Goal: Information Seeking & Learning: Learn about a topic

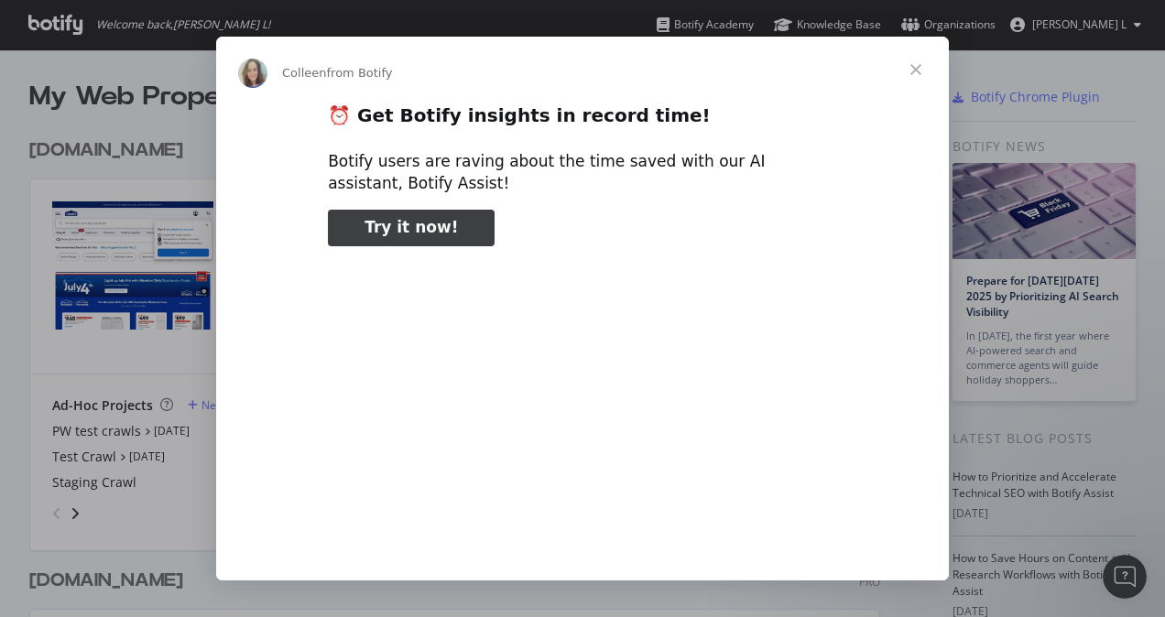
click at [909, 63] on span "Close" at bounding box center [916, 70] width 66 height 66
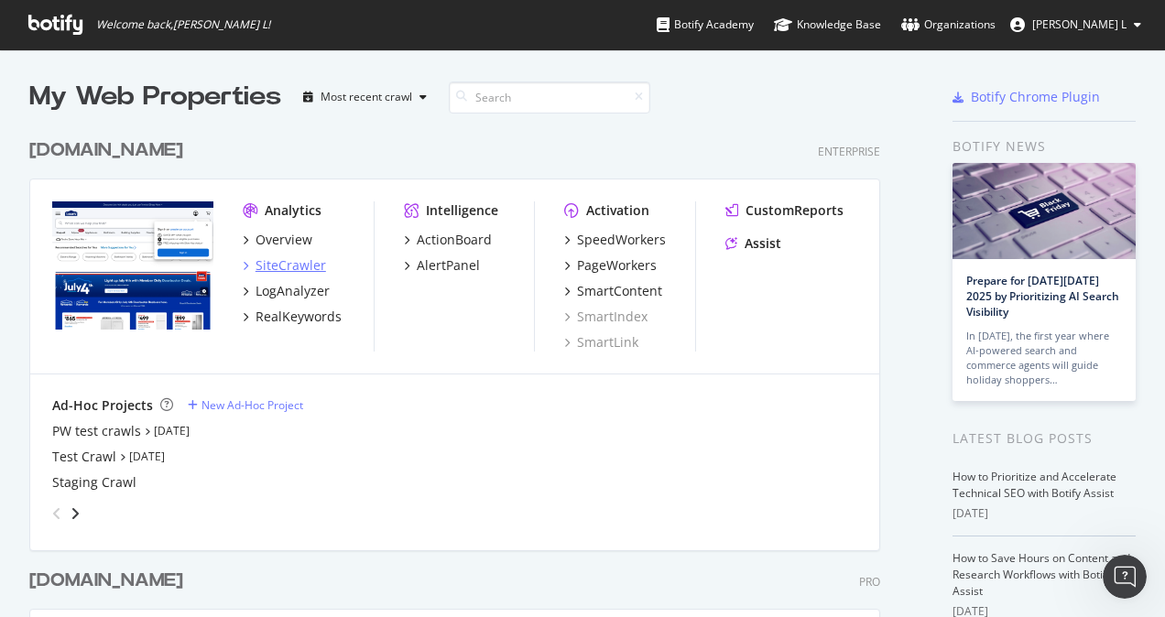
click at [310, 266] on div "SiteCrawler" at bounding box center [291, 265] width 71 height 18
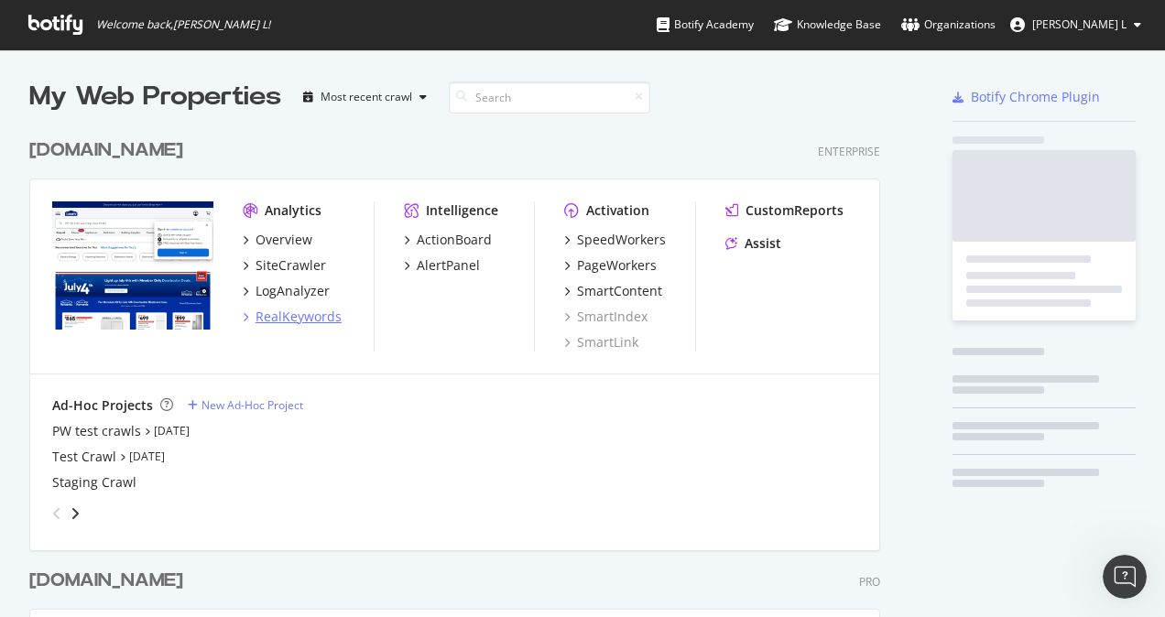
scroll to position [603, 1137]
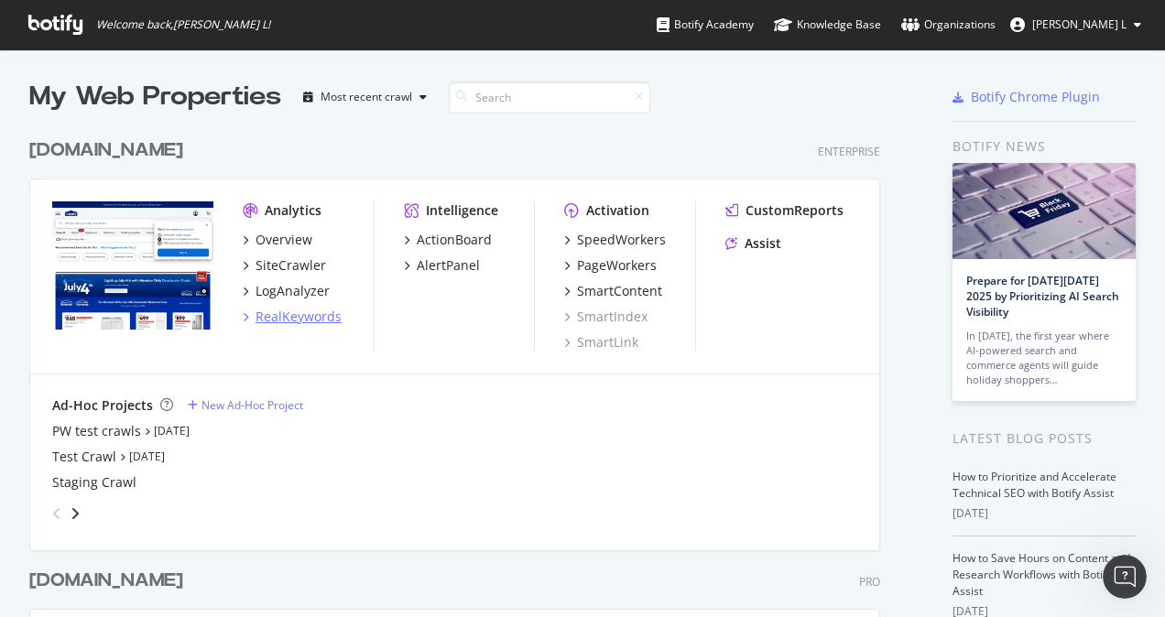
click at [282, 318] on div "RealKeywords" at bounding box center [299, 317] width 86 height 18
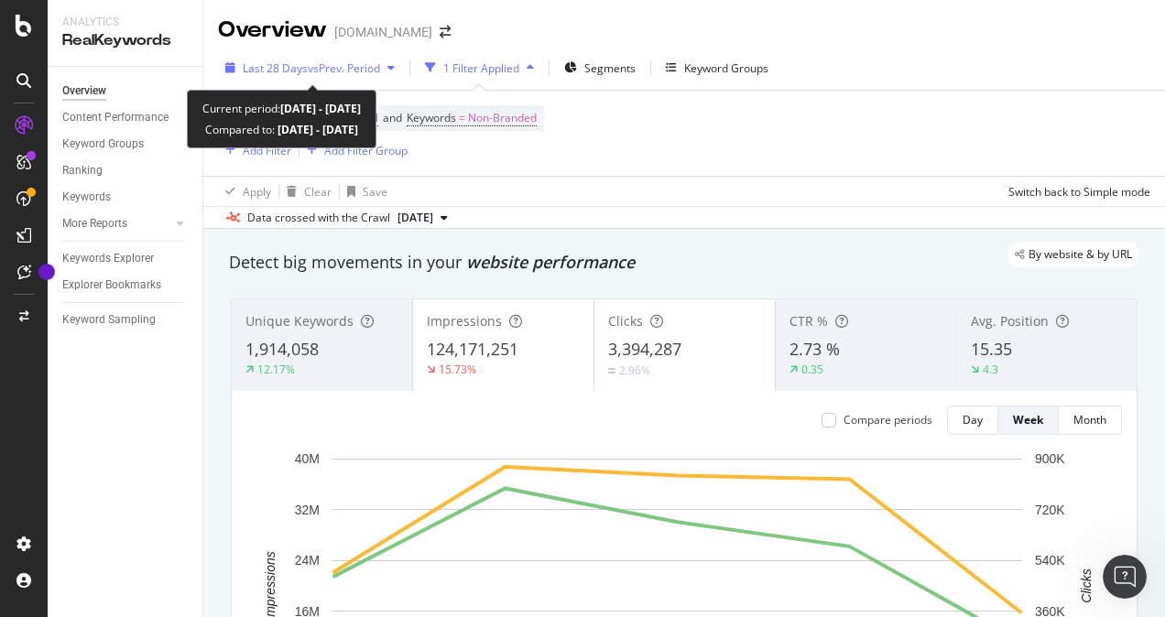
click at [385, 68] on div "button" at bounding box center [391, 67] width 22 height 11
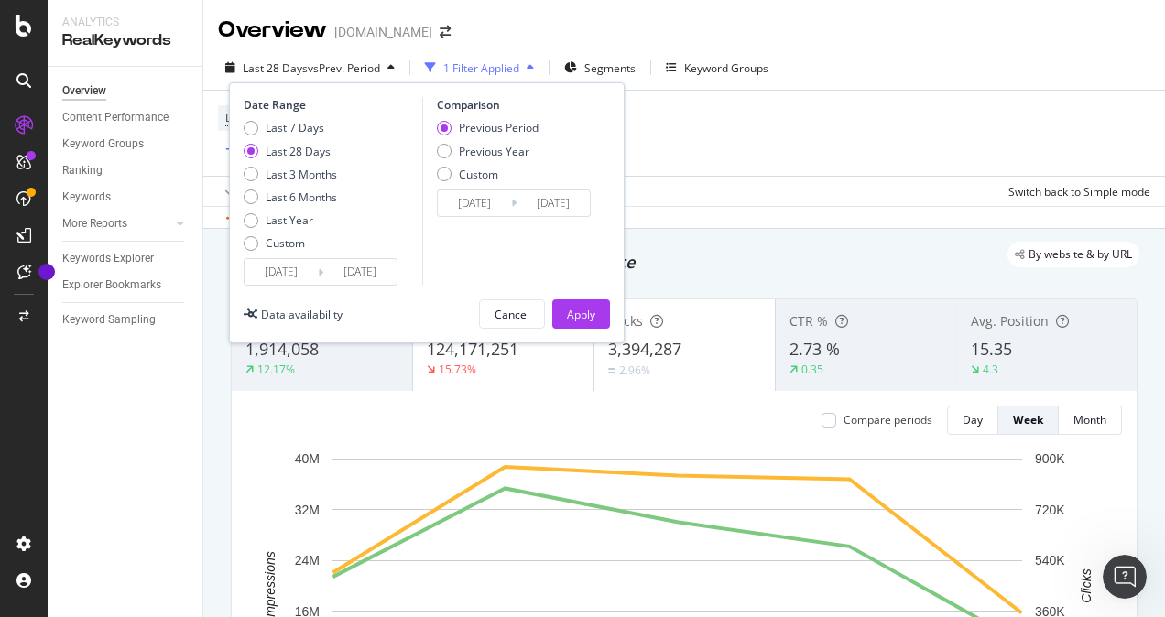
click at [269, 270] on input "[DATE]" at bounding box center [281, 272] width 73 height 26
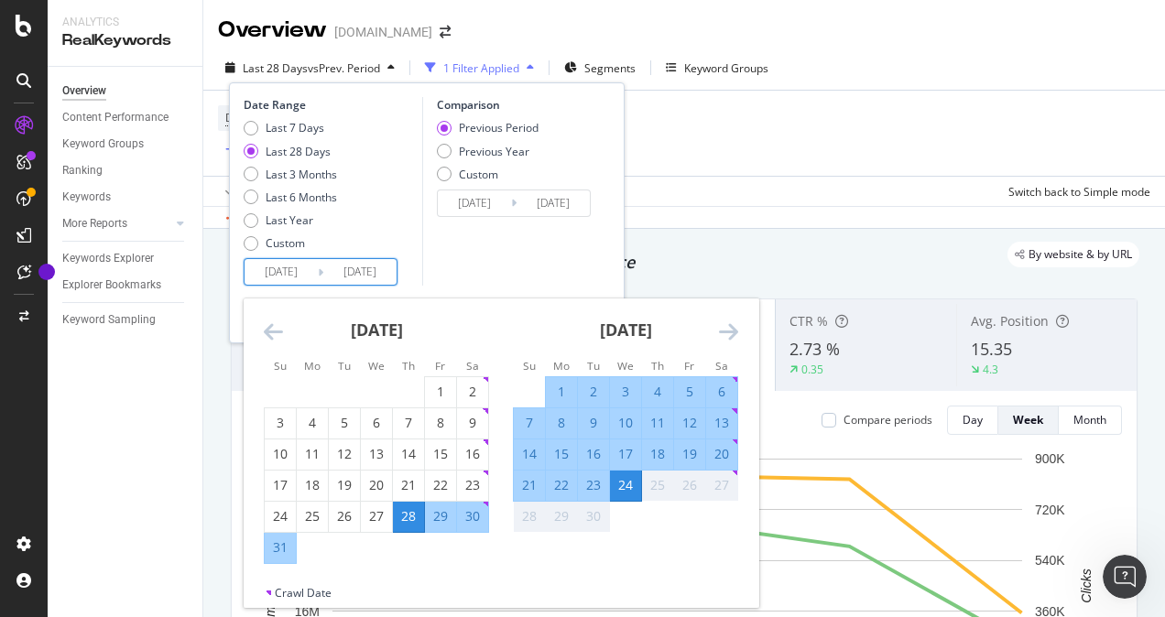
click at [276, 331] on icon "Move backward to switch to the previous month." at bounding box center [273, 332] width 19 height 22
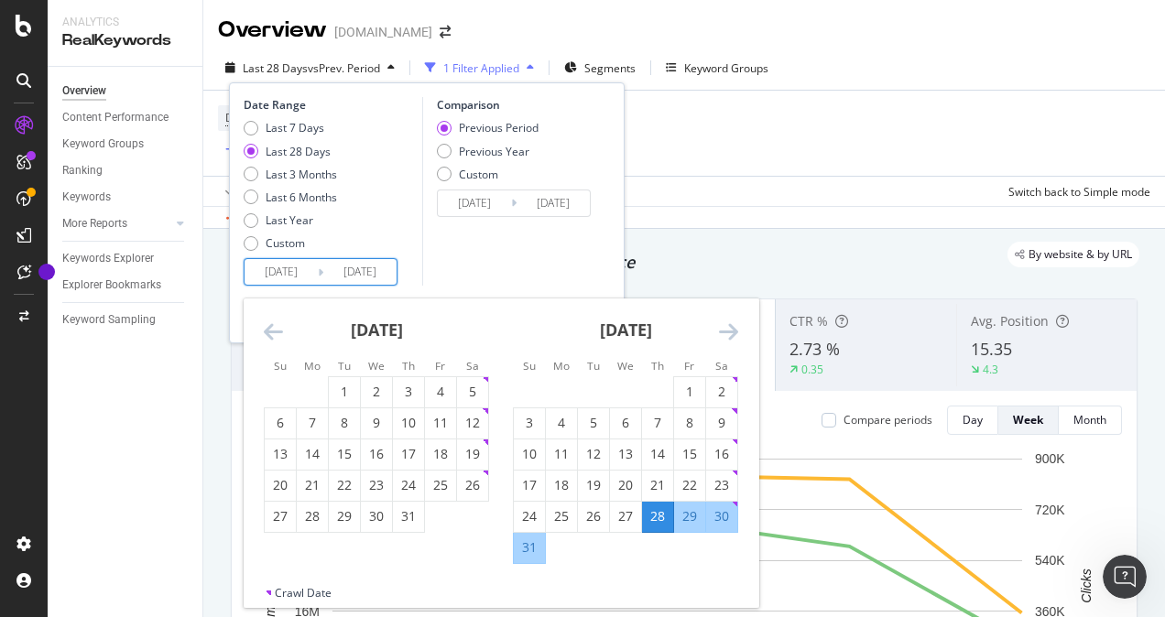
click at [276, 331] on icon "Move backward to switch to the previous month." at bounding box center [273, 332] width 19 height 22
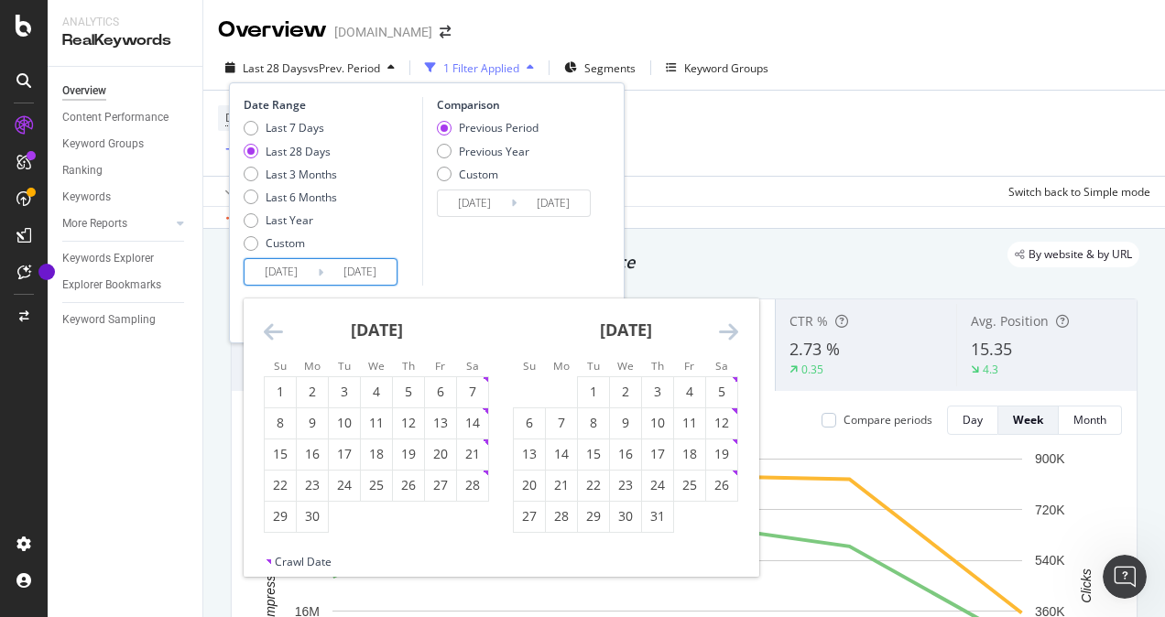
click at [276, 331] on icon "Move backward to switch to the previous month." at bounding box center [273, 332] width 19 height 22
click at [476, 391] on div "1" at bounding box center [472, 392] width 31 height 18
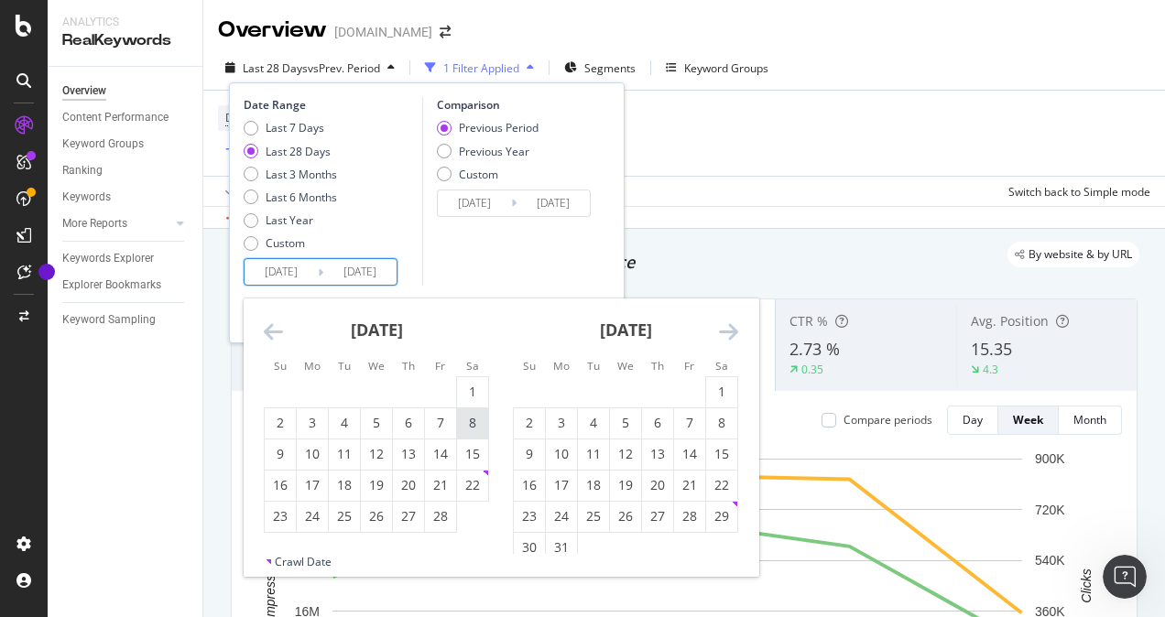
type input "[DATE]"
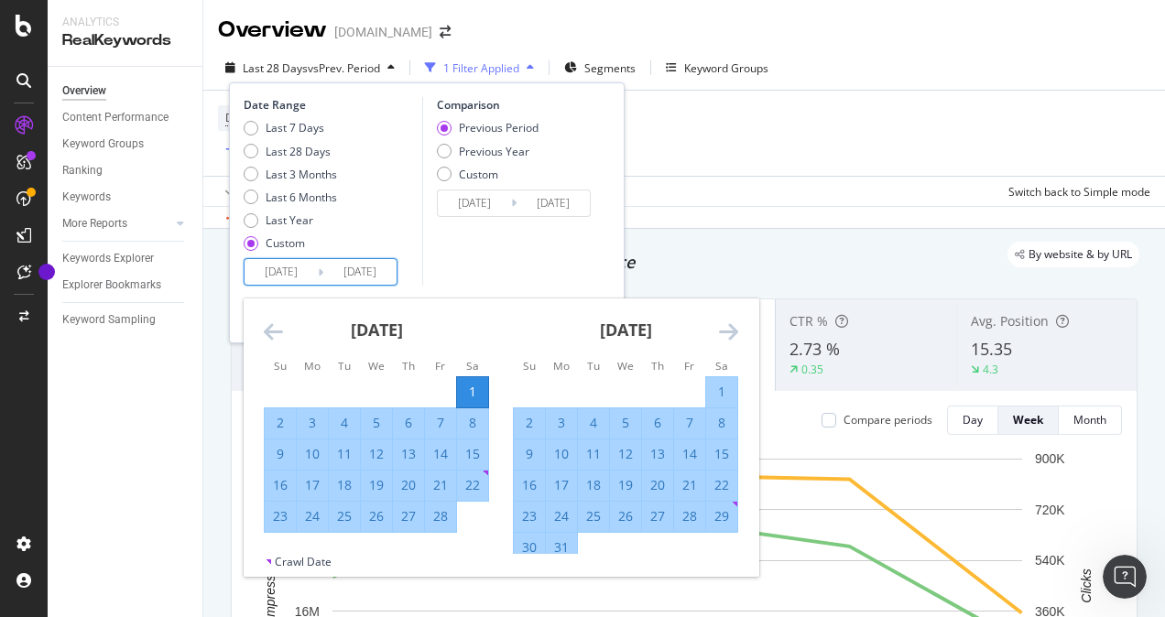
click at [433, 427] on div "7" at bounding box center [440, 423] width 31 height 18
type input "[DATE]"
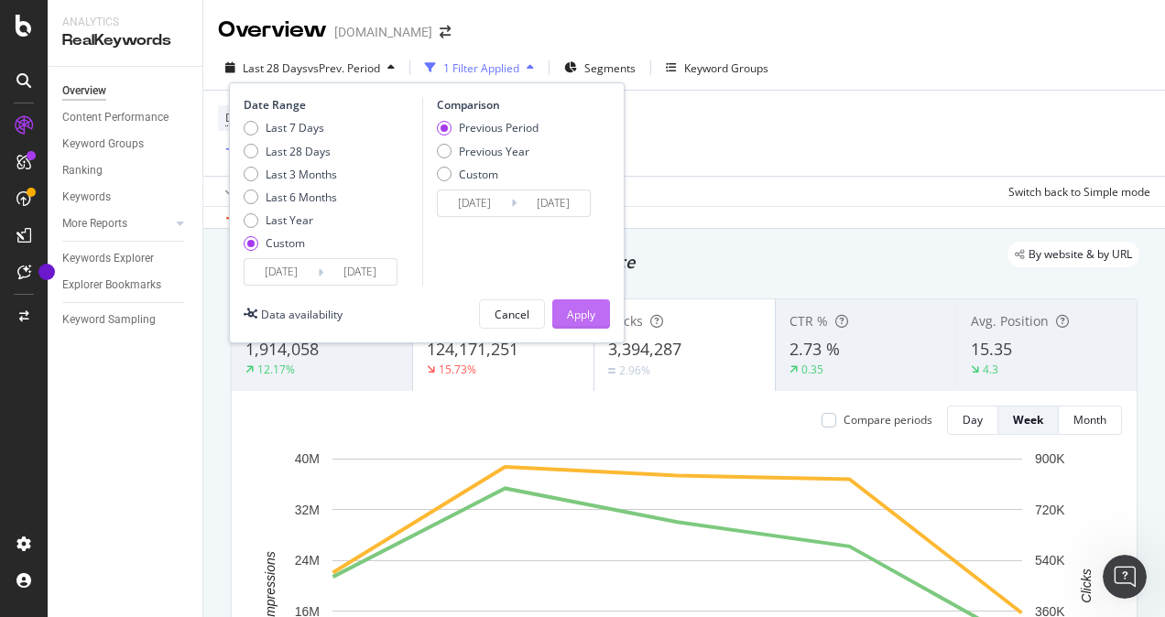
click at [590, 317] on div "Apply" at bounding box center [581, 315] width 28 height 16
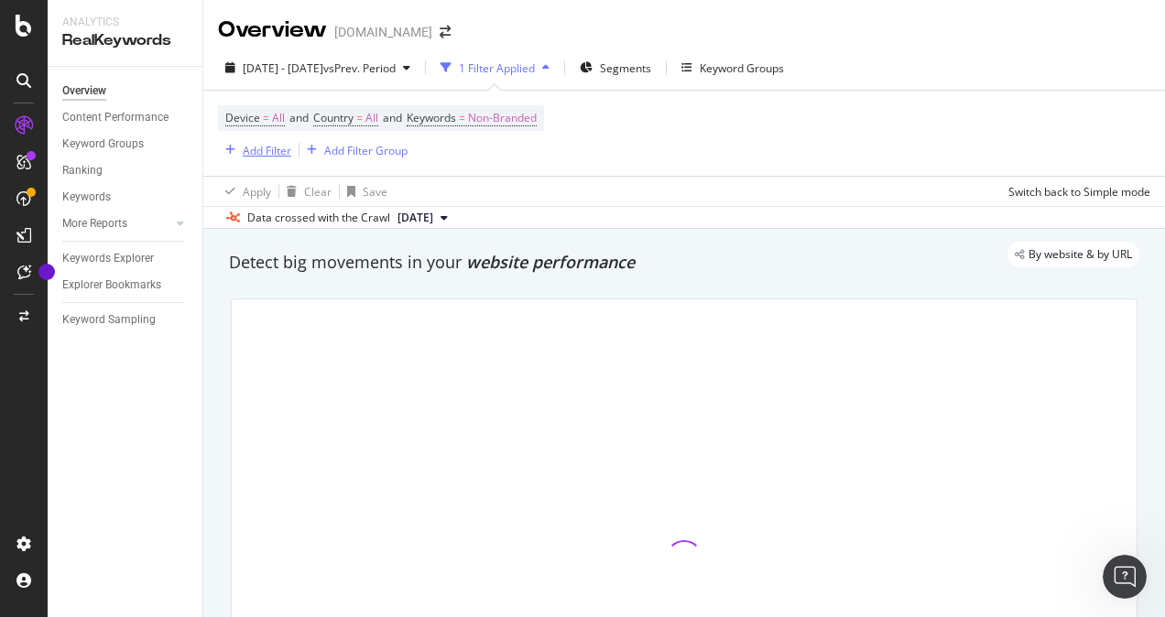
click at [267, 151] on div "Add Filter" at bounding box center [267, 151] width 49 height 16
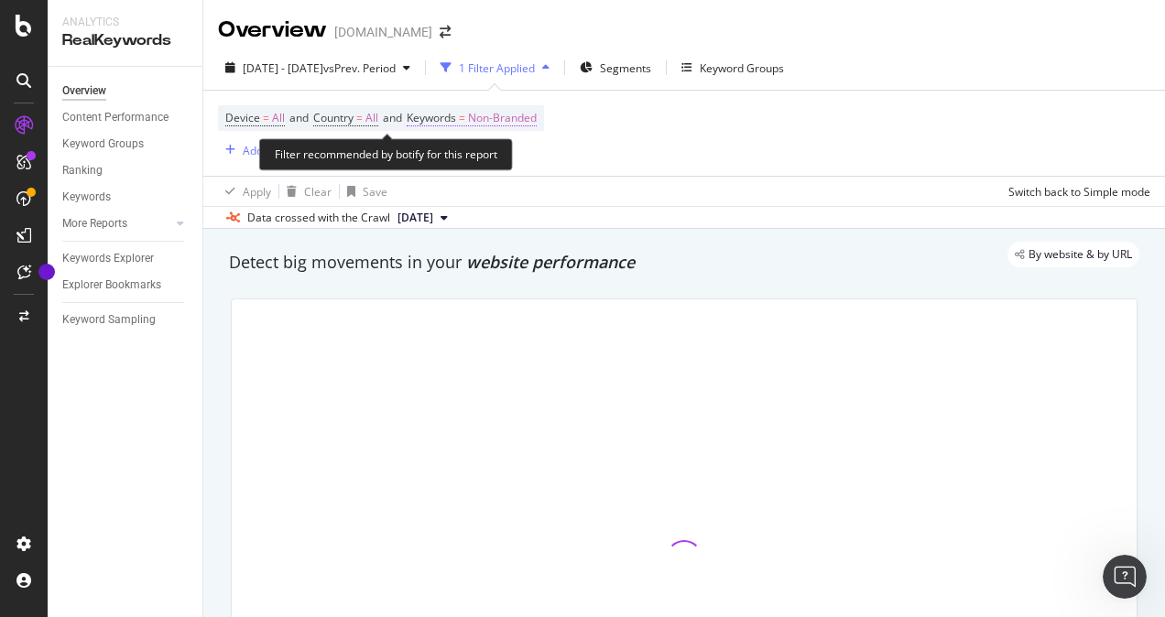
click at [520, 119] on span "Non-Branded" at bounding box center [502, 118] width 69 height 26
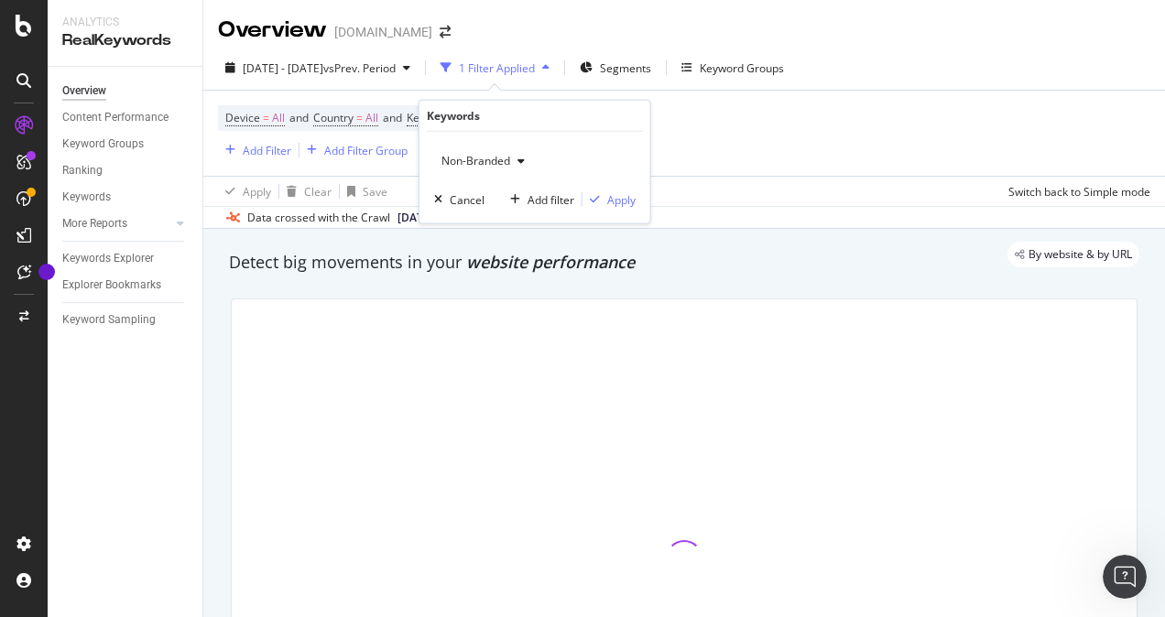
click at [507, 159] on span "Non-Branded" at bounding box center [472, 161] width 76 height 16
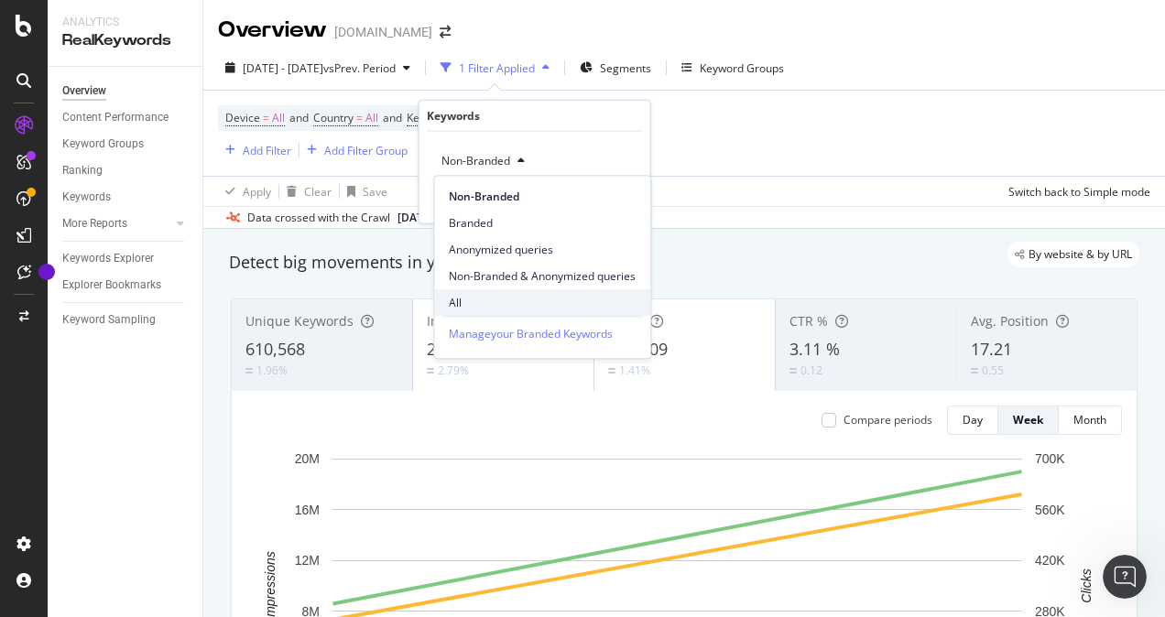
click at [468, 296] on span "All" at bounding box center [542, 303] width 187 height 16
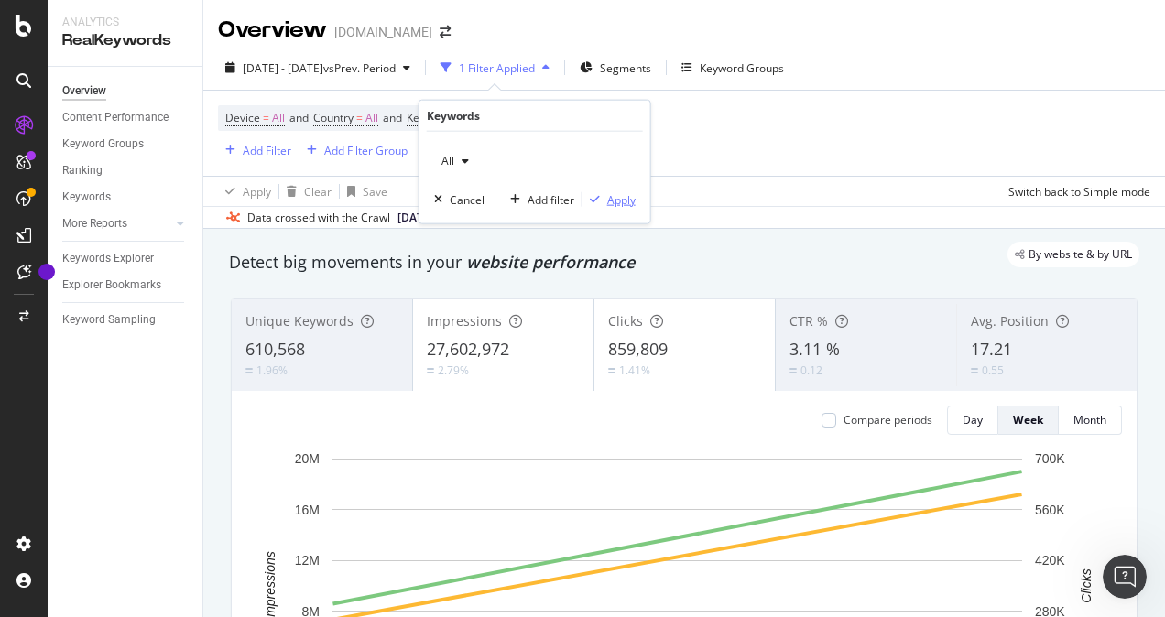
click at [614, 202] on div "Apply" at bounding box center [621, 199] width 28 height 16
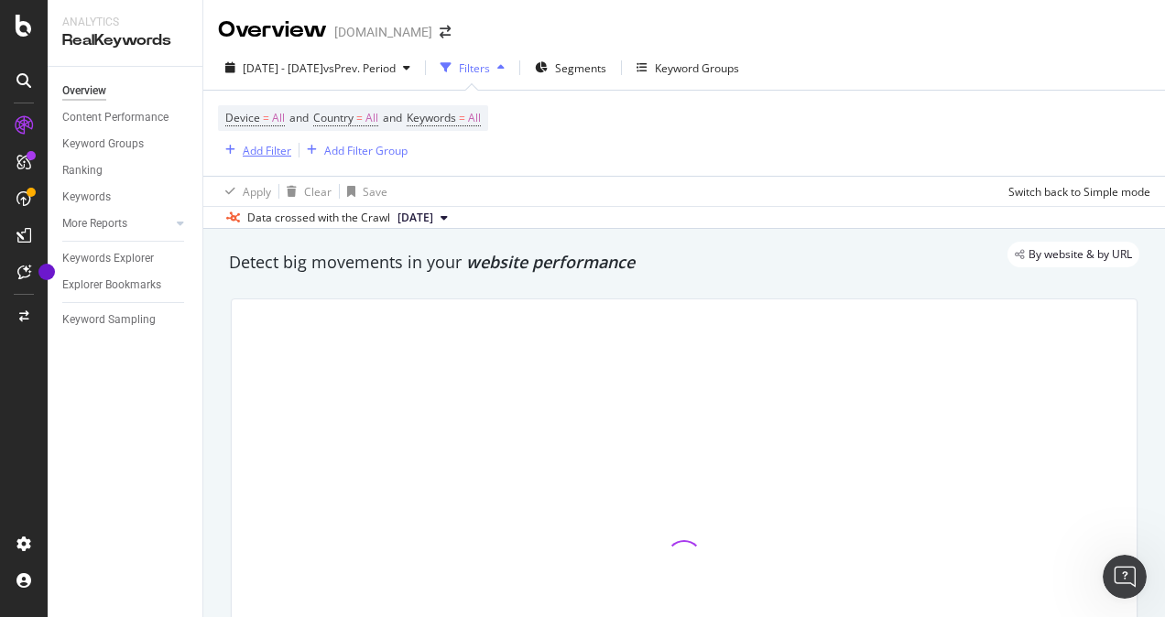
click at [264, 150] on div "Add Filter" at bounding box center [267, 151] width 49 height 16
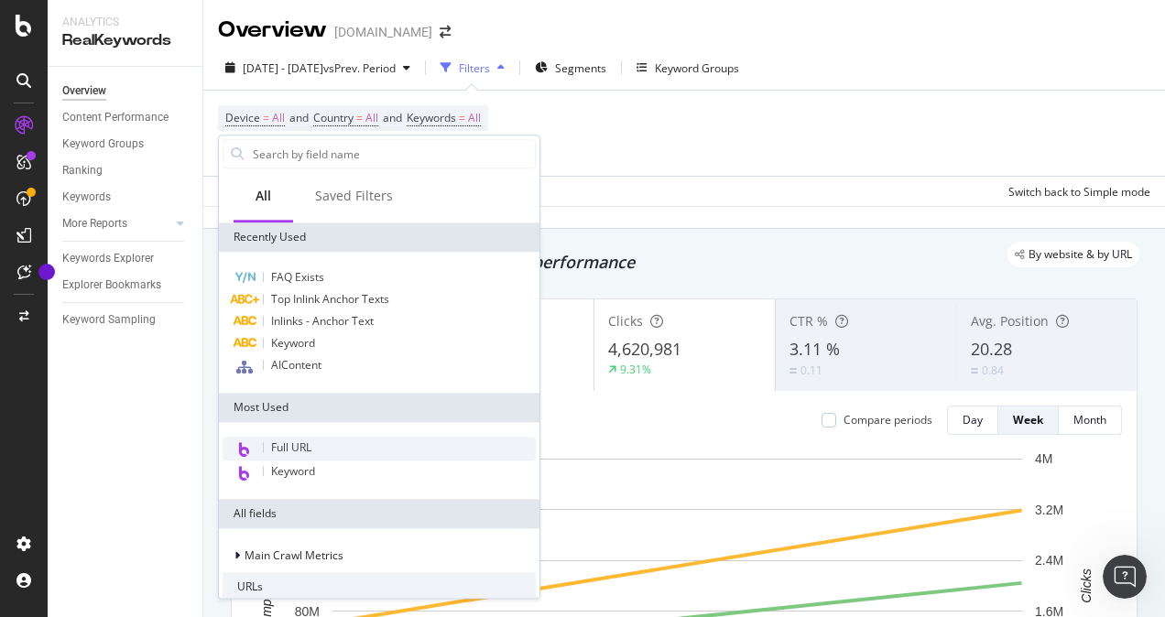
click at [291, 446] on span "Full URL" at bounding box center [291, 448] width 40 height 16
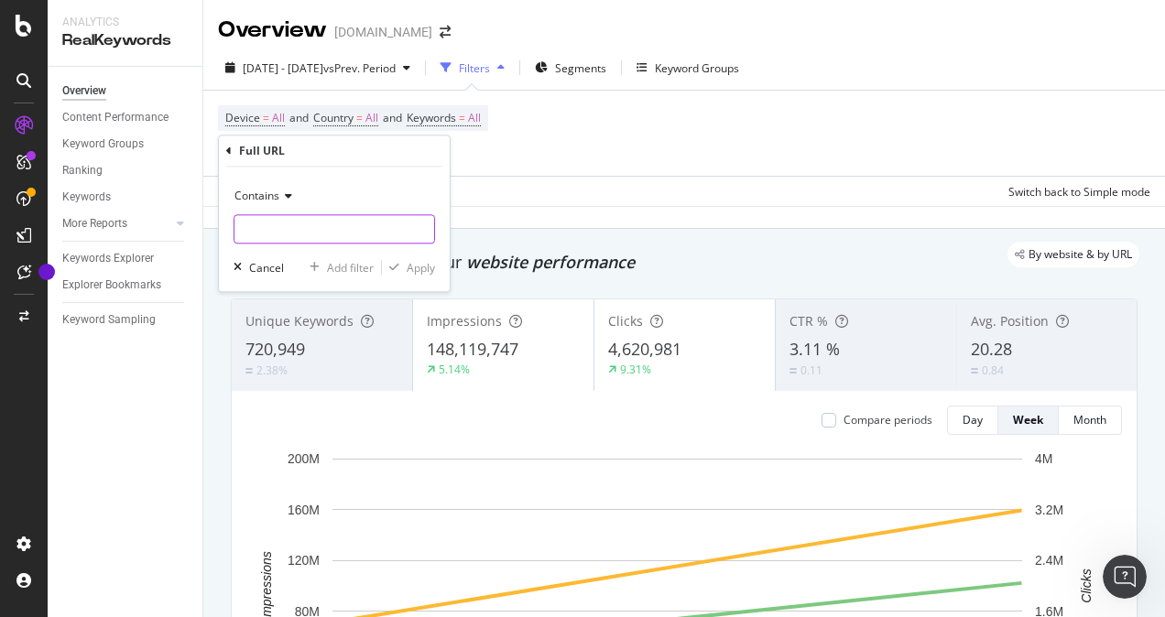
click at [289, 214] on input "text" at bounding box center [334, 228] width 200 height 29
paste input "[URL][DOMAIN_NAME]"
type input "[URL][DOMAIN_NAME]"
click at [423, 264] on div "Apply" at bounding box center [421, 268] width 28 height 16
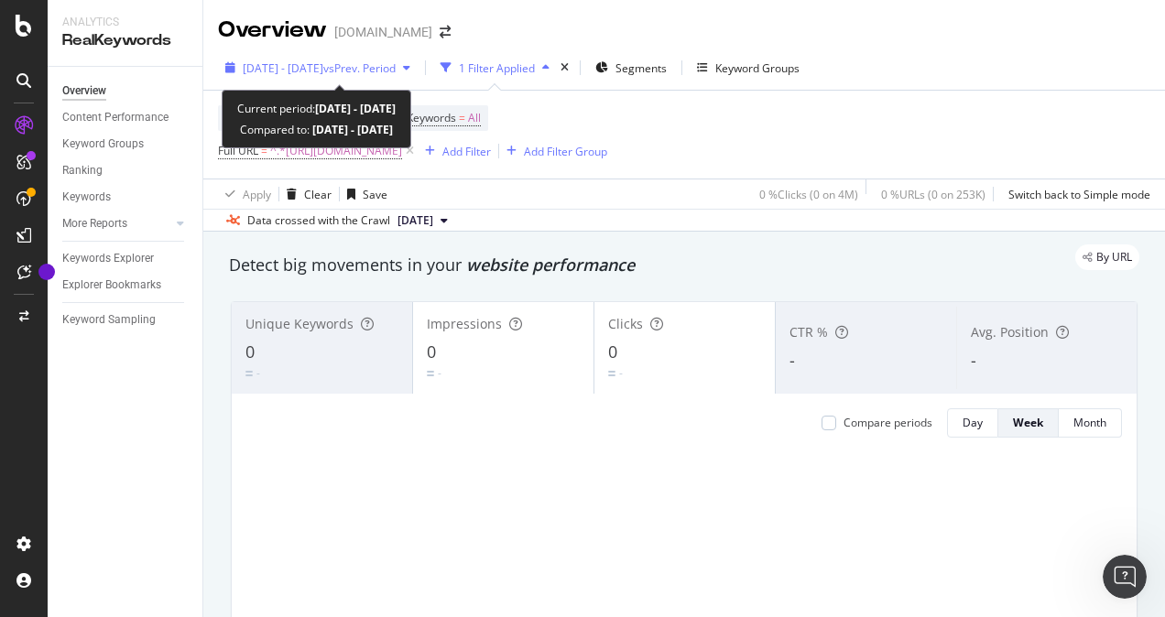
click at [368, 64] on span "vs Prev. Period" at bounding box center [359, 68] width 72 height 16
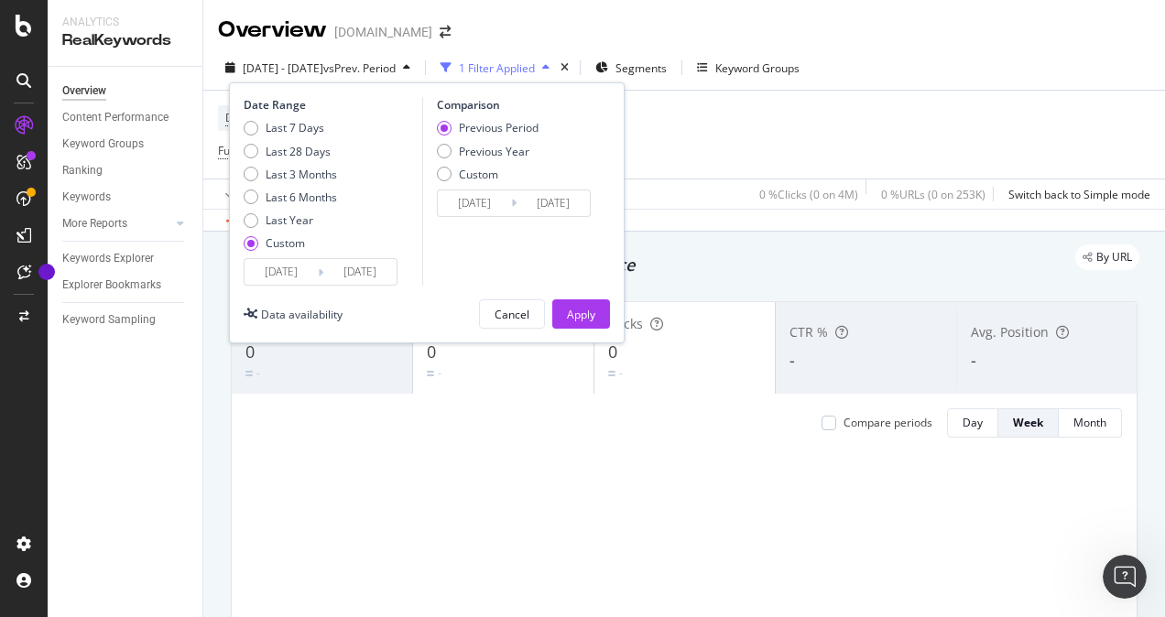
click at [285, 269] on input "[DATE]" at bounding box center [281, 272] width 73 height 26
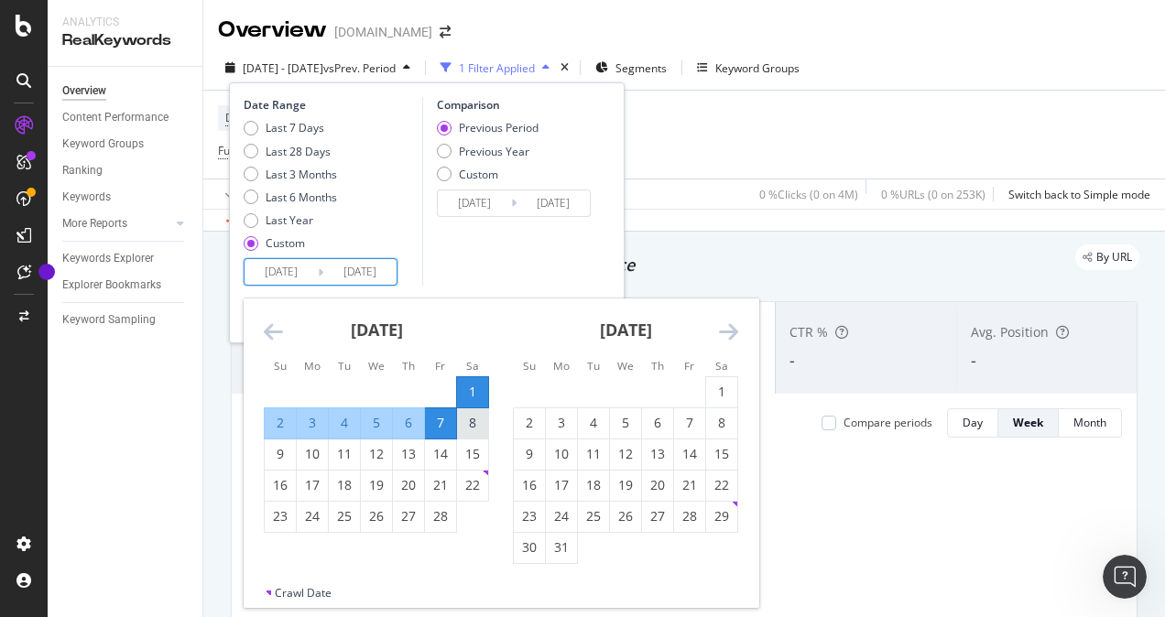
click at [474, 426] on div "8" at bounding box center [472, 423] width 31 height 18
type input "[DATE]"
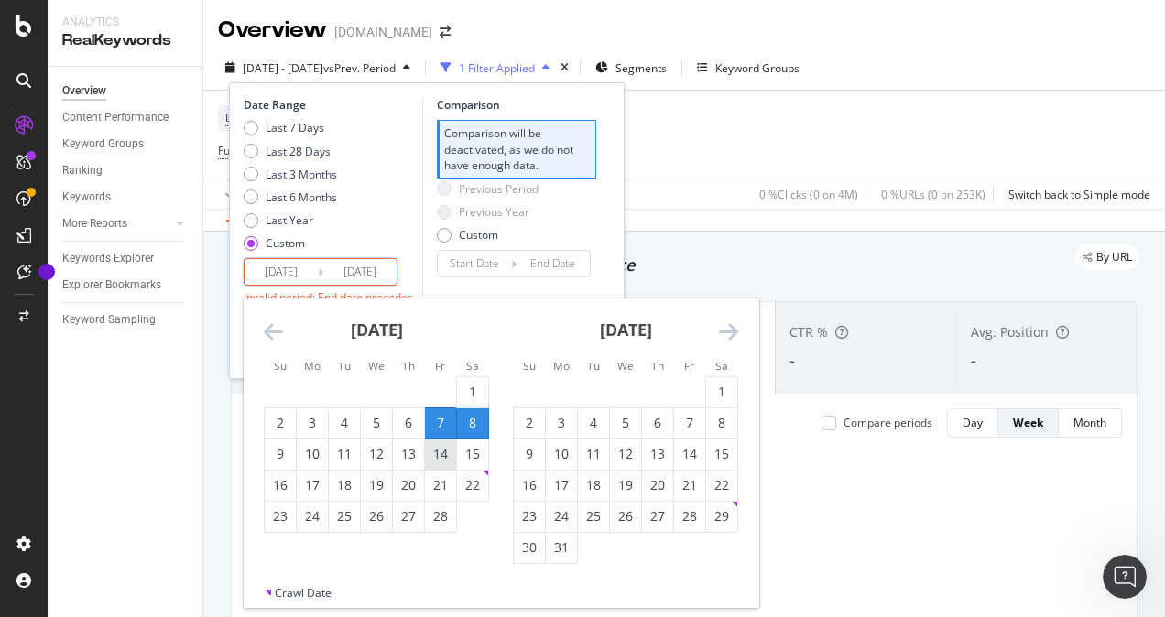
click at [442, 455] on div "14" at bounding box center [440, 454] width 31 height 18
type input "[DATE]"
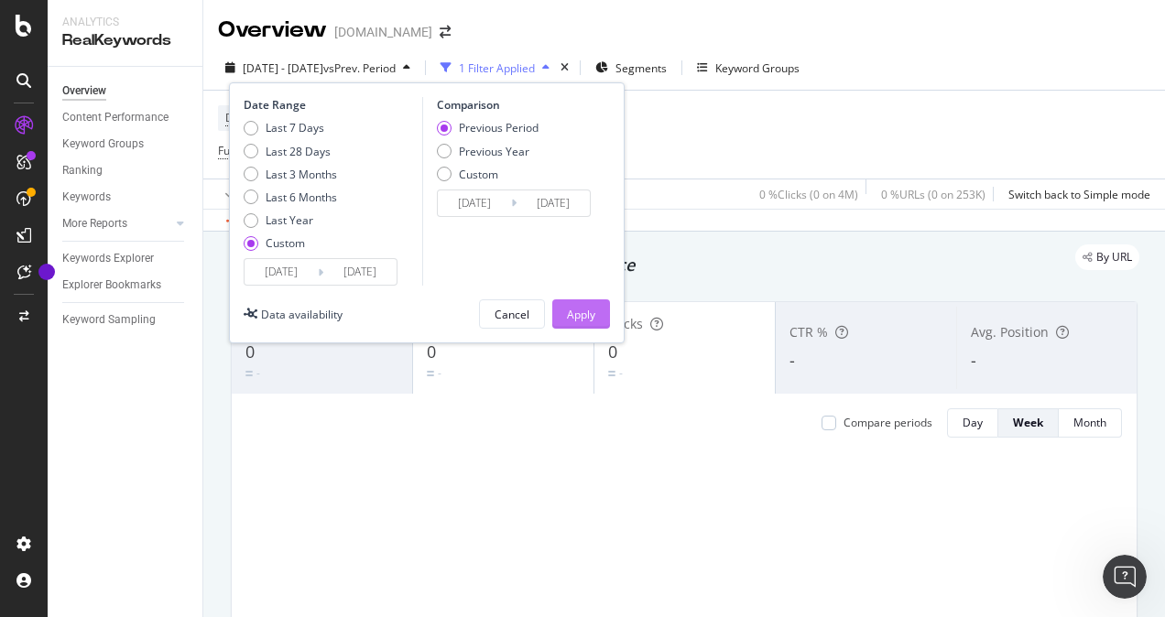
click at [577, 322] on div "Apply" at bounding box center [581, 313] width 28 height 27
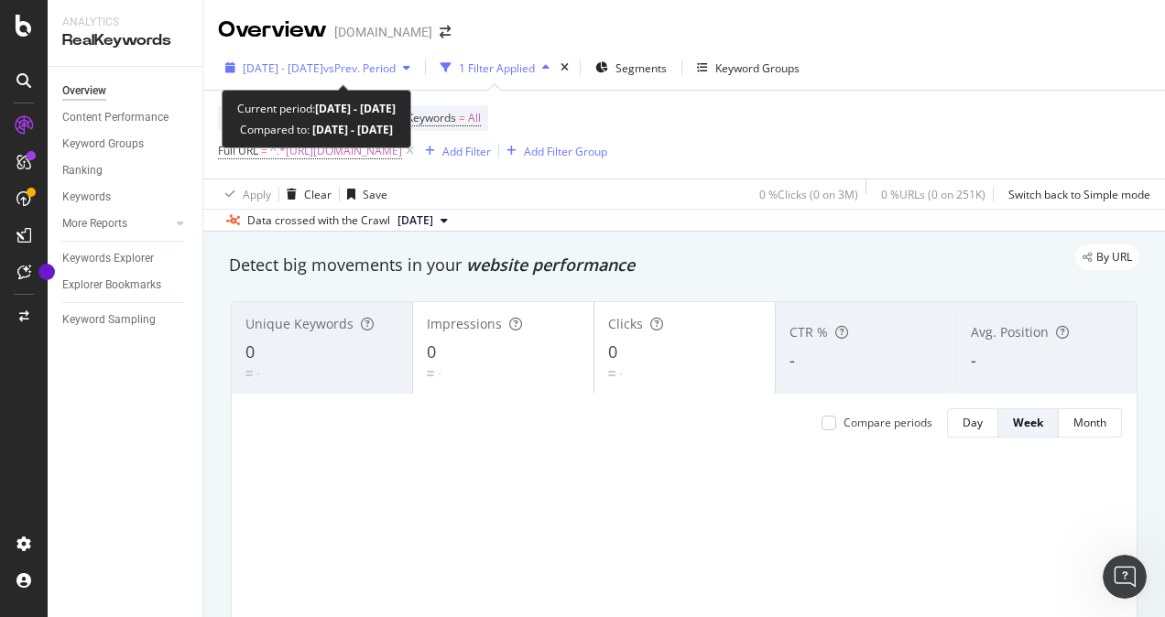
click at [396, 67] on span "vs Prev. Period" at bounding box center [359, 68] width 72 height 16
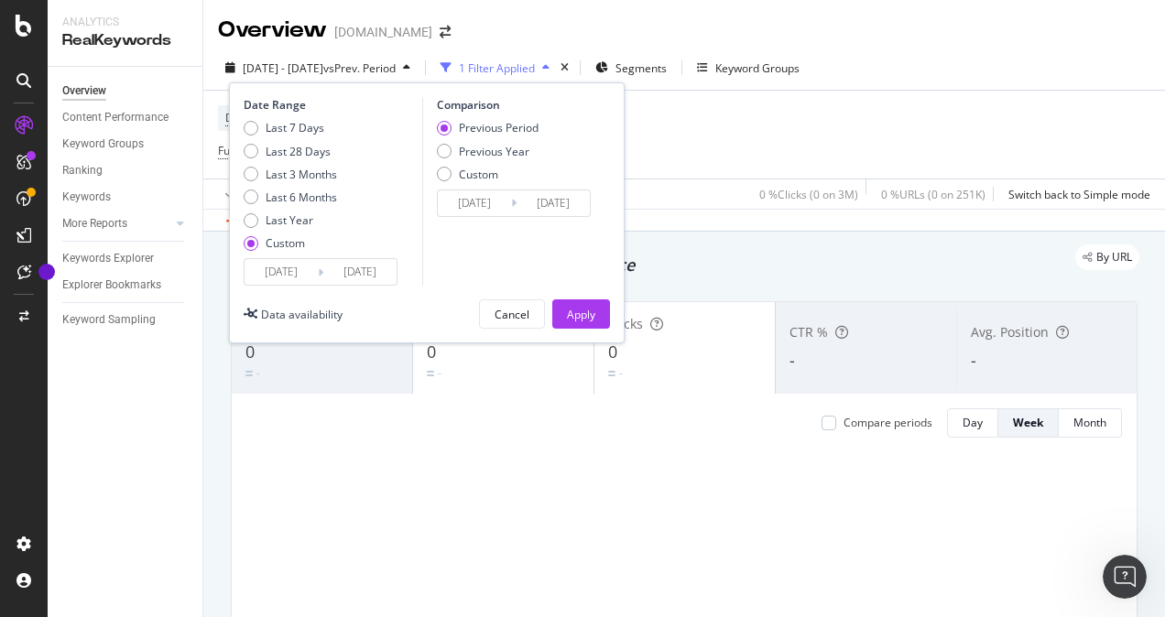
click at [277, 273] on input "[DATE]" at bounding box center [281, 272] width 73 height 26
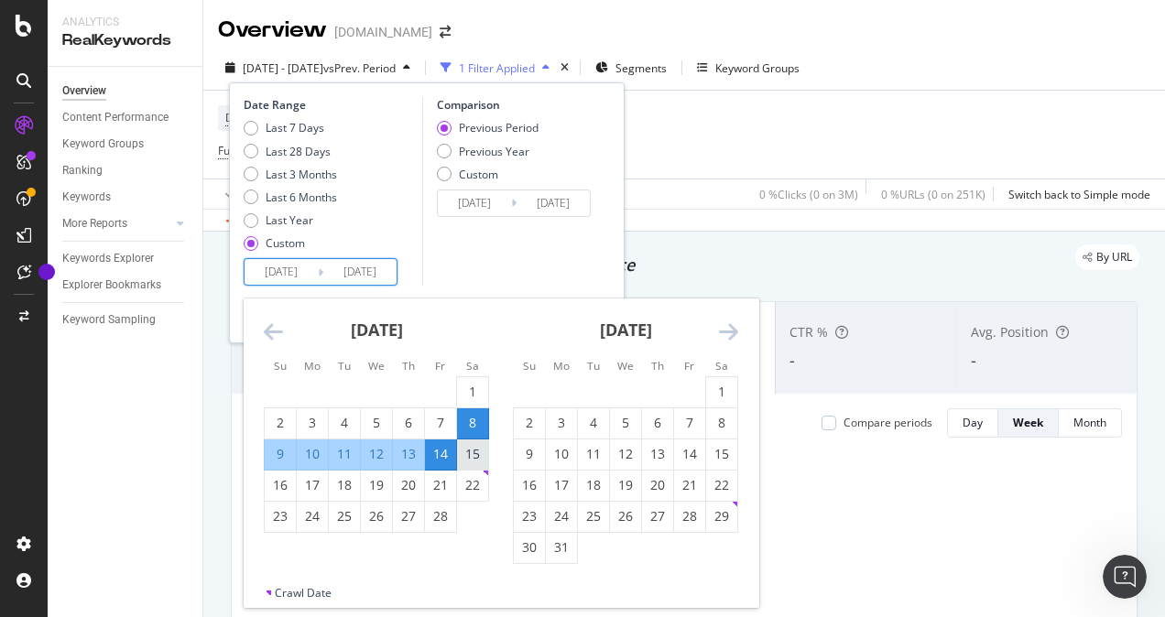
click at [473, 453] on div "15" at bounding box center [472, 454] width 31 height 18
type input "[DATE]"
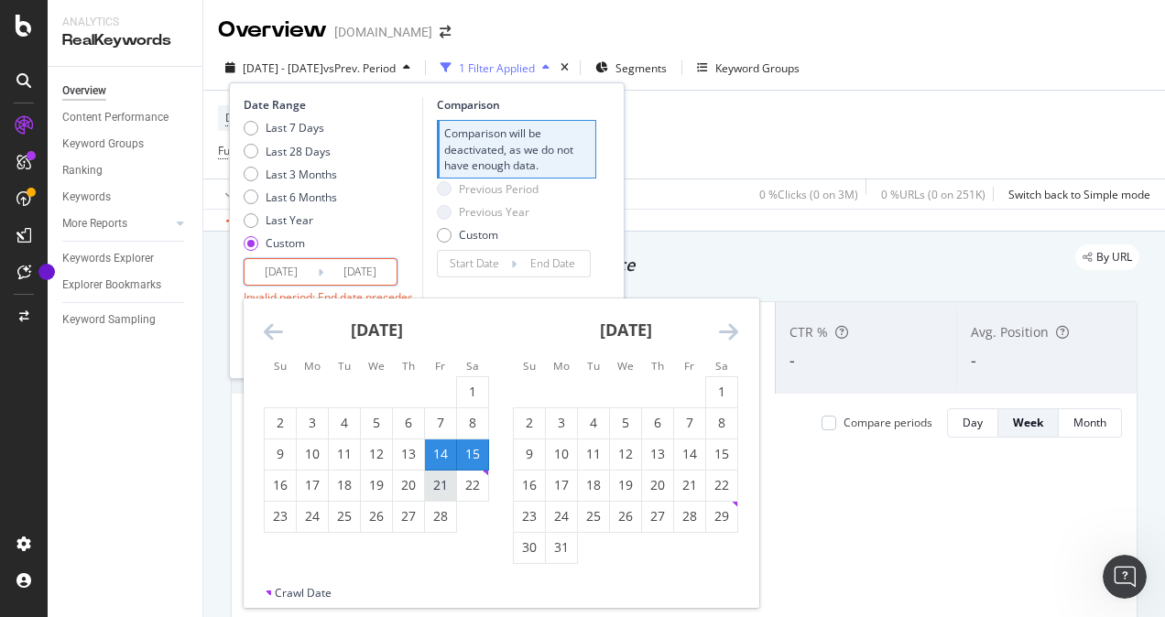
click at [449, 481] on div "21" at bounding box center [440, 485] width 31 height 18
type input "[DATE]"
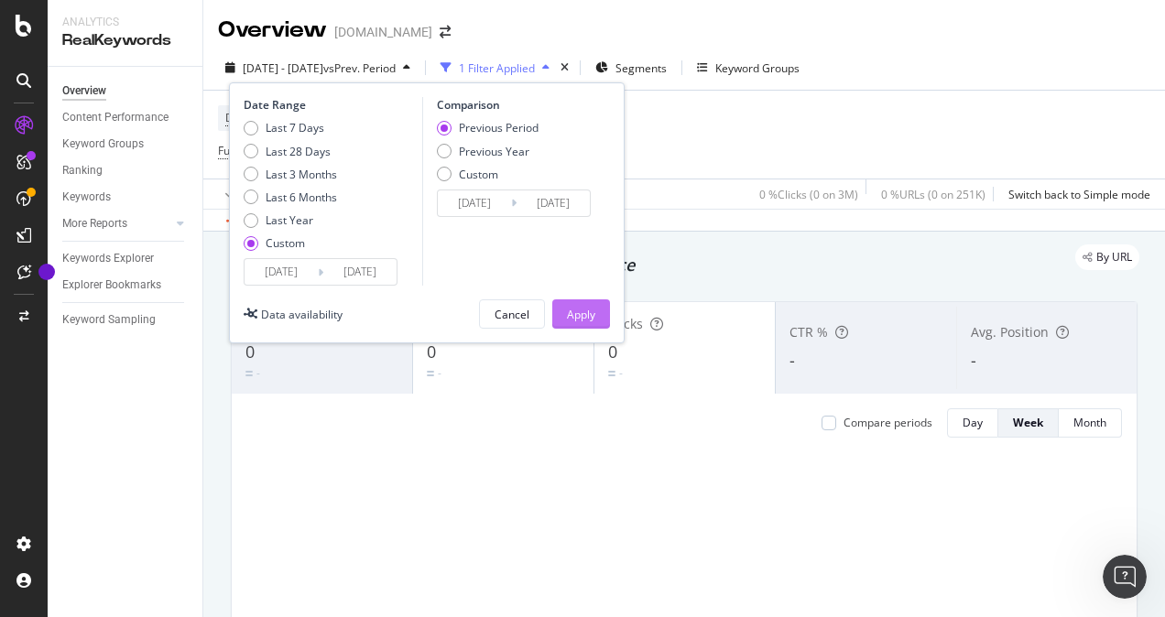
click at [577, 308] on div "Apply" at bounding box center [581, 315] width 28 height 16
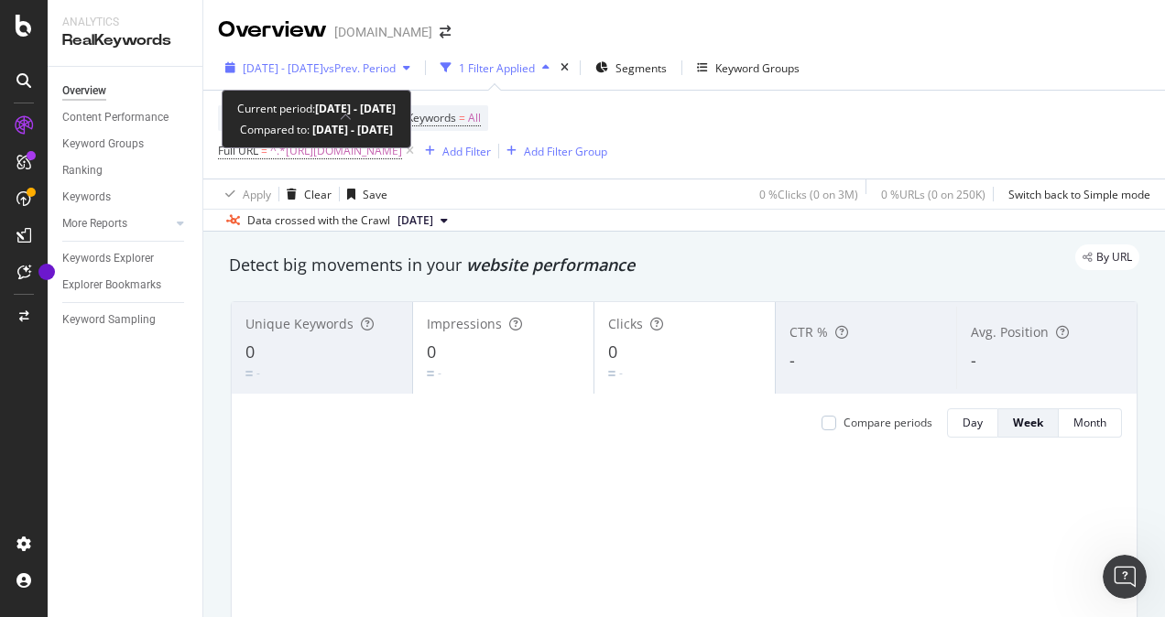
click at [282, 55] on div "[DATE] - [DATE] vs Prev. Period" at bounding box center [318, 67] width 200 height 27
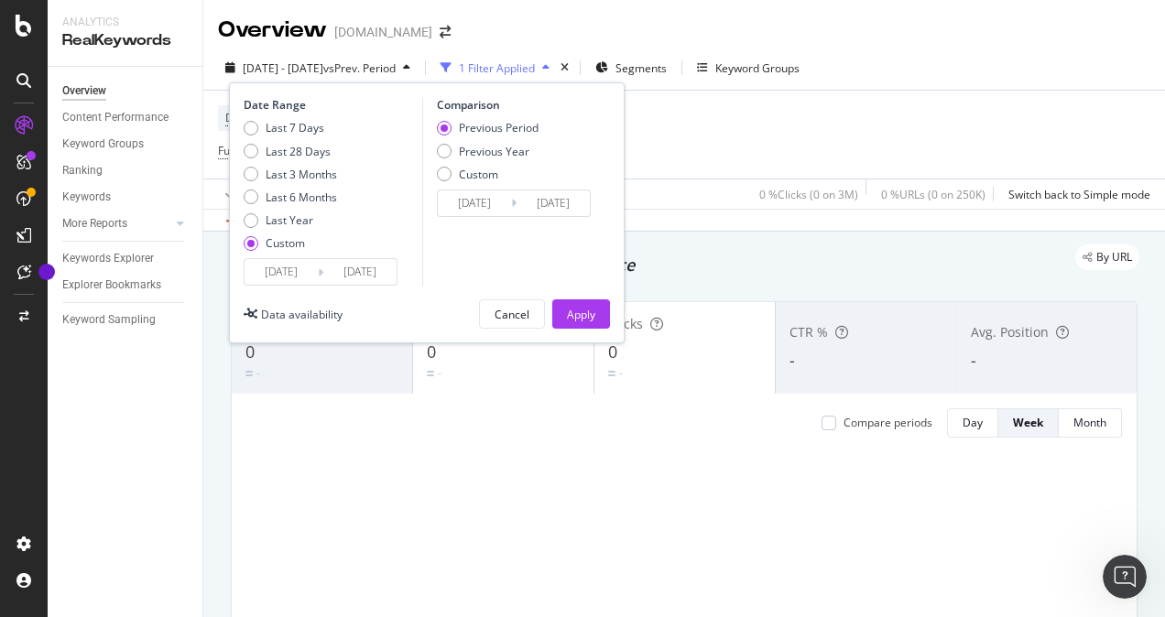
click at [267, 271] on input "[DATE]" at bounding box center [281, 272] width 73 height 26
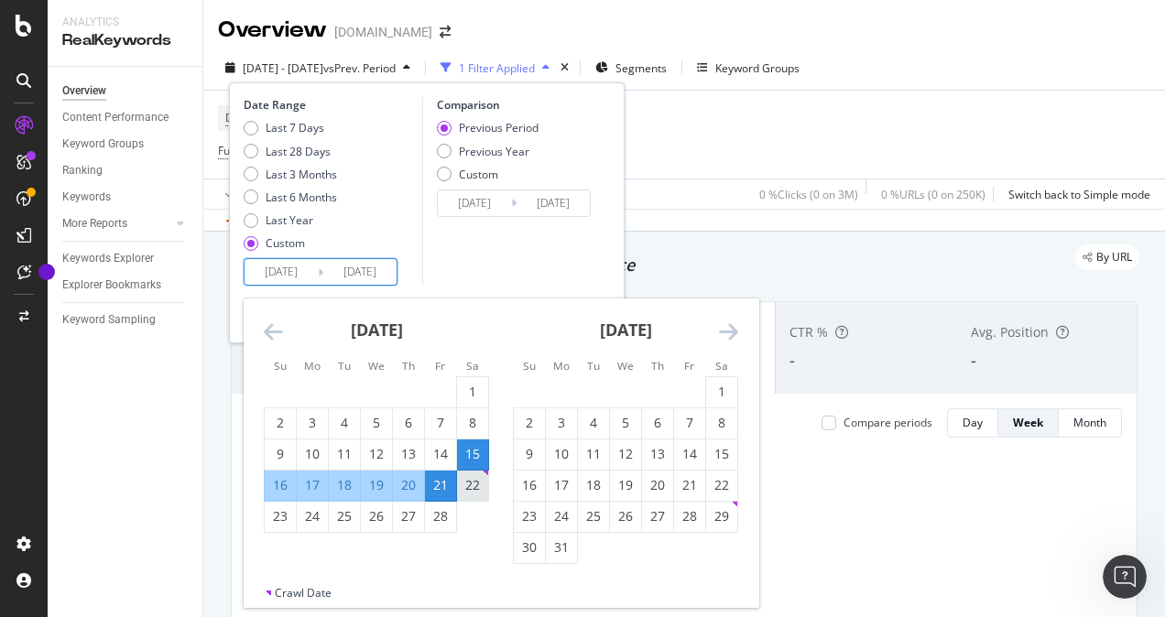
click at [471, 487] on div "22" at bounding box center [472, 485] width 31 height 18
type input "[DATE]"
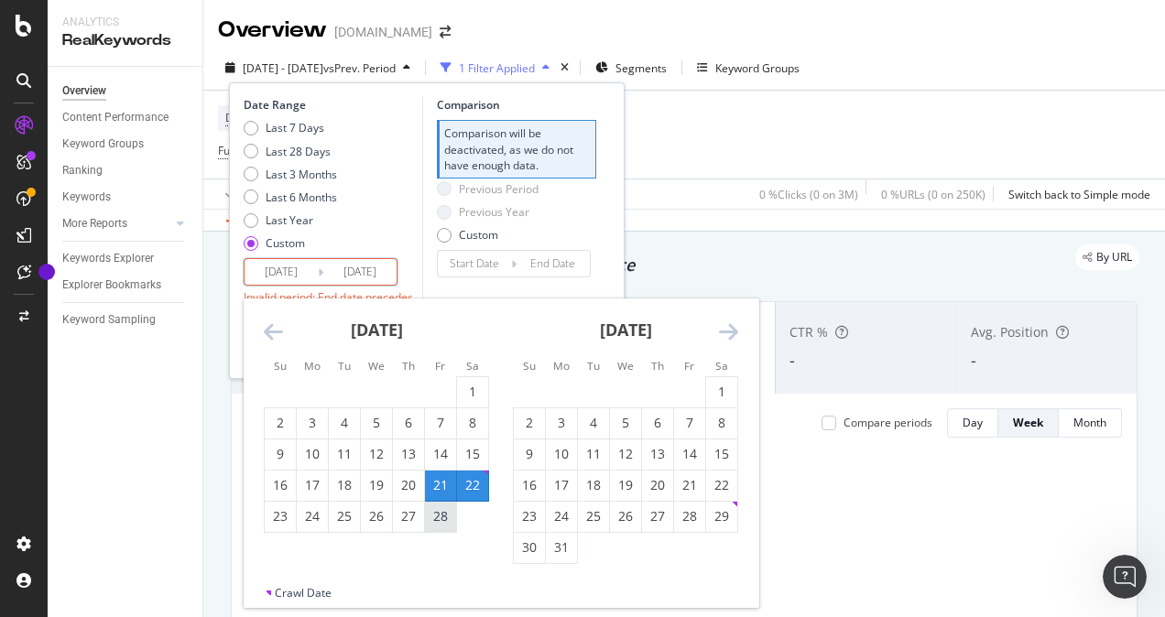
click at [444, 518] on div "28" at bounding box center [440, 516] width 31 height 18
type input "[DATE]"
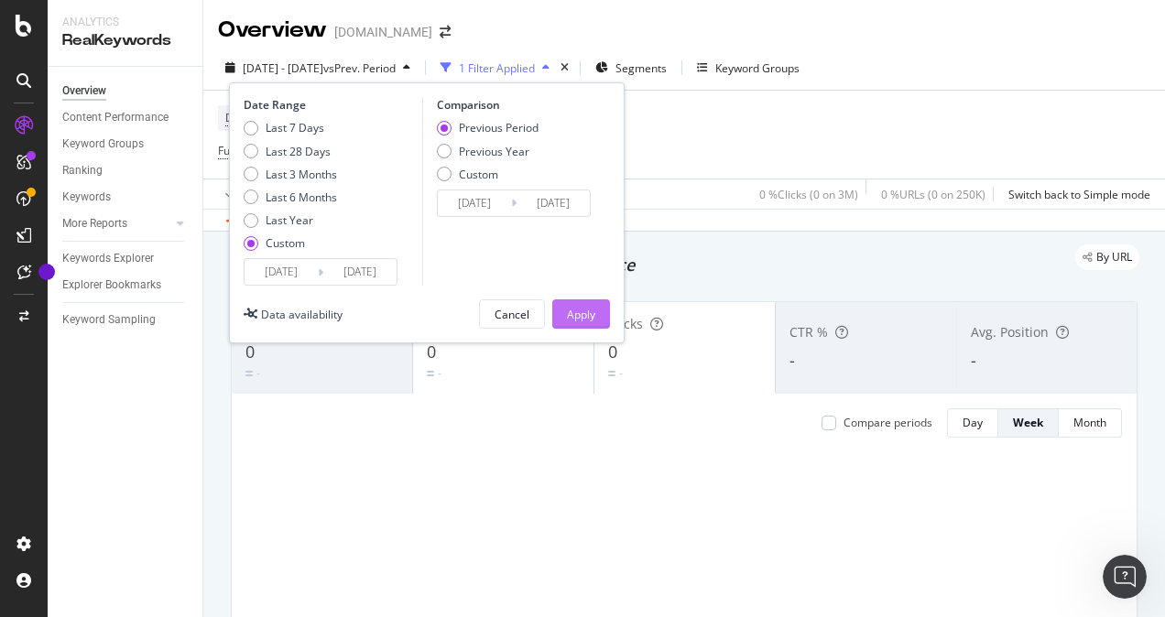
click at [581, 307] on div "Apply" at bounding box center [581, 315] width 28 height 16
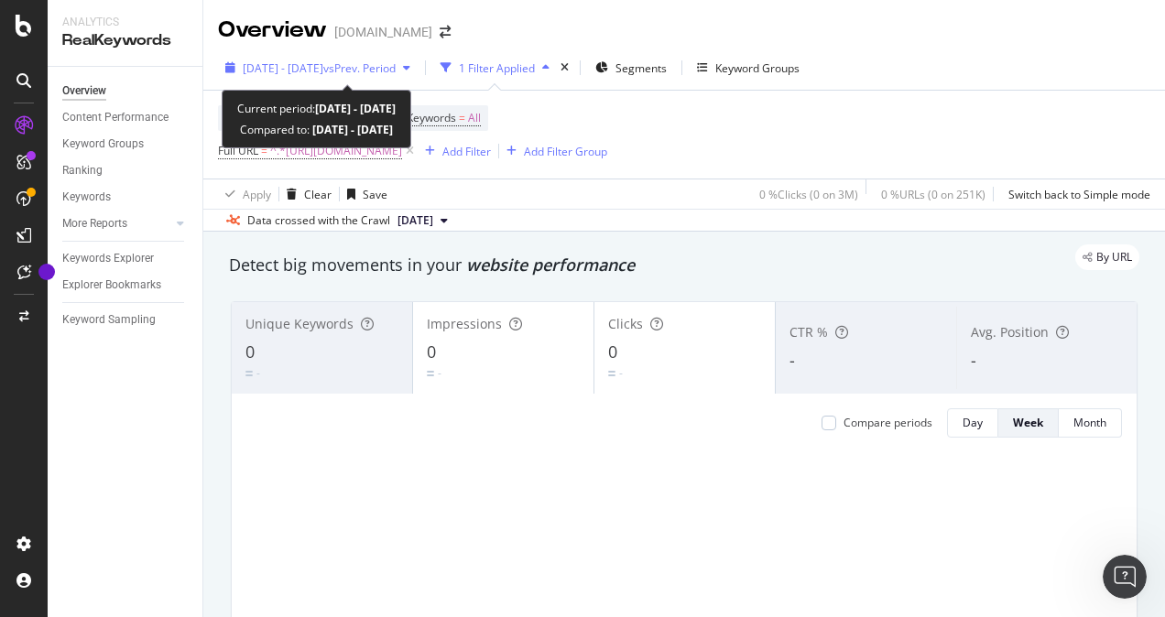
click at [323, 60] on span "[DATE] - [DATE]" at bounding box center [283, 68] width 81 height 16
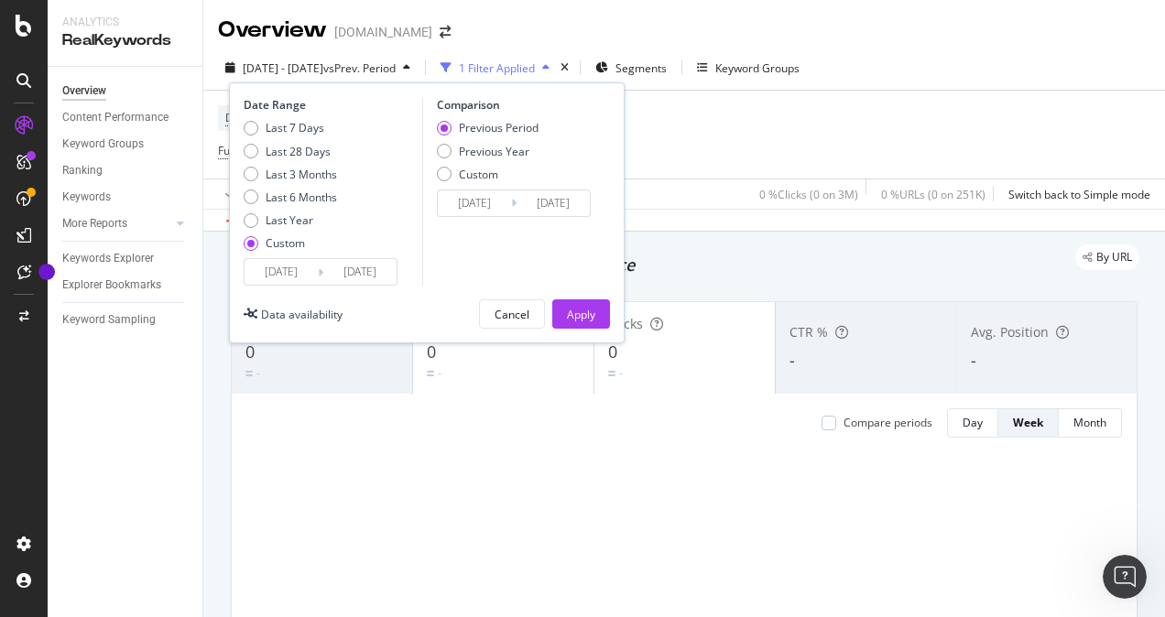
click at [295, 271] on input "[DATE]" at bounding box center [281, 272] width 73 height 26
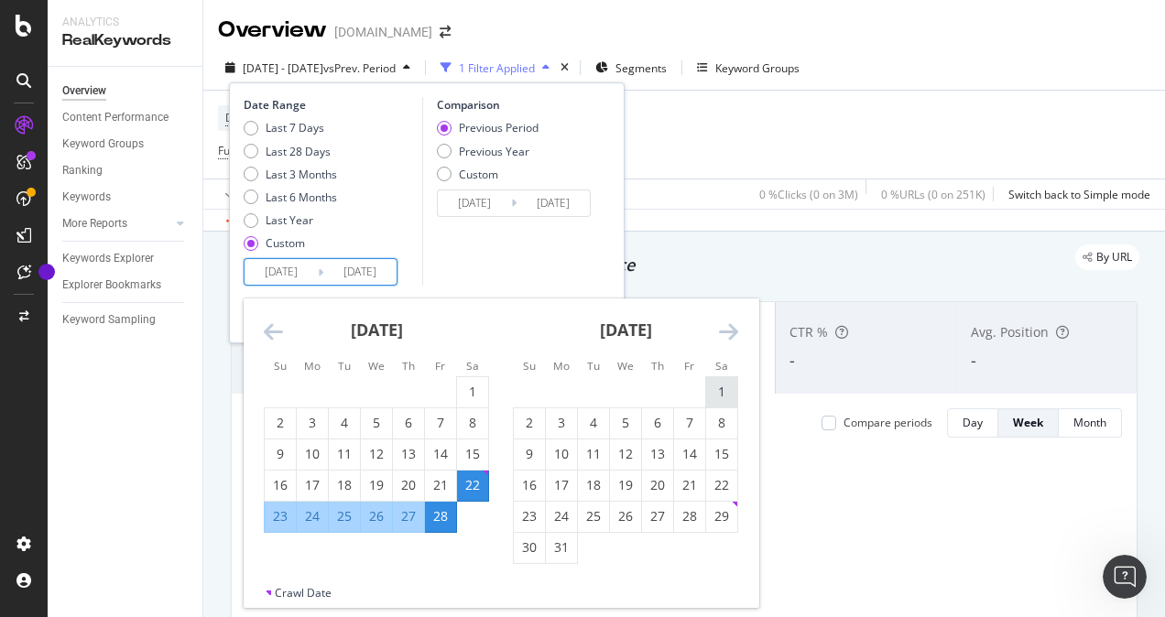
click at [717, 392] on div "1" at bounding box center [721, 392] width 31 height 18
type input "[DATE]"
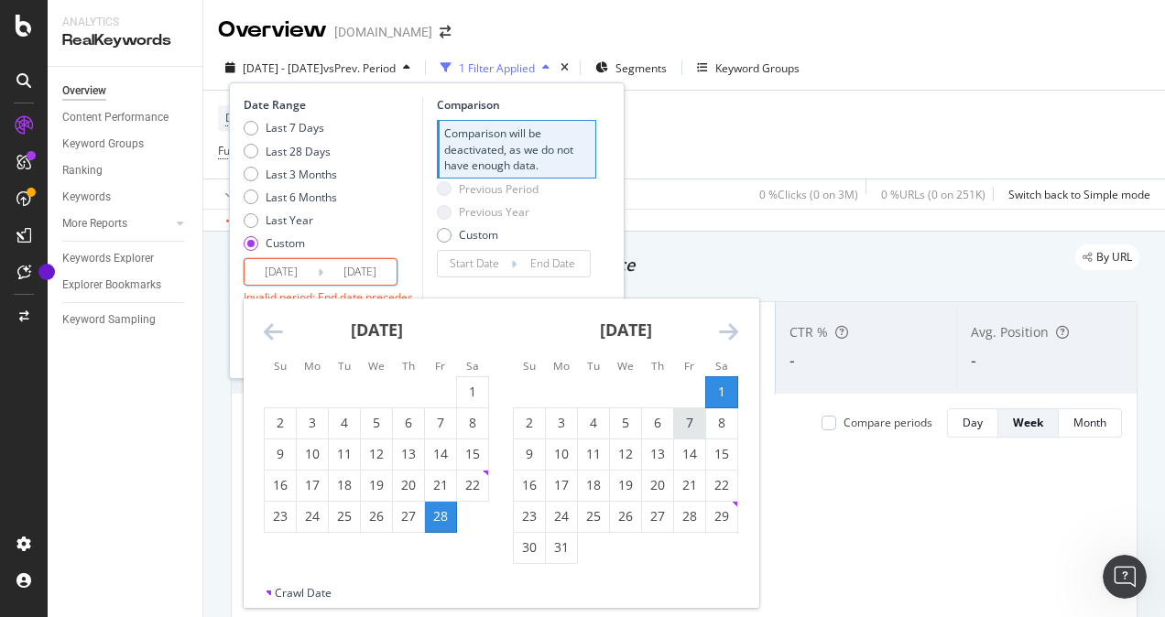
click at [691, 424] on div "7" at bounding box center [689, 423] width 31 height 18
type input "[DATE]"
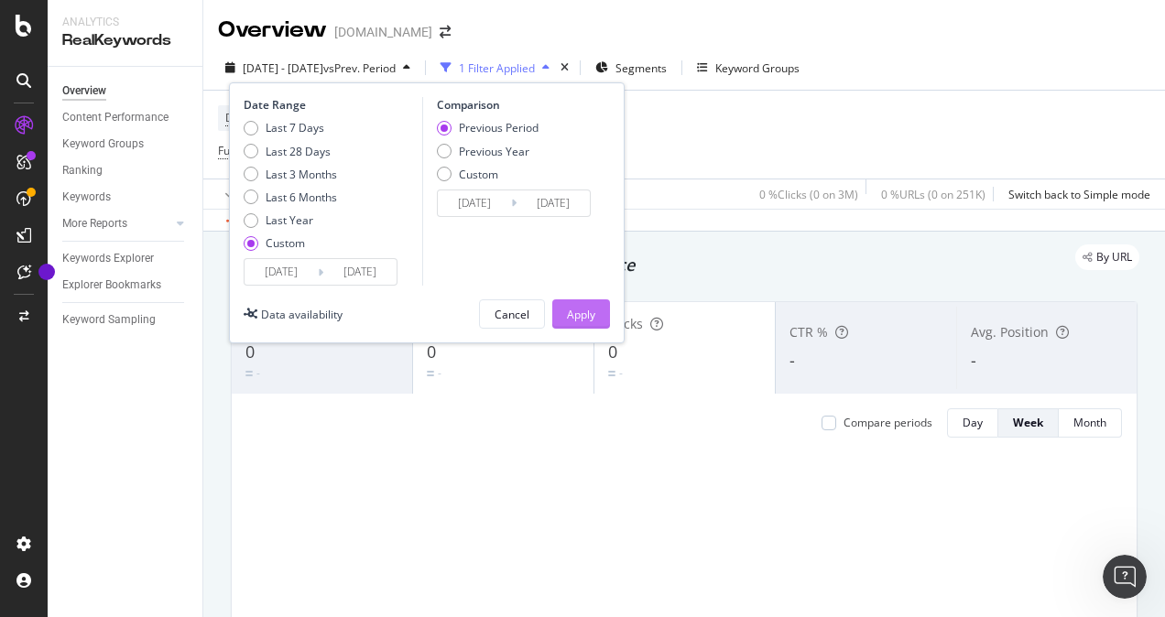
click at [582, 314] on div "Apply" at bounding box center [581, 315] width 28 height 16
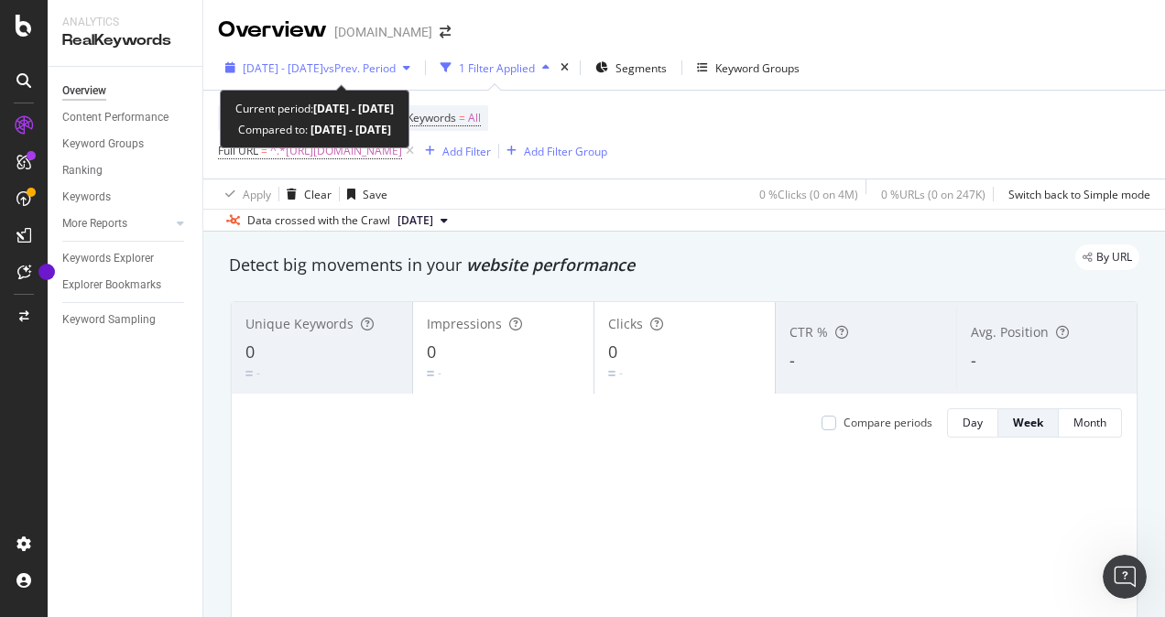
click at [323, 71] on span "[DATE] - [DATE]" at bounding box center [283, 68] width 81 height 16
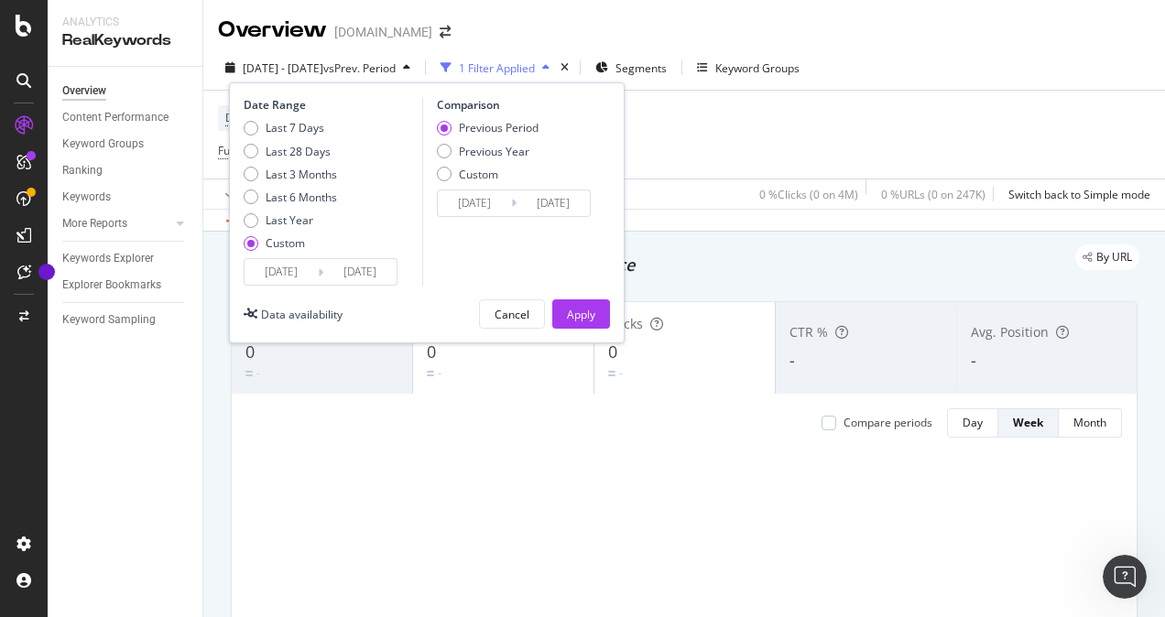
click at [353, 271] on input "[DATE]" at bounding box center [359, 272] width 73 height 26
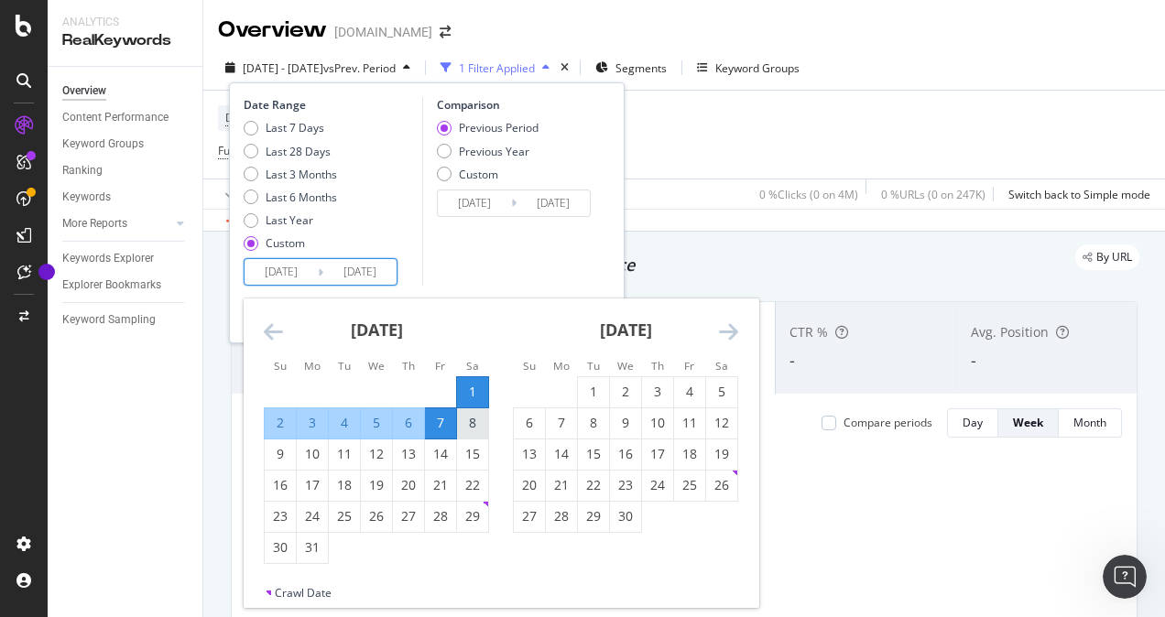
click at [473, 433] on div "8" at bounding box center [472, 424] width 31 height 30
type input "[DATE]"
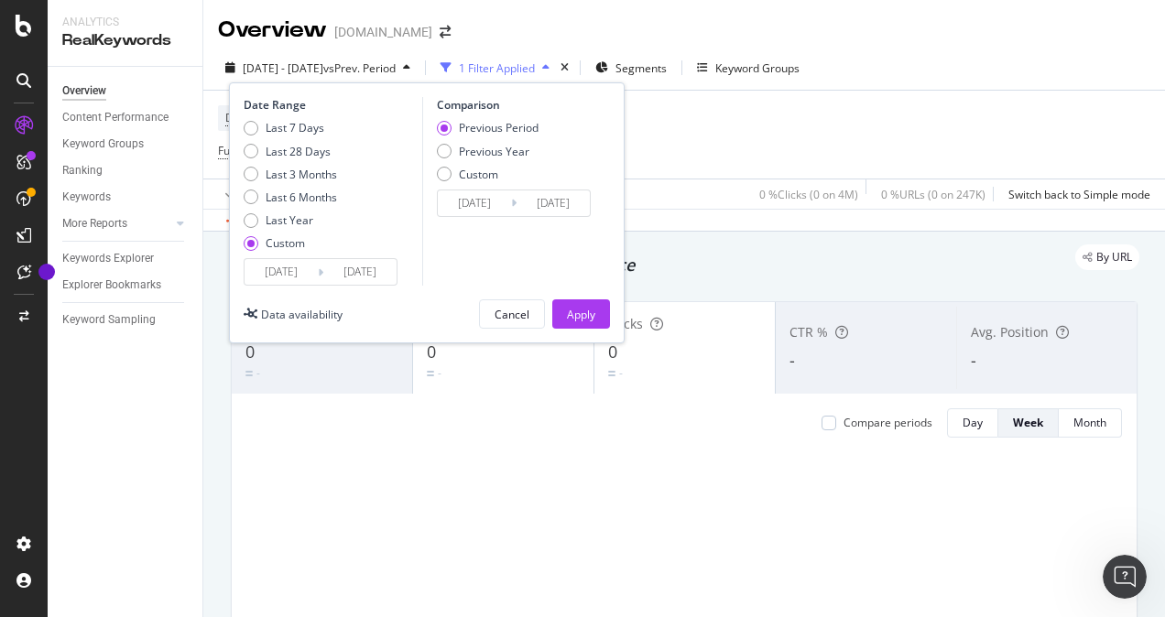
click at [341, 264] on input "[DATE]" at bounding box center [359, 272] width 73 height 26
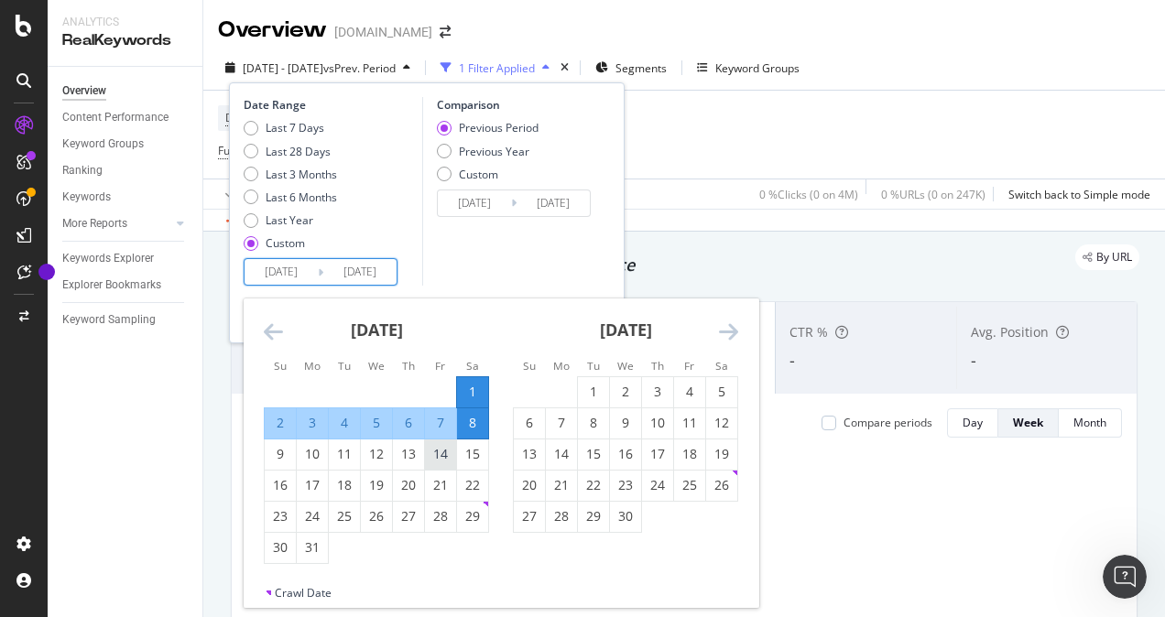
click at [442, 456] on div "14" at bounding box center [440, 454] width 31 height 18
type input "[DATE]"
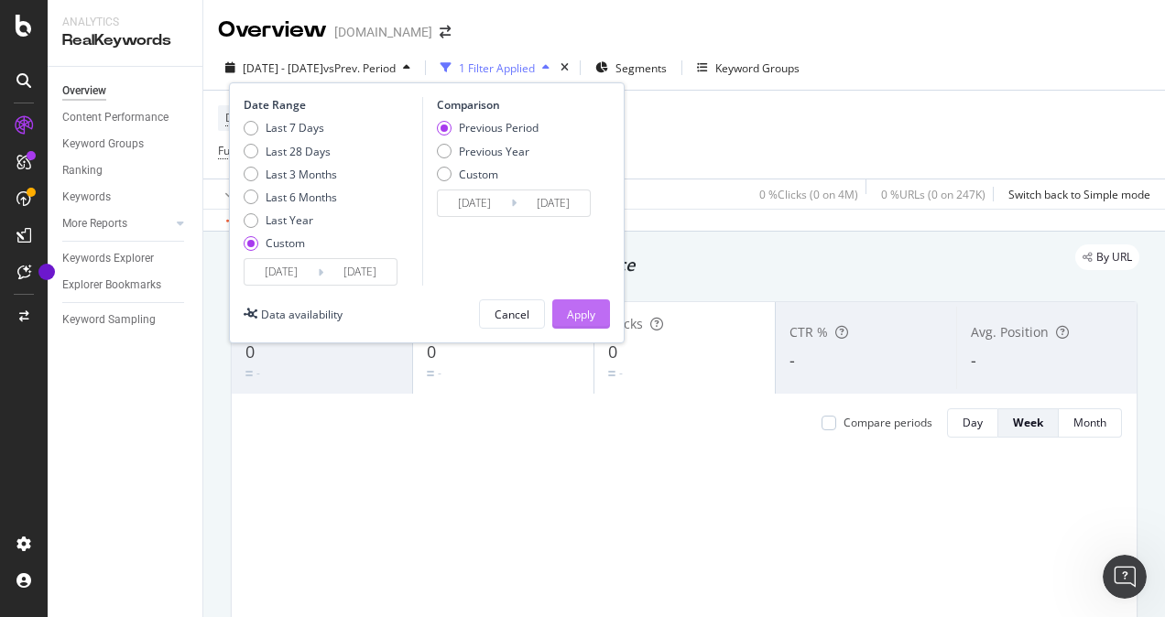
click at [581, 309] on div "Apply" at bounding box center [581, 315] width 28 height 16
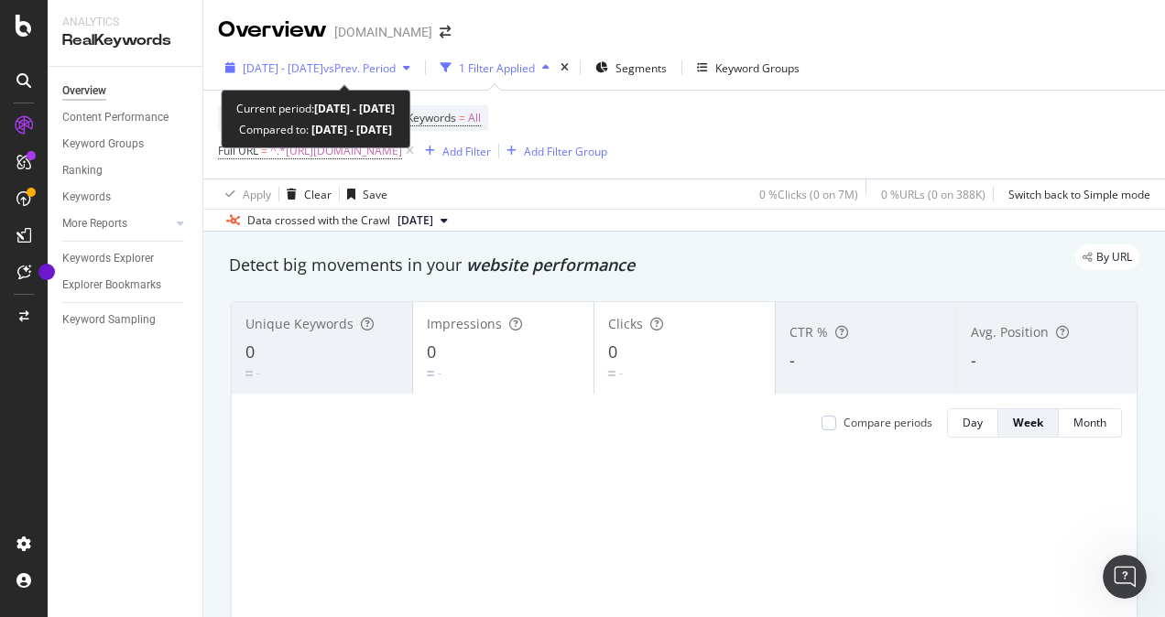
click at [396, 66] on span "vs Prev. Period" at bounding box center [359, 68] width 72 height 16
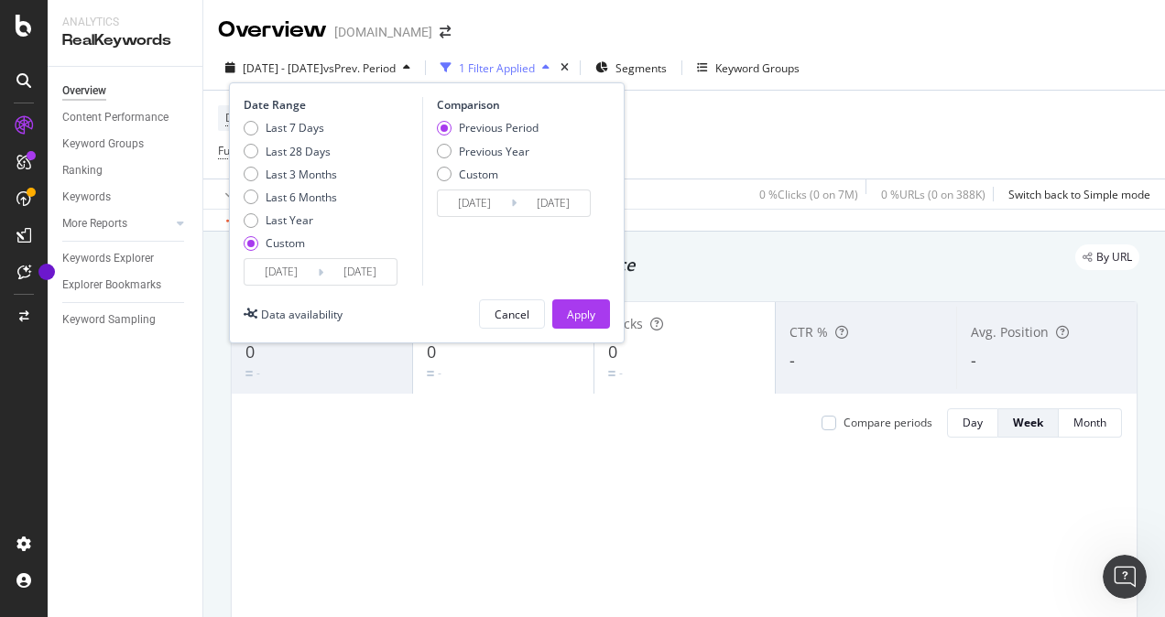
click at [361, 272] on input "[DATE]" at bounding box center [359, 272] width 73 height 26
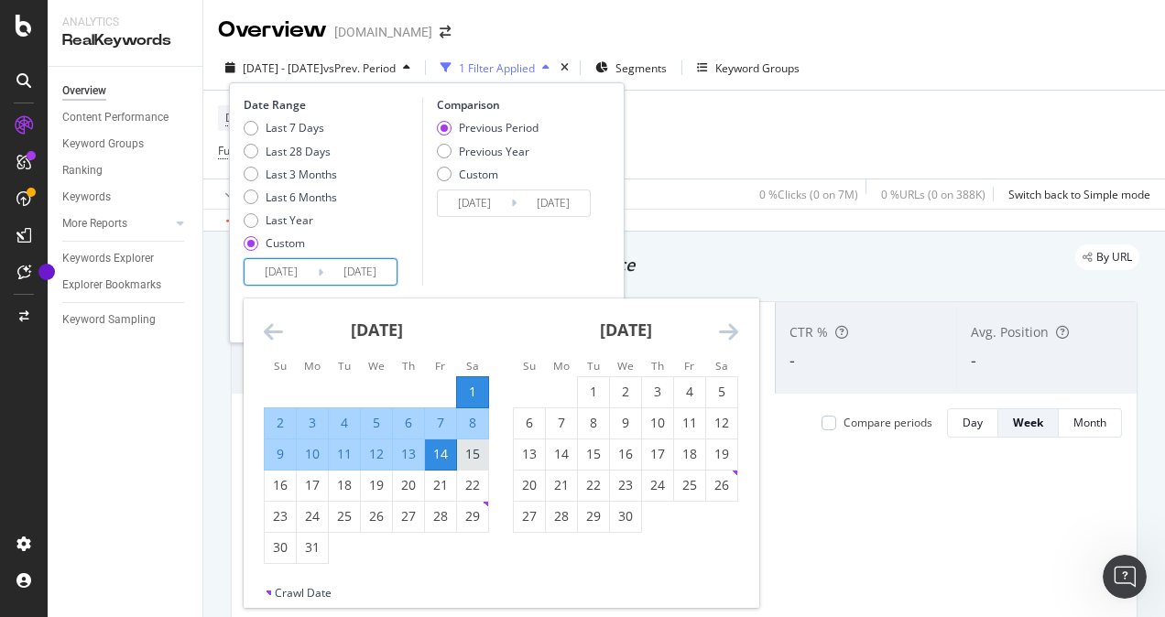
click at [467, 451] on div "15" at bounding box center [472, 454] width 31 height 18
type input "[DATE]"
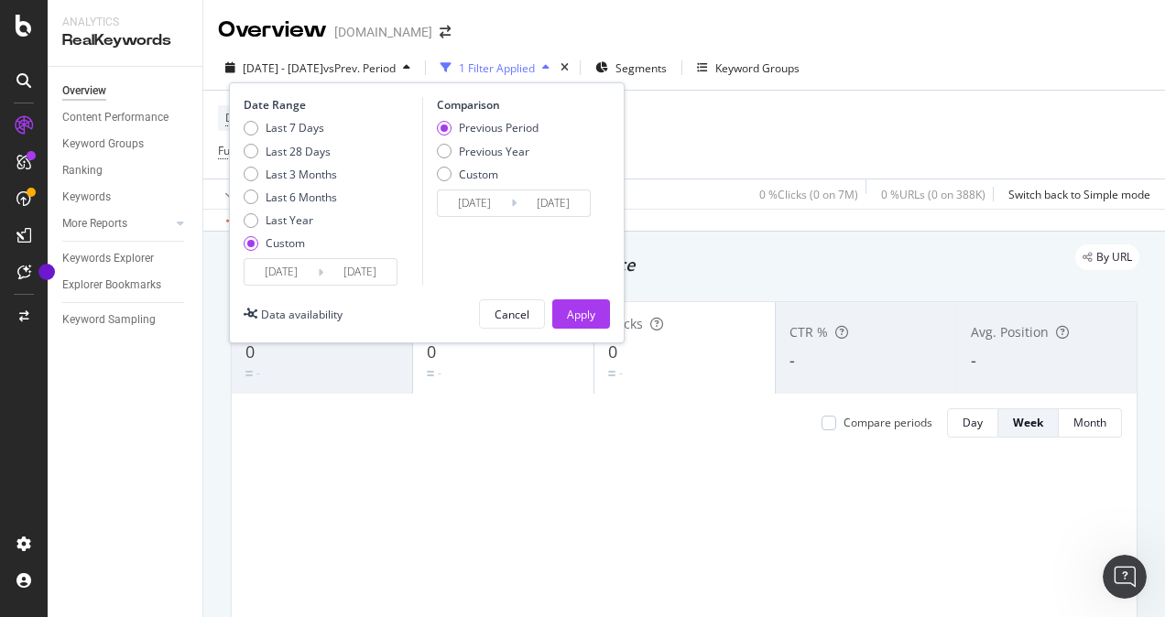
click at [365, 277] on input "[DATE]" at bounding box center [359, 272] width 73 height 26
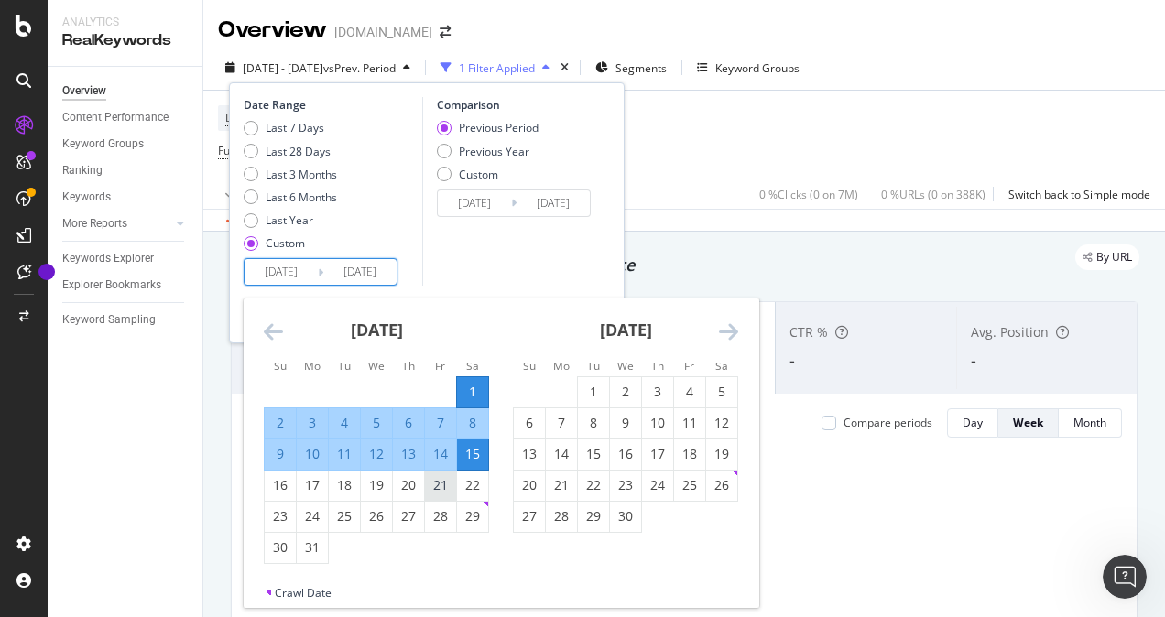
click at [442, 486] on div "21" at bounding box center [440, 485] width 31 height 18
type input "[DATE]"
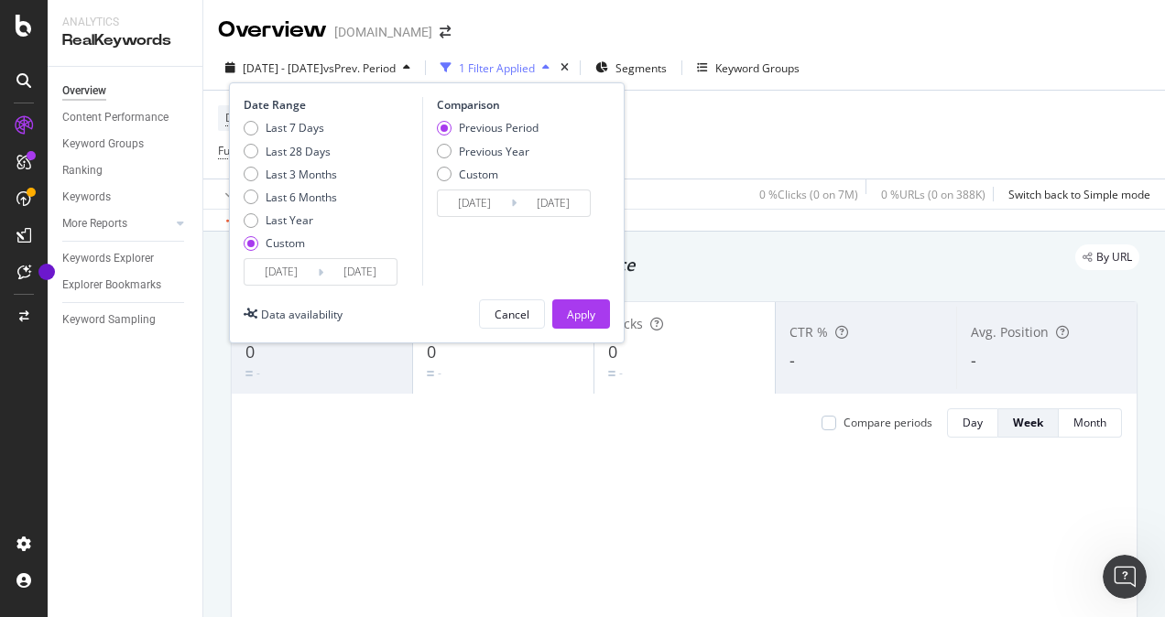
drag, startPoint x: 573, startPoint y: 322, endPoint x: 753, endPoint y: 279, distance: 184.6
click at [573, 322] on div "Apply" at bounding box center [581, 313] width 28 height 27
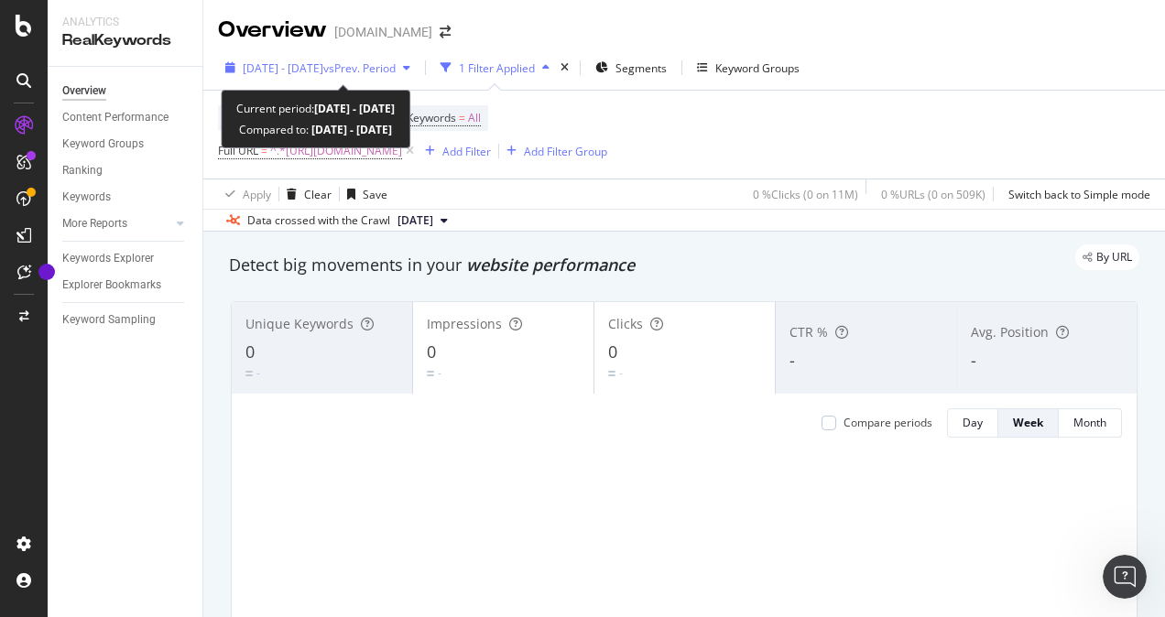
click at [382, 71] on span "vs Prev. Period" at bounding box center [359, 68] width 72 height 16
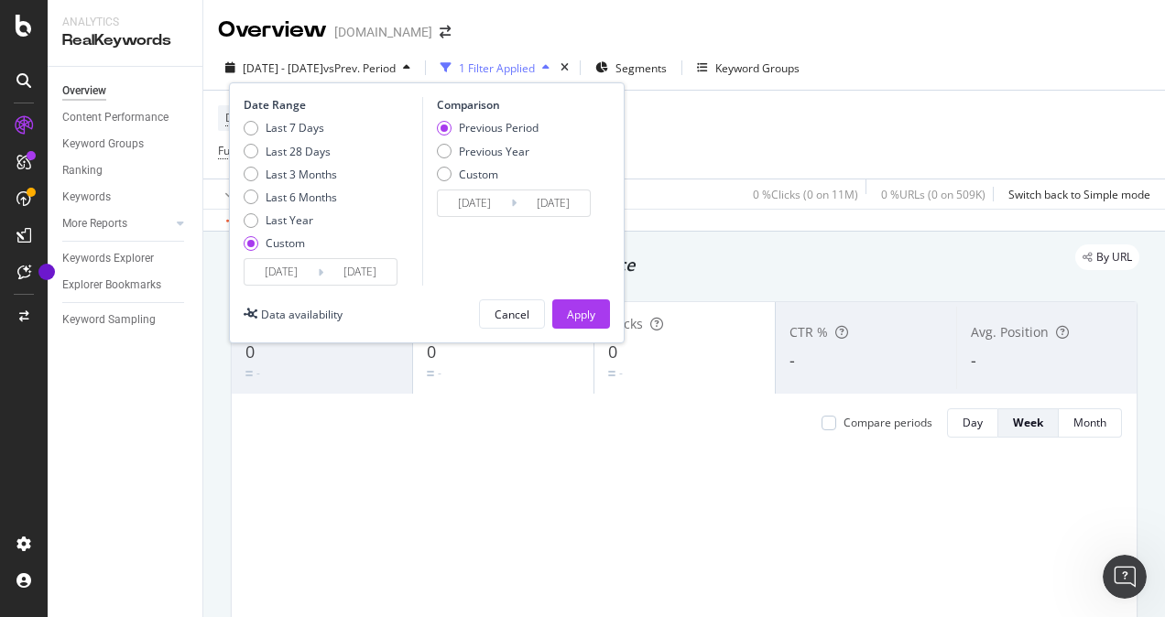
click at [272, 267] on input "[DATE]" at bounding box center [281, 272] width 73 height 26
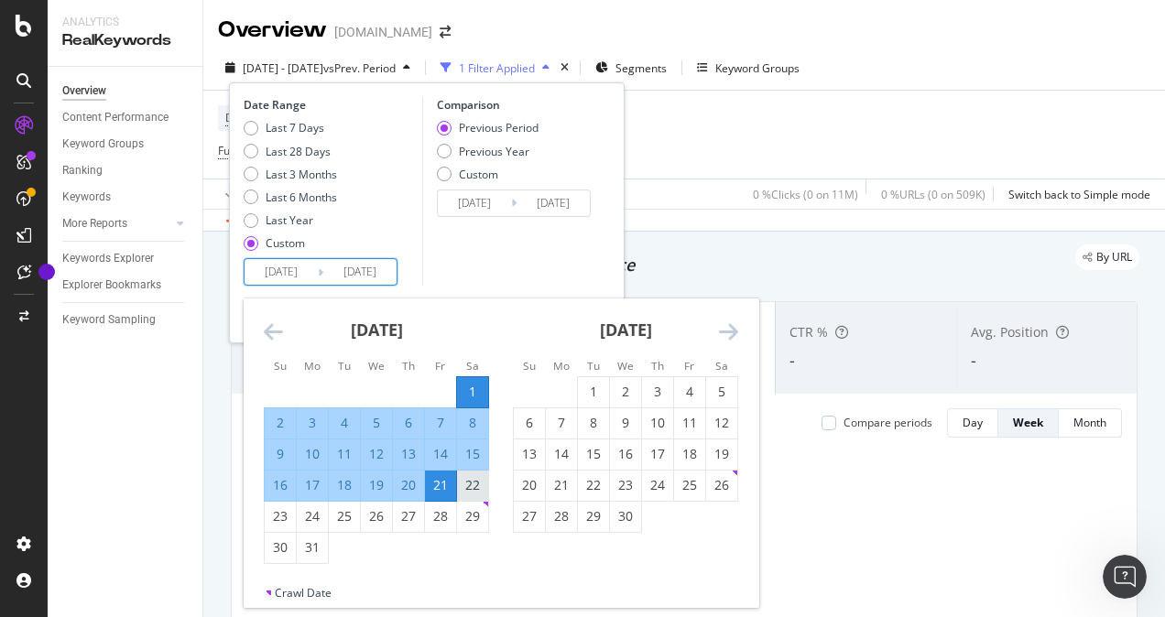
click at [469, 485] on div "22" at bounding box center [472, 485] width 31 height 18
type input "[DATE]"
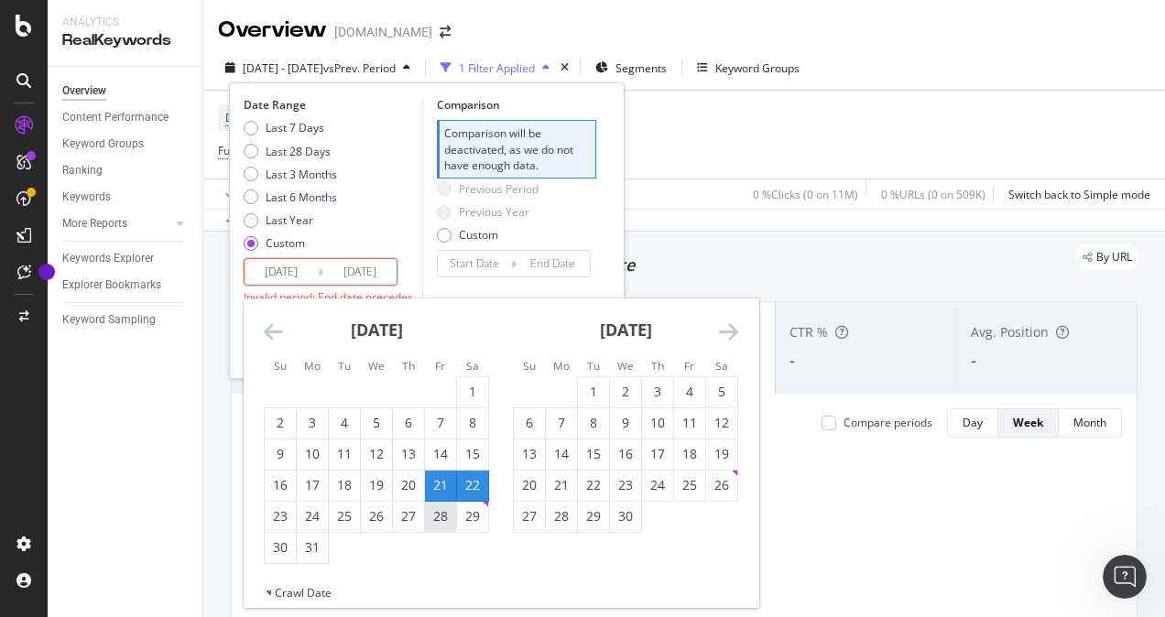
click at [435, 522] on div "28" at bounding box center [440, 516] width 31 height 18
type input "[DATE]"
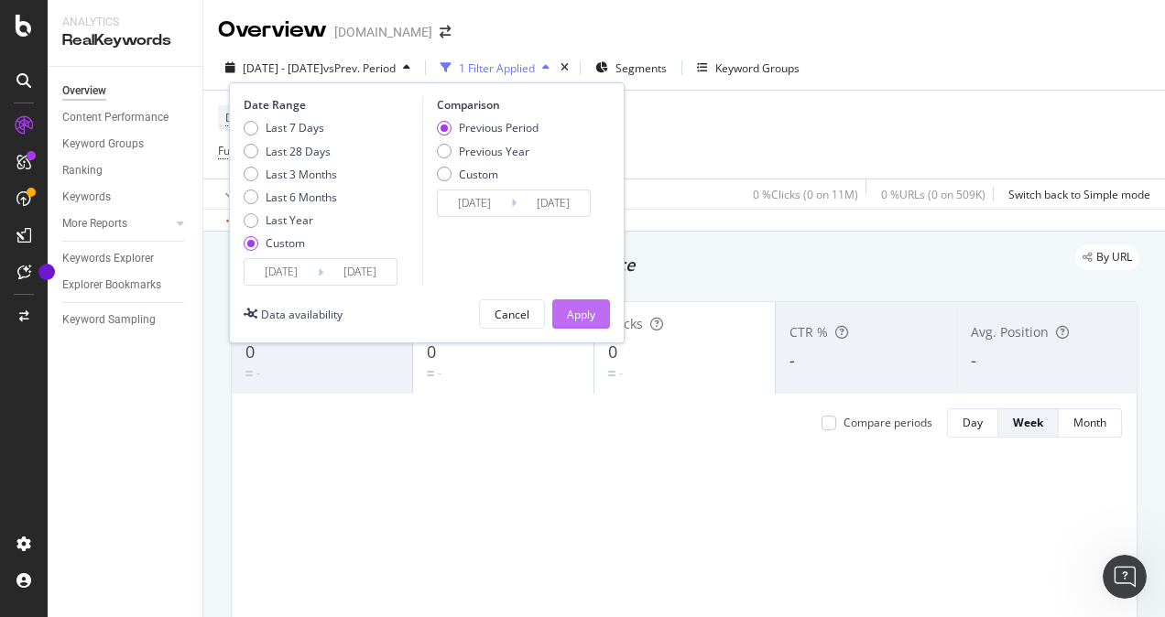
click at [592, 318] on div "Apply" at bounding box center [581, 315] width 28 height 16
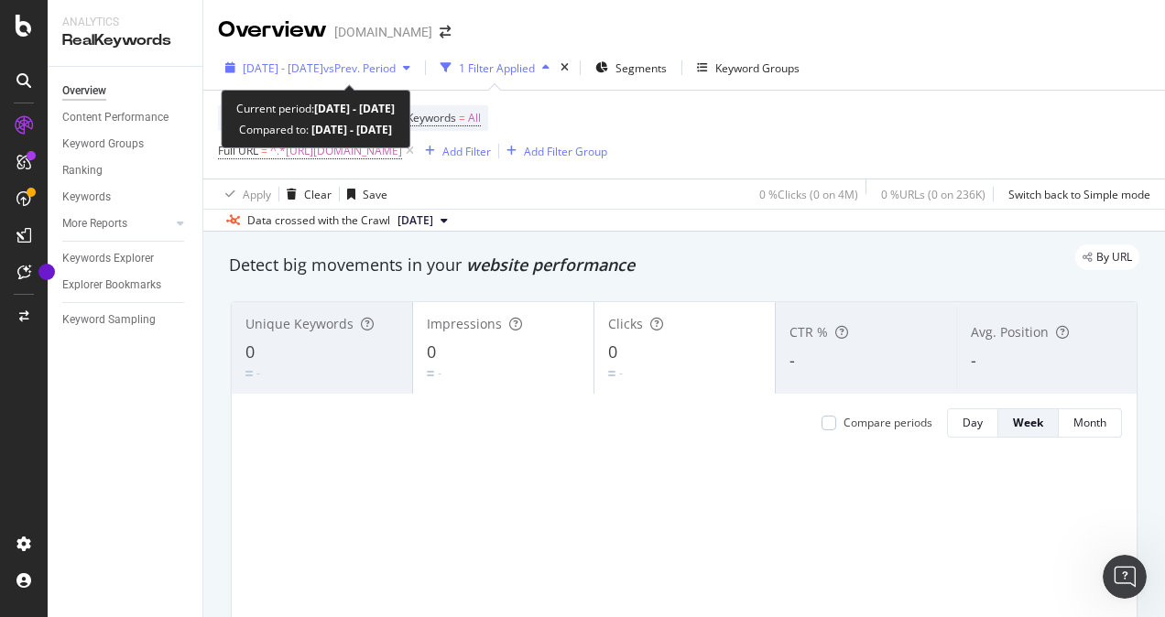
click at [396, 64] on span "vs Prev. Period" at bounding box center [359, 68] width 72 height 16
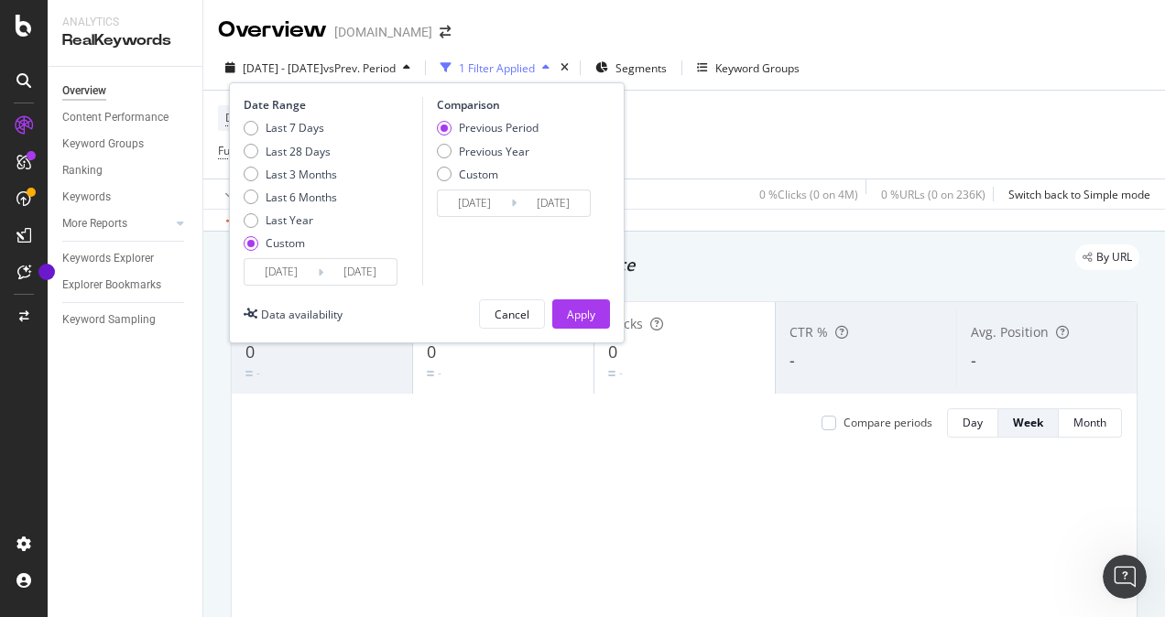
click at [242, 278] on div "Date Range Last 7 Days Last 28 Days Last 3 Months Last 6 Months Last Year Custo…" at bounding box center [427, 212] width 396 height 261
click at [295, 273] on input "[DATE]" at bounding box center [281, 272] width 73 height 26
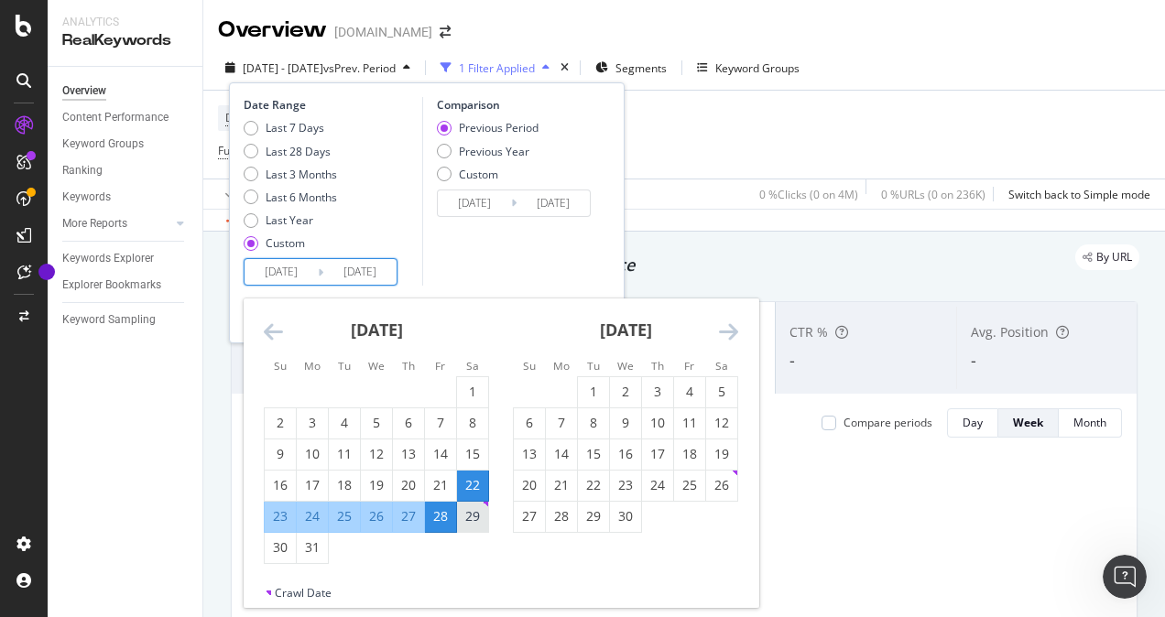
click at [473, 514] on div "29" at bounding box center [472, 516] width 31 height 18
type input "[DATE]"
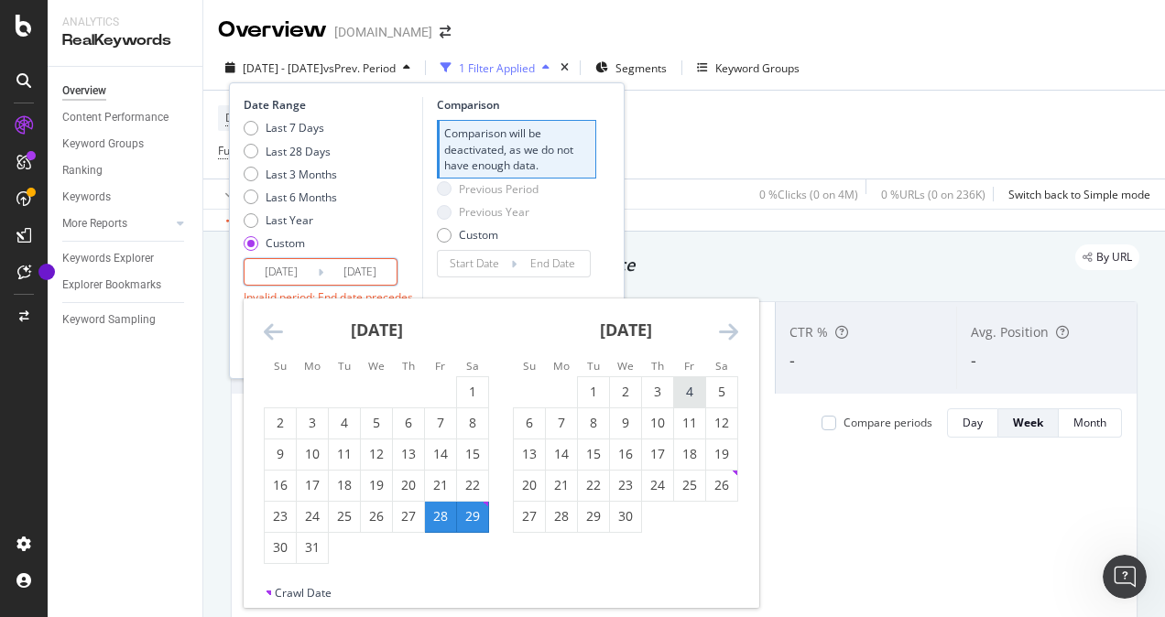
click at [689, 390] on div "4" at bounding box center [689, 392] width 31 height 18
type input "[DATE]"
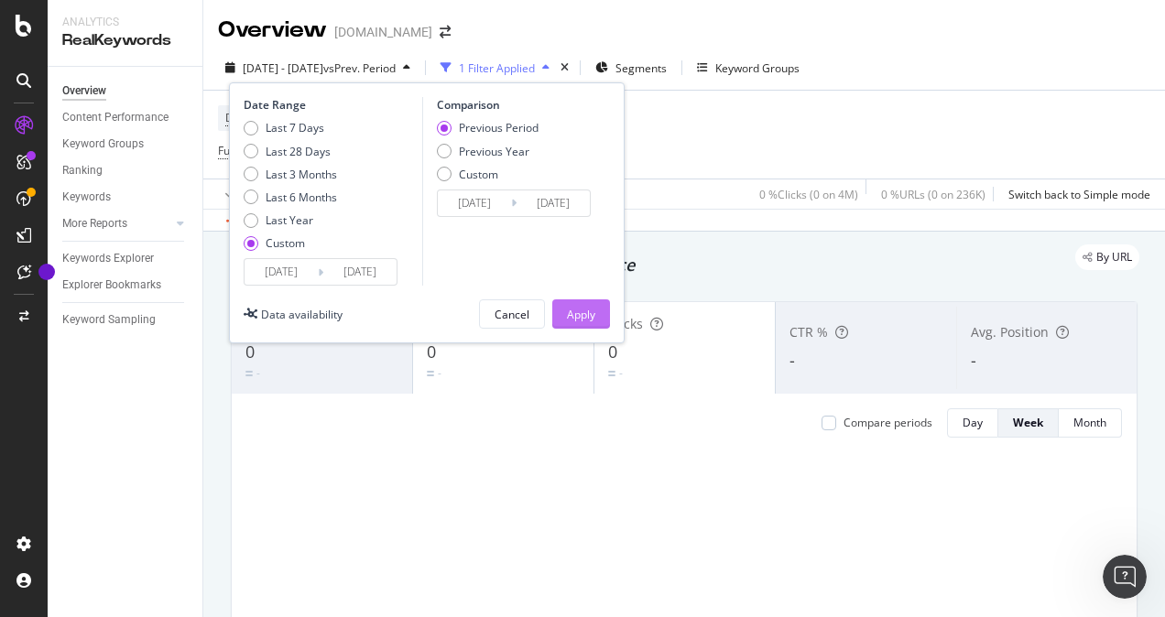
click at [582, 303] on div "Apply" at bounding box center [581, 313] width 28 height 27
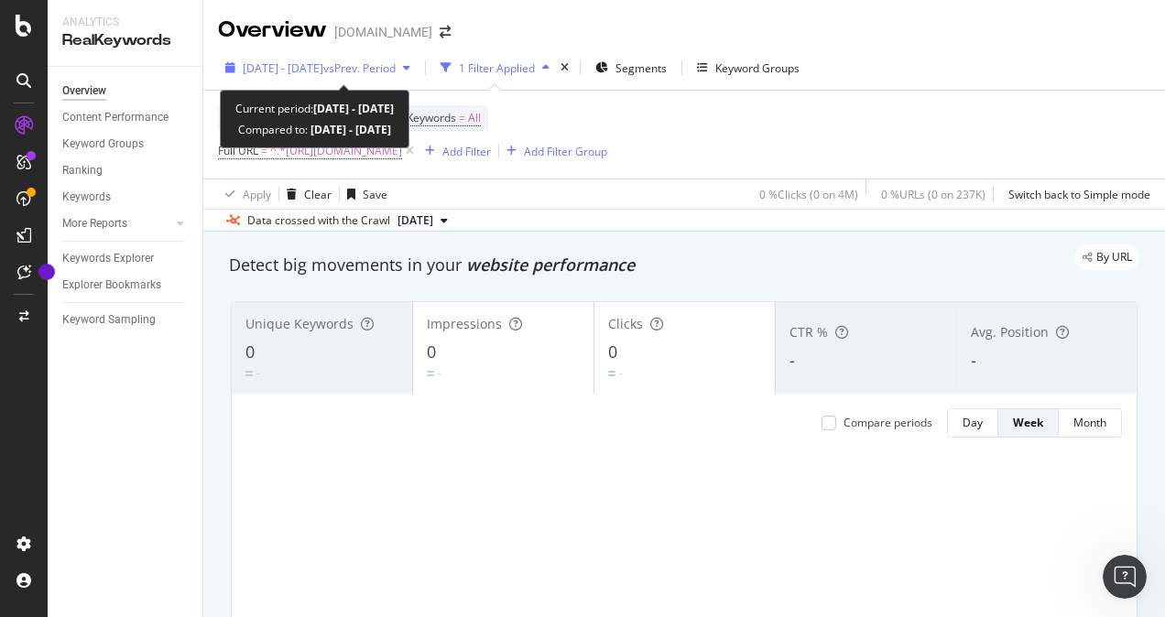
click at [396, 70] on span "vs Prev. Period" at bounding box center [359, 68] width 72 height 16
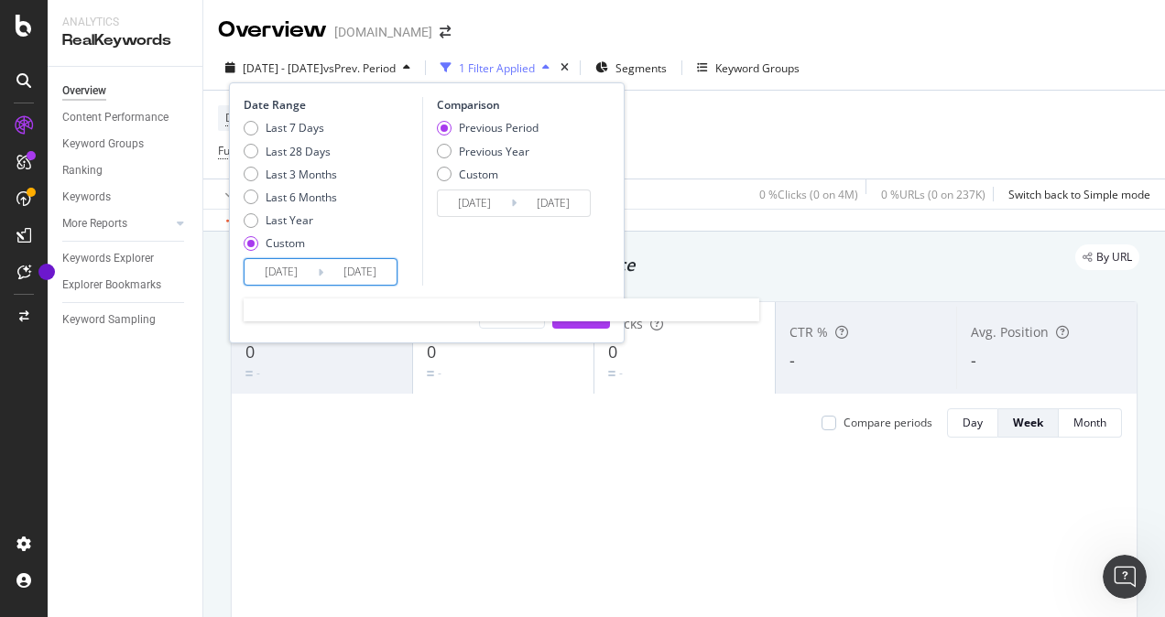
click at [285, 273] on input "[DATE]" at bounding box center [281, 272] width 73 height 26
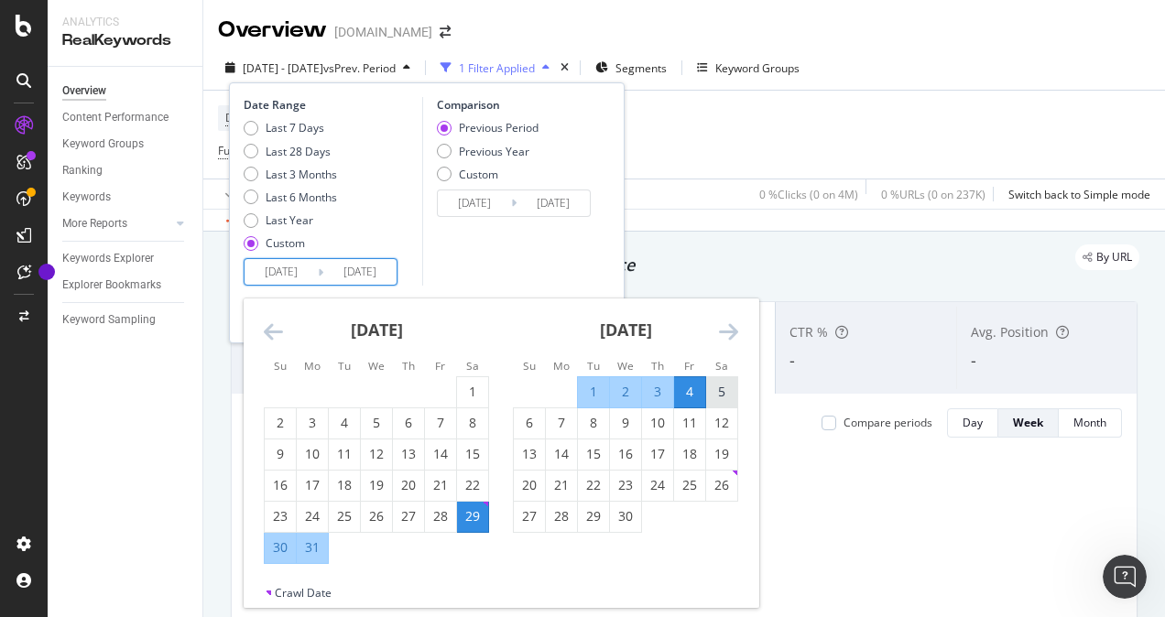
click at [722, 389] on div "5" at bounding box center [721, 392] width 31 height 18
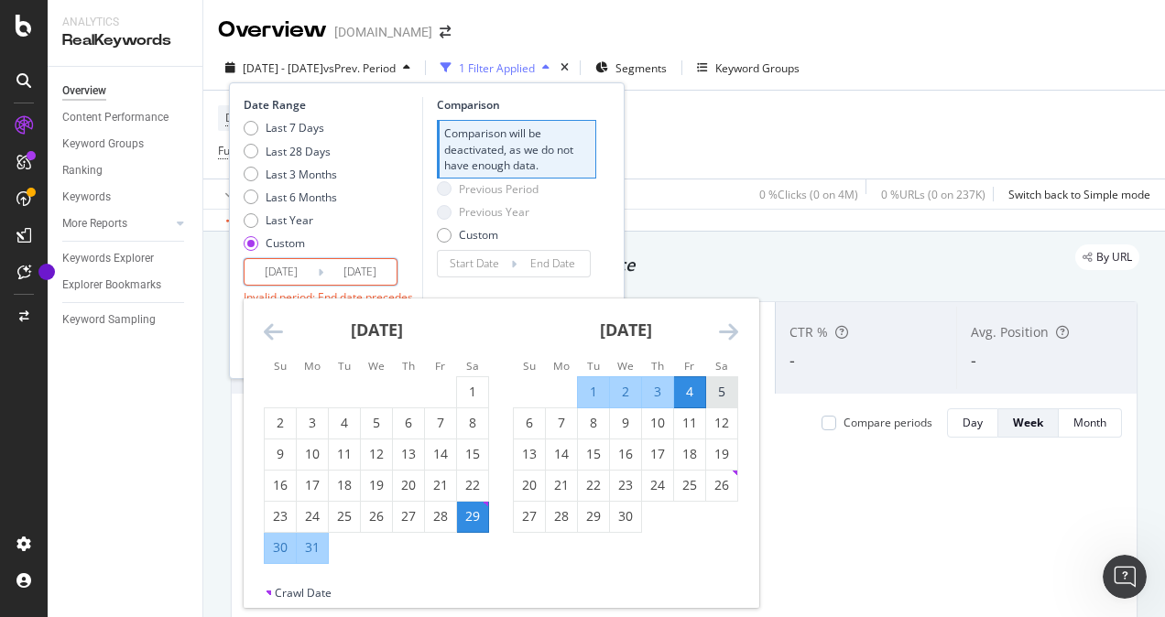
type input "[DATE]"
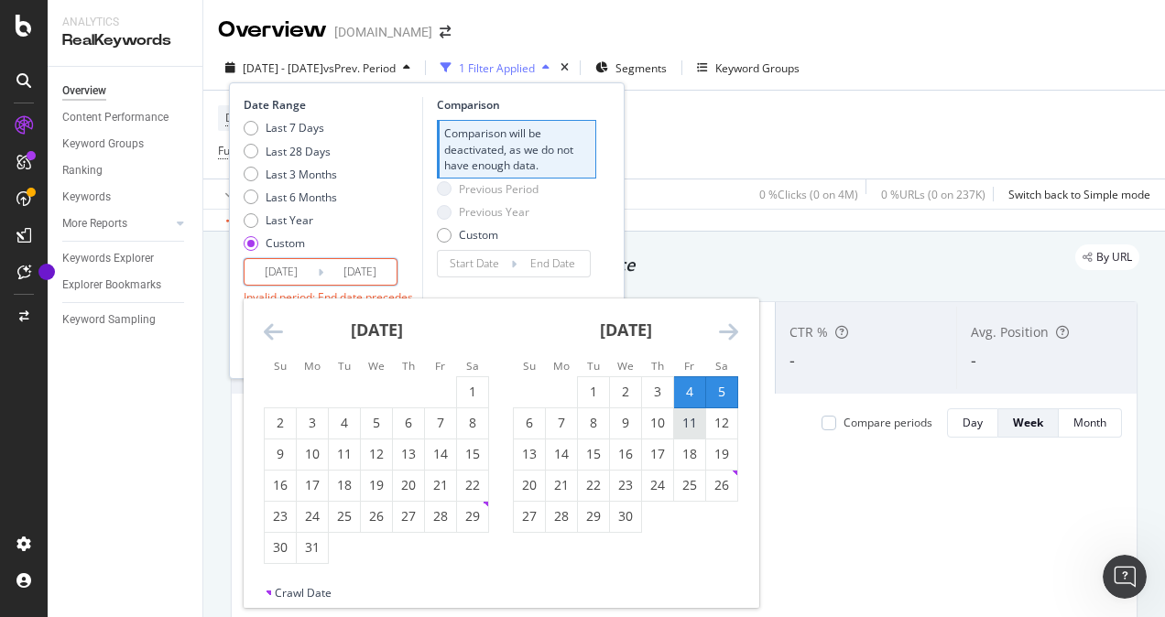
click at [687, 427] on div "11" at bounding box center [689, 423] width 31 height 18
type input "[DATE]"
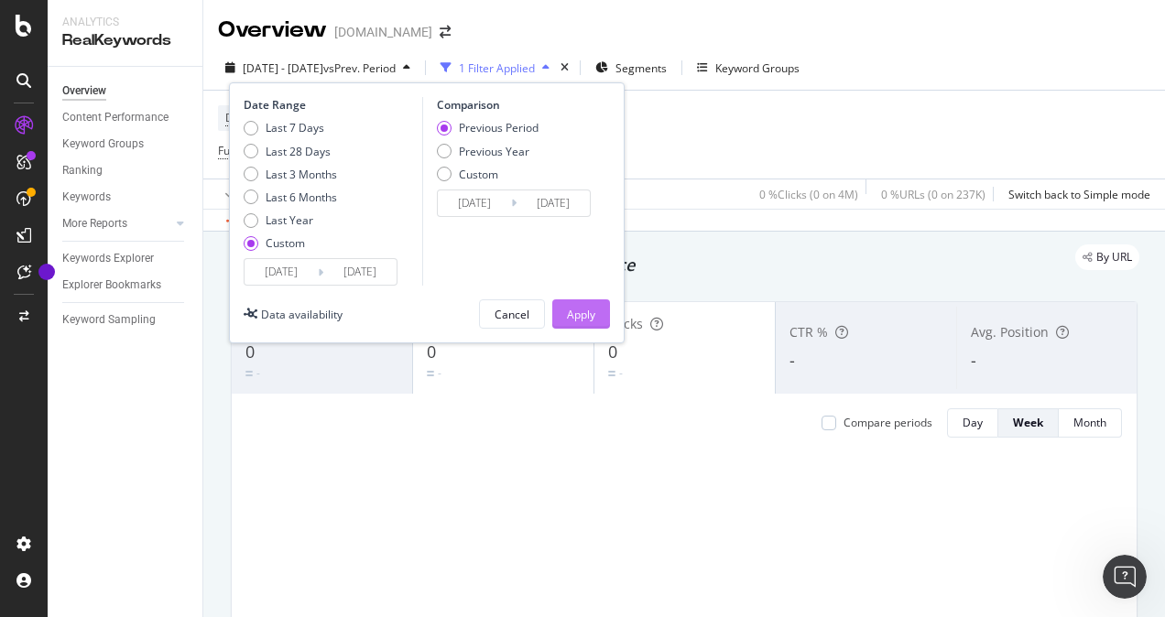
click at [595, 311] on button "Apply" at bounding box center [581, 314] width 58 height 29
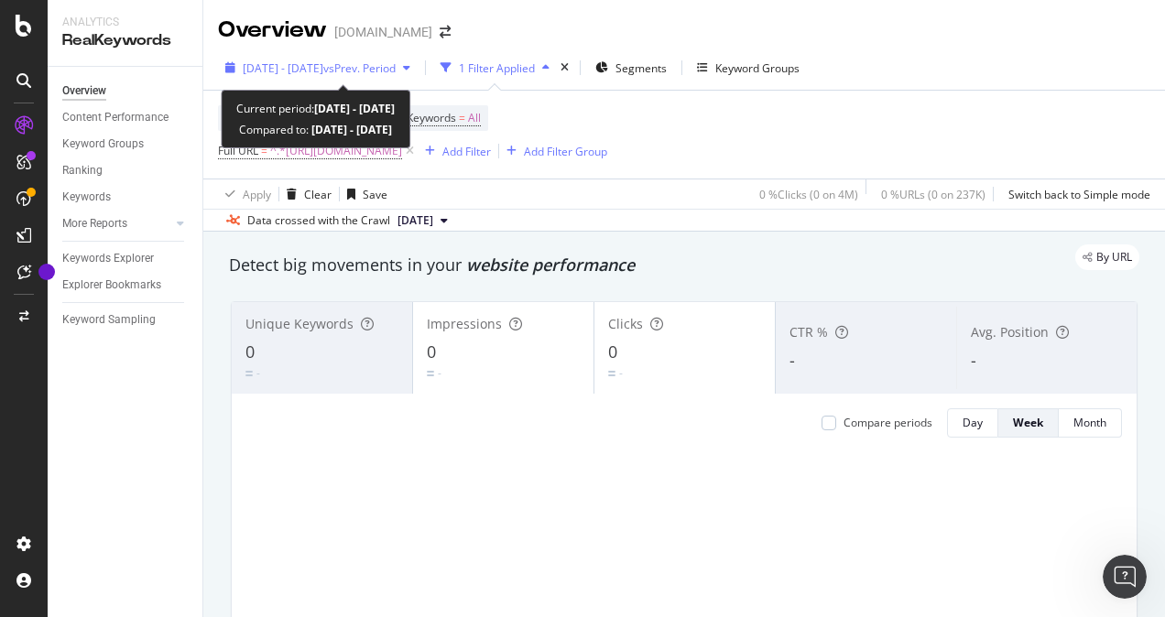
click at [396, 68] on span "vs Prev. Period" at bounding box center [359, 68] width 72 height 16
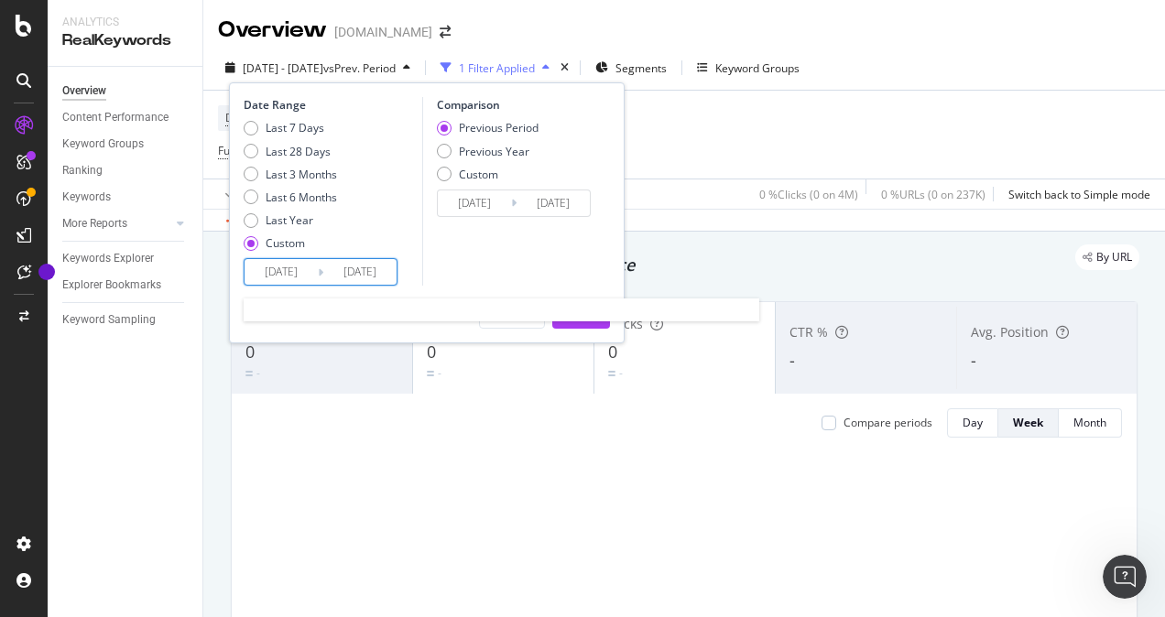
click at [343, 268] on input "[DATE]" at bounding box center [359, 272] width 73 height 26
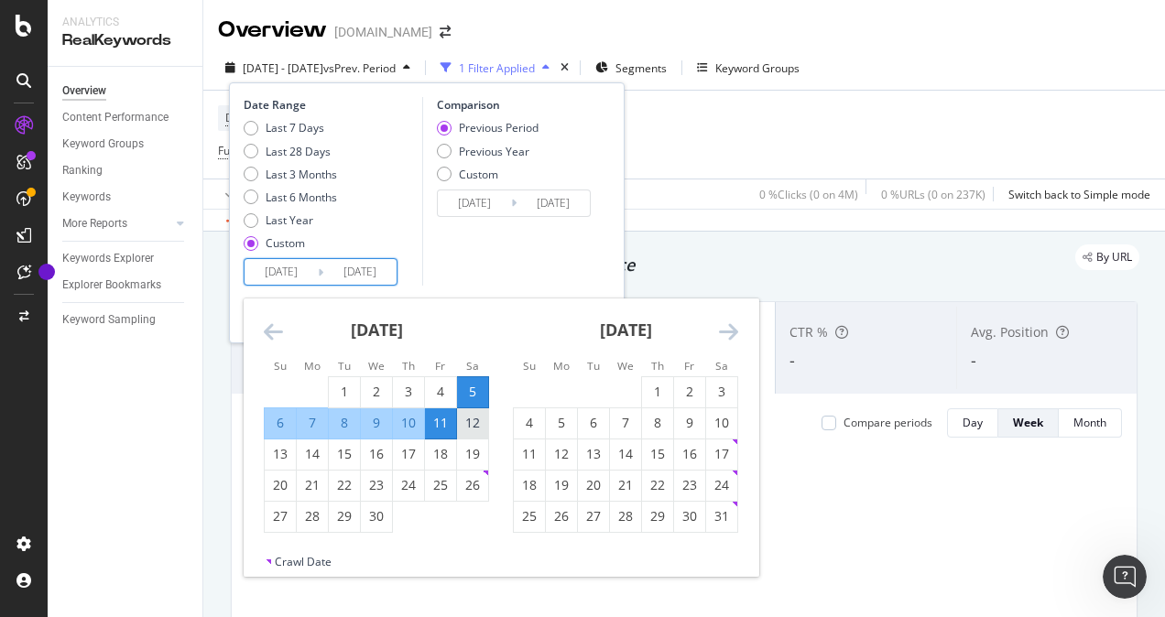
click at [475, 431] on div "12" at bounding box center [472, 423] width 31 height 18
type input "[DATE]"
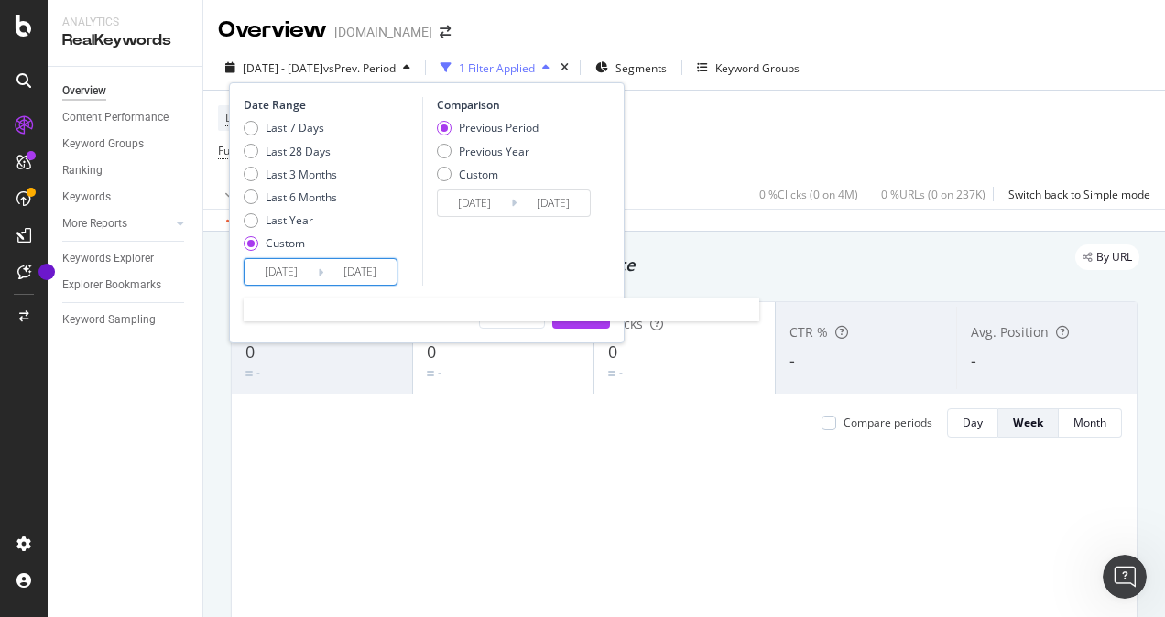
click at [347, 269] on input "[DATE]" at bounding box center [359, 272] width 73 height 26
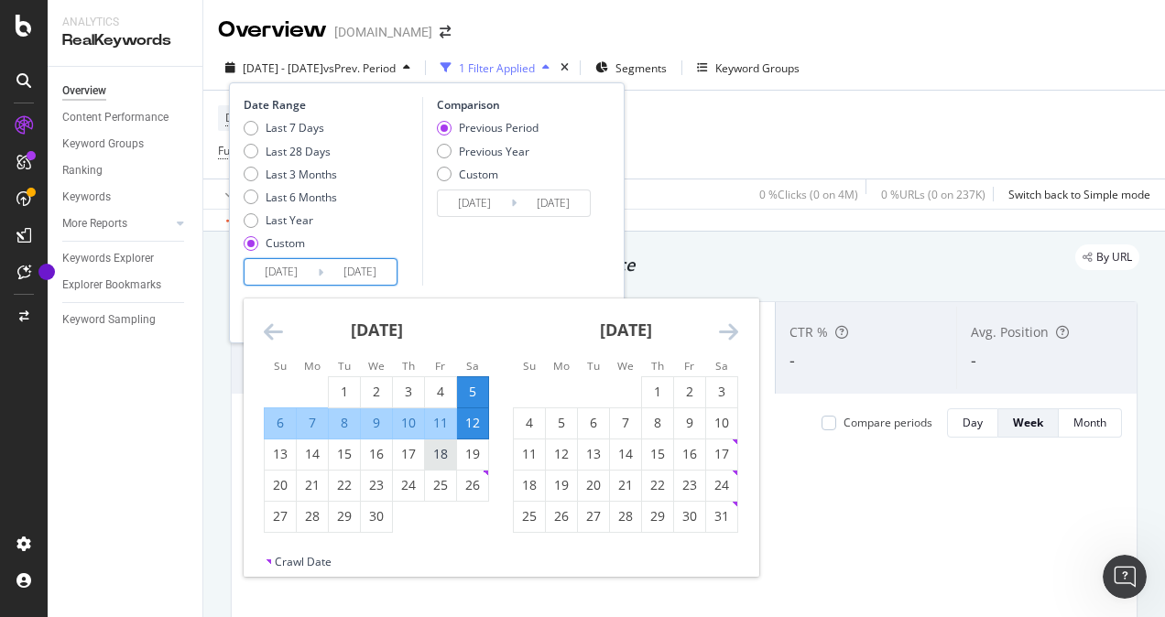
click at [442, 449] on div "18" at bounding box center [440, 454] width 31 height 18
type input "[DATE]"
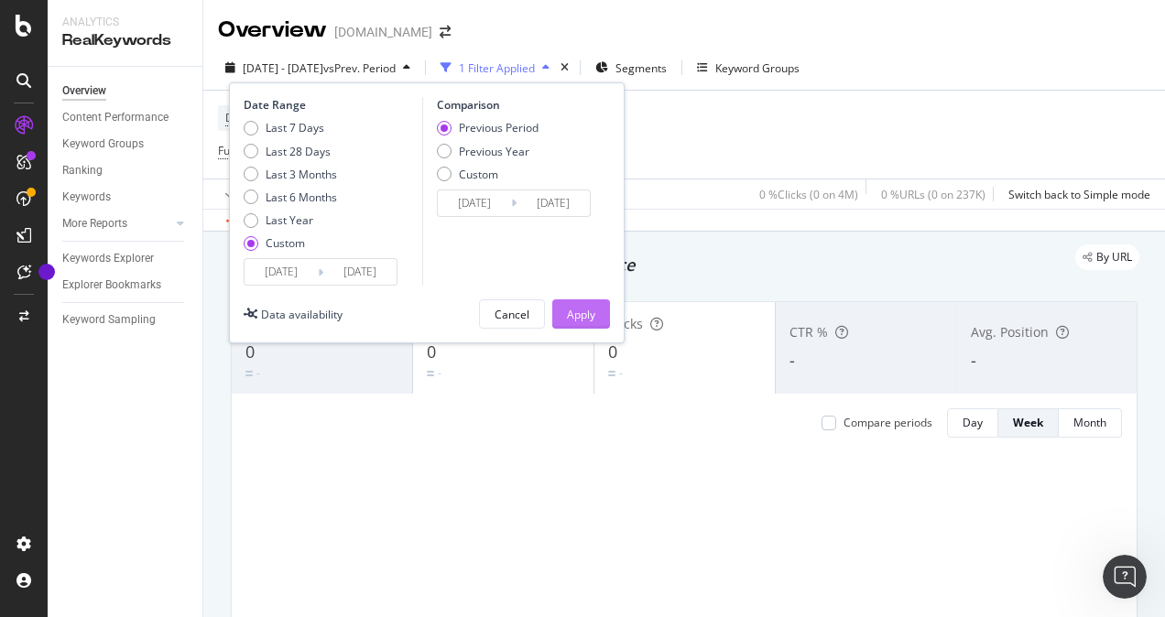
click at [582, 320] on div "Apply" at bounding box center [581, 315] width 28 height 16
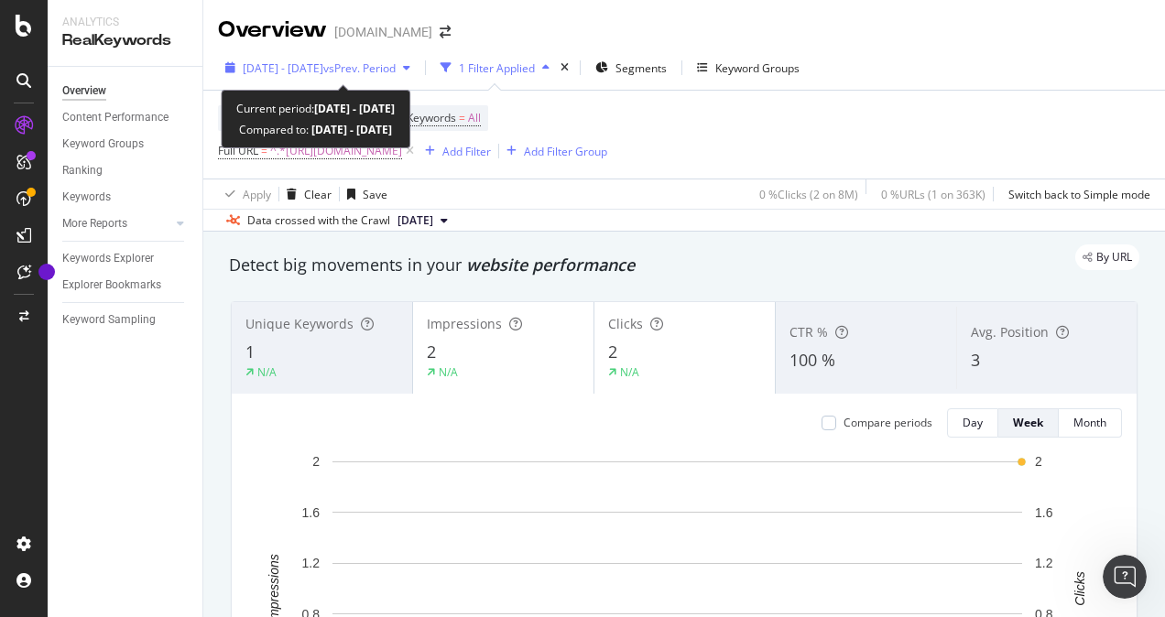
click at [323, 69] on span "[DATE] - [DATE]" at bounding box center [283, 68] width 81 height 16
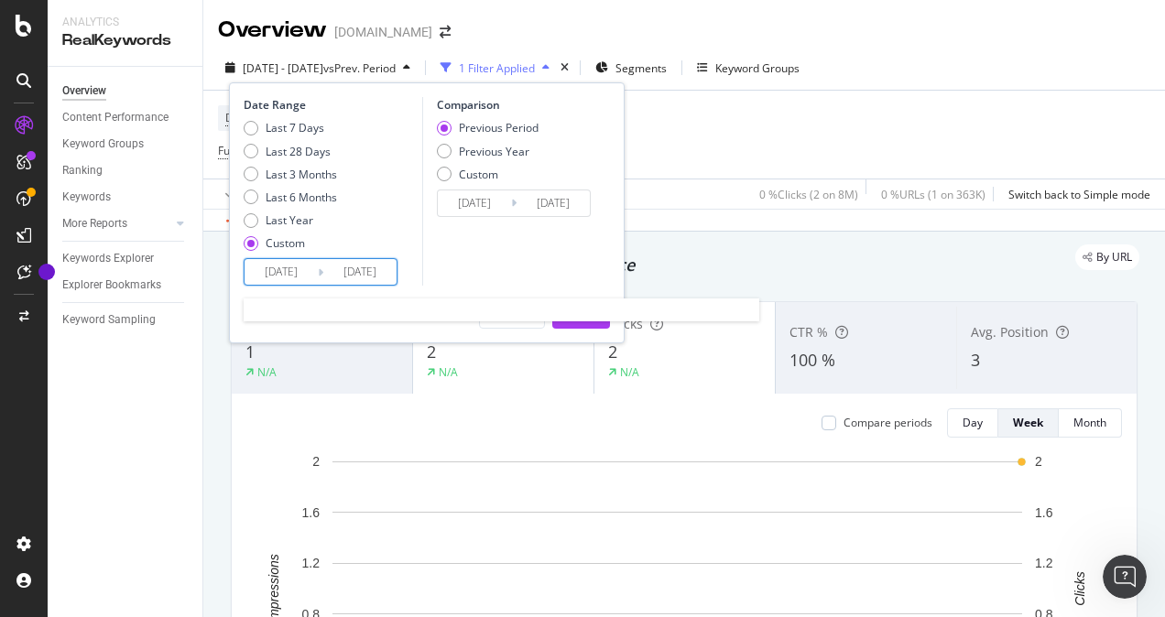
click at [359, 277] on input "[DATE]" at bounding box center [359, 272] width 73 height 26
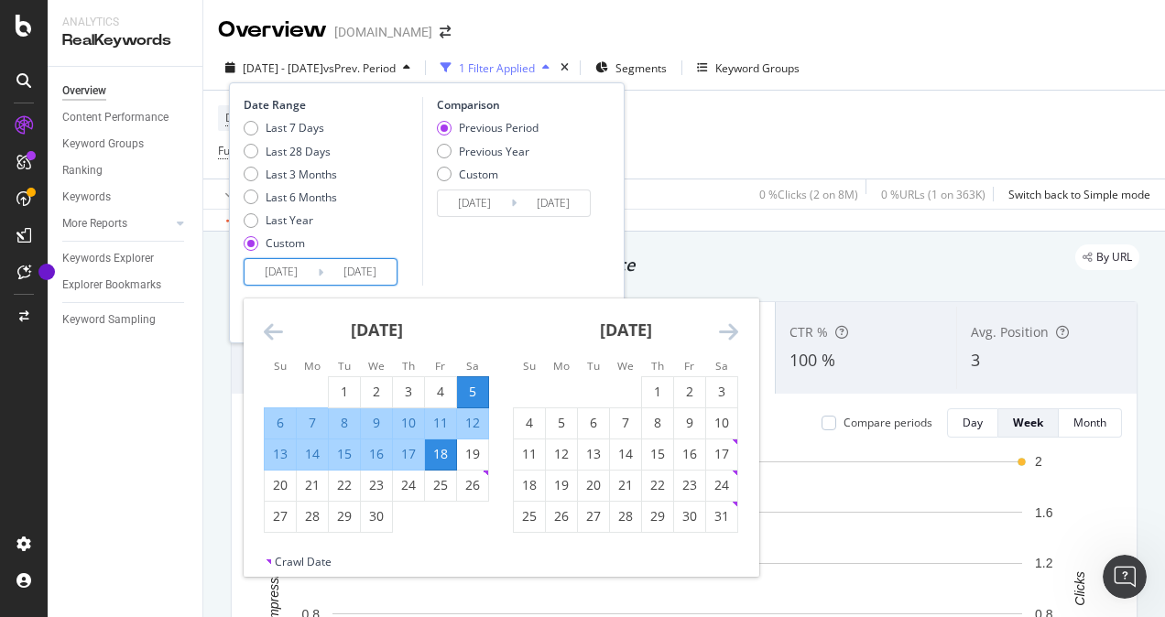
click at [469, 392] on div "5" at bounding box center [472, 392] width 31 height 18
type input "[DATE]"
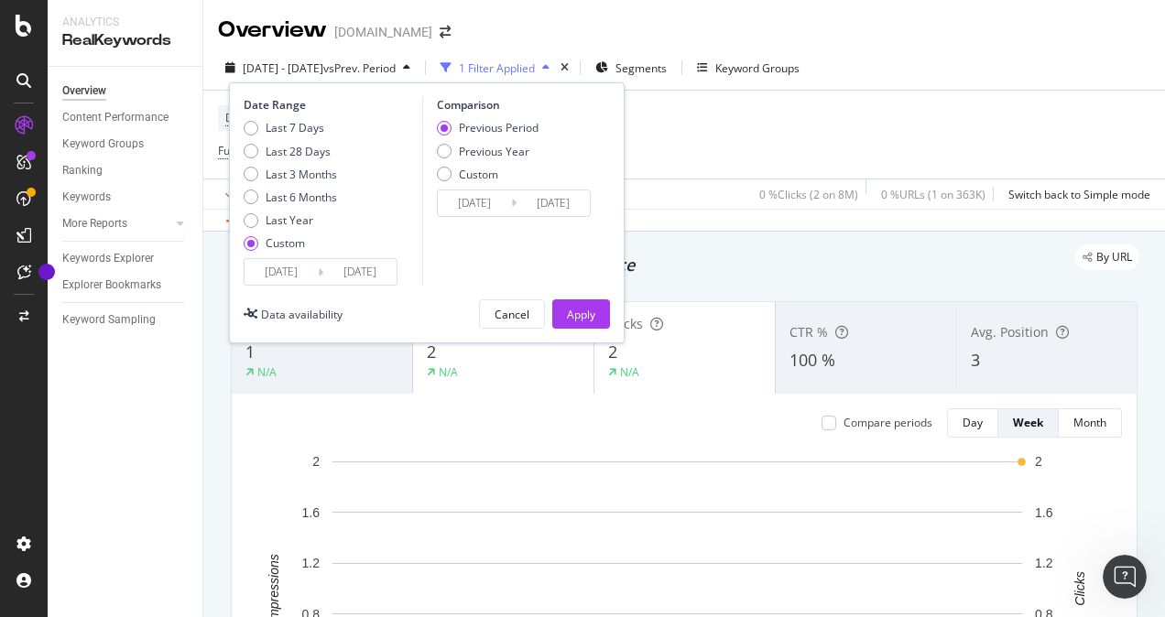
click at [354, 272] on input "[DATE]" at bounding box center [359, 272] width 73 height 26
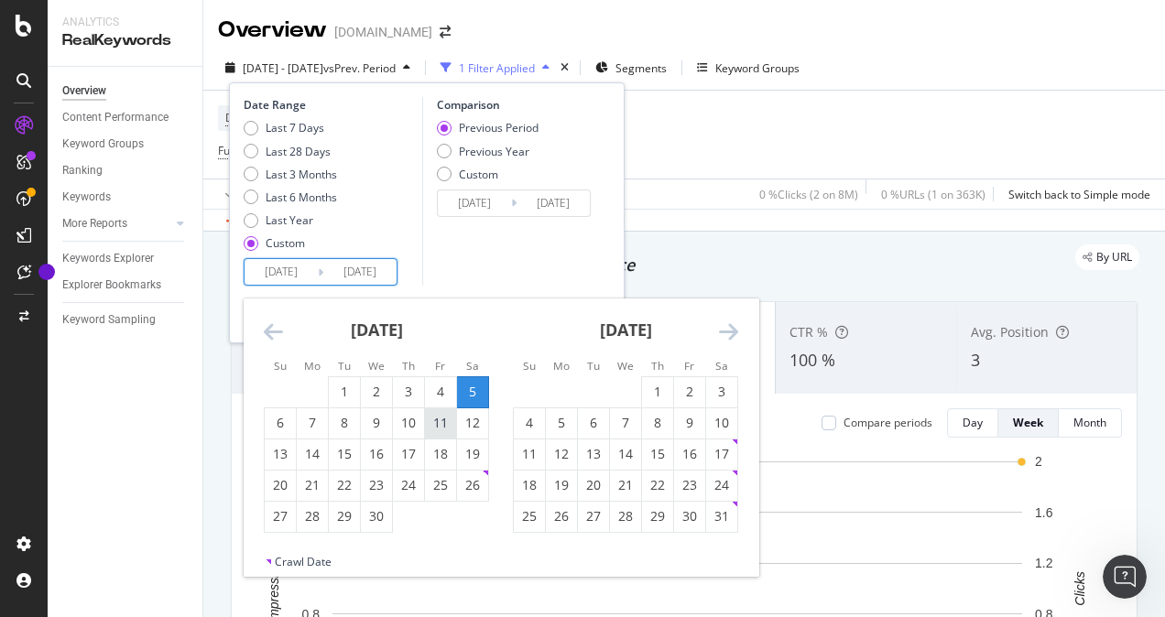
click at [437, 421] on div "11" at bounding box center [440, 423] width 31 height 18
type input "[DATE]"
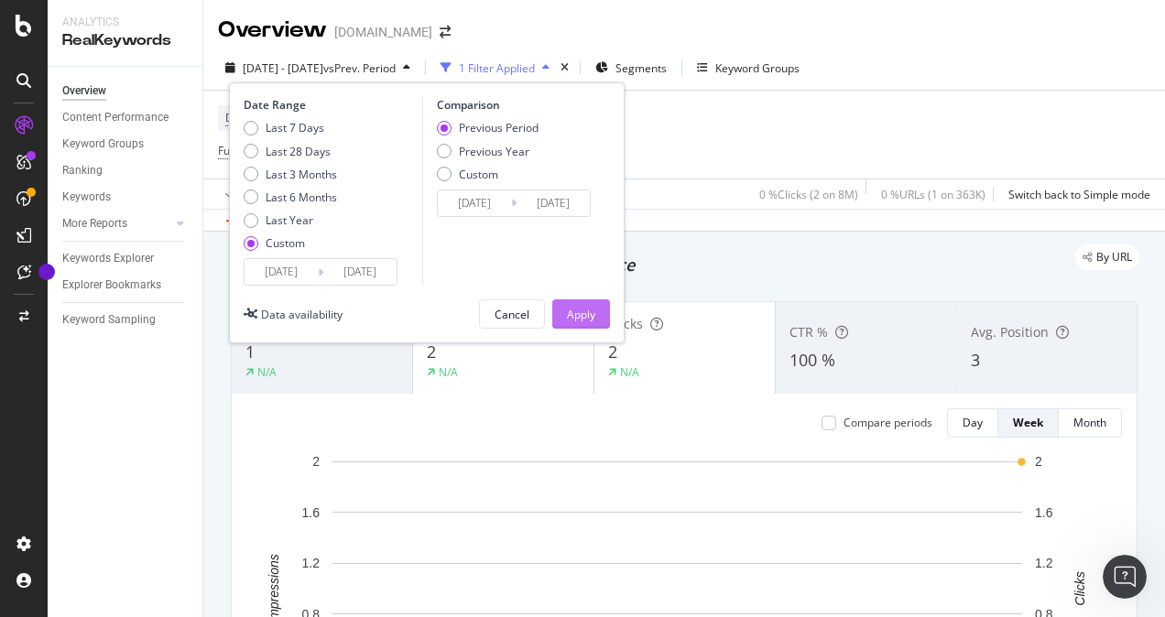
click at [584, 312] on div "Apply" at bounding box center [581, 315] width 28 height 16
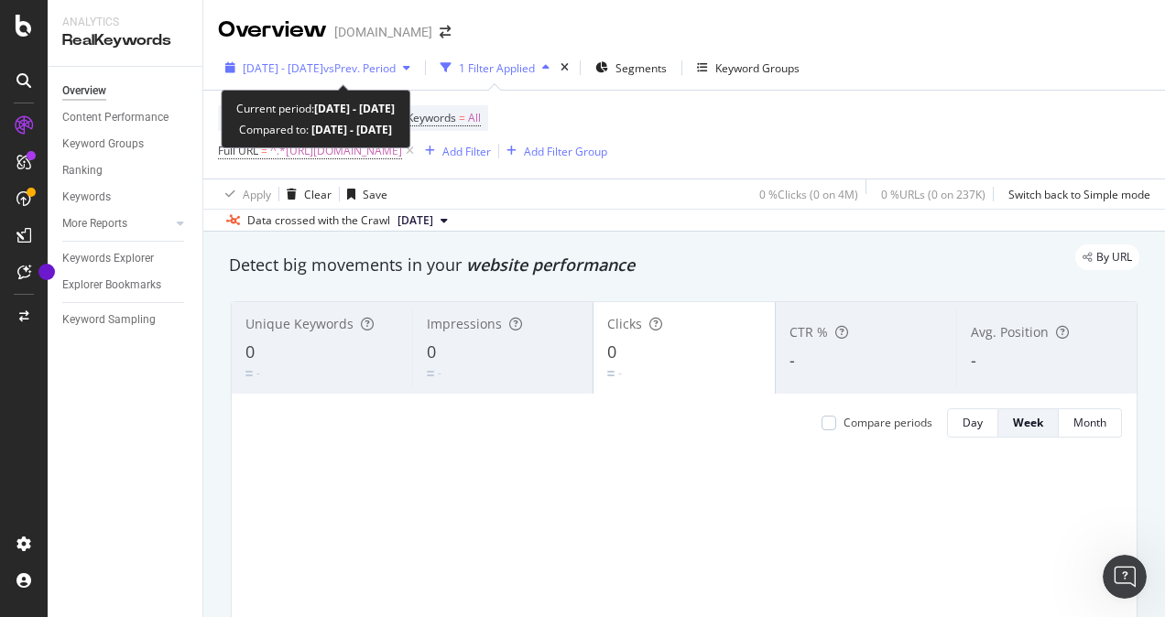
click at [323, 68] on span "[DATE] - [DATE]" at bounding box center [283, 68] width 81 height 16
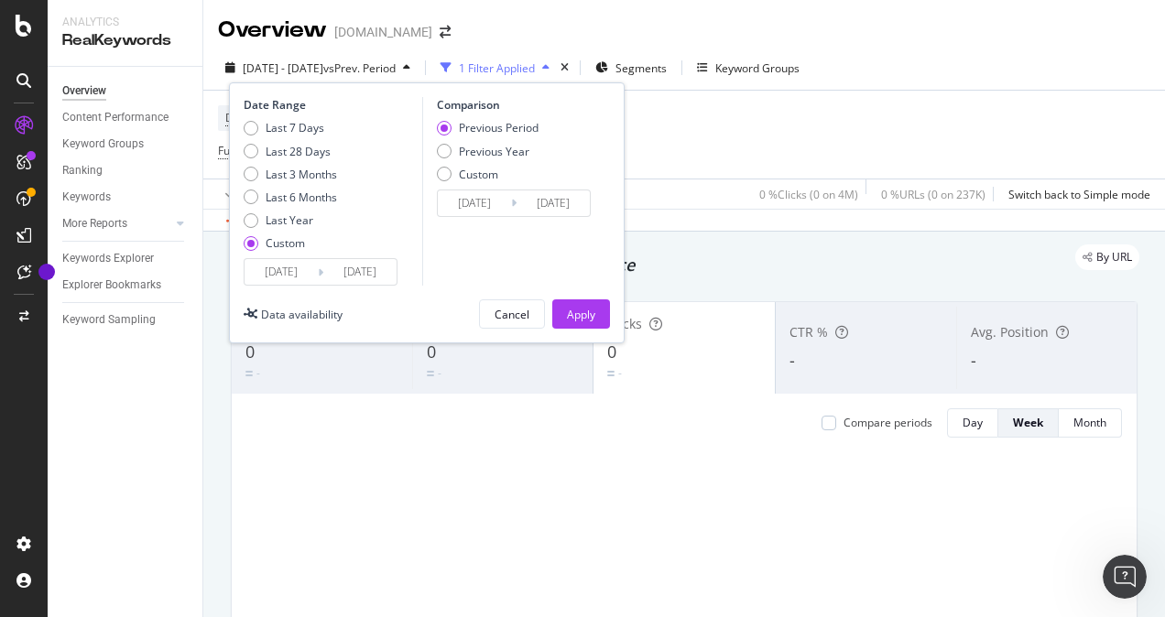
click at [299, 272] on input "[DATE]" at bounding box center [281, 272] width 73 height 26
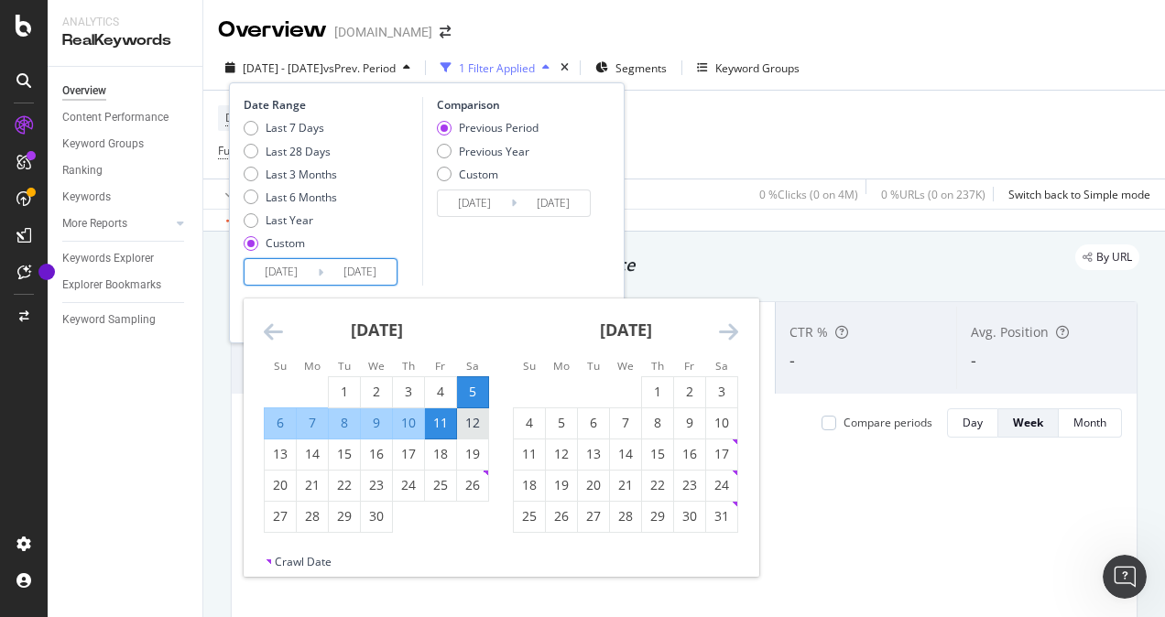
click at [469, 424] on div "12" at bounding box center [472, 423] width 31 height 18
type input "[DATE]"
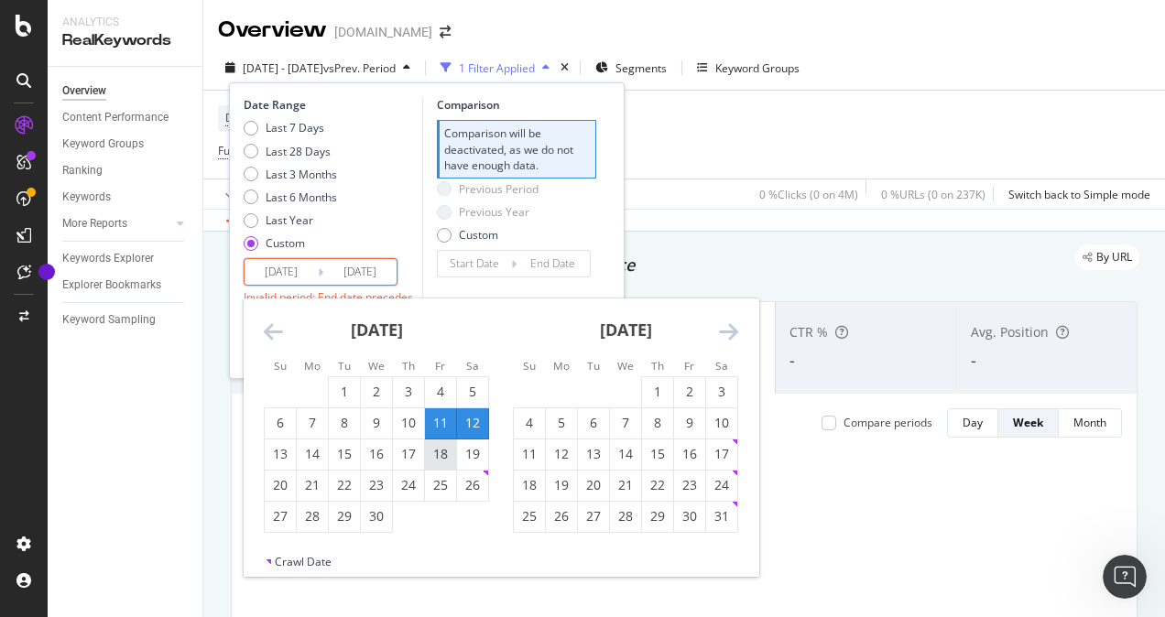
click at [448, 454] on div "18" at bounding box center [440, 454] width 31 height 18
type input "[DATE]"
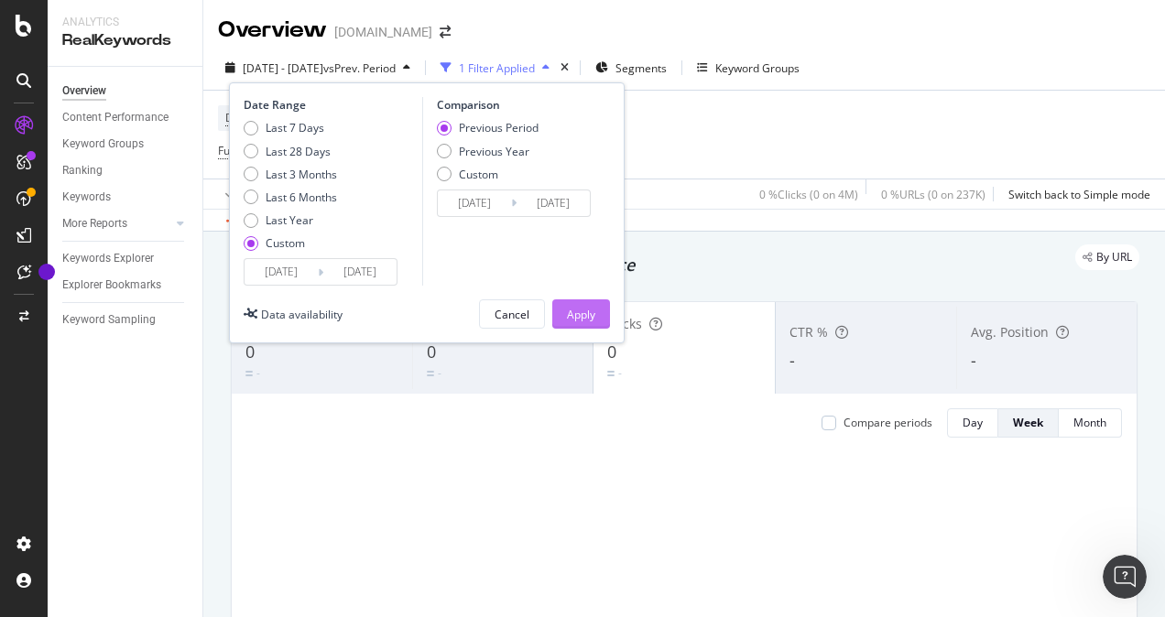
click at [583, 312] on div "Apply" at bounding box center [581, 315] width 28 height 16
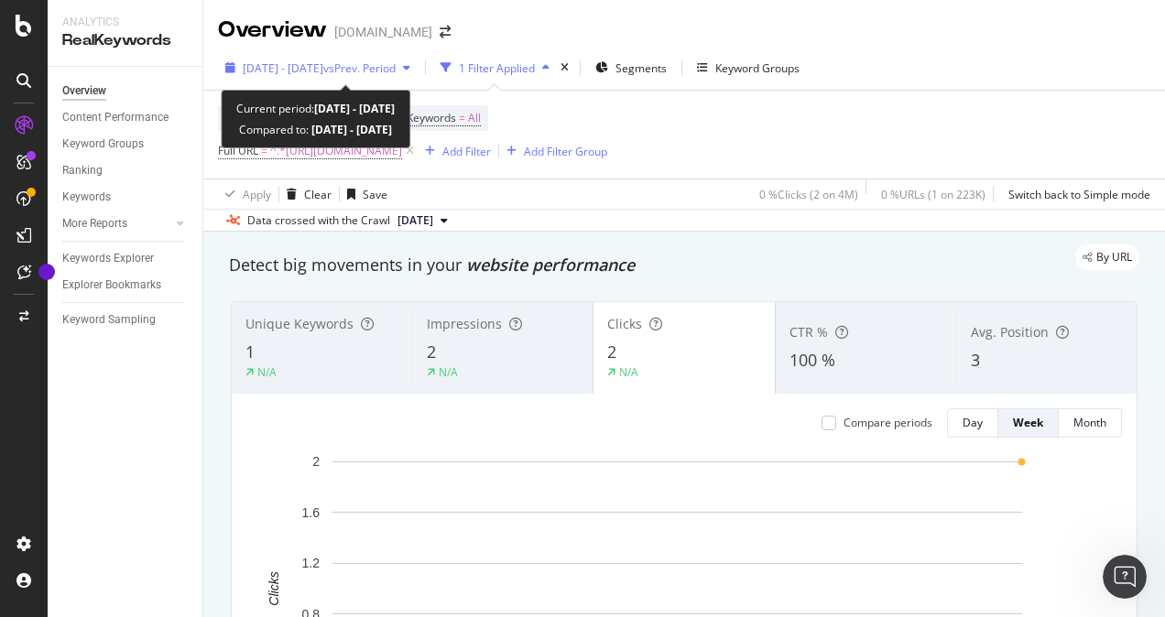
click at [323, 68] on span "[DATE] - [DATE]" at bounding box center [283, 68] width 81 height 16
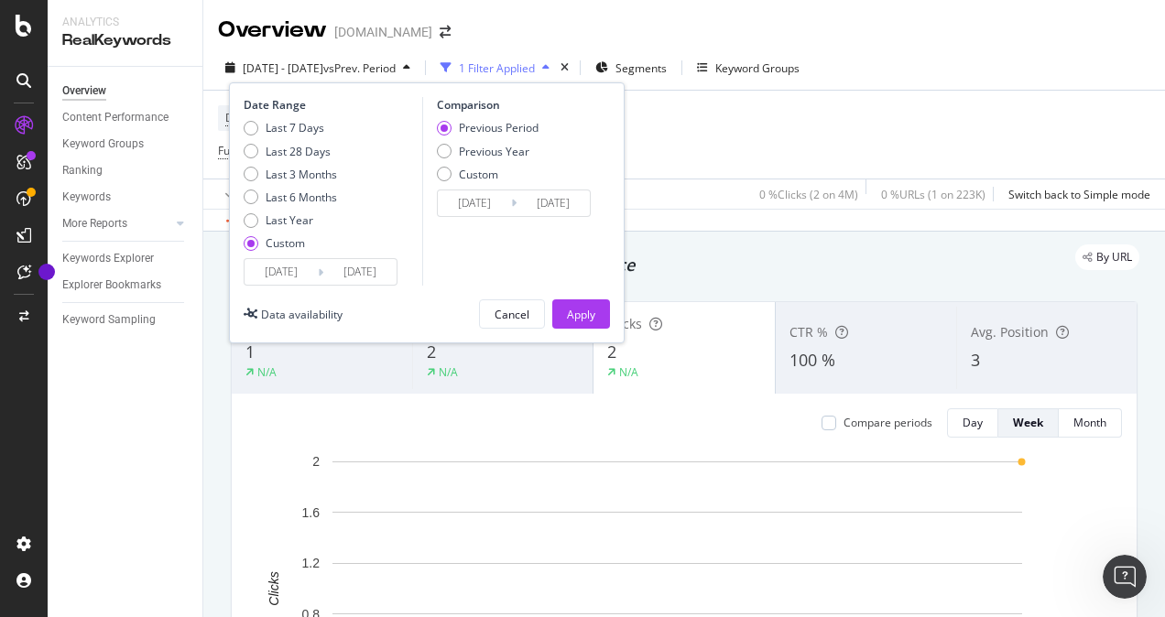
click at [289, 270] on input "[DATE]" at bounding box center [281, 272] width 73 height 26
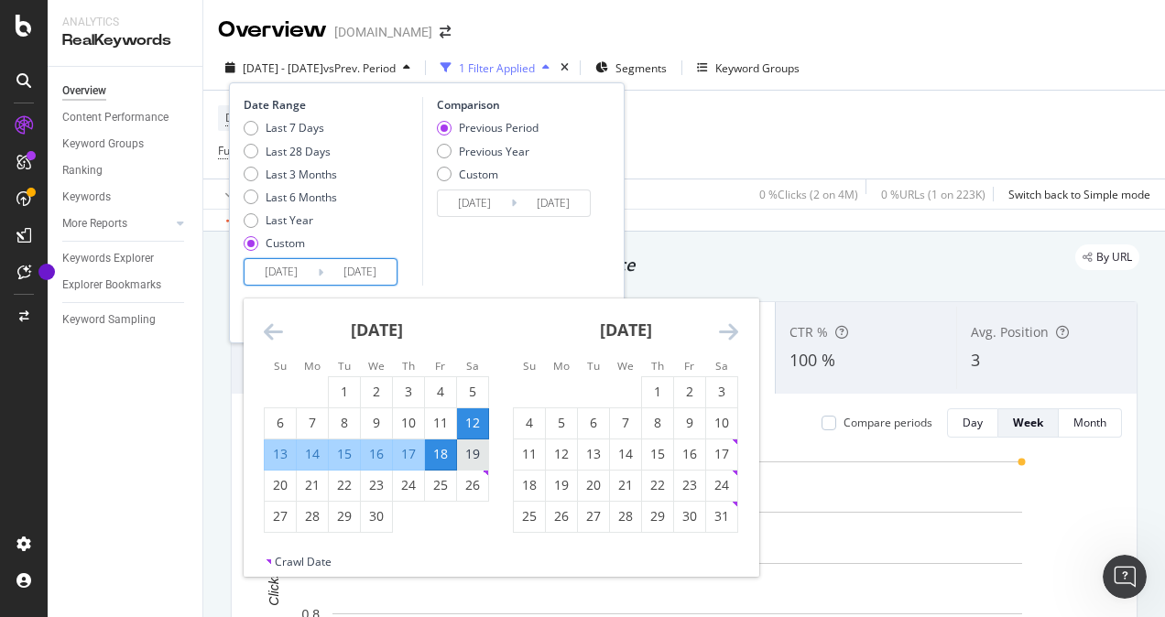
click at [471, 459] on div "19" at bounding box center [472, 454] width 31 height 18
type input "[DATE]"
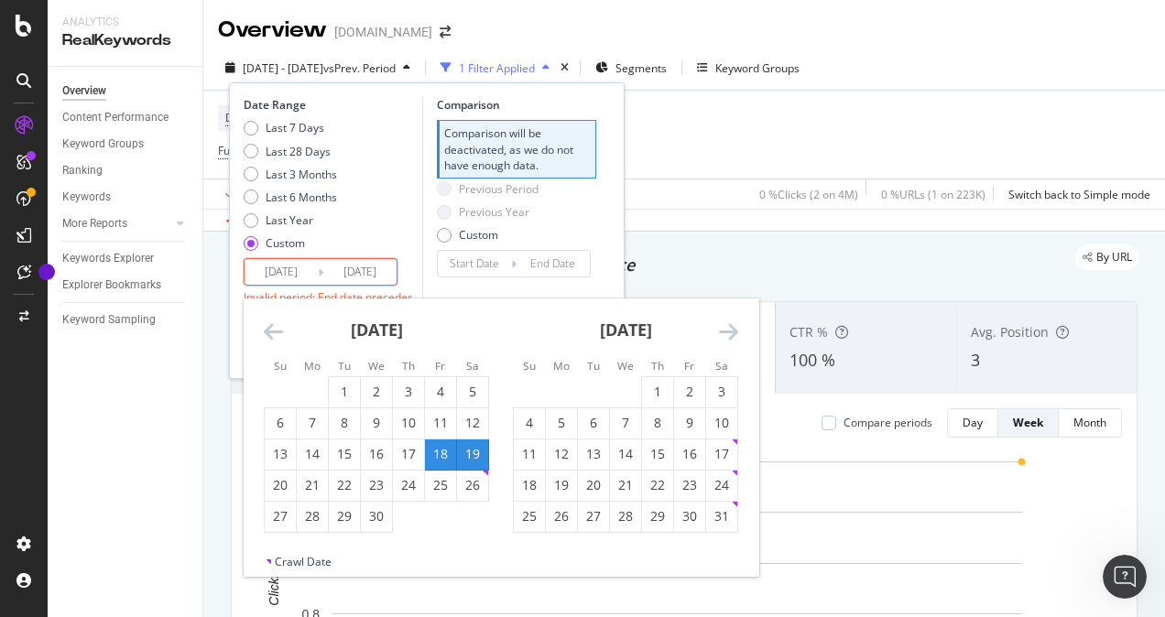
click at [442, 484] on div "25" at bounding box center [440, 485] width 31 height 18
type input "[DATE]"
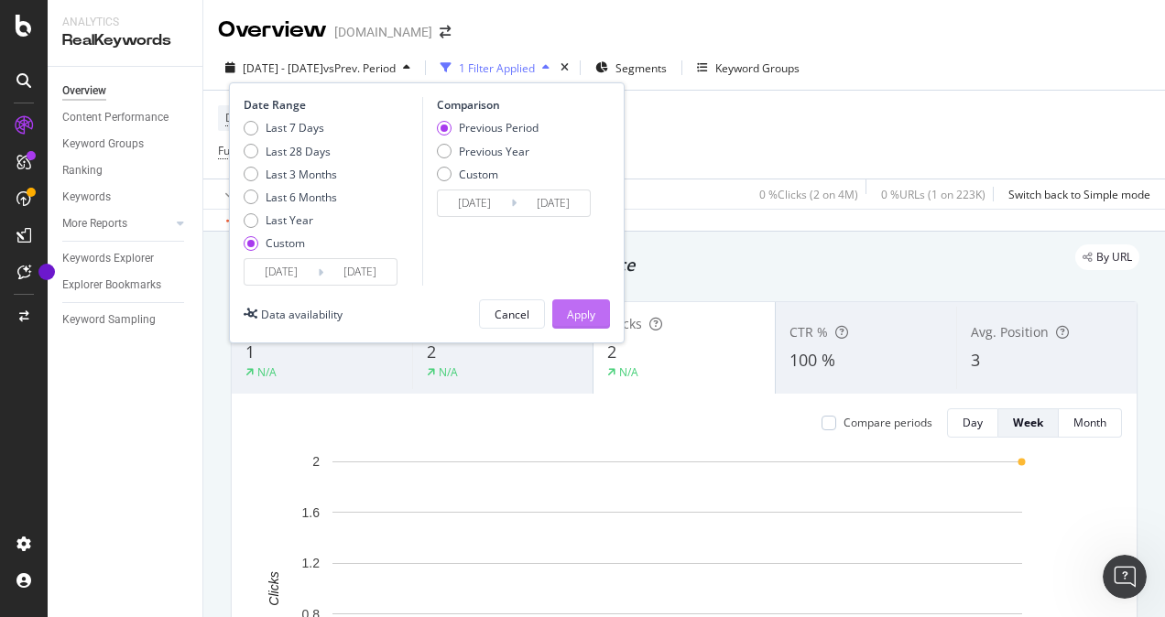
click at [579, 307] on div "Apply" at bounding box center [581, 315] width 28 height 16
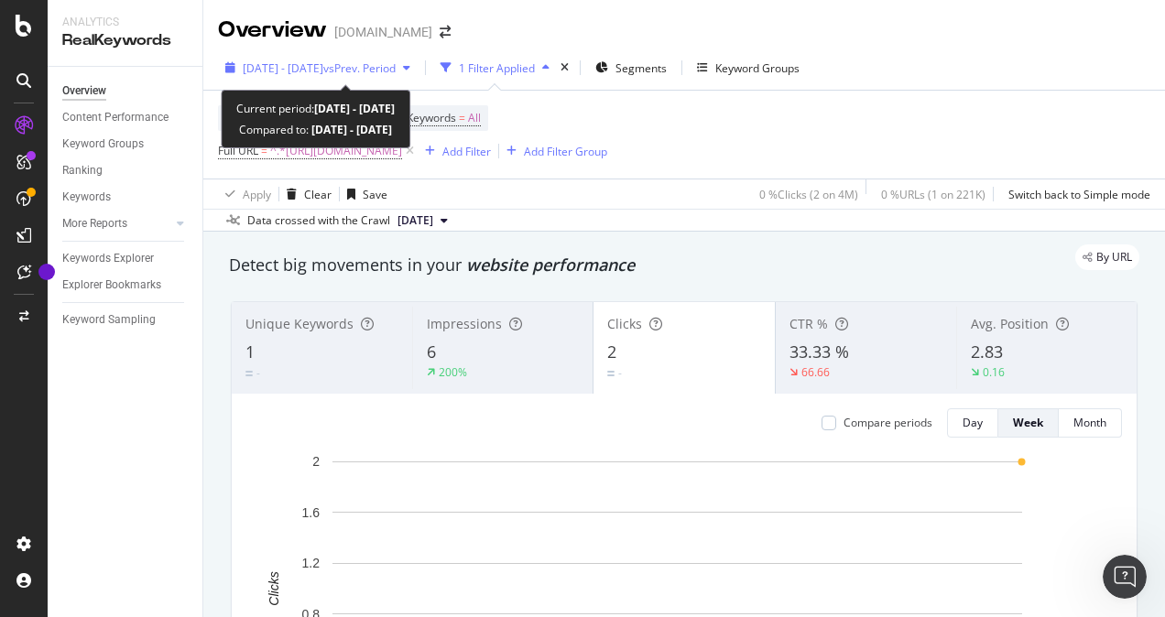
click at [396, 70] on span "vs Prev. Period" at bounding box center [359, 68] width 72 height 16
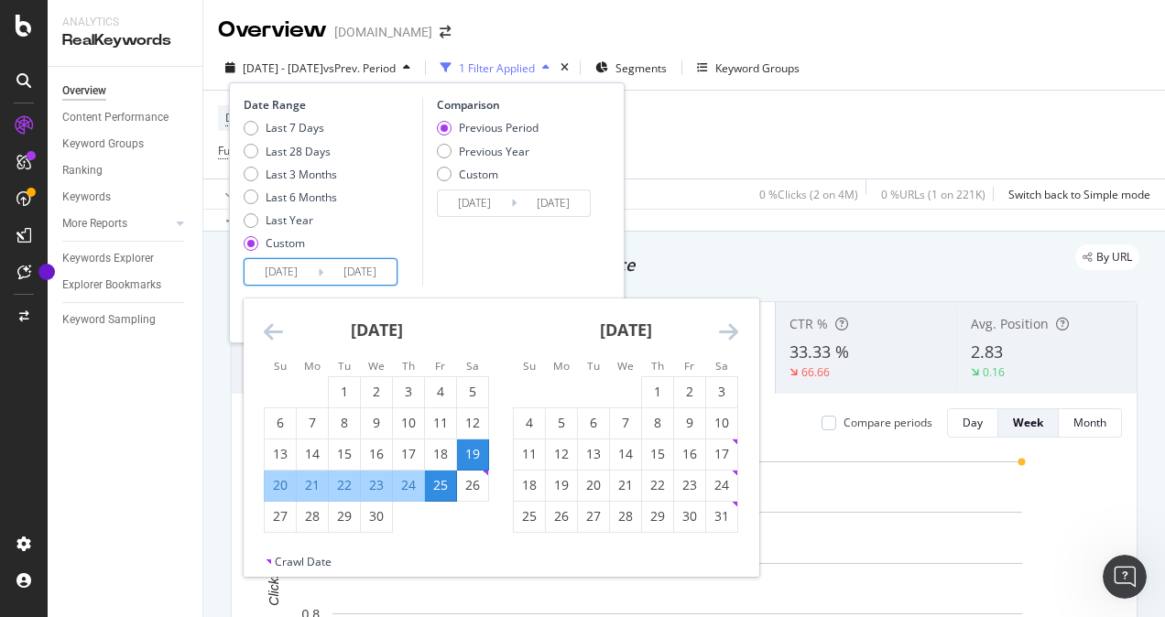
click at [284, 273] on input "[DATE]" at bounding box center [281, 272] width 73 height 26
click at [473, 488] on div "26" at bounding box center [472, 485] width 31 height 18
type input "[DATE]"
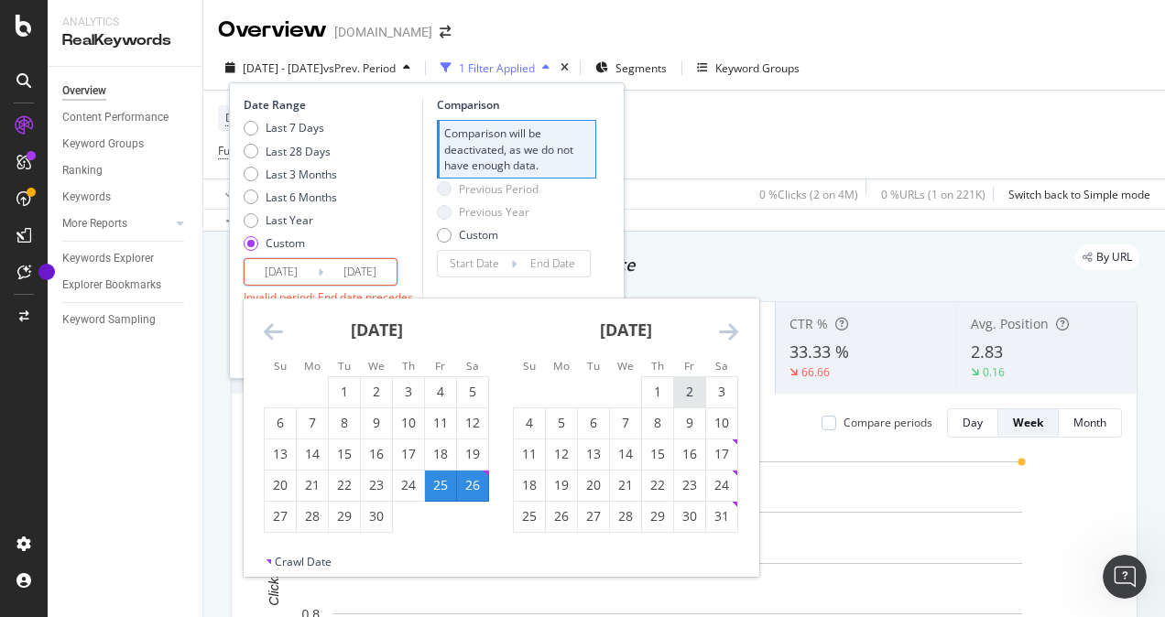
click at [687, 396] on div "2" at bounding box center [689, 392] width 31 height 18
type input "[DATE]"
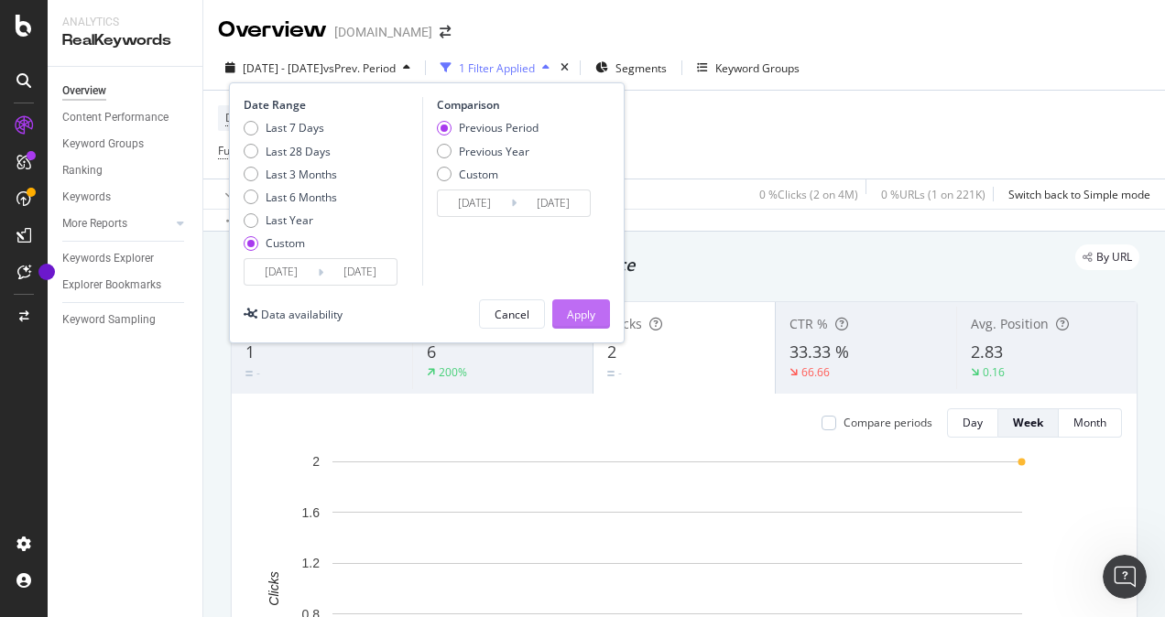
click at [594, 313] on div "Apply" at bounding box center [581, 315] width 28 height 16
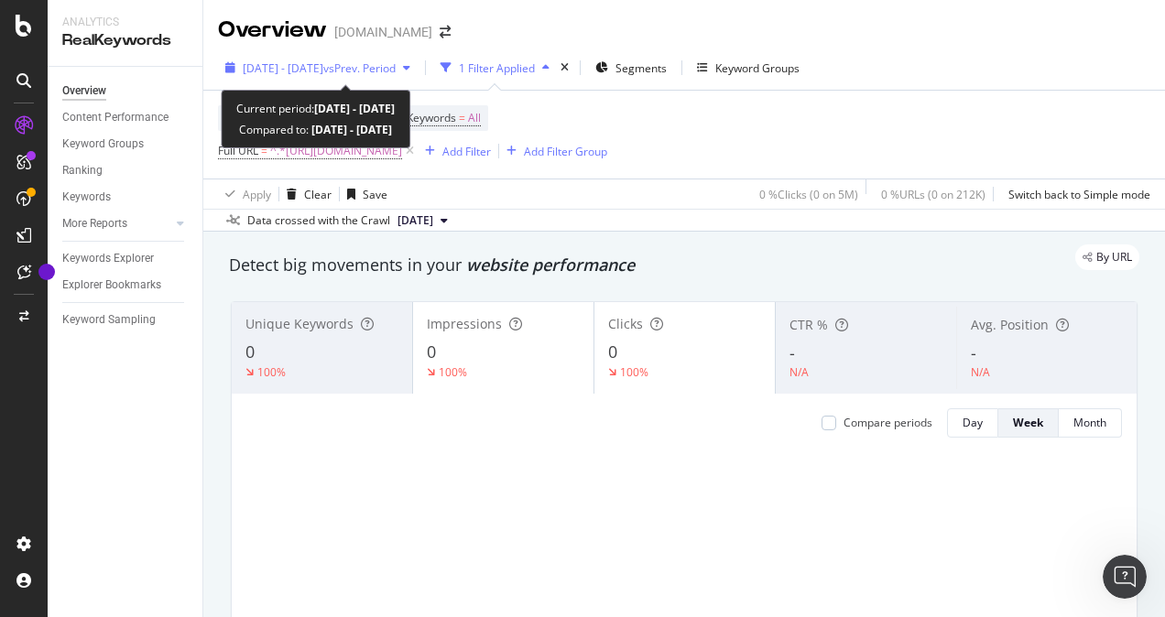
click at [323, 73] on span "[DATE] - [DATE]" at bounding box center [283, 68] width 81 height 16
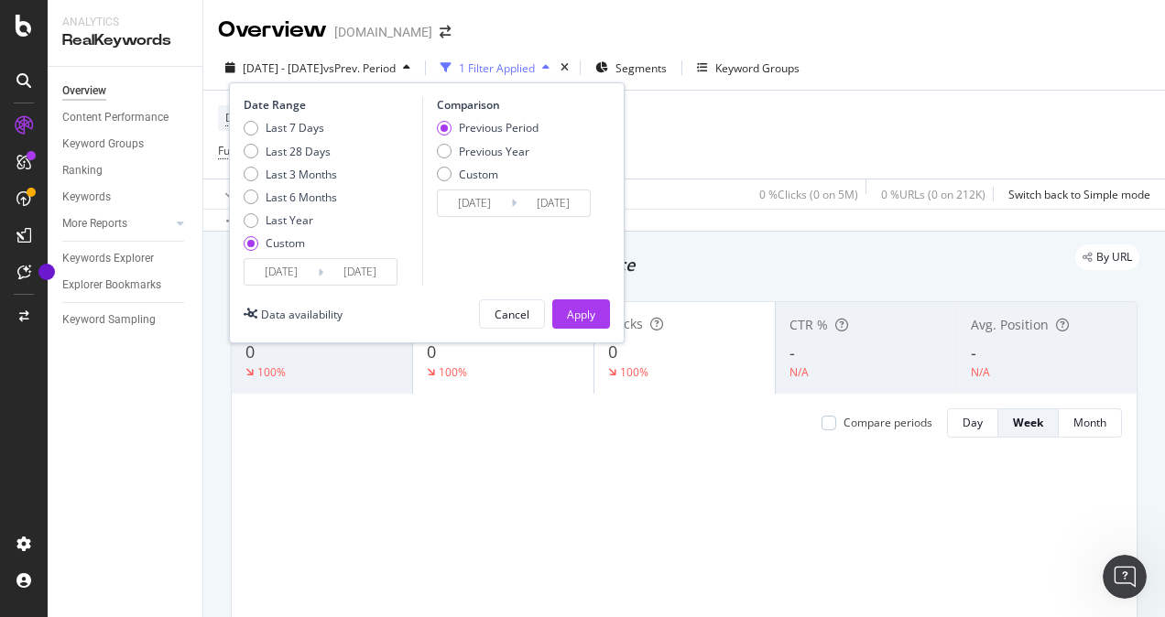
click at [356, 264] on input "[DATE]" at bounding box center [359, 272] width 73 height 26
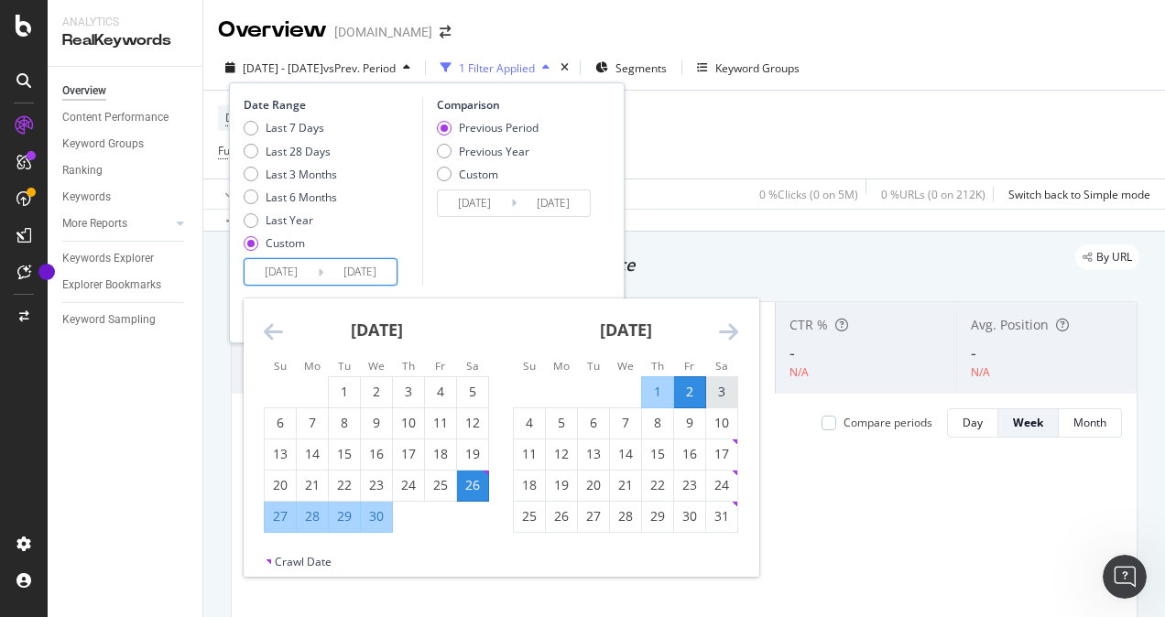
click at [718, 389] on div "3" at bounding box center [721, 392] width 31 height 18
type input "[DATE]"
click at [337, 267] on input "[DATE]" at bounding box center [359, 272] width 73 height 26
click at [691, 422] on div "9" at bounding box center [689, 423] width 31 height 18
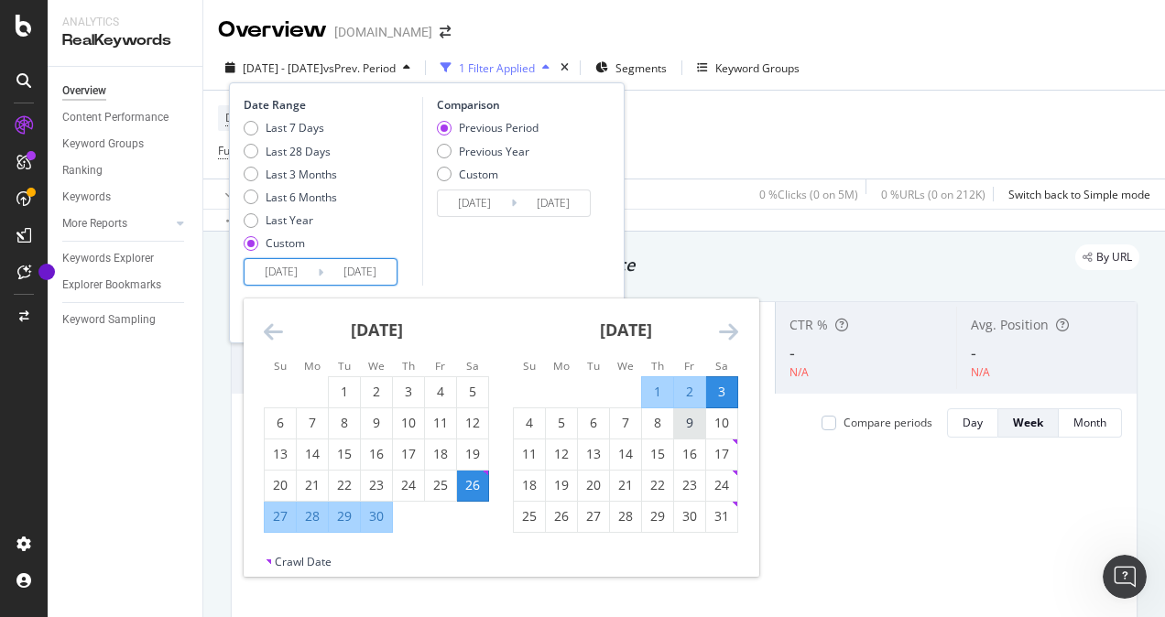
type input "[DATE]"
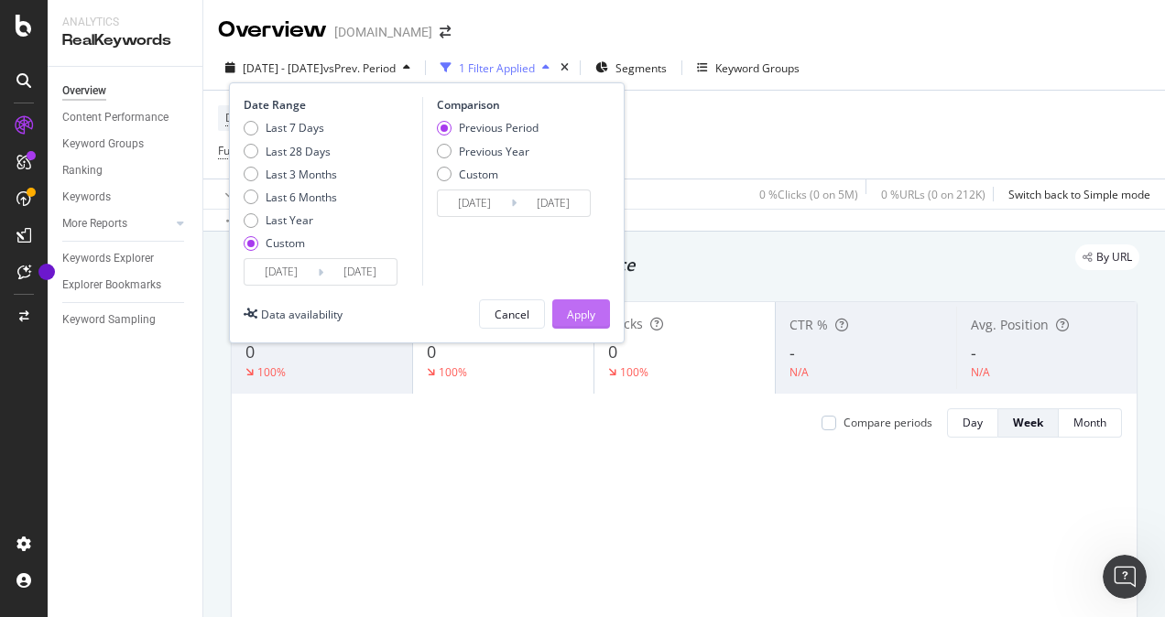
click at [577, 312] on div "Apply" at bounding box center [581, 315] width 28 height 16
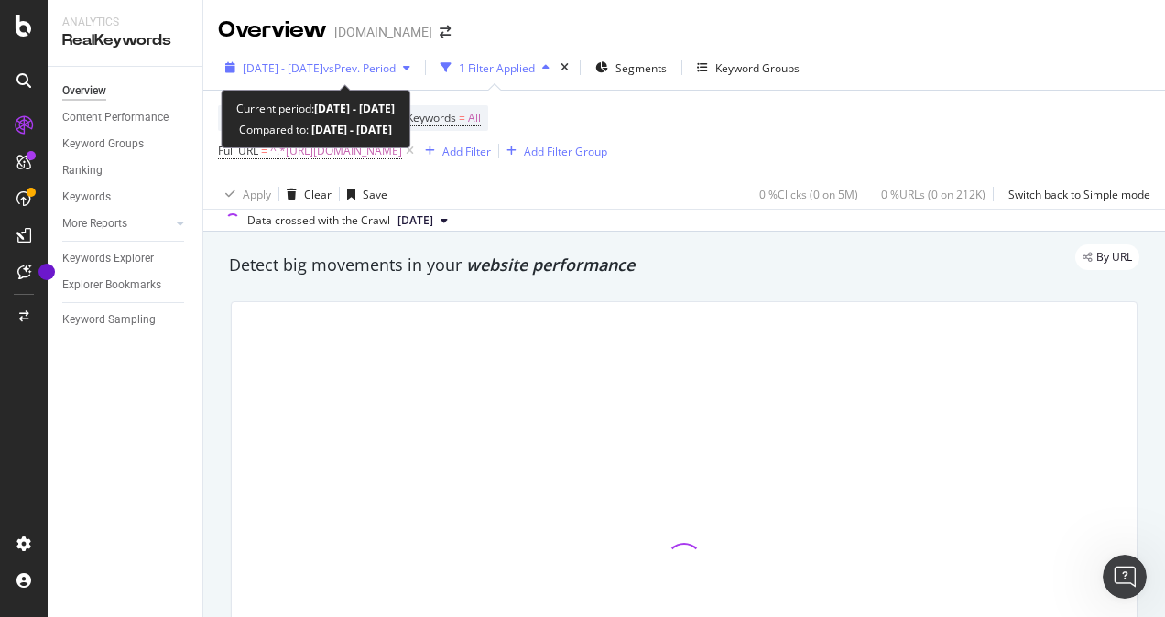
click at [323, 73] on span "[DATE] - [DATE]" at bounding box center [283, 68] width 81 height 16
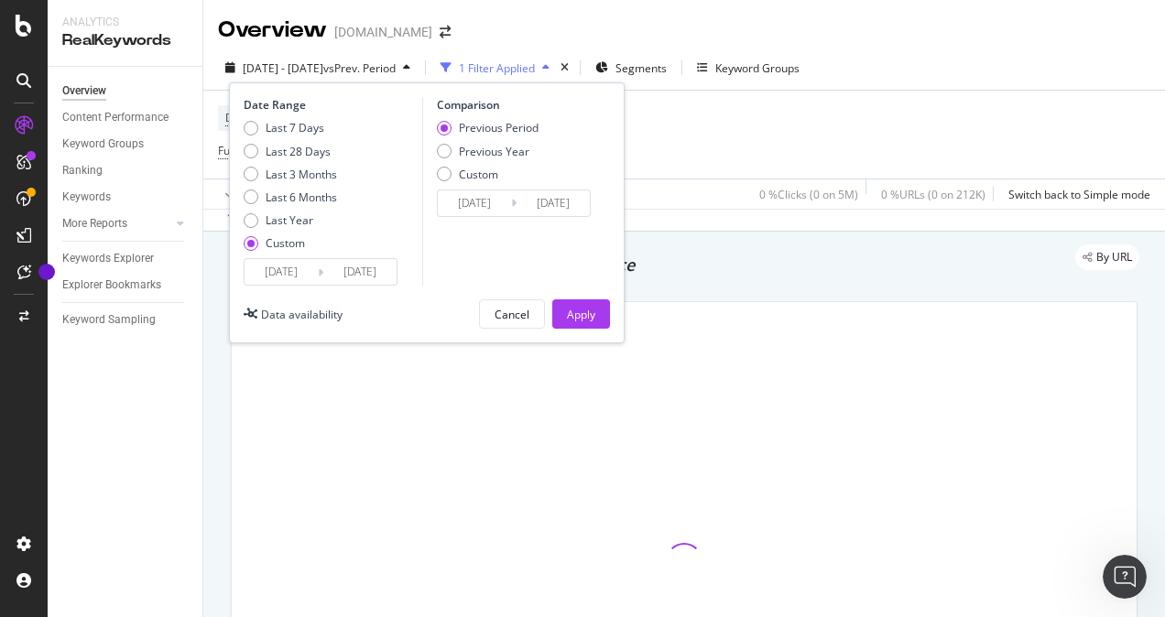
click at [309, 269] on input "[DATE]" at bounding box center [281, 272] width 73 height 26
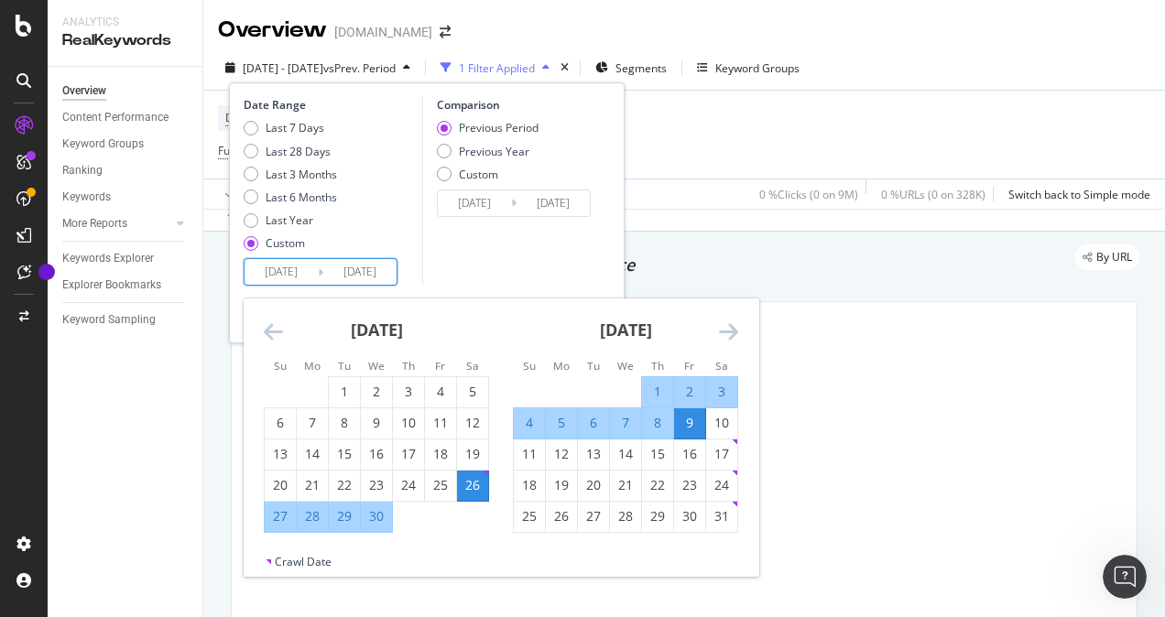
click at [720, 394] on div "3" at bounding box center [721, 392] width 31 height 18
type input "[DATE]"
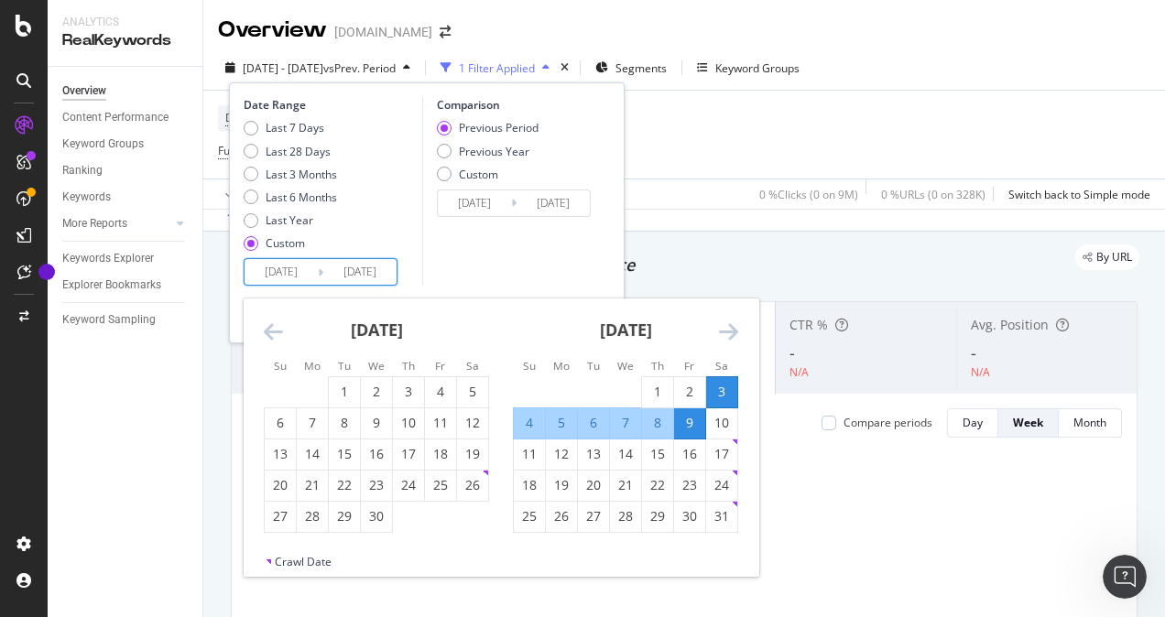
click at [693, 428] on div "9" at bounding box center [689, 423] width 31 height 18
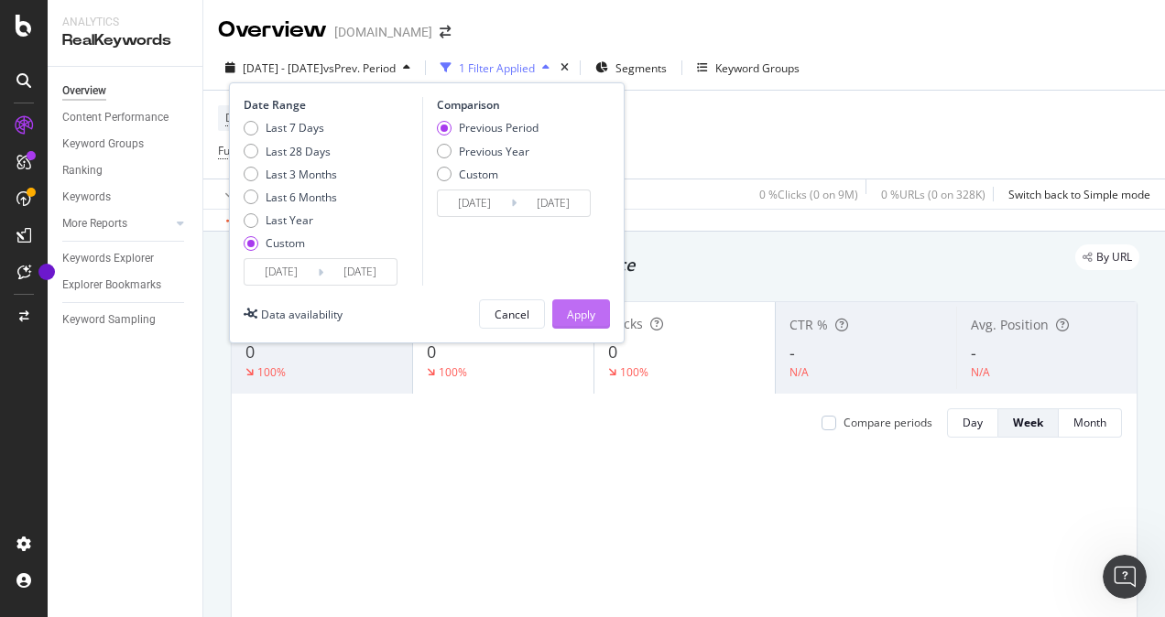
click at [577, 314] on div "Apply" at bounding box center [581, 315] width 28 height 16
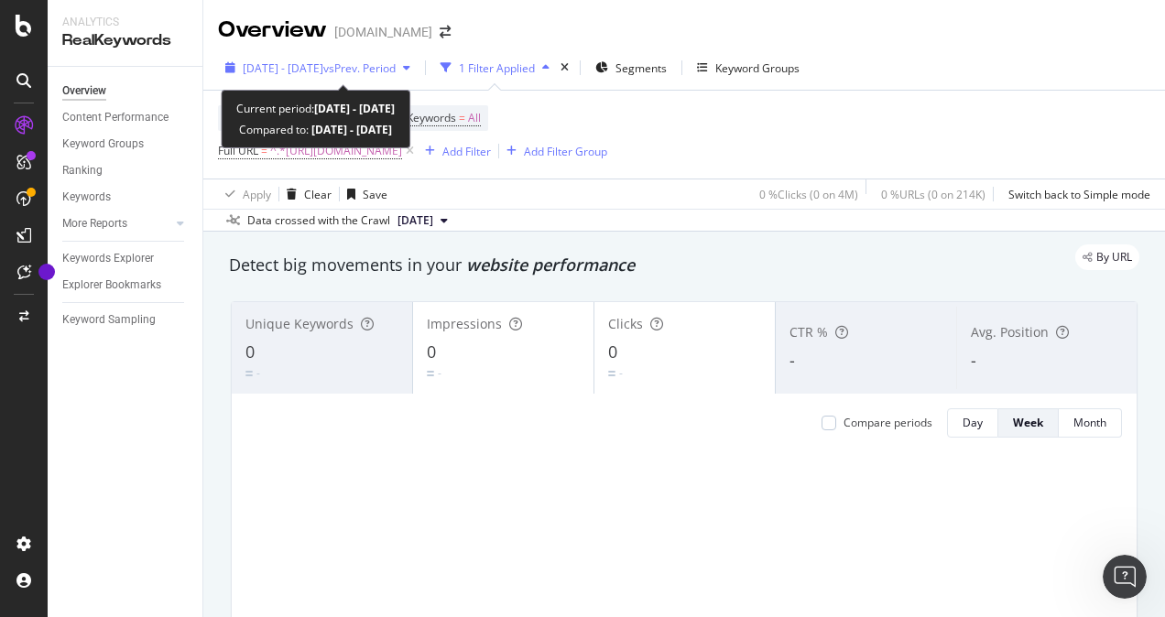
click at [383, 63] on span "vs Prev. Period" at bounding box center [359, 68] width 72 height 16
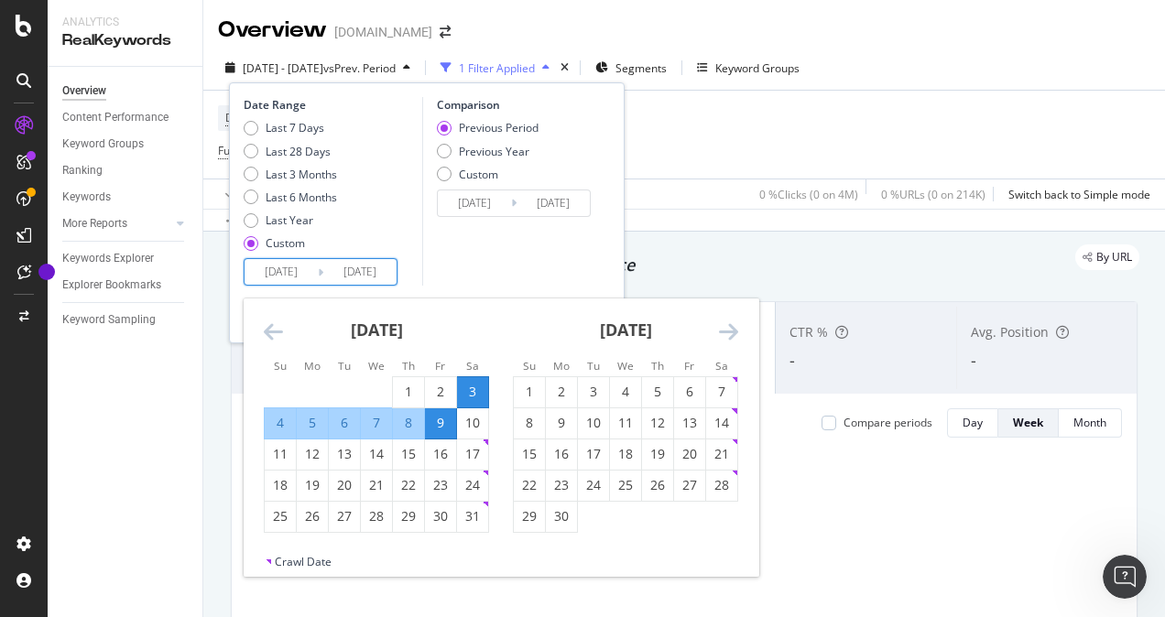
click at [258, 277] on input "[DATE]" at bounding box center [281, 272] width 73 height 26
click at [472, 418] on div "10" at bounding box center [472, 423] width 31 height 18
type input "[DATE]"
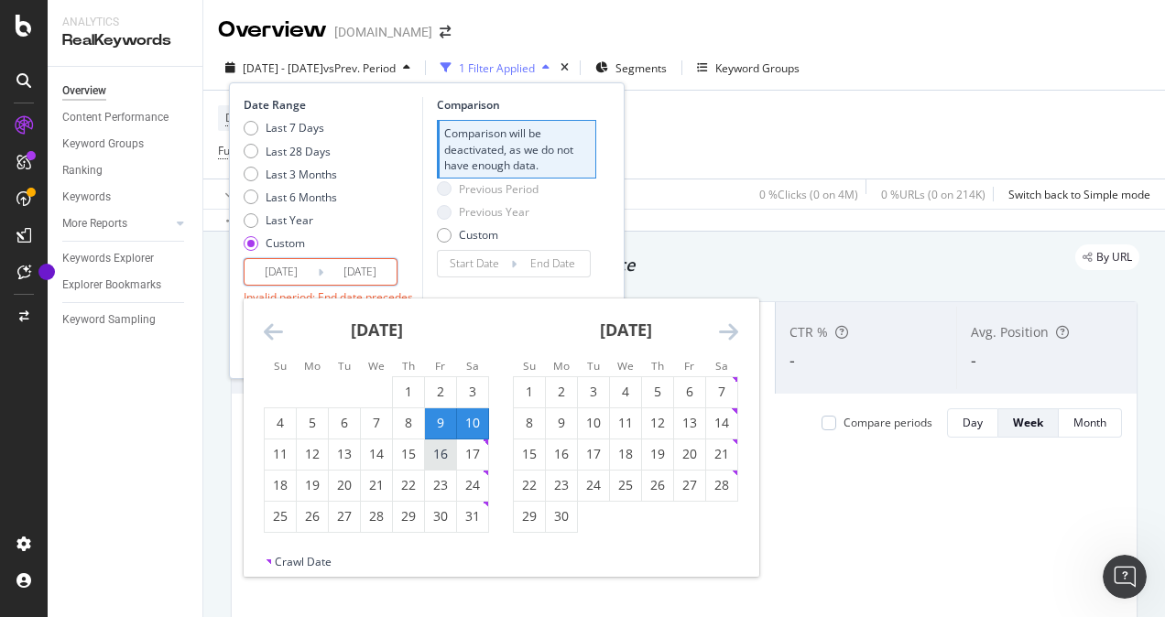
click at [448, 453] on div "16" at bounding box center [440, 454] width 31 height 18
type input "[DATE]"
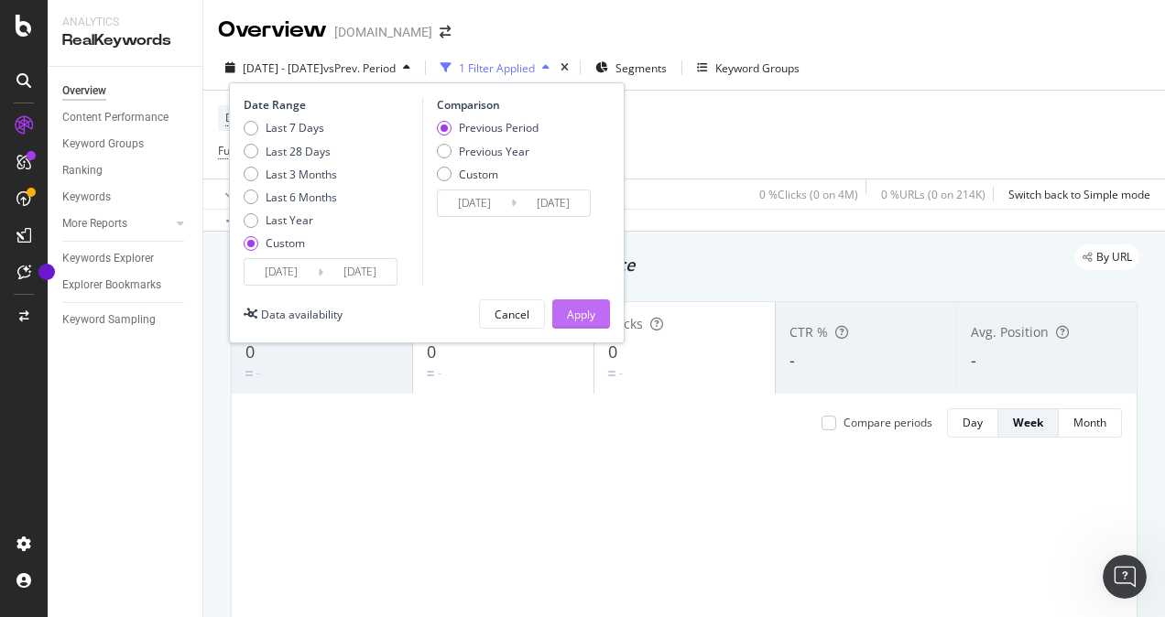
click at [593, 316] on div "Apply" at bounding box center [581, 315] width 28 height 16
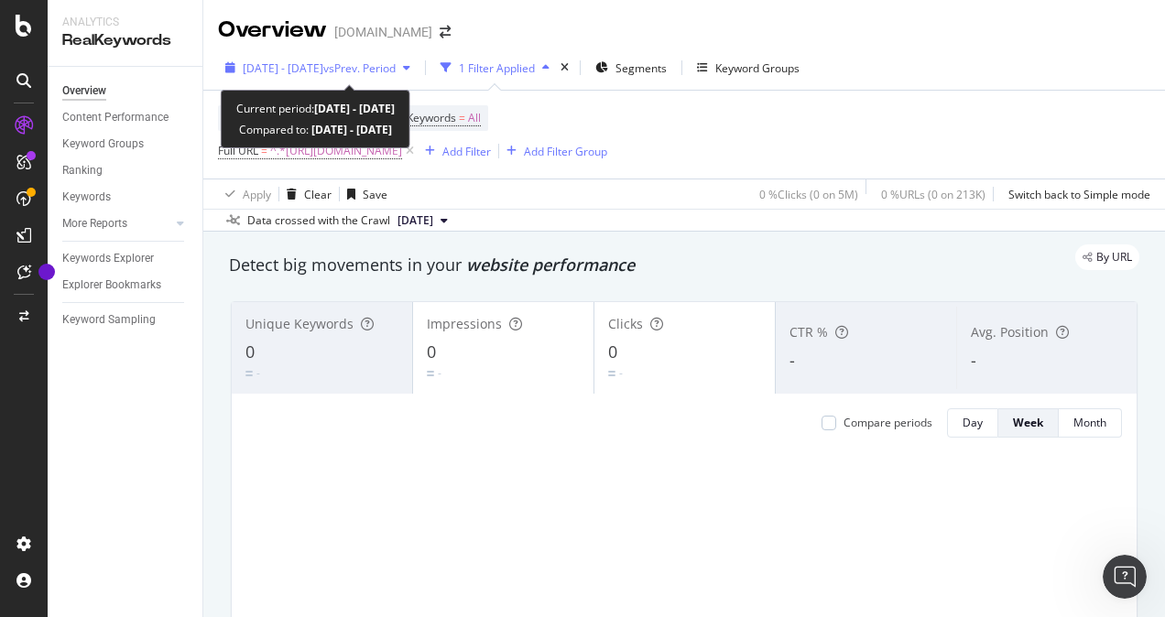
click at [323, 60] on span "[DATE] - [DATE]" at bounding box center [283, 68] width 81 height 16
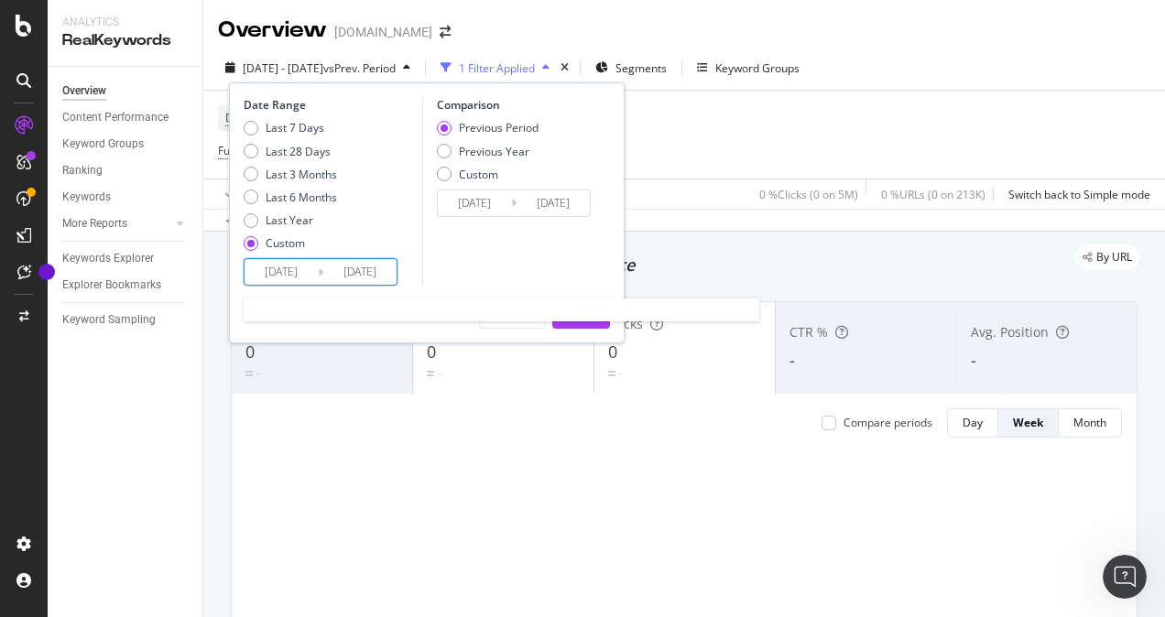
click at [269, 267] on input "[DATE]" at bounding box center [281, 272] width 73 height 26
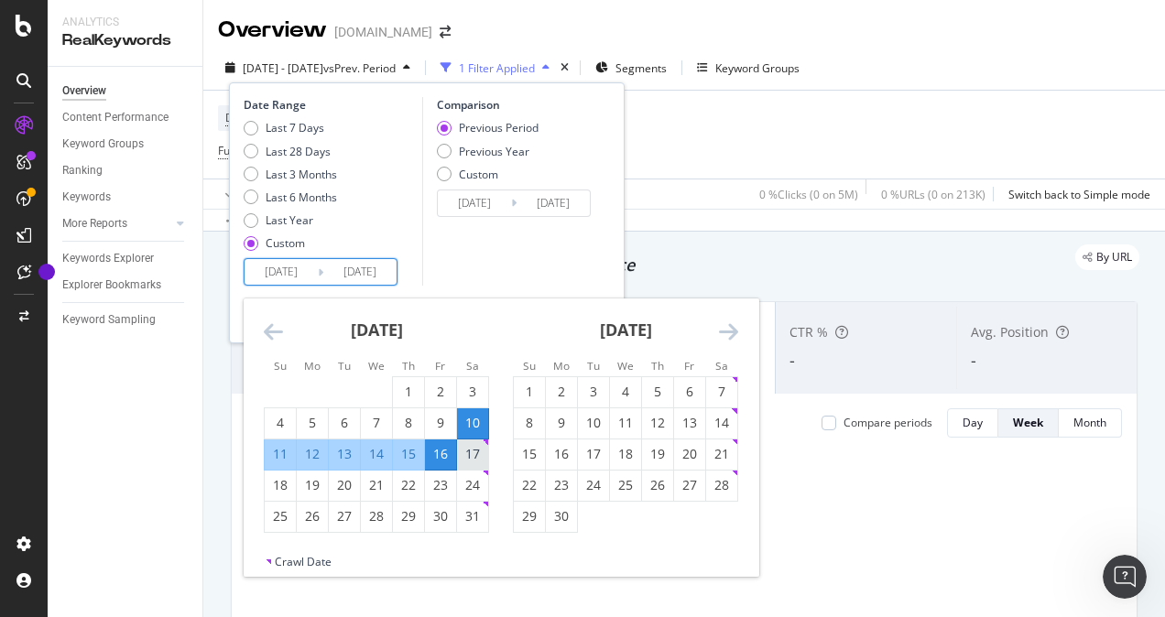
click at [474, 460] on div "17" at bounding box center [472, 454] width 31 height 18
type input "[DATE]"
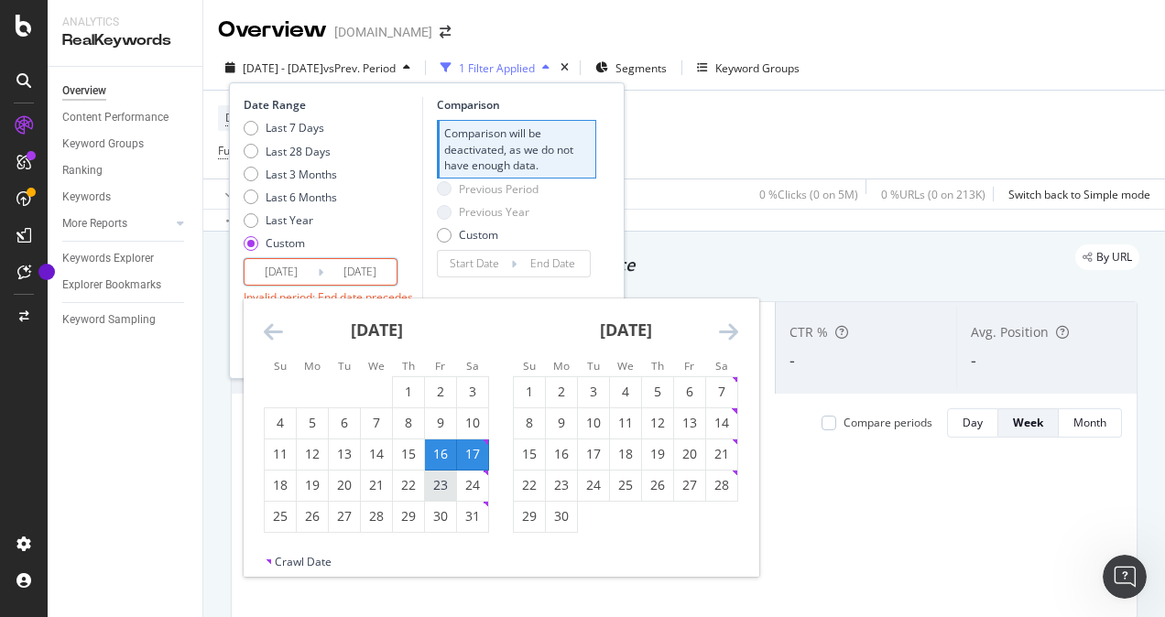
click at [444, 481] on div "23" at bounding box center [440, 485] width 31 height 18
type input "[DATE]"
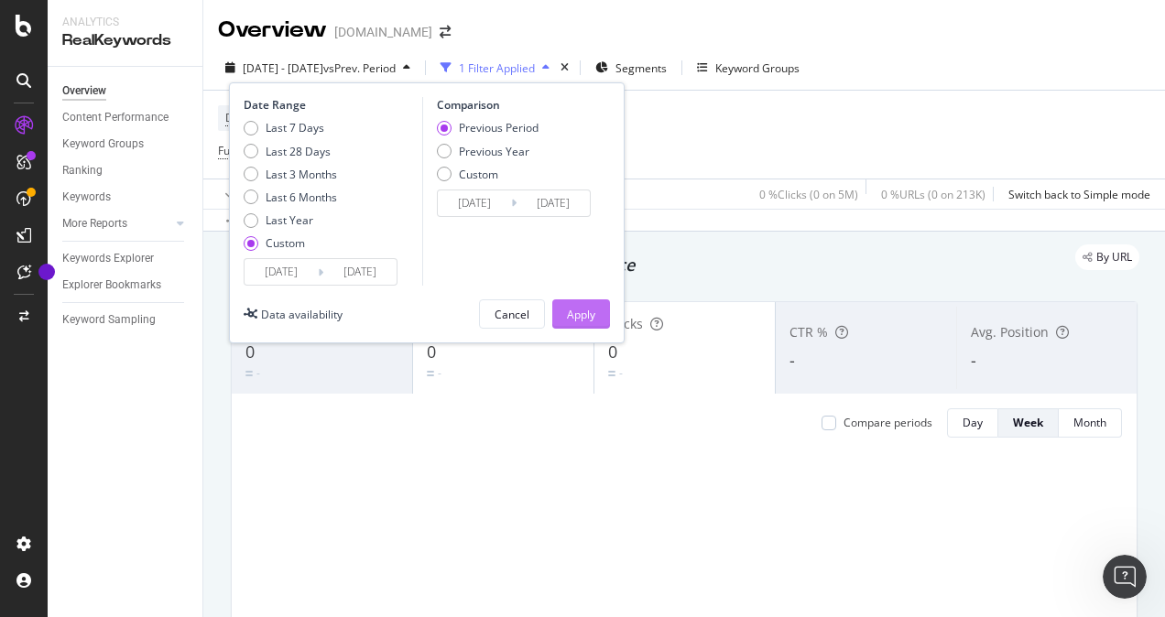
click at [588, 313] on div "Apply" at bounding box center [581, 315] width 28 height 16
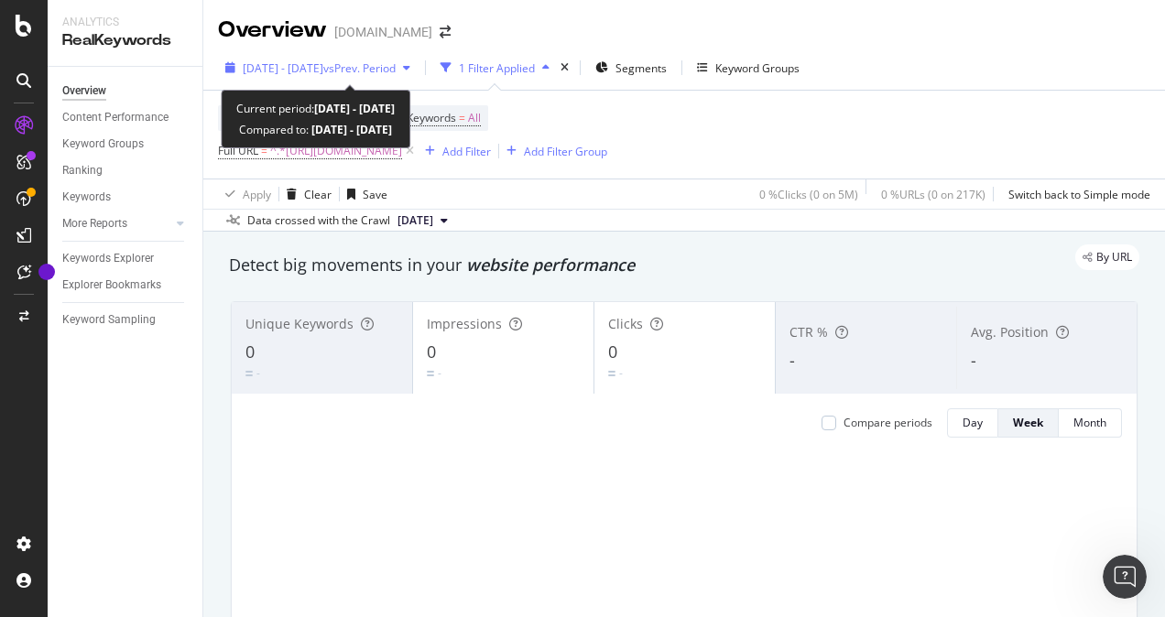
click at [387, 60] on span "vs Prev. Period" at bounding box center [359, 68] width 72 height 16
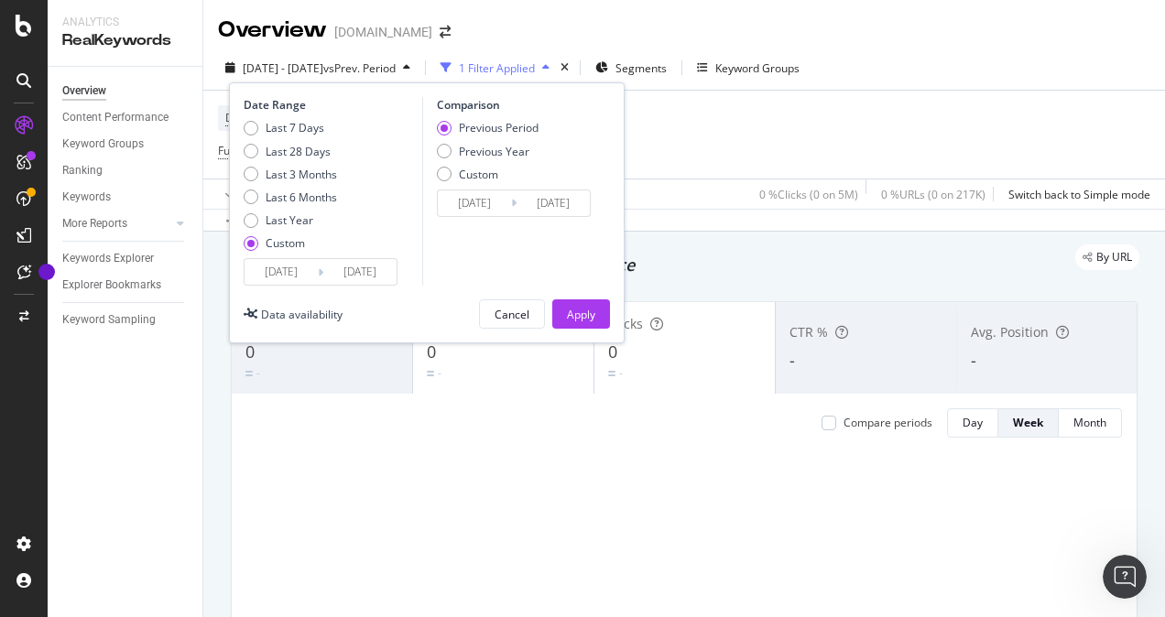
click at [286, 270] on input "[DATE]" at bounding box center [281, 272] width 73 height 26
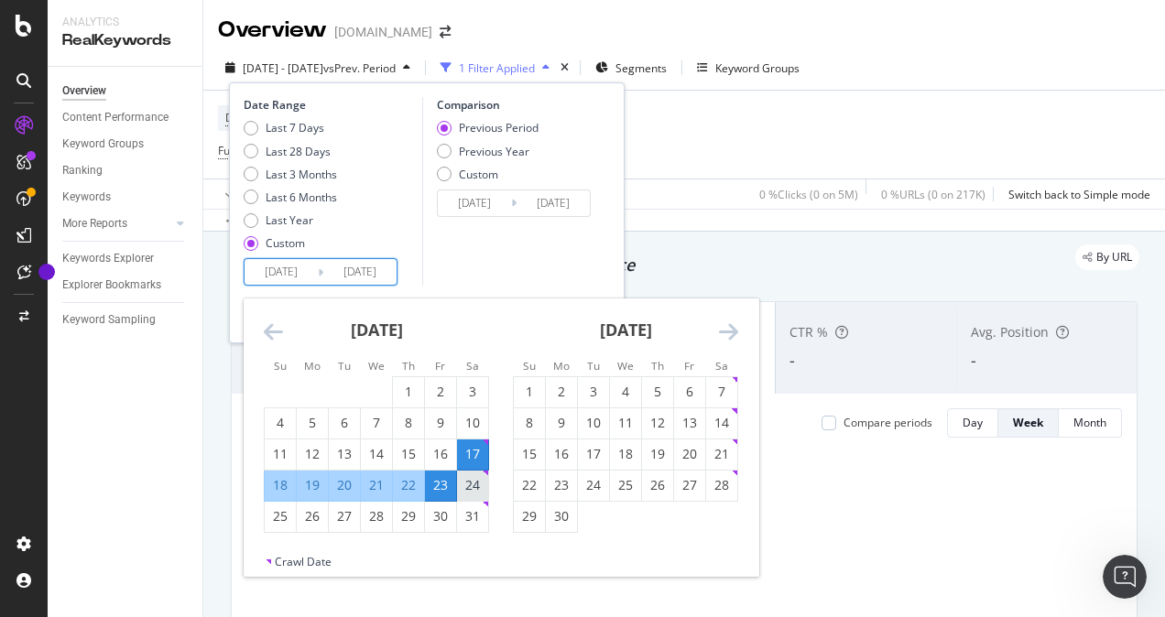
click at [474, 485] on div "24" at bounding box center [472, 485] width 31 height 18
type input "[DATE]"
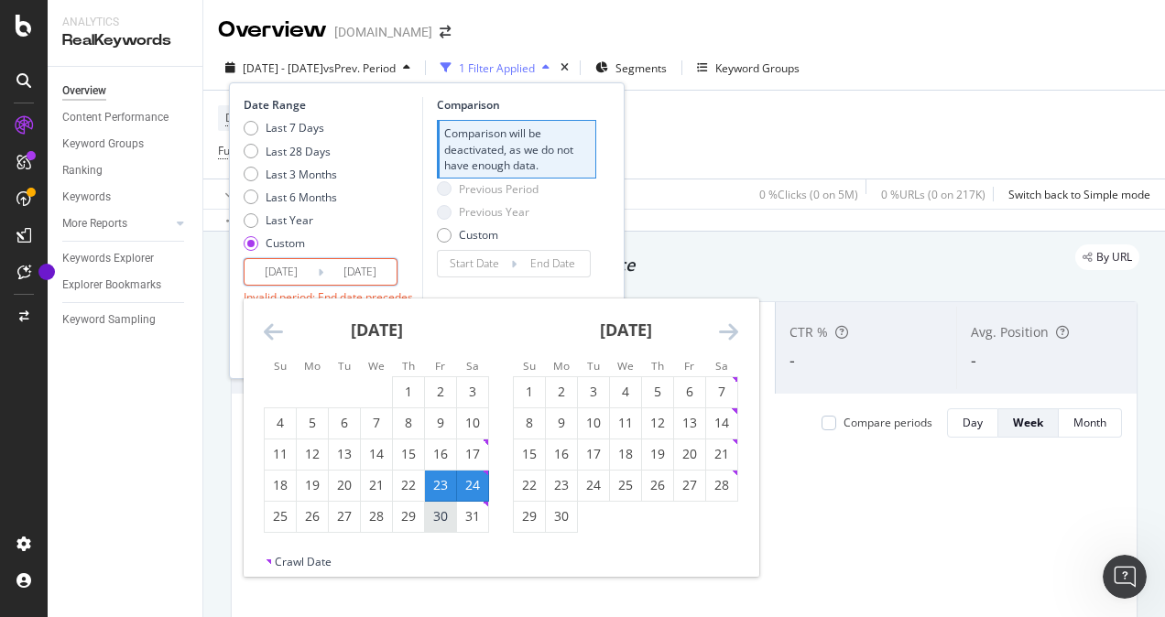
click at [447, 513] on div "30" at bounding box center [440, 516] width 31 height 18
type input "[DATE]"
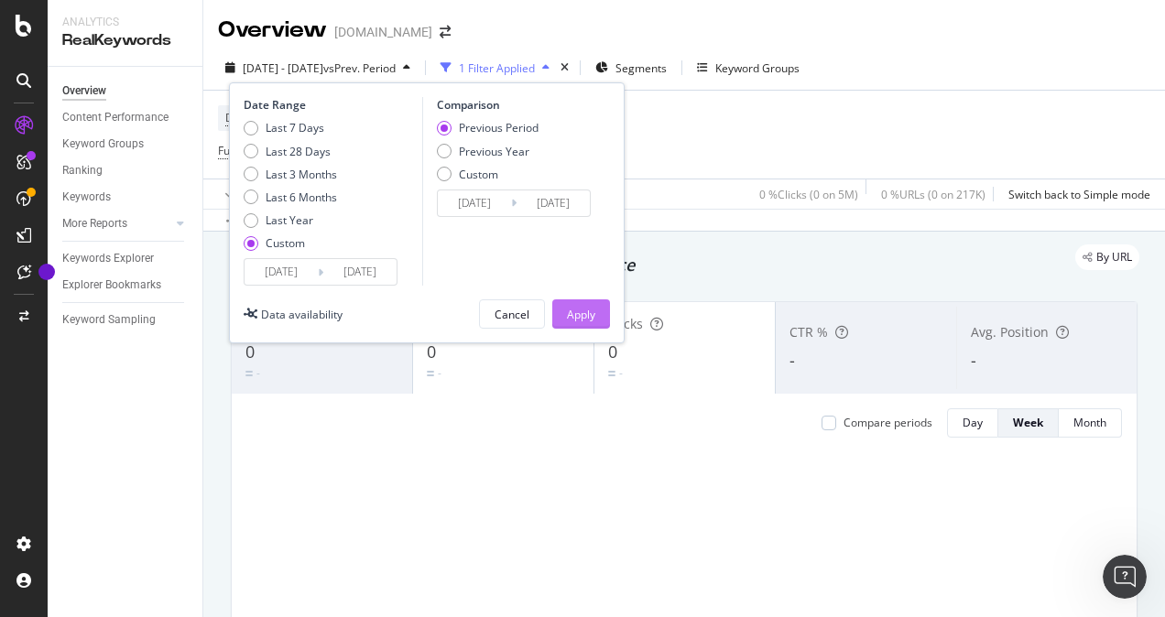
click at [580, 317] on div "Apply" at bounding box center [581, 315] width 28 height 16
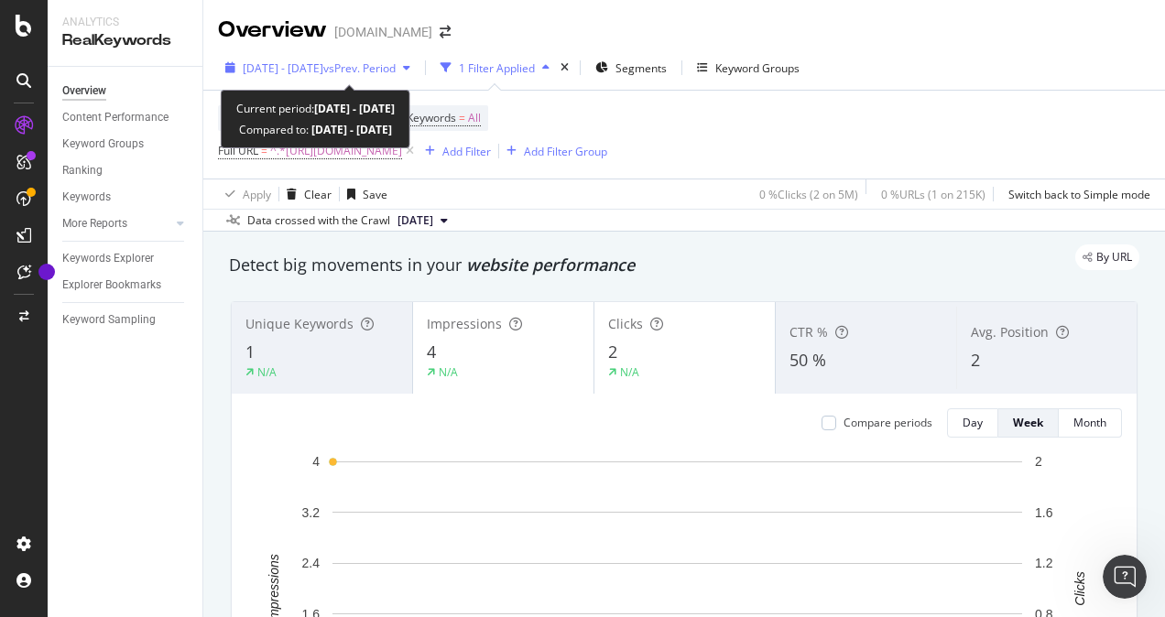
click at [396, 66] on span "vs Prev. Period" at bounding box center [359, 68] width 72 height 16
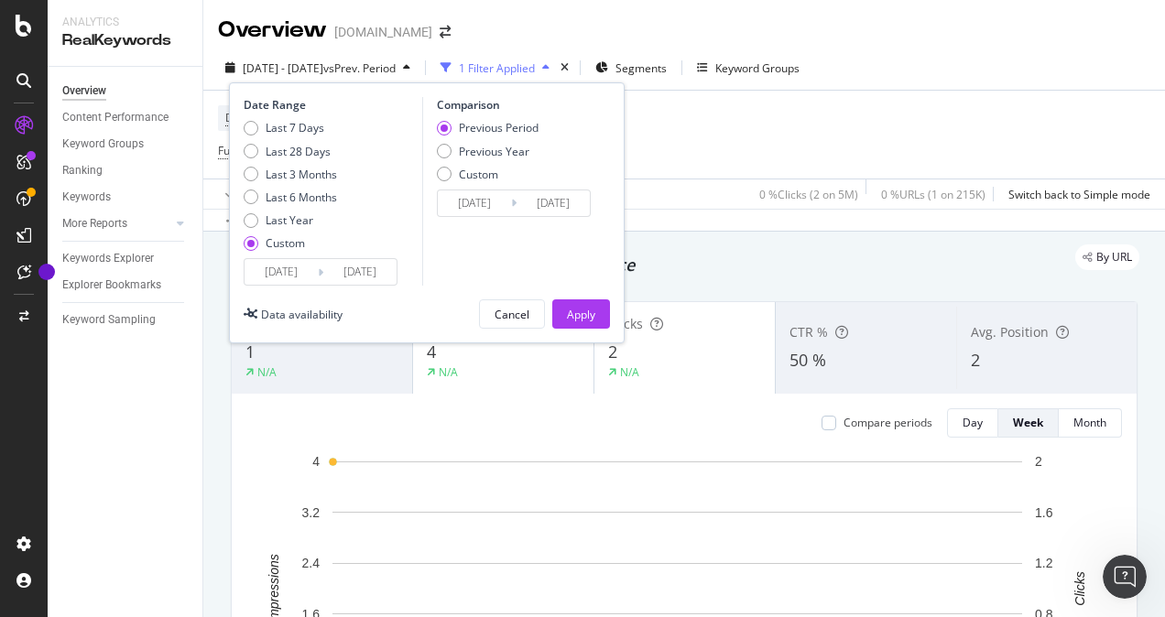
click at [284, 265] on input "[DATE]" at bounding box center [281, 272] width 73 height 26
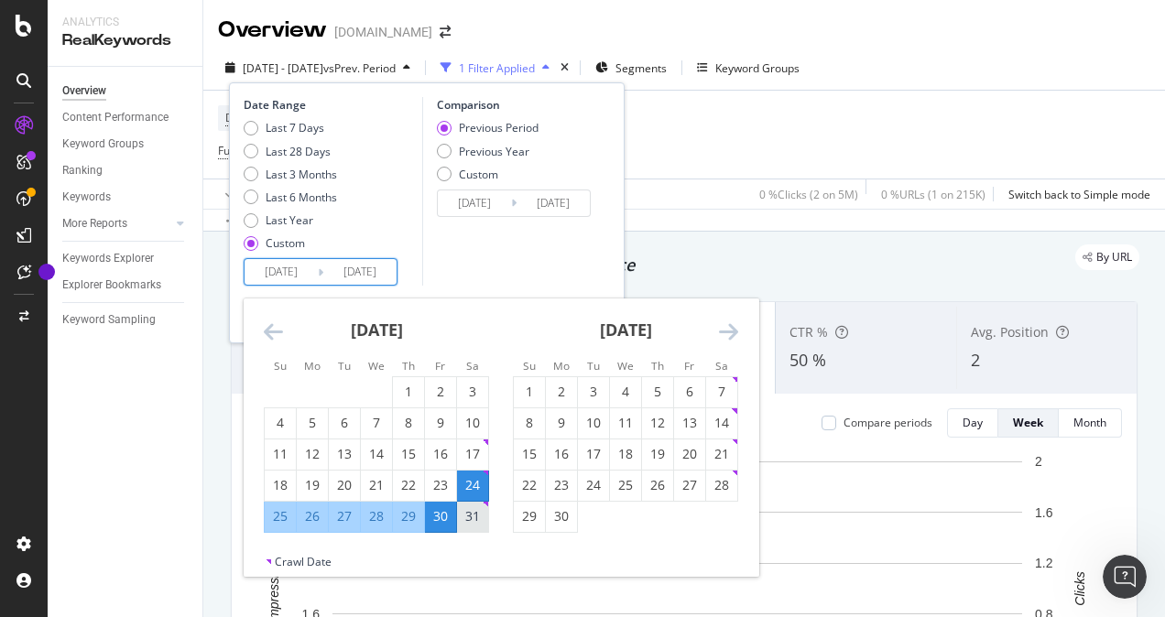
click at [475, 512] on div "31" at bounding box center [472, 516] width 31 height 18
type input "[DATE]"
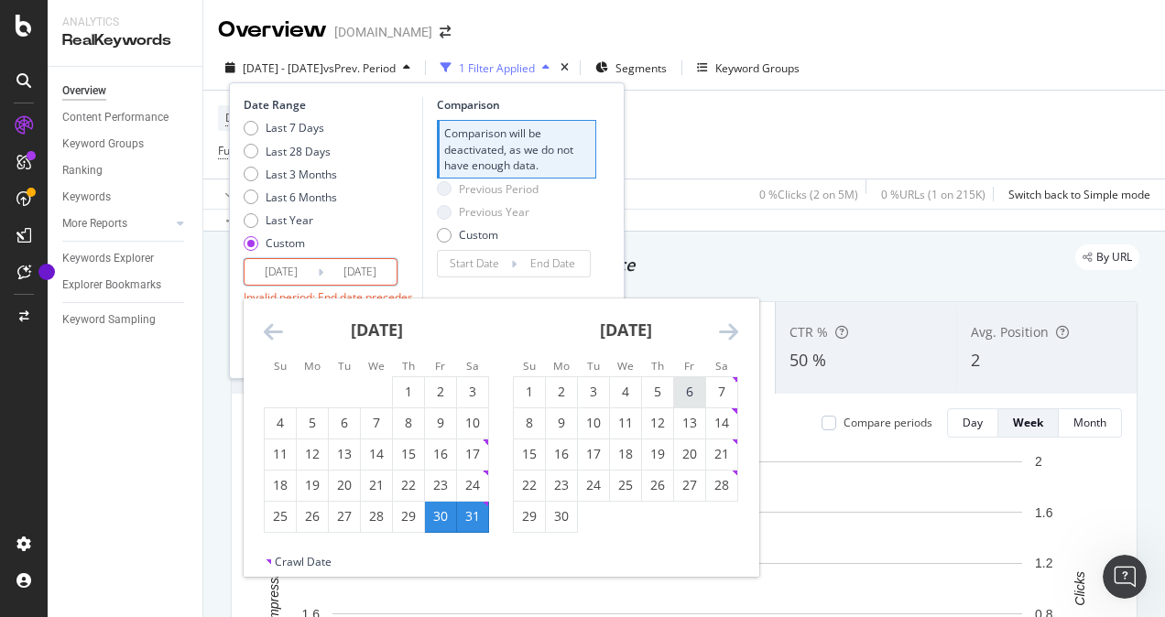
click at [699, 392] on div "6" at bounding box center [689, 392] width 31 height 18
type input "[DATE]"
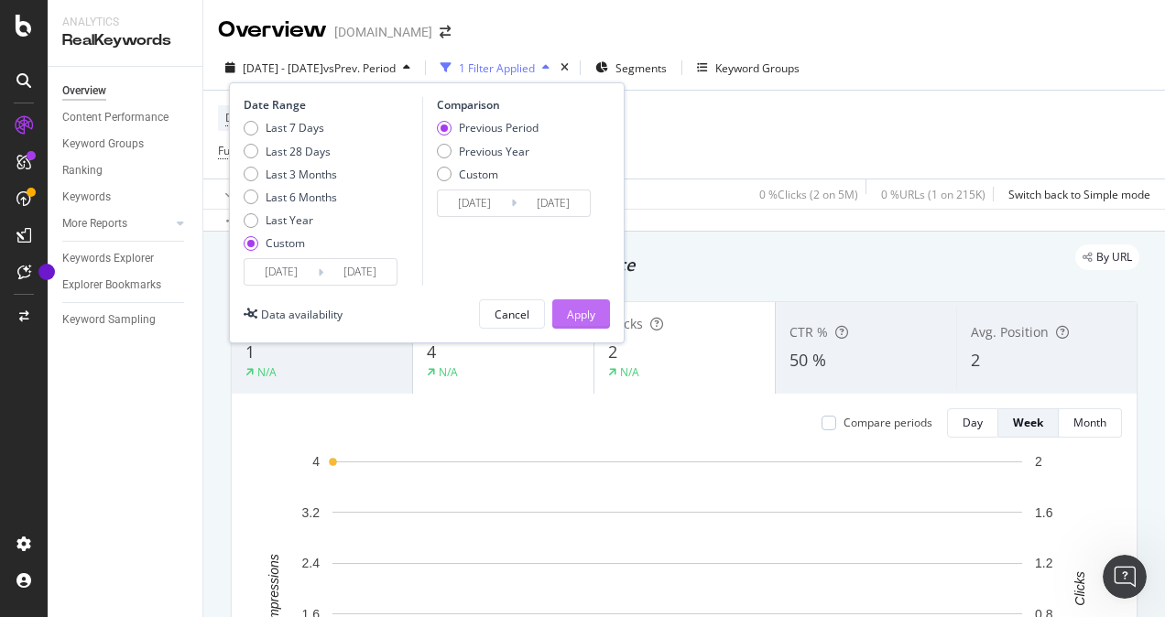
click at [597, 310] on button "Apply" at bounding box center [581, 314] width 58 height 29
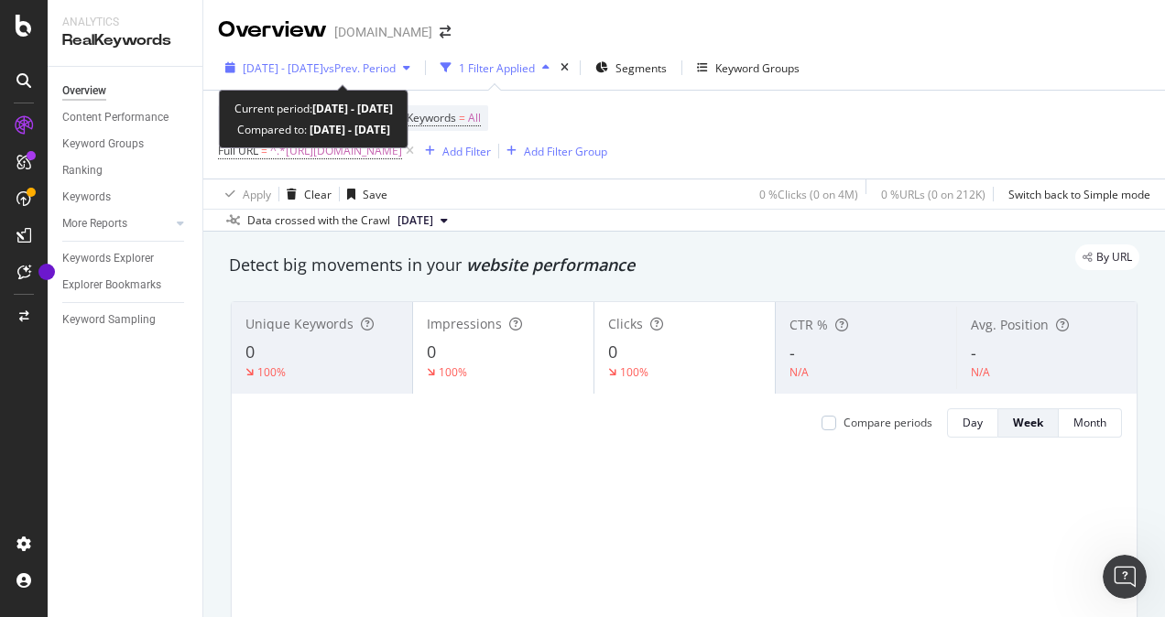
click at [368, 60] on span "vs Prev. Period" at bounding box center [359, 68] width 72 height 16
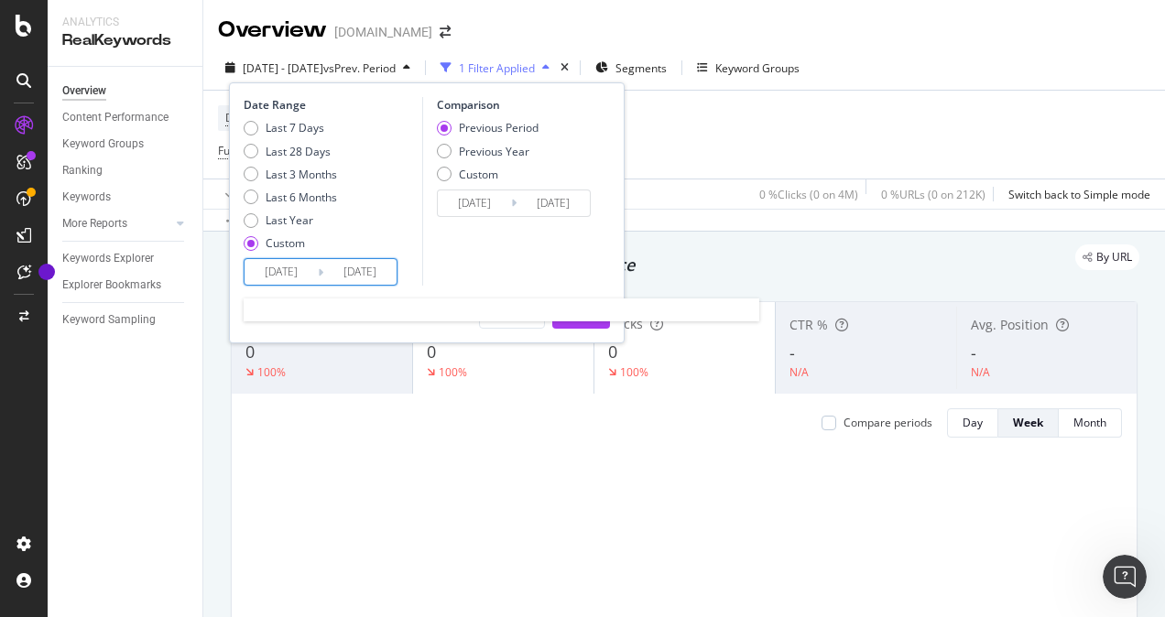
click at [271, 269] on input "[DATE]" at bounding box center [281, 272] width 73 height 26
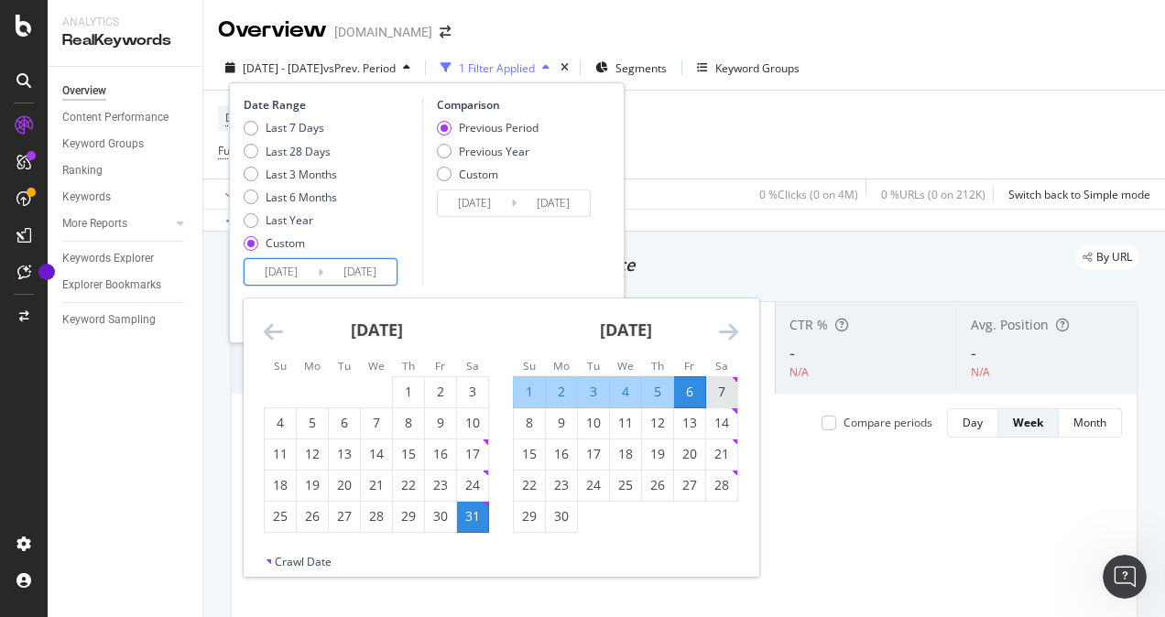
click at [720, 392] on div "7" at bounding box center [721, 392] width 31 height 18
type input "[DATE]"
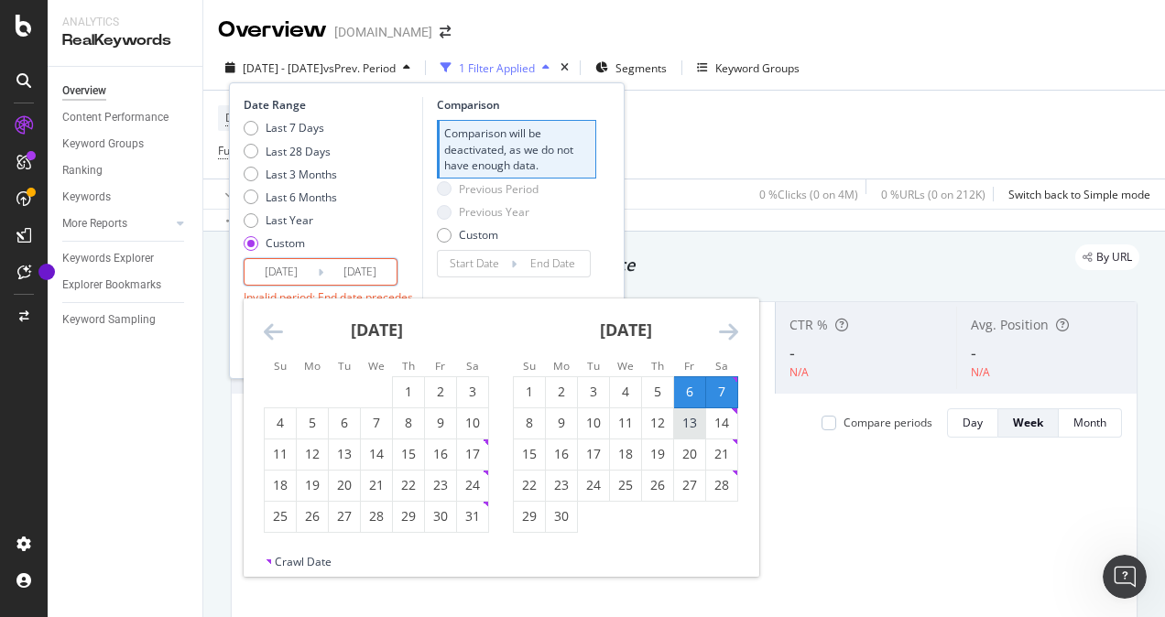
click at [692, 423] on div "13" at bounding box center [689, 423] width 31 height 18
type input "[DATE]"
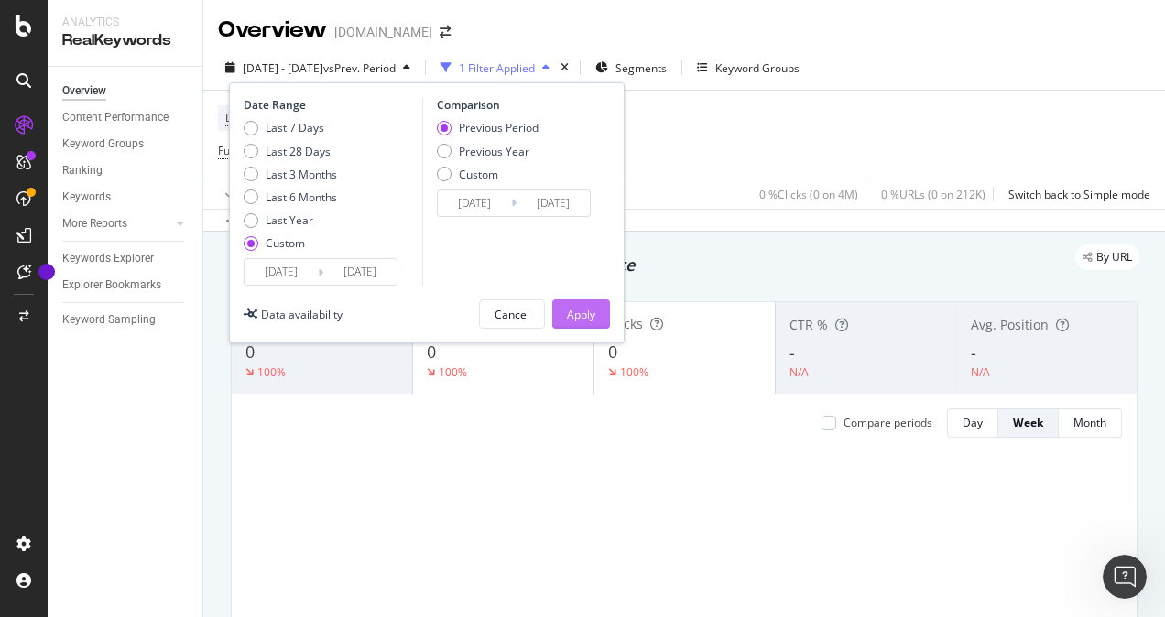
click at [590, 312] on div "Apply" at bounding box center [581, 315] width 28 height 16
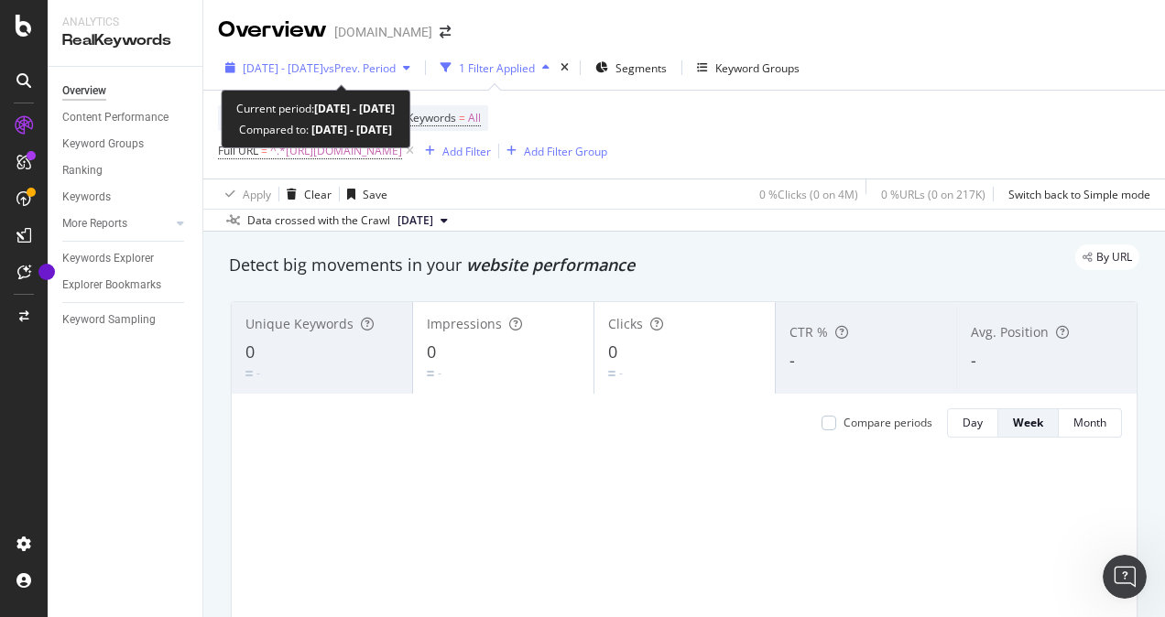
click at [304, 73] on span "[DATE] - [DATE]" at bounding box center [283, 68] width 81 height 16
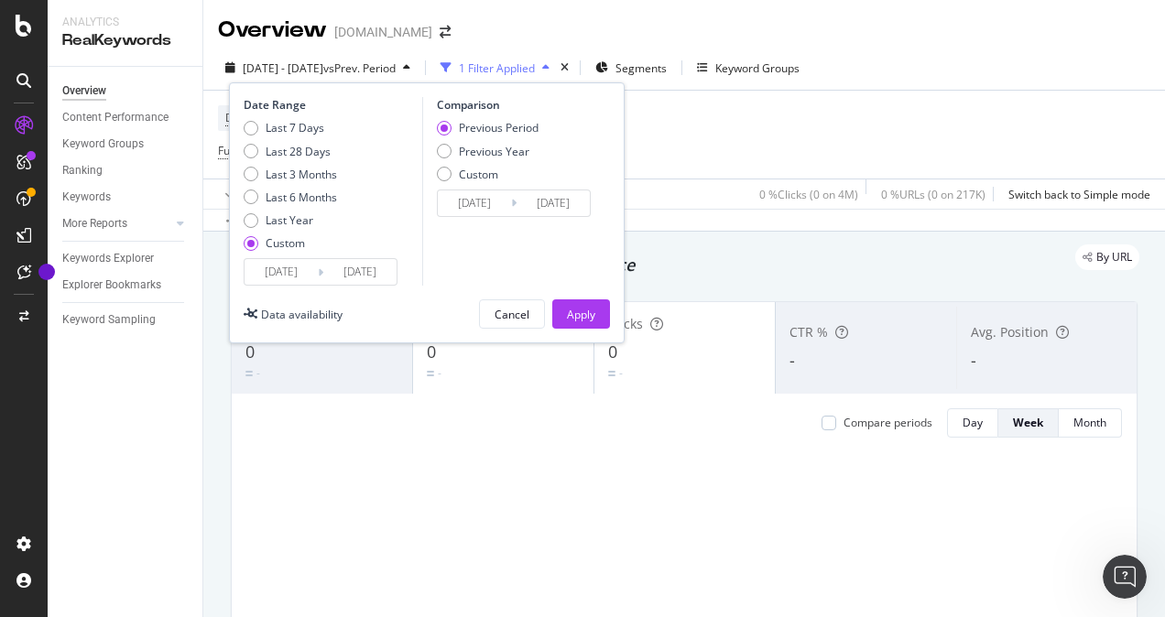
click at [259, 271] on input "[DATE]" at bounding box center [281, 272] width 73 height 26
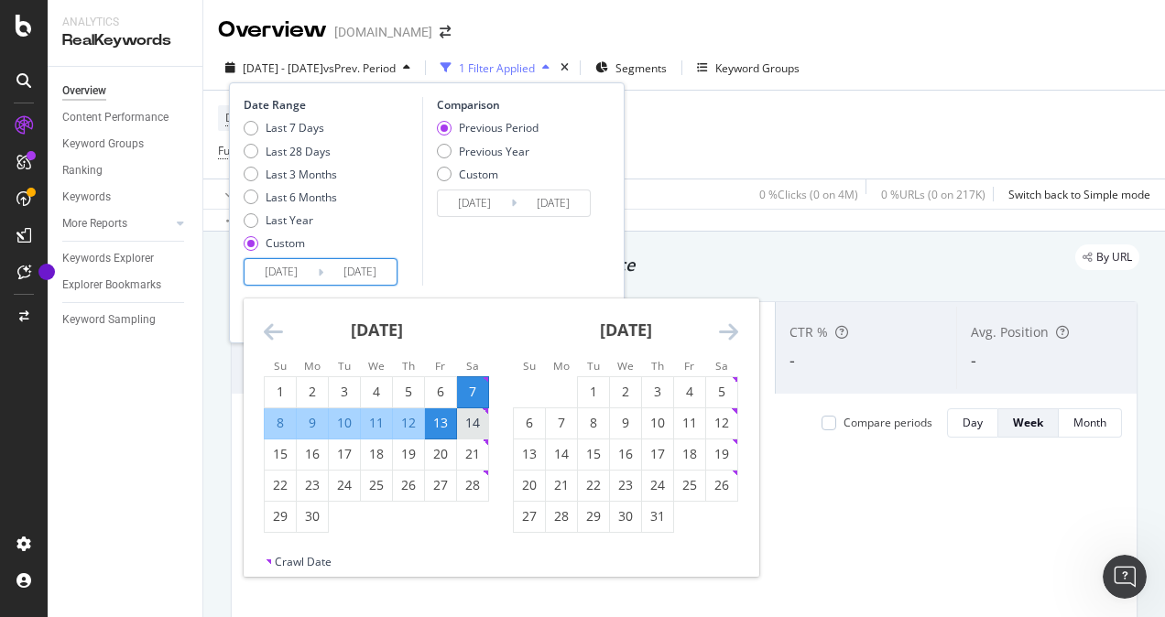
click at [476, 421] on div "14" at bounding box center [472, 423] width 31 height 18
type input "[DATE]"
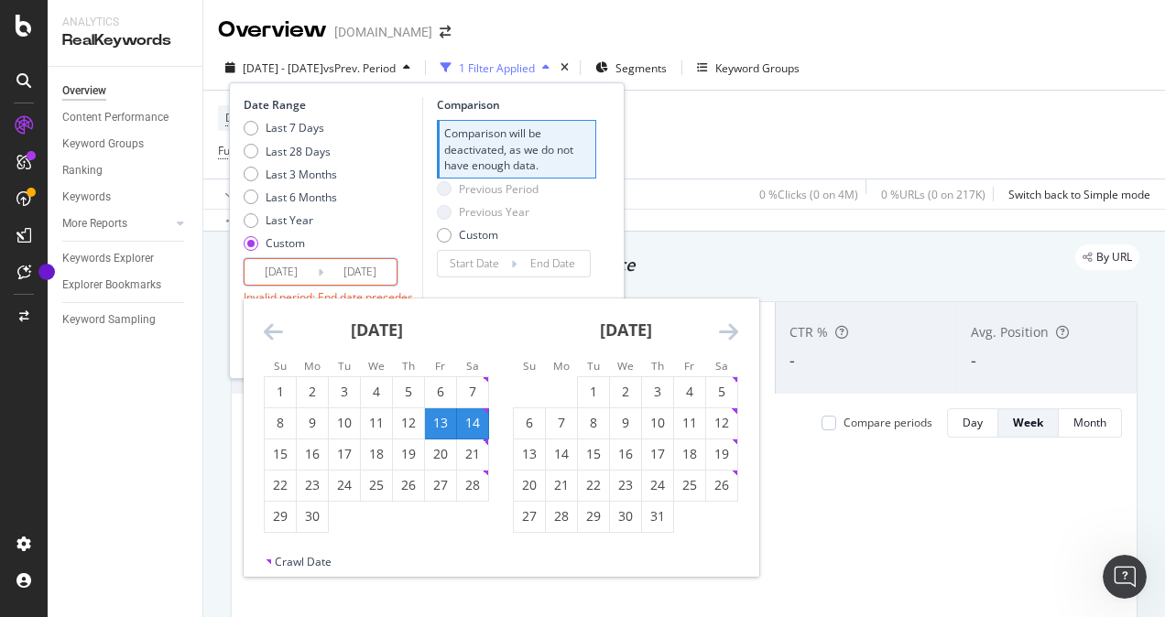
click at [444, 452] on div "20" at bounding box center [440, 454] width 31 height 18
type input "[DATE]"
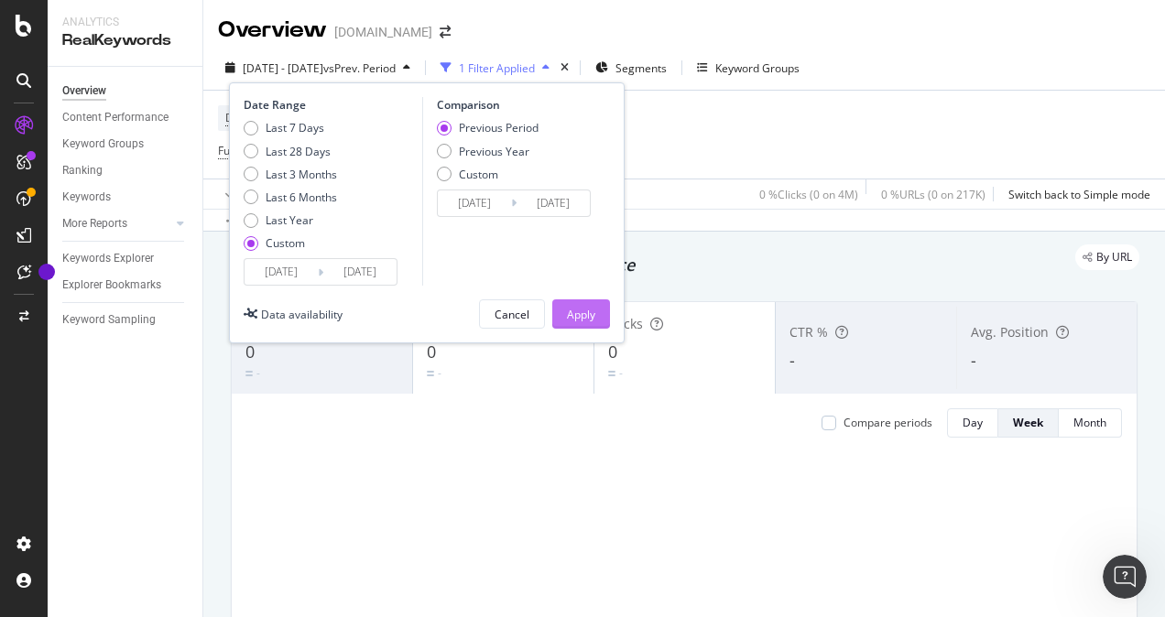
click at [581, 310] on div "Apply" at bounding box center [581, 315] width 28 height 16
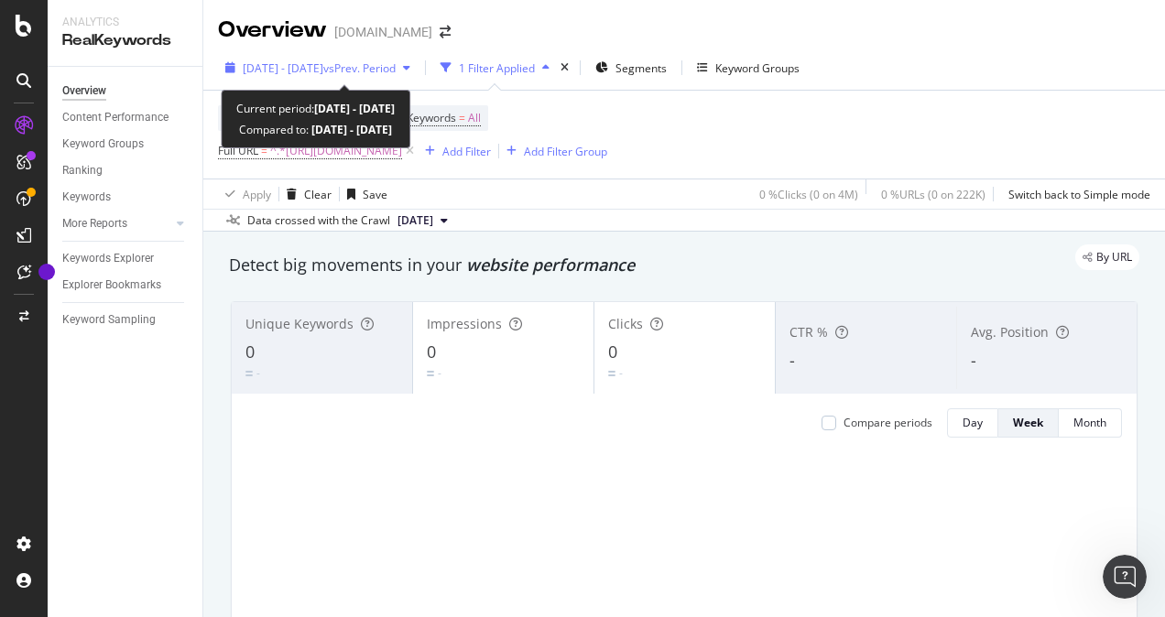
click at [300, 60] on span "[DATE] - [DATE]" at bounding box center [283, 68] width 81 height 16
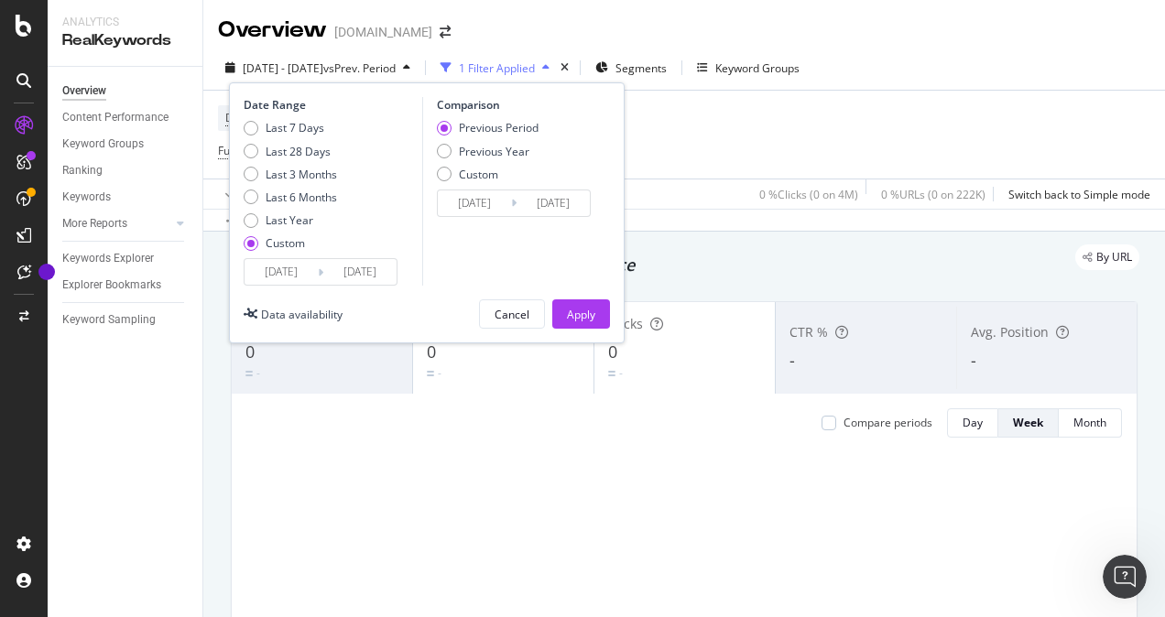
click at [261, 281] on input "[DATE]" at bounding box center [281, 272] width 73 height 26
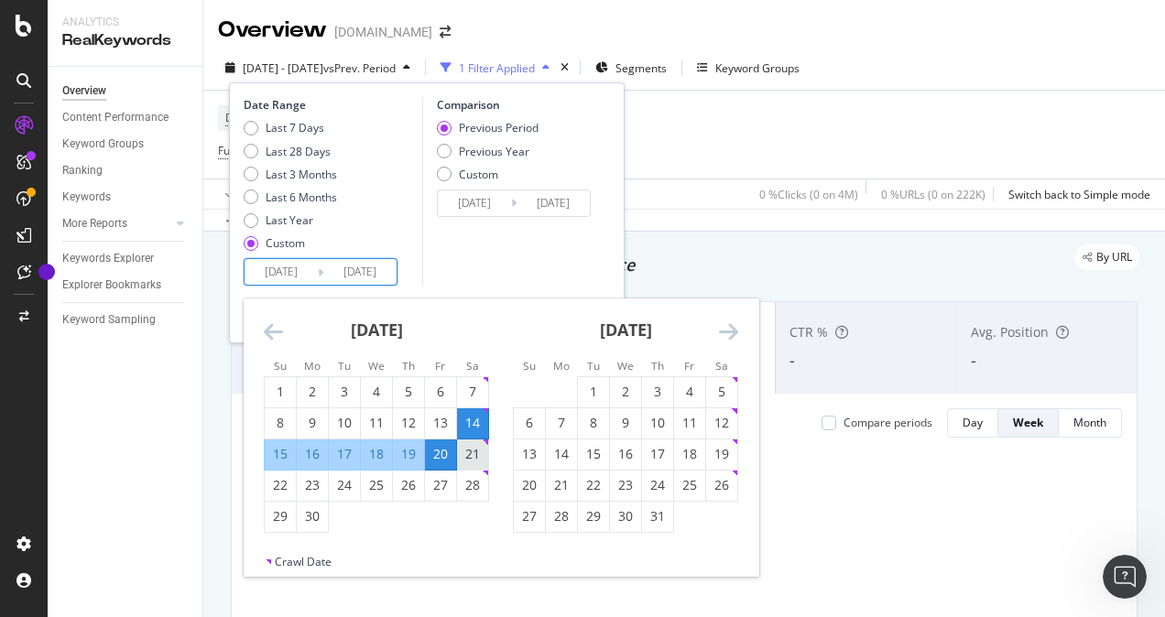
click at [474, 454] on div "21" at bounding box center [472, 454] width 31 height 18
type input "[DATE]"
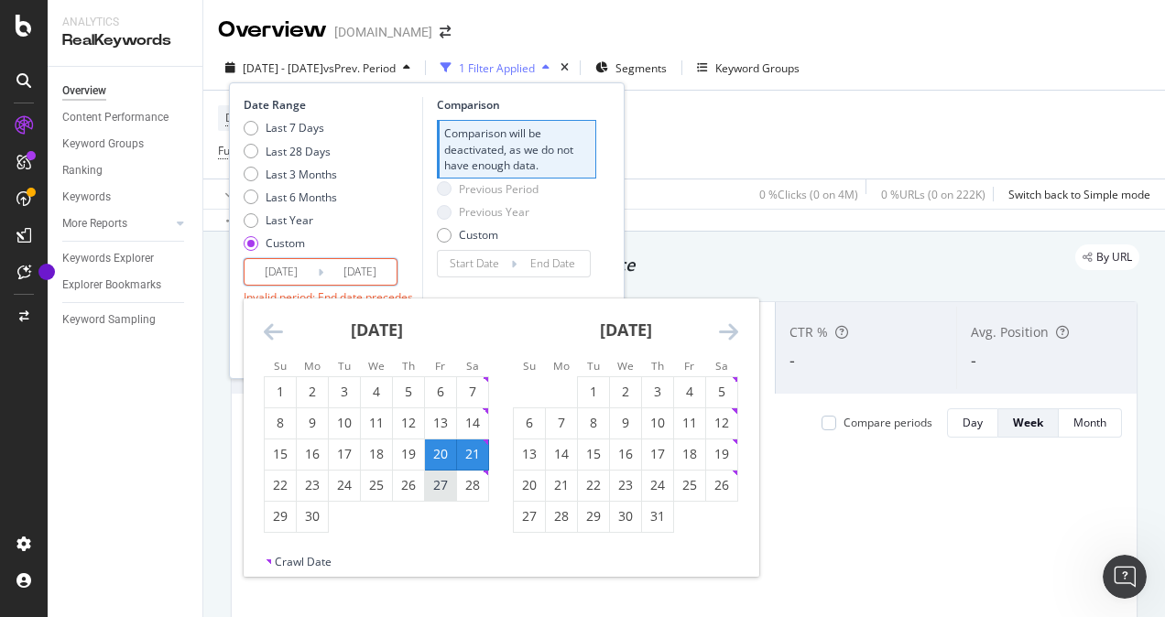
click at [440, 484] on div "27" at bounding box center [440, 485] width 31 height 18
type input "[DATE]"
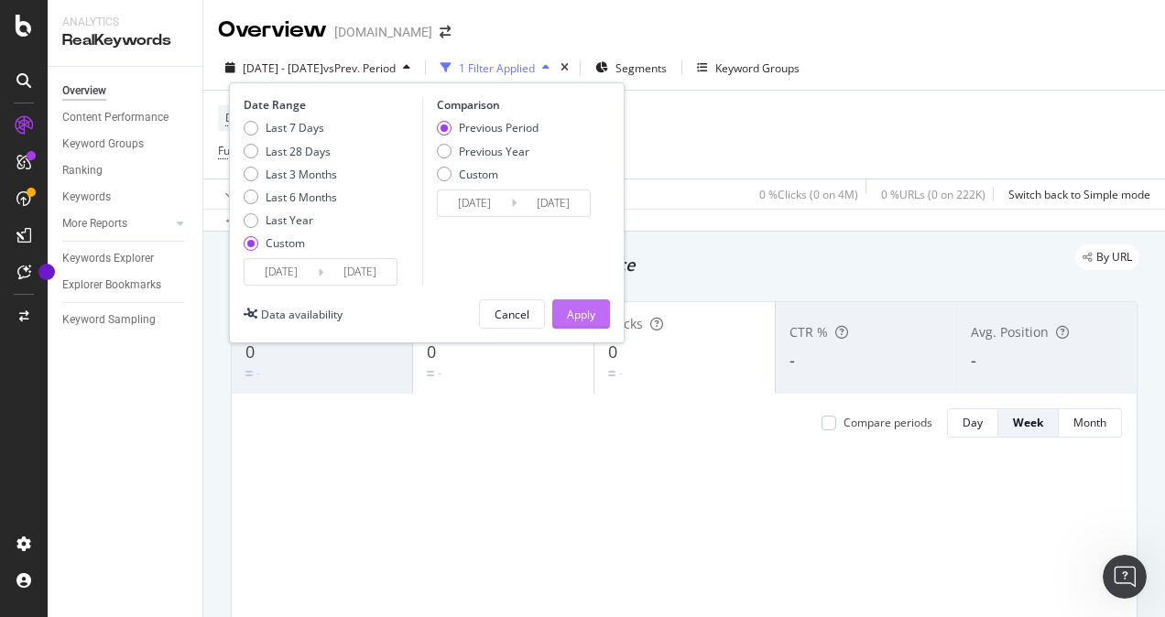
click at [573, 311] on div "Apply" at bounding box center [581, 315] width 28 height 16
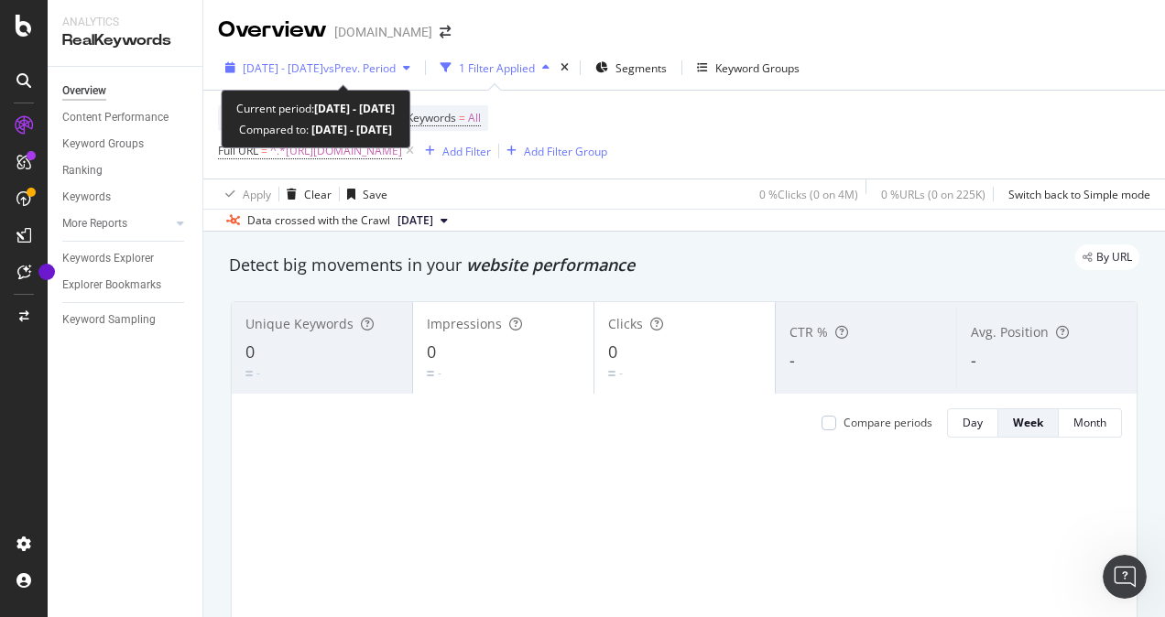
click at [375, 62] on span "vs Prev. Period" at bounding box center [359, 68] width 72 height 16
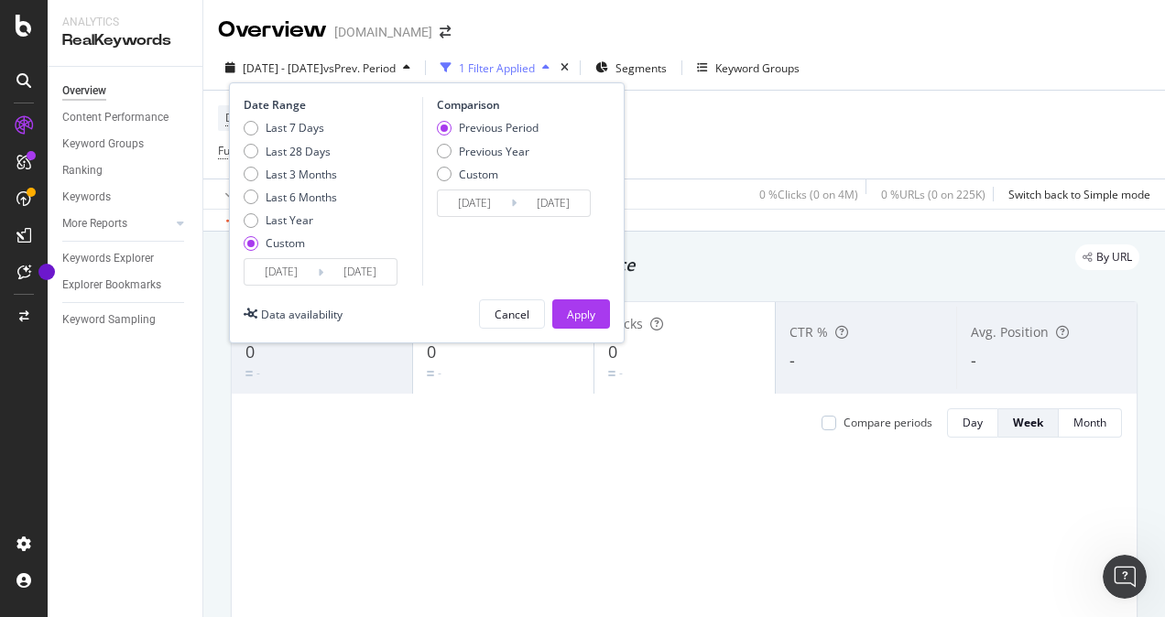
click at [275, 269] on input "[DATE]" at bounding box center [281, 272] width 73 height 26
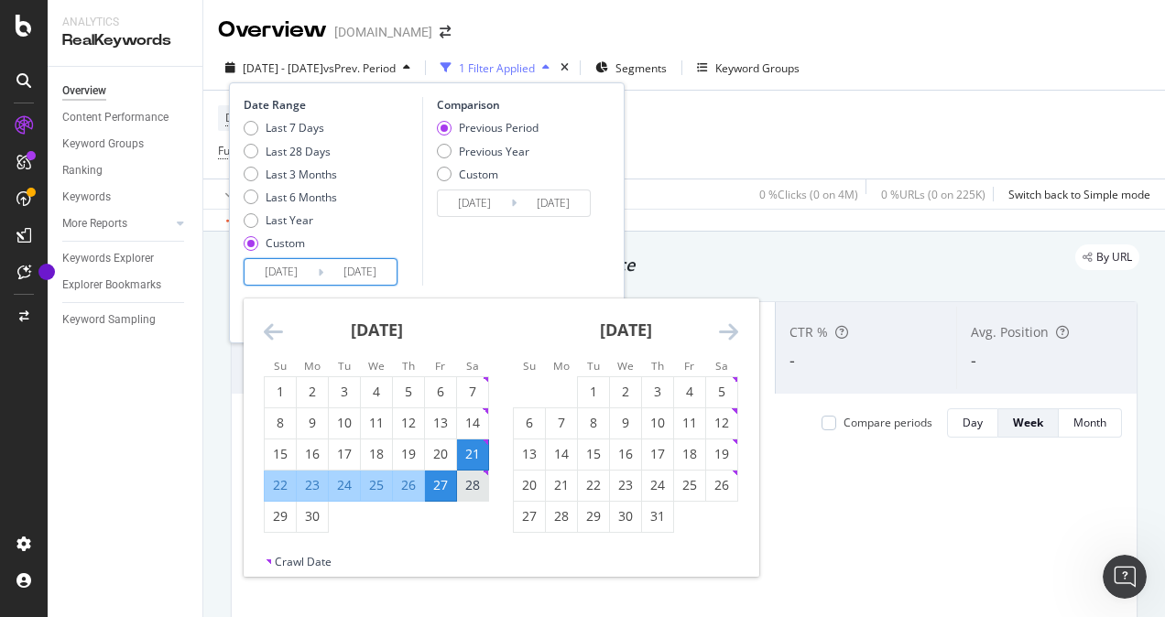
click at [478, 485] on div "28" at bounding box center [472, 485] width 31 height 18
type input "[DATE]"
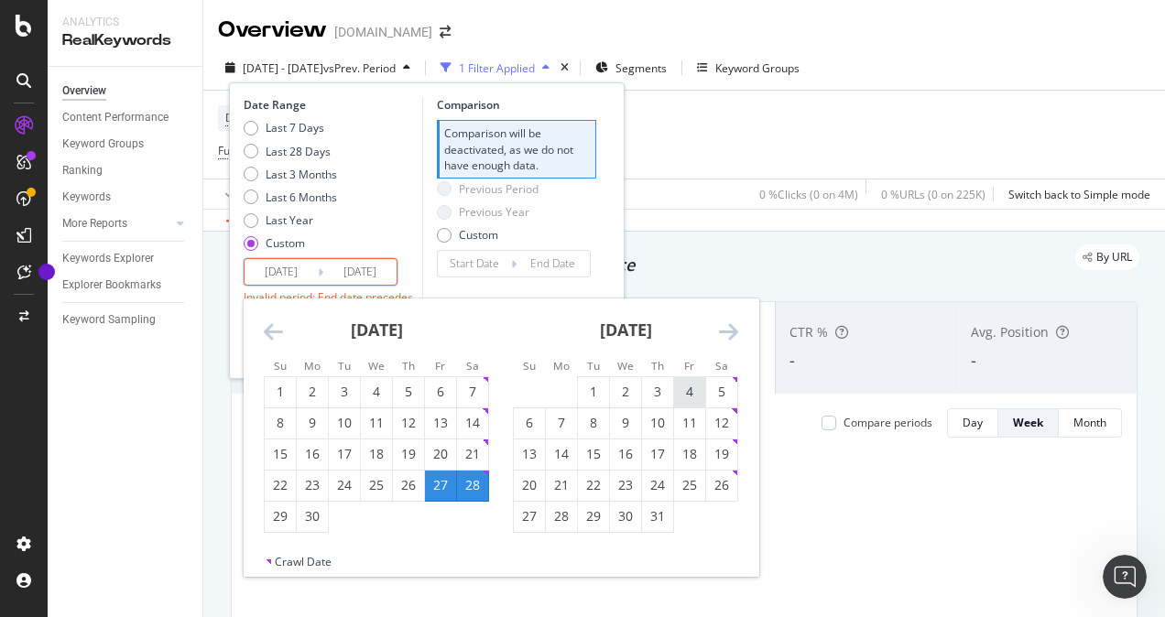
click at [700, 387] on div "4" at bounding box center [689, 392] width 31 height 18
type input "[DATE]"
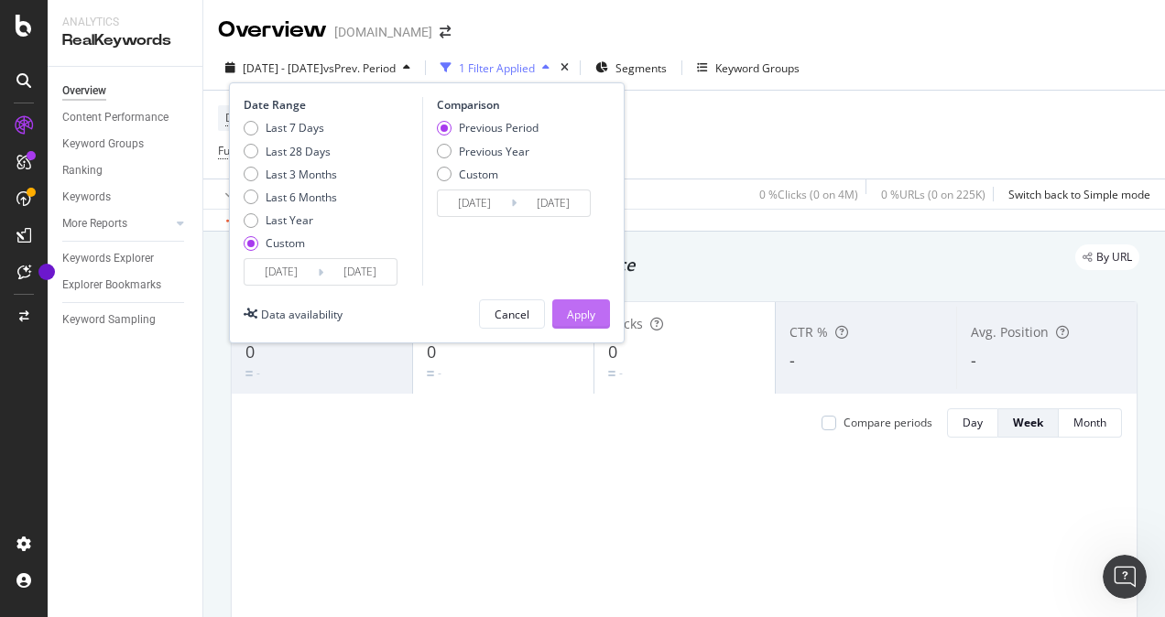
click at [589, 304] on div "Apply" at bounding box center [581, 313] width 28 height 27
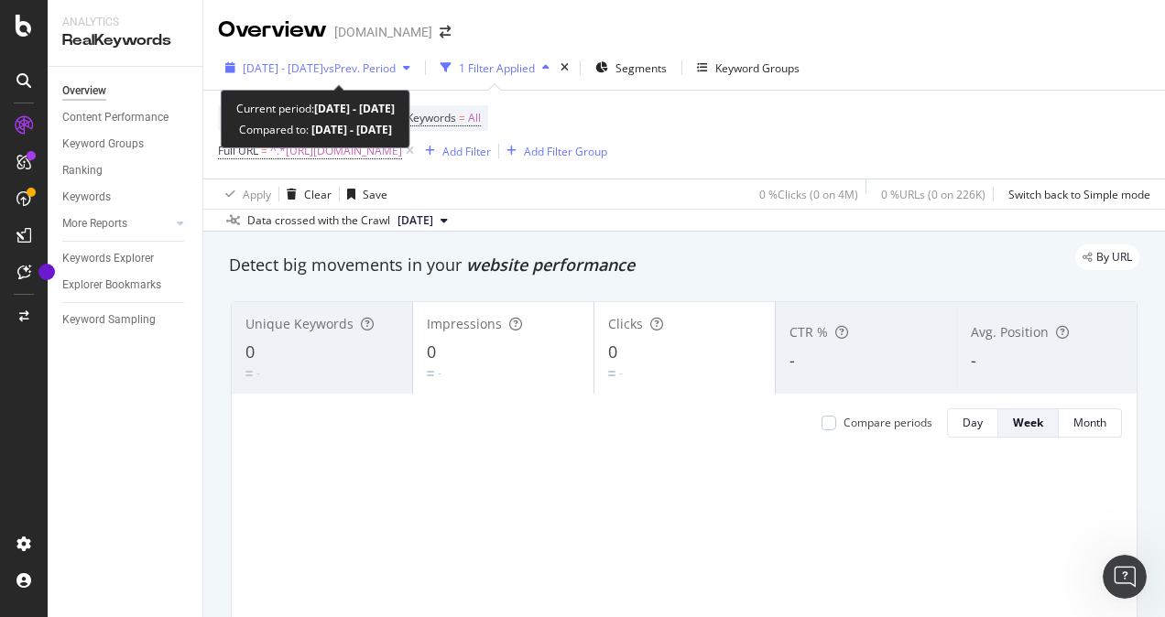
click at [382, 70] on span "vs Prev. Period" at bounding box center [359, 68] width 72 height 16
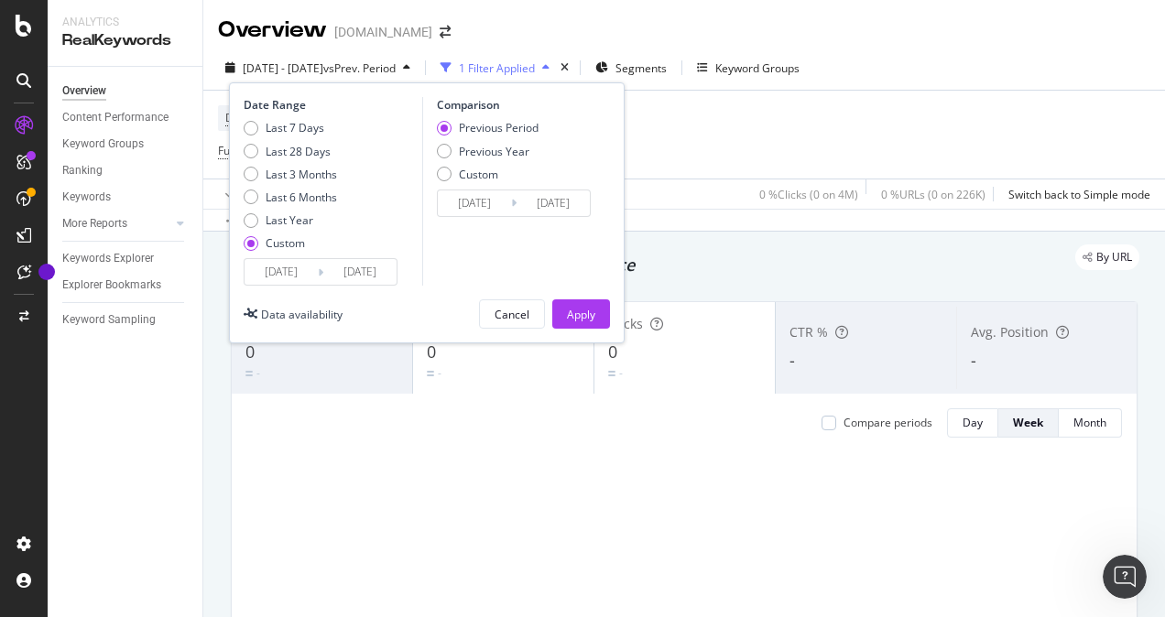
click at [250, 269] on input "[DATE]" at bounding box center [281, 272] width 73 height 26
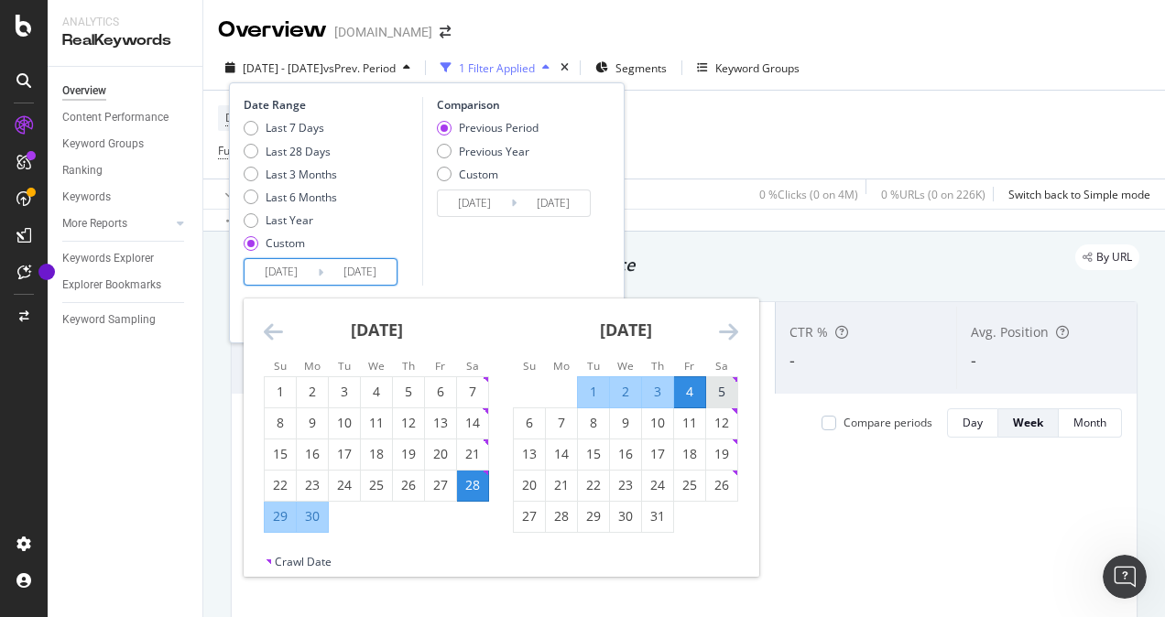
click at [717, 392] on div "5" at bounding box center [721, 392] width 31 height 18
type input "[DATE]"
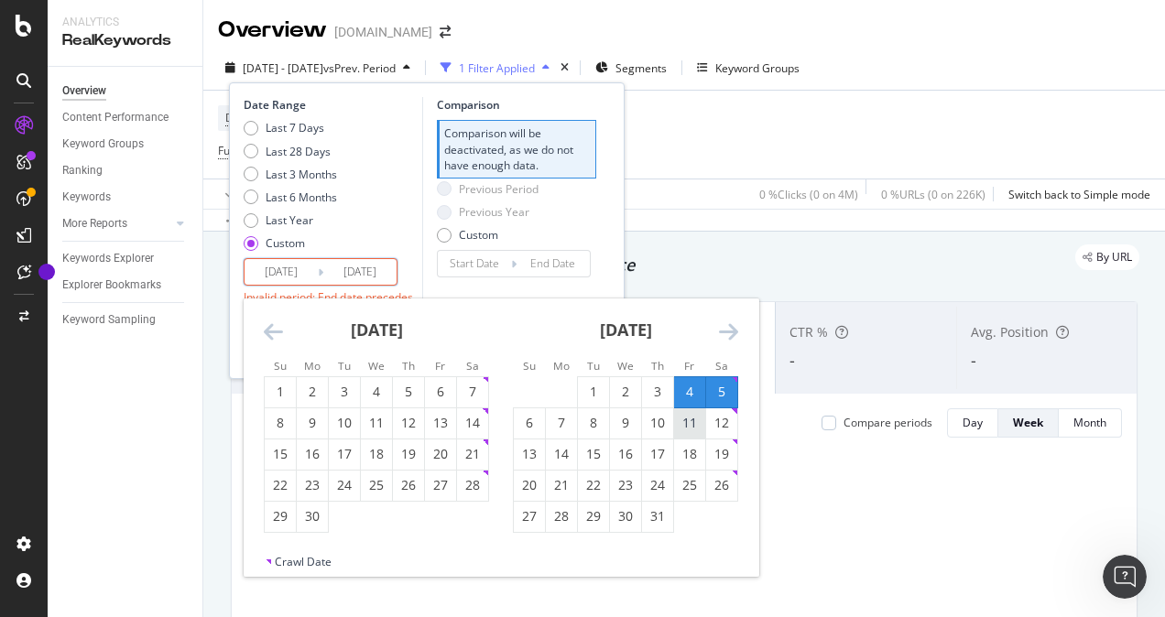
click at [692, 421] on div "11" at bounding box center [689, 423] width 31 height 18
type input "[DATE]"
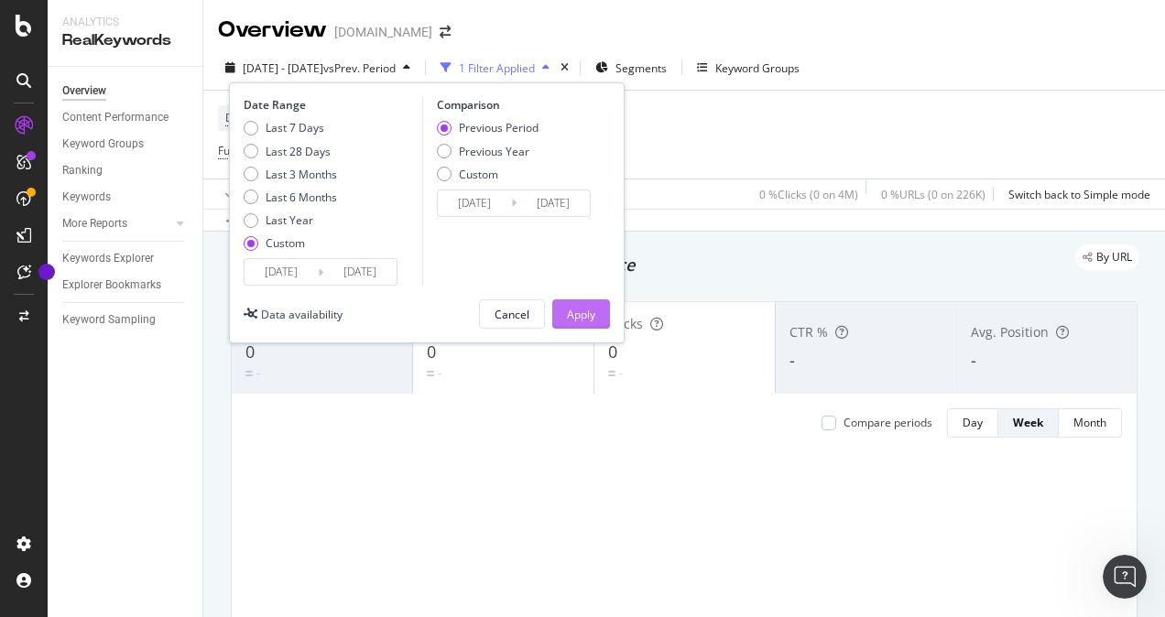
click at [597, 313] on button "Apply" at bounding box center [581, 314] width 58 height 29
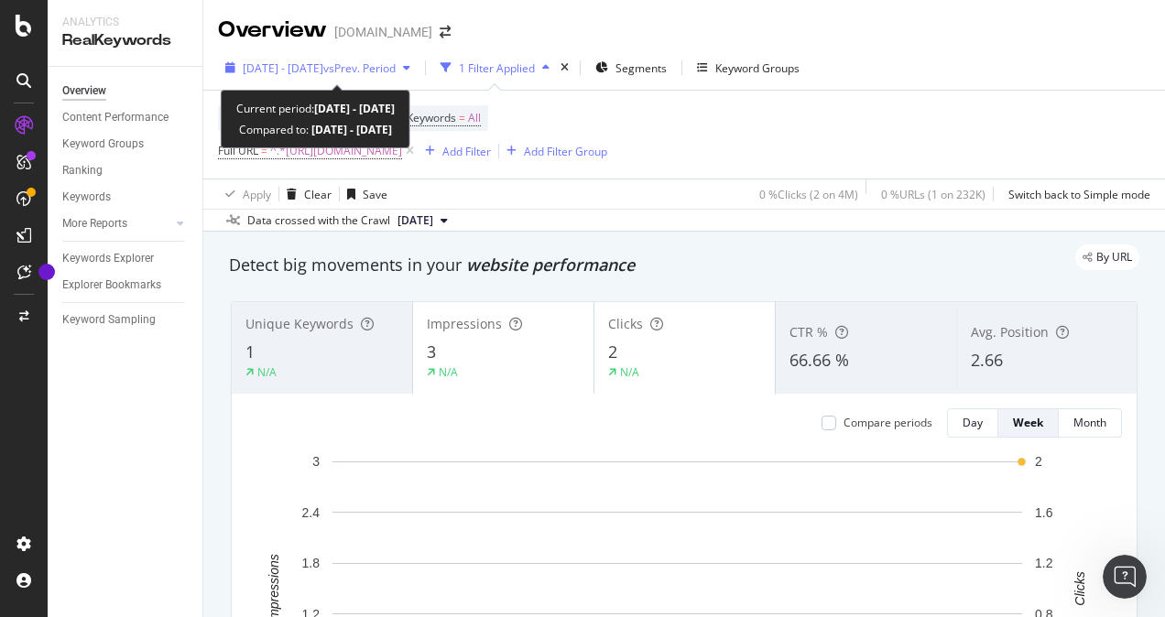
click at [323, 65] on span "[DATE] - [DATE]" at bounding box center [283, 68] width 81 height 16
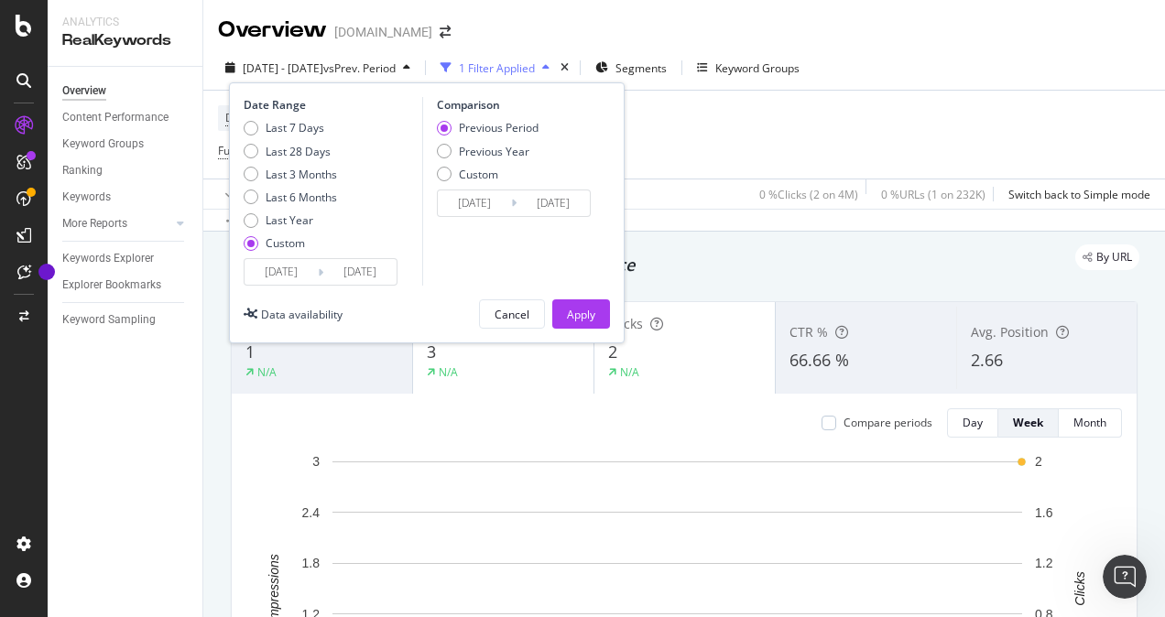
click at [264, 272] on input "[DATE]" at bounding box center [281, 272] width 73 height 26
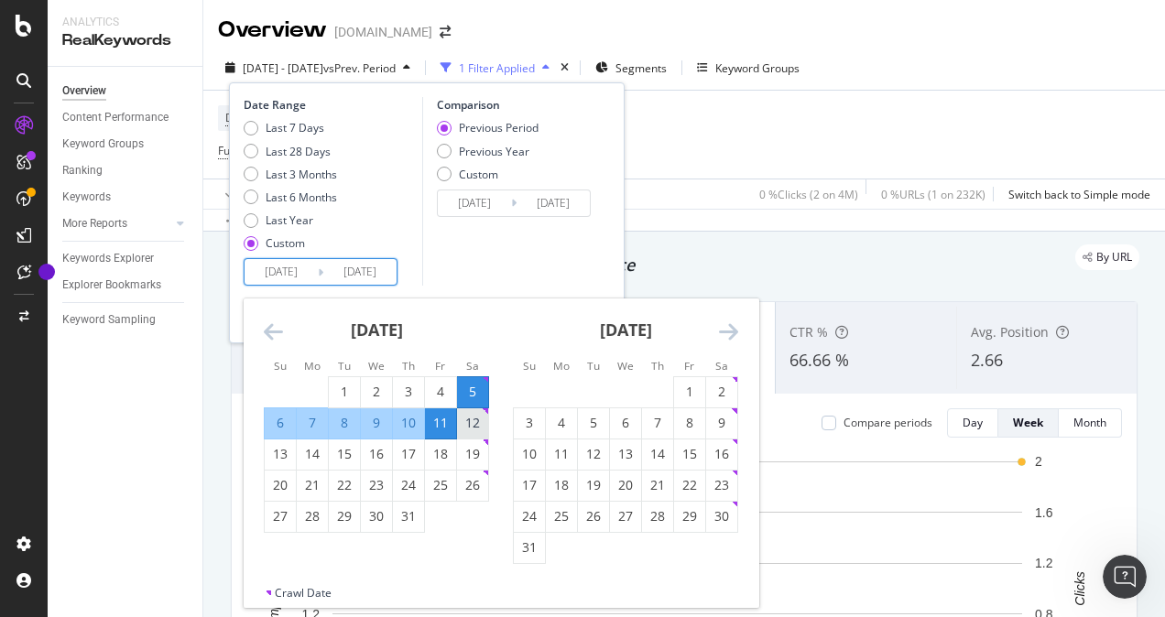
click at [473, 426] on div "12" at bounding box center [472, 423] width 31 height 18
type input "[DATE]"
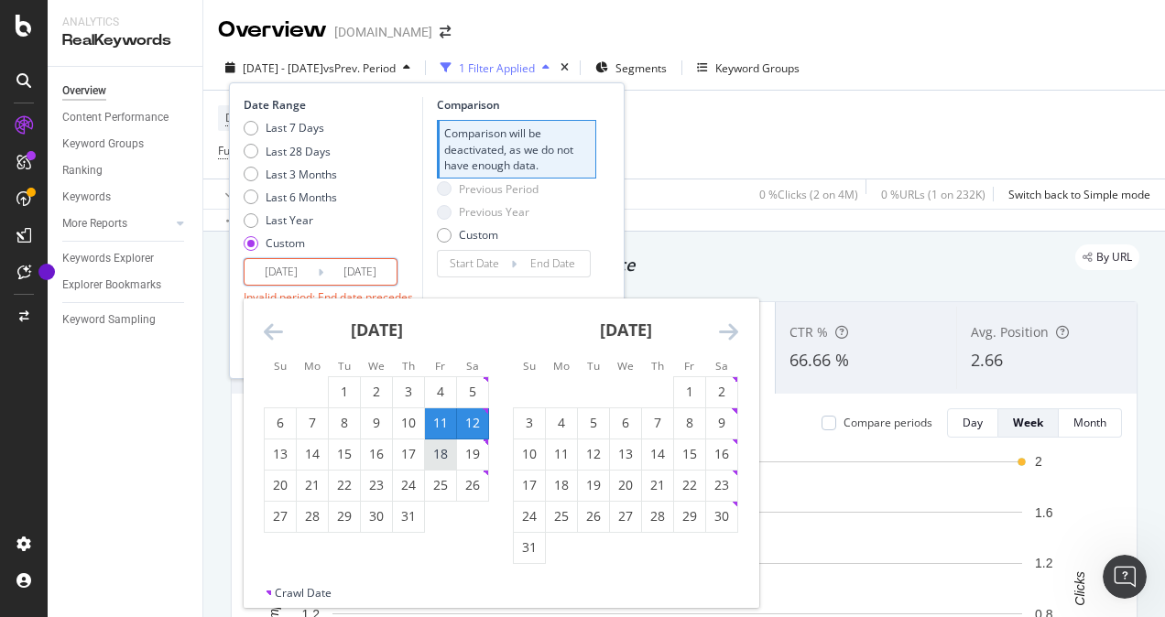
click at [451, 452] on div "18" at bounding box center [440, 454] width 31 height 18
type input "[DATE]"
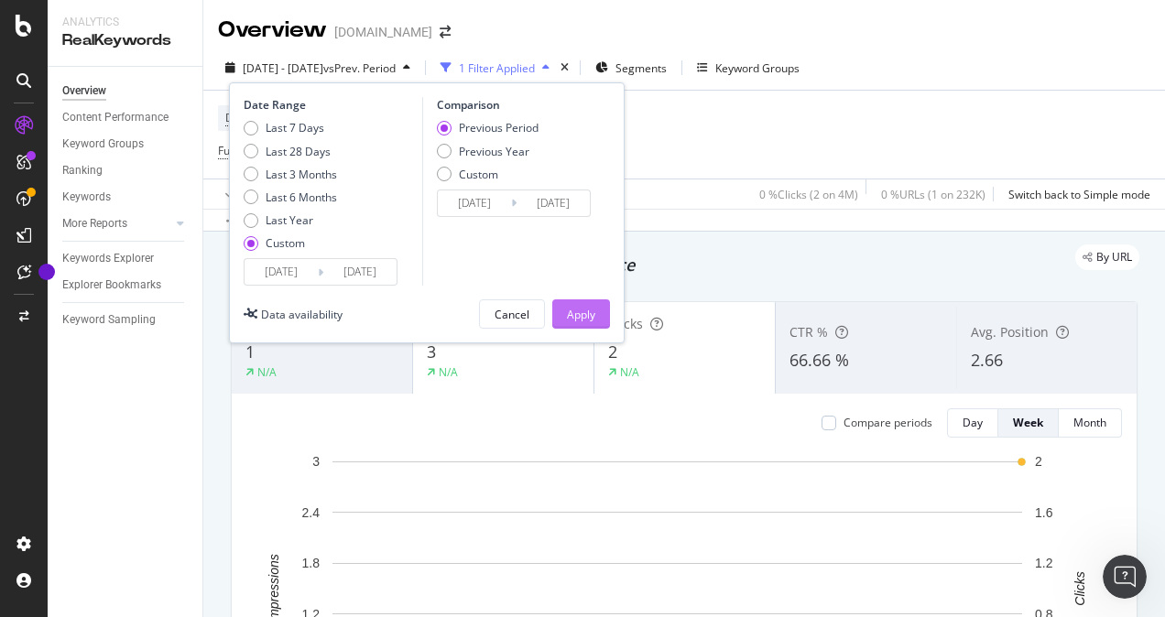
click at [592, 317] on div "Apply" at bounding box center [581, 315] width 28 height 16
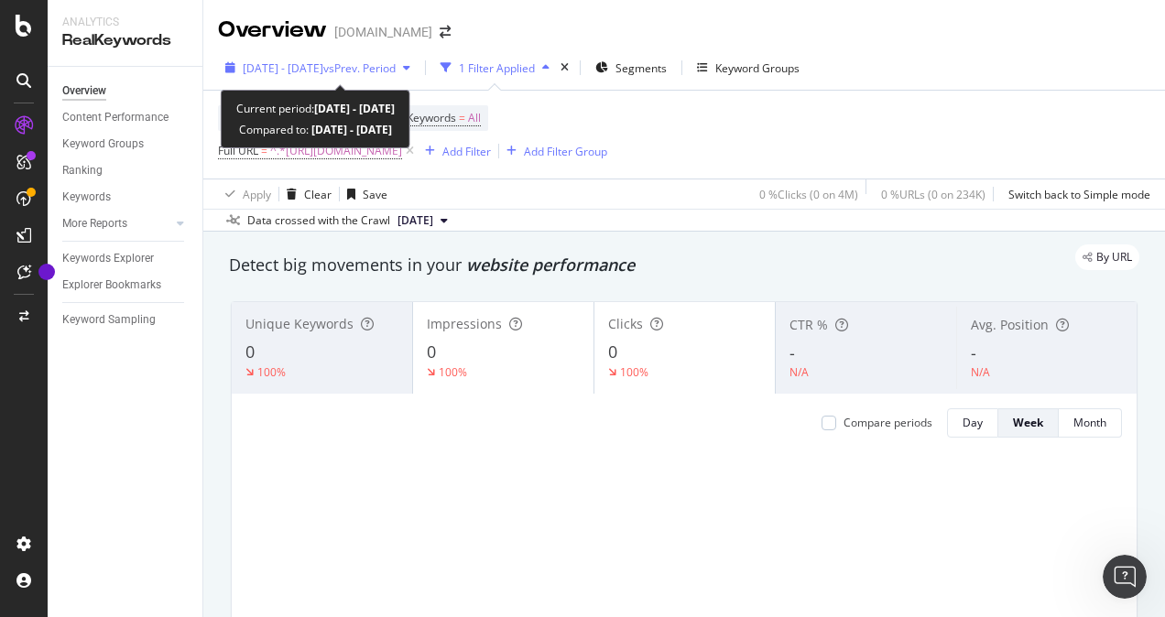
click at [372, 60] on span "vs Prev. Period" at bounding box center [359, 68] width 72 height 16
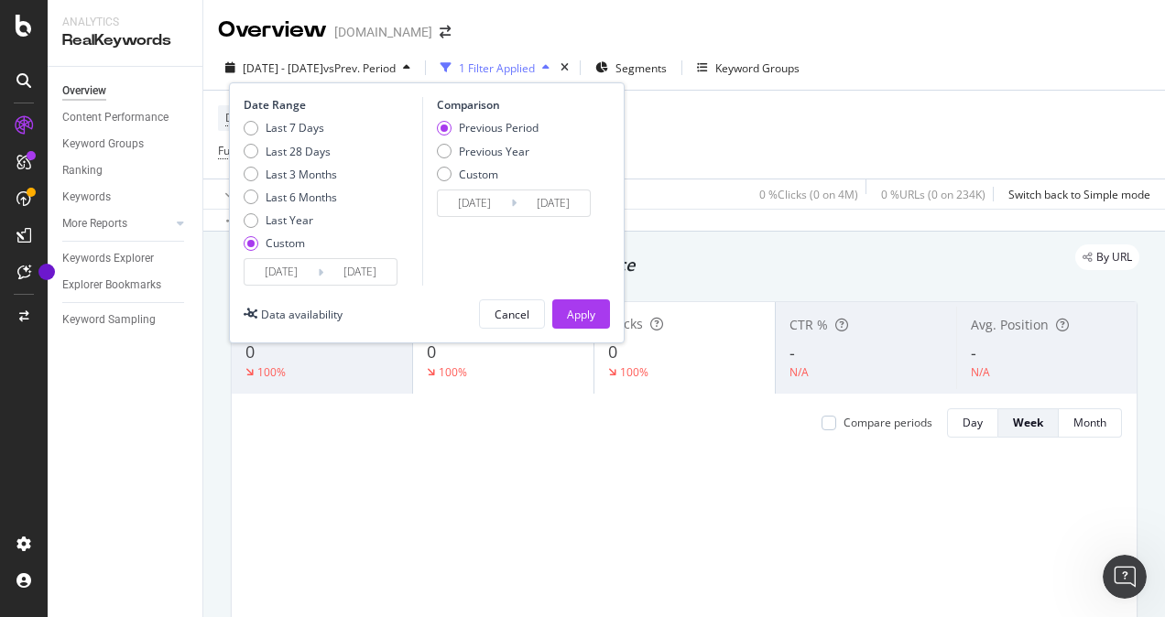
click at [271, 262] on input "[DATE]" at bounding box center [281, 272] width 73 height 26
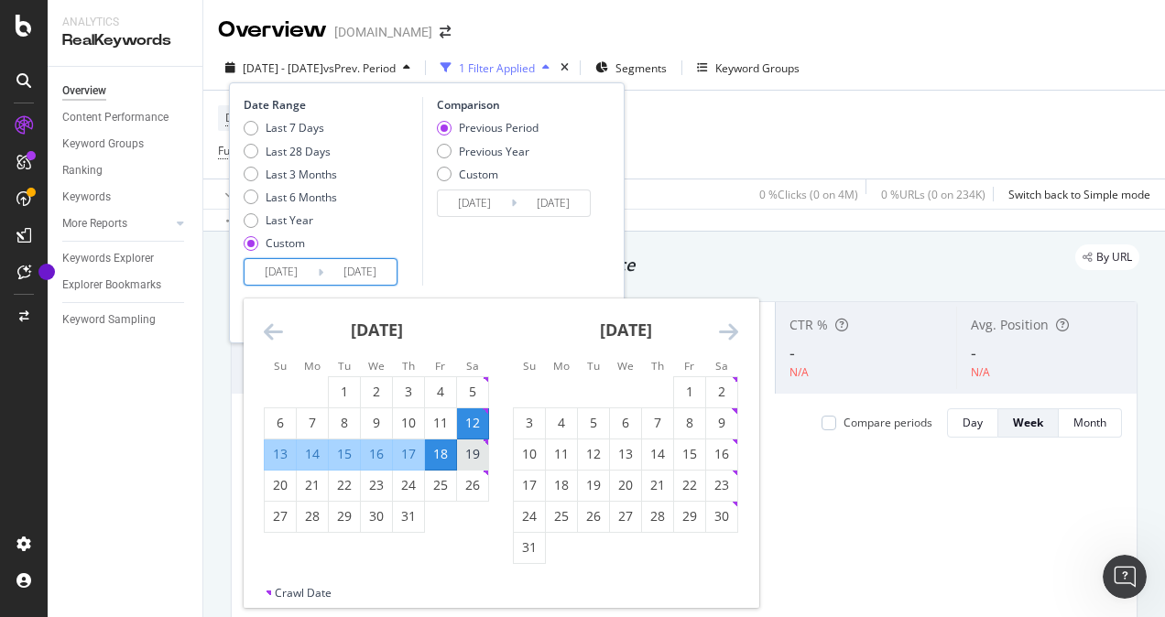
click at [478, 454] on div "19" at bounding box center [472, 454] width 31 height 18
type input "[DATE]"
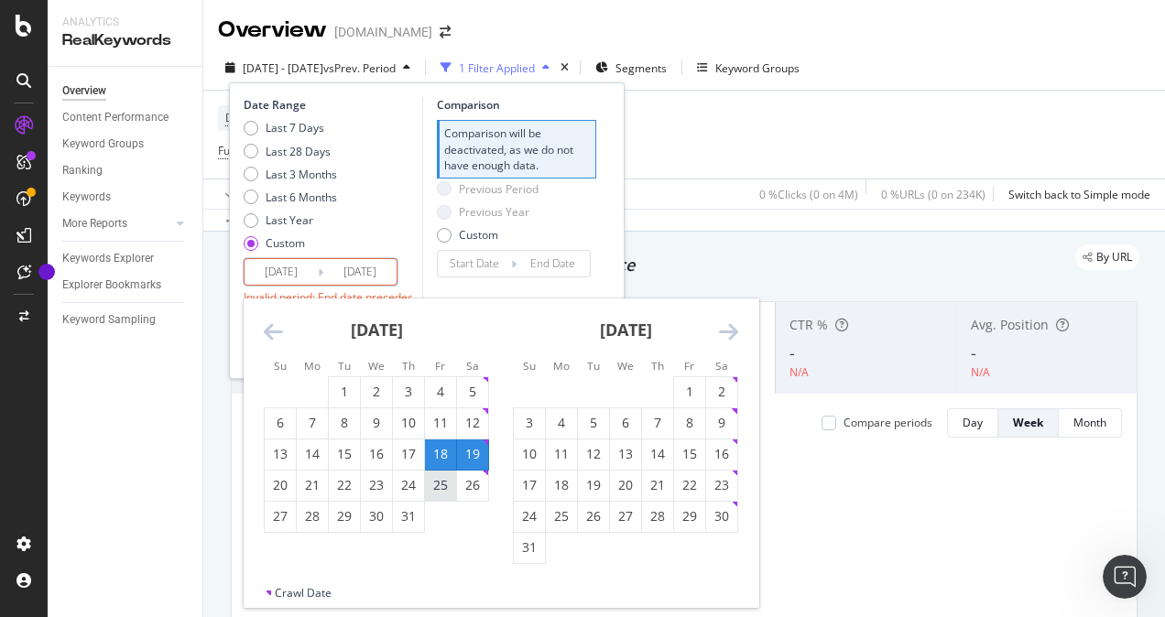
click at [442, 489] on div "25" at bounding box center [440, 485] width 31 height 18
type input "[DATE]"
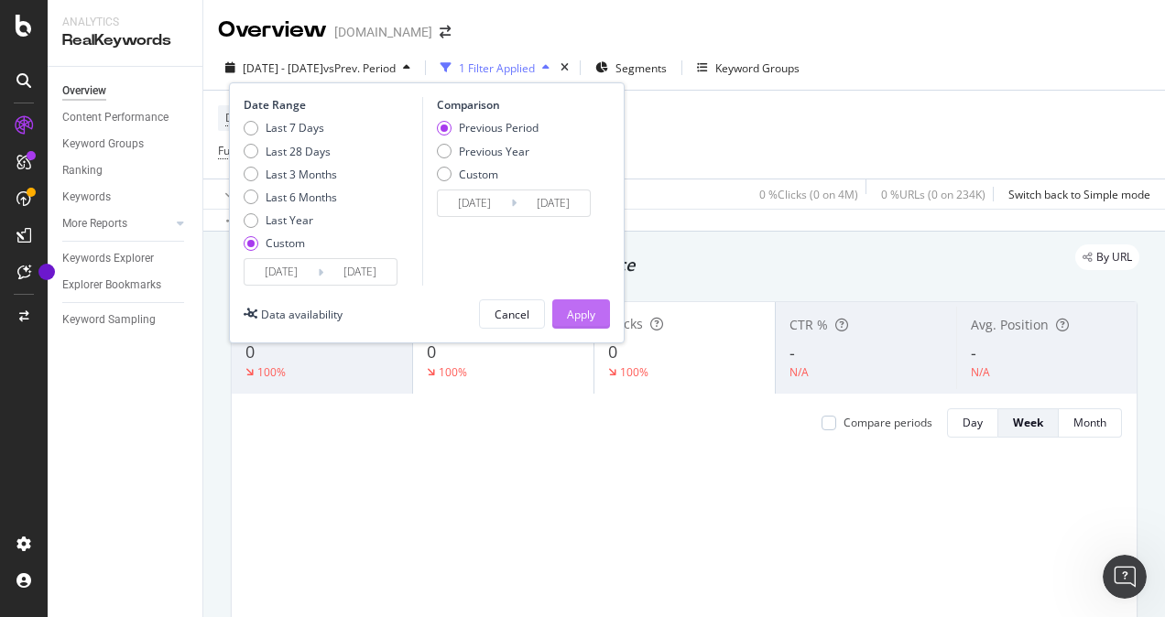
click at [586, 321] on div "Apply" at bounding box center [581, 315] width 28 height 16
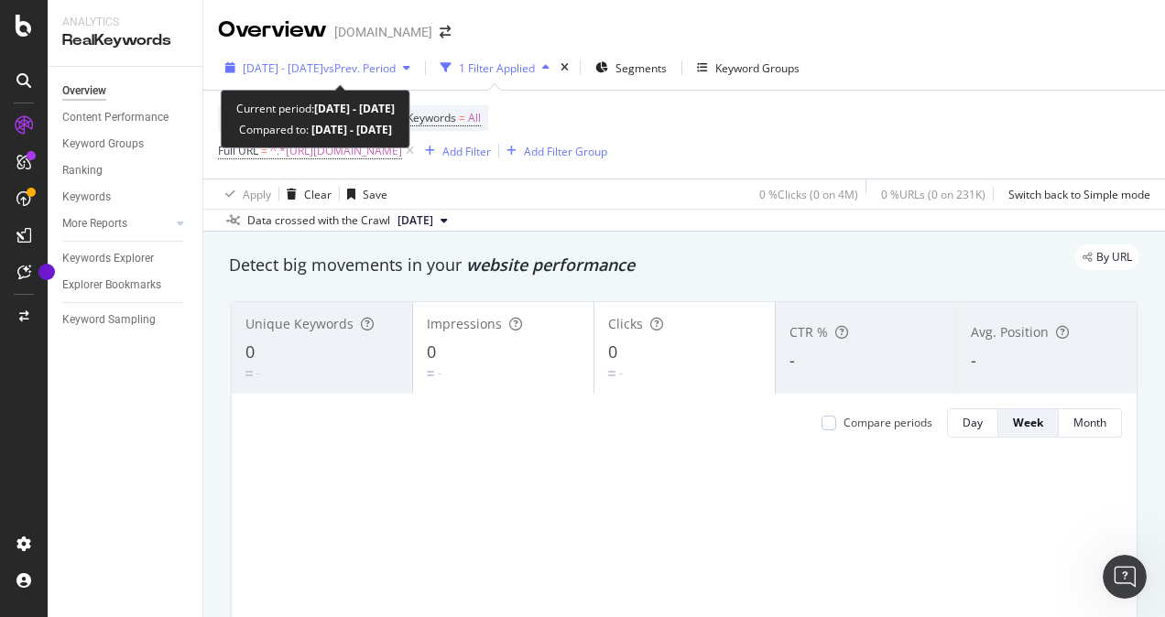
click at [396, 71] on span "vs Prev. Period" at bounding box center [359, 68] width 72 height 16
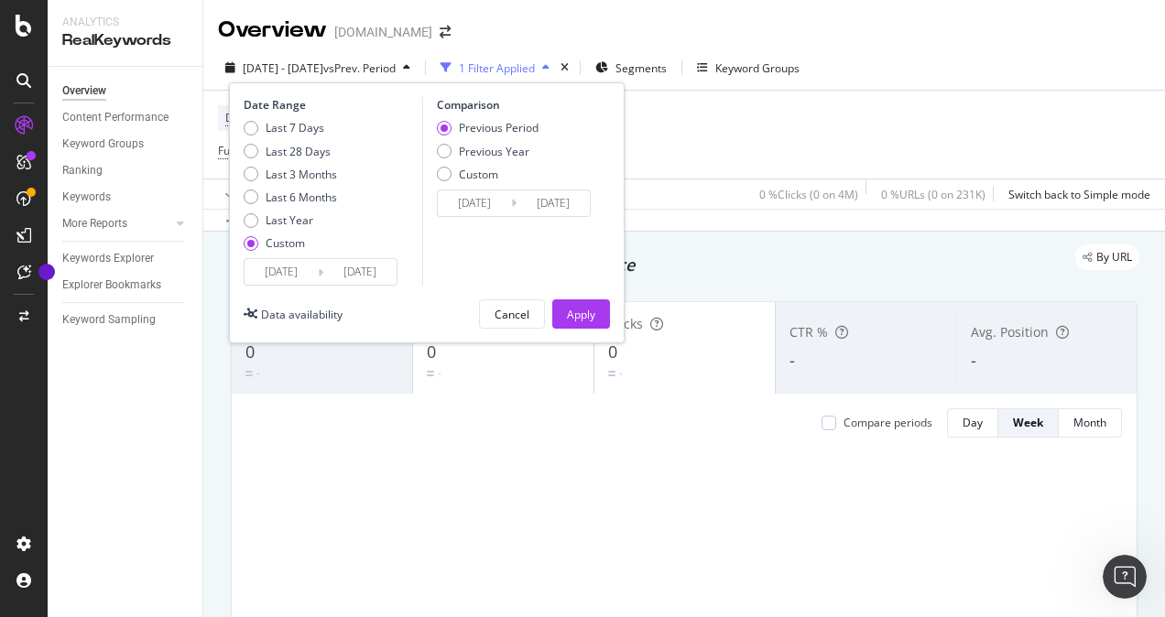
click at [257, 276] on input "[DATE]" at bounding box center [281, 272] width 73 height 26
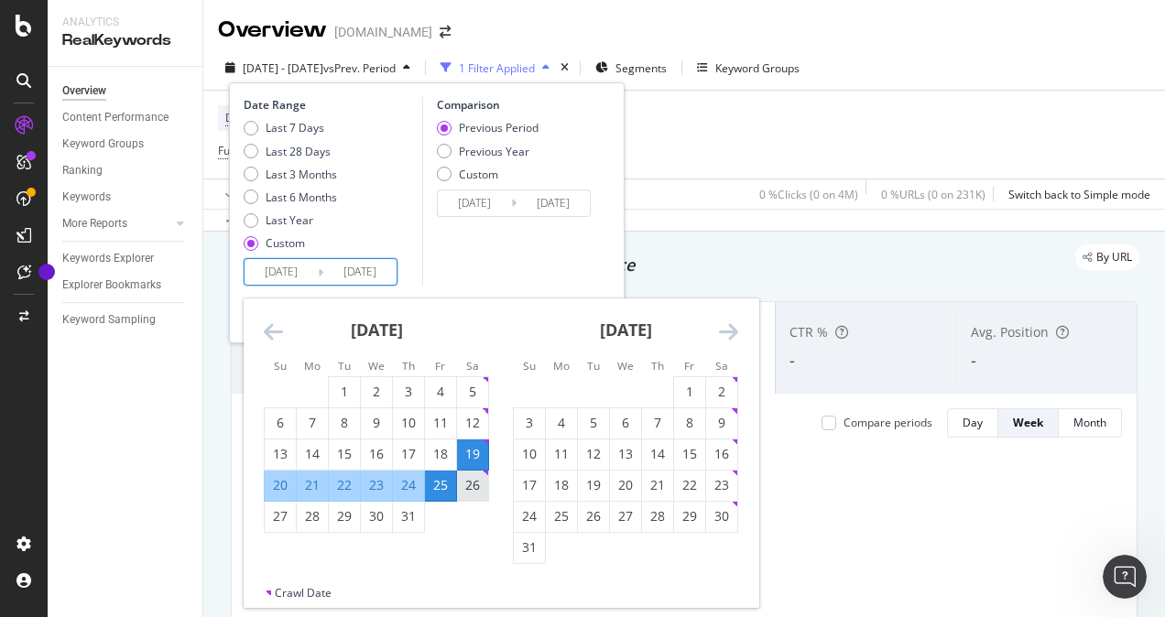
click at [484, 488] on div "26" at bounding box center [472, 485] width 31 height 18
type input "[DATE]"
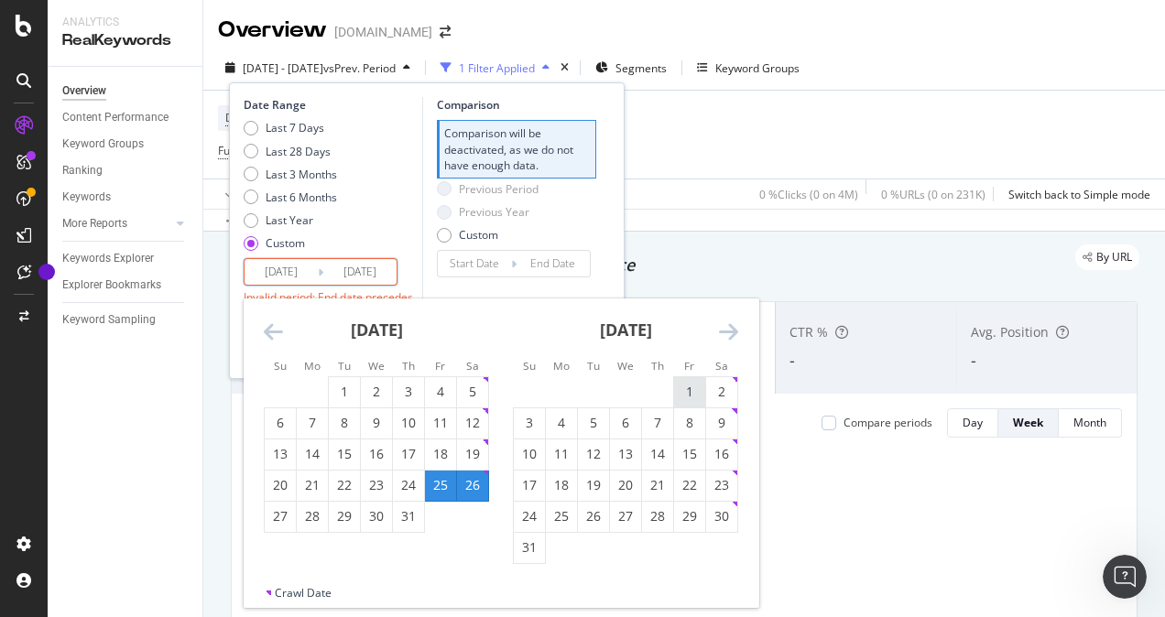
click at [694, 394] on div "1" at bounding box center [689, 392] width 31 height 18
type input "[DATE]"
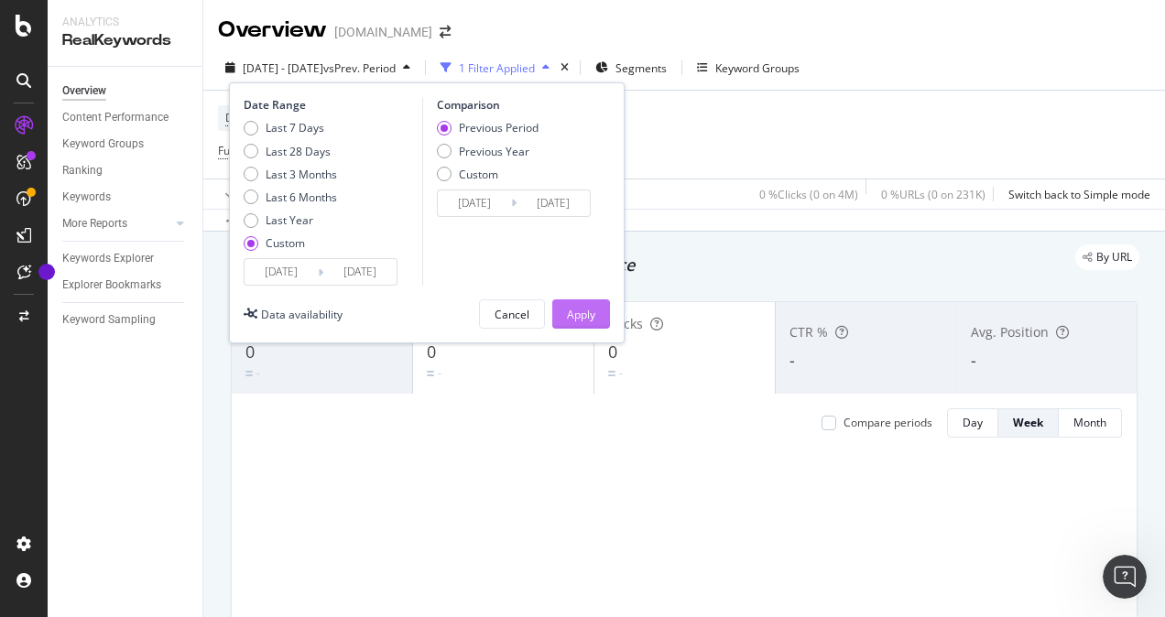
click at [581, 311] on div "Apply" at bounding box center [581, 315] width 28 height 16
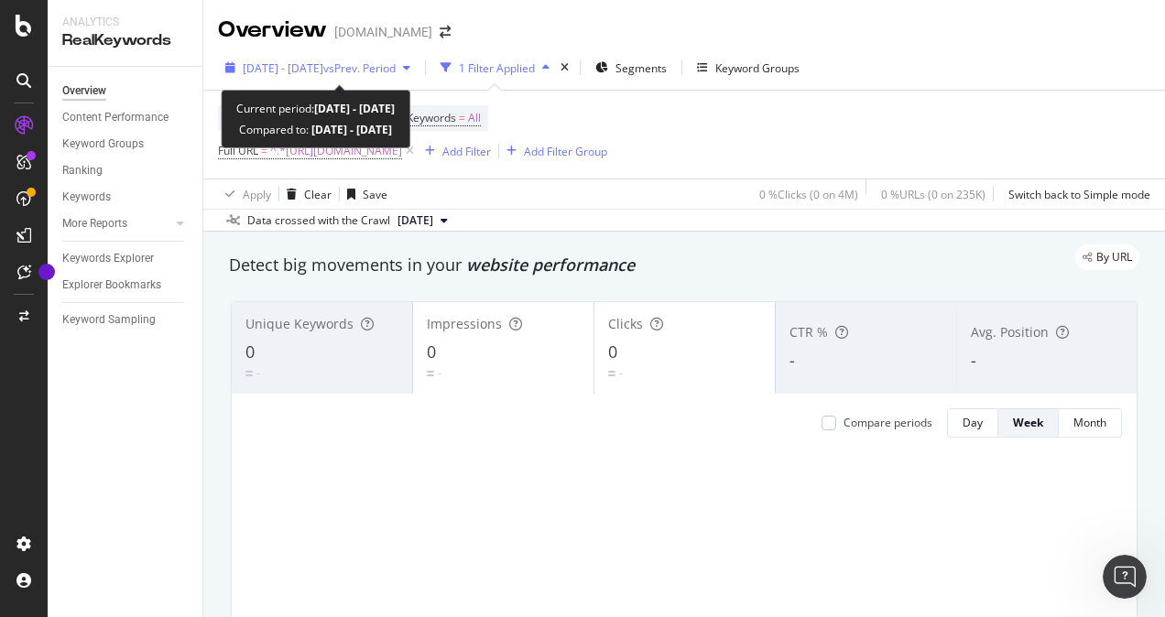
click at [382, 73] on span "vs Prev. Period" at bounding box center [359, 68] width 72 height 16
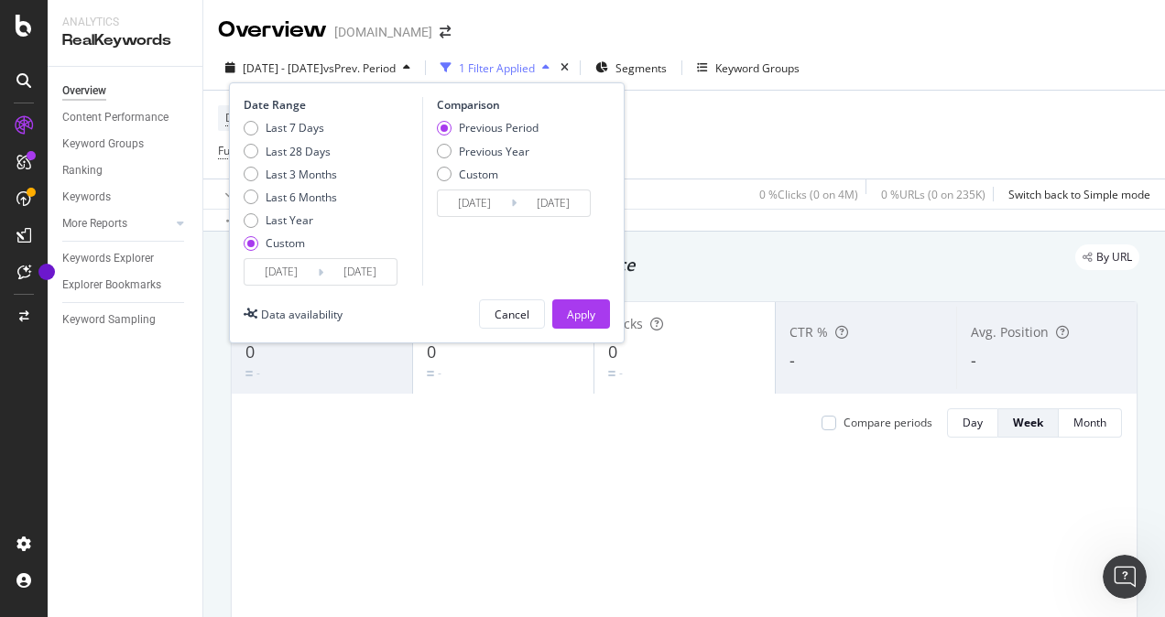
click at [288, 273] on input "[DATE]" at bounding box center [281, 272] width 73 height 26
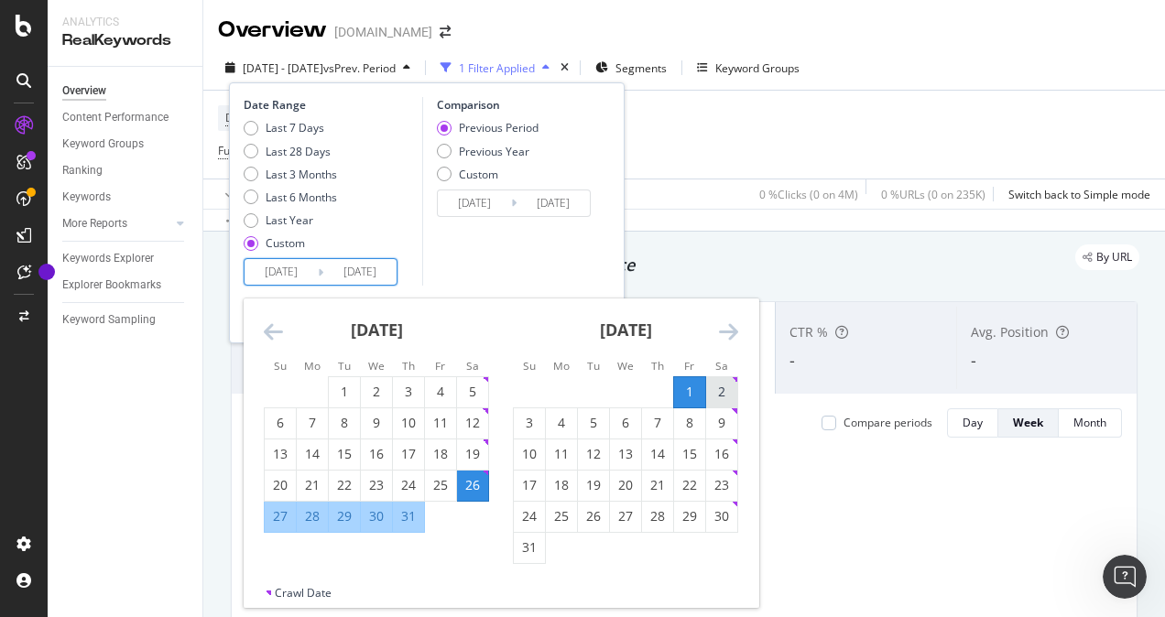
click at [714, 387] on div "2" at bounding box center [721, 392] width 31 height 18
type input "[DATE]"
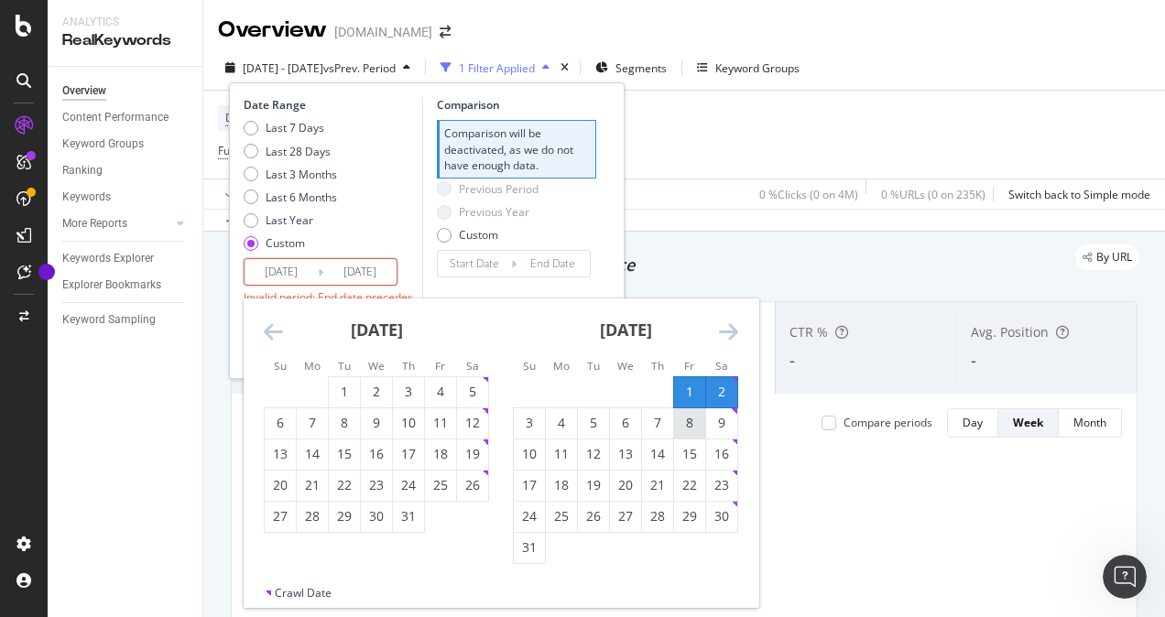
click at [690, 423] on div "8" at bounding box center [689, 423] width 31 height 18
type input "[DATE]"
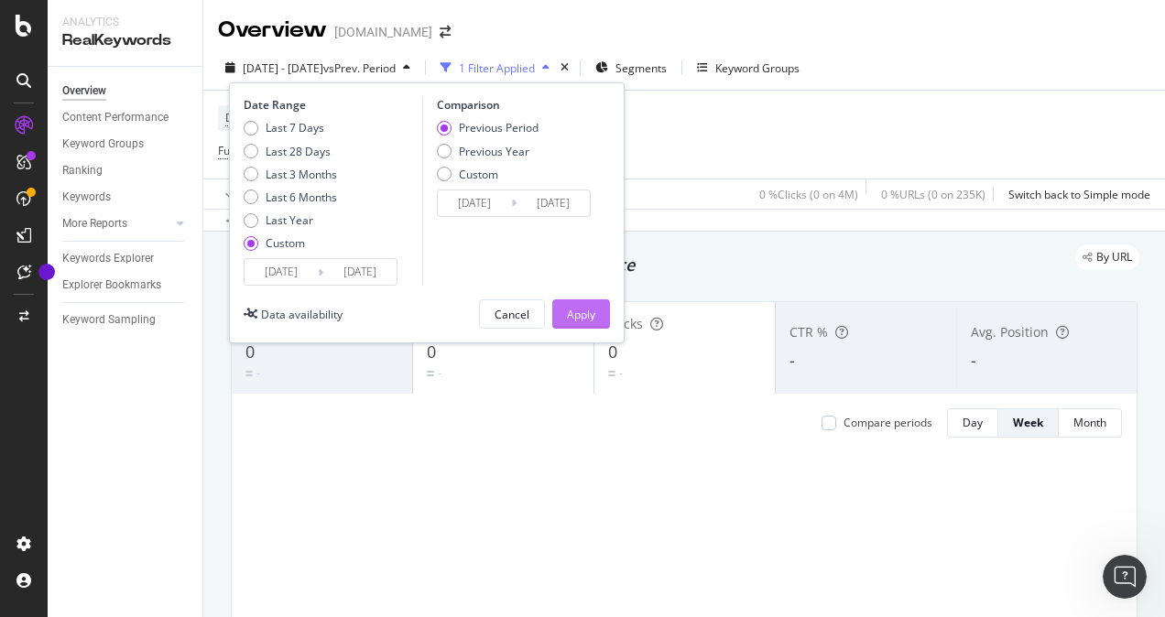
click at [585, 310] on div "Apply" at bounding box center [581, 315] width 28 height 16
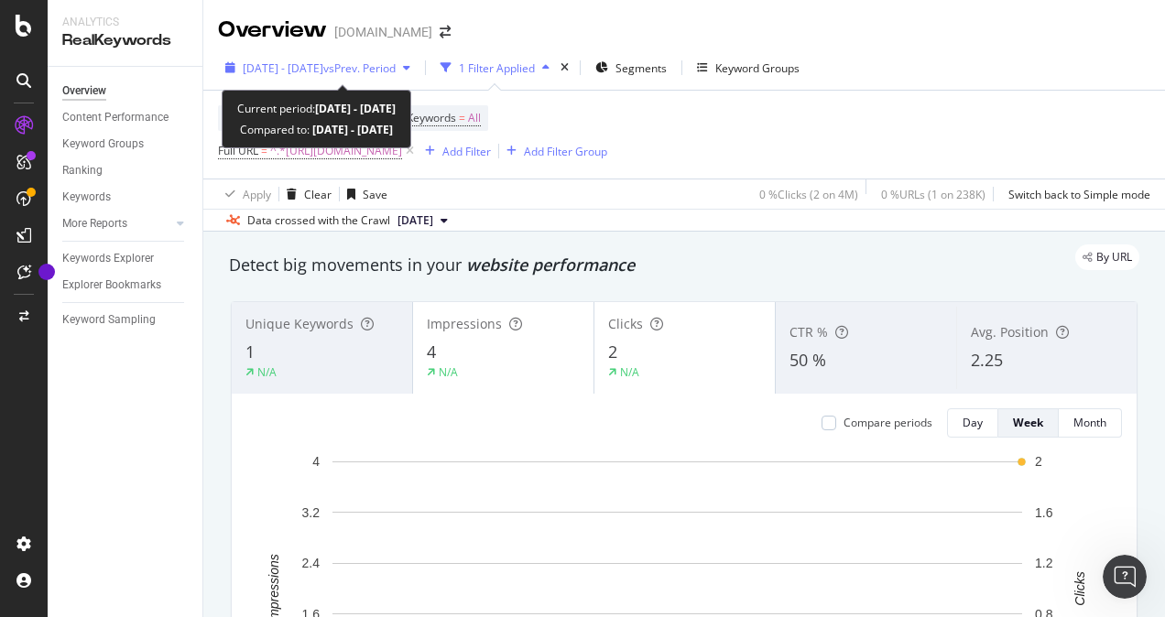
click at [396, 67] on span "vs Prev. Period" at bounding box center [359, 68] width 72 height 16
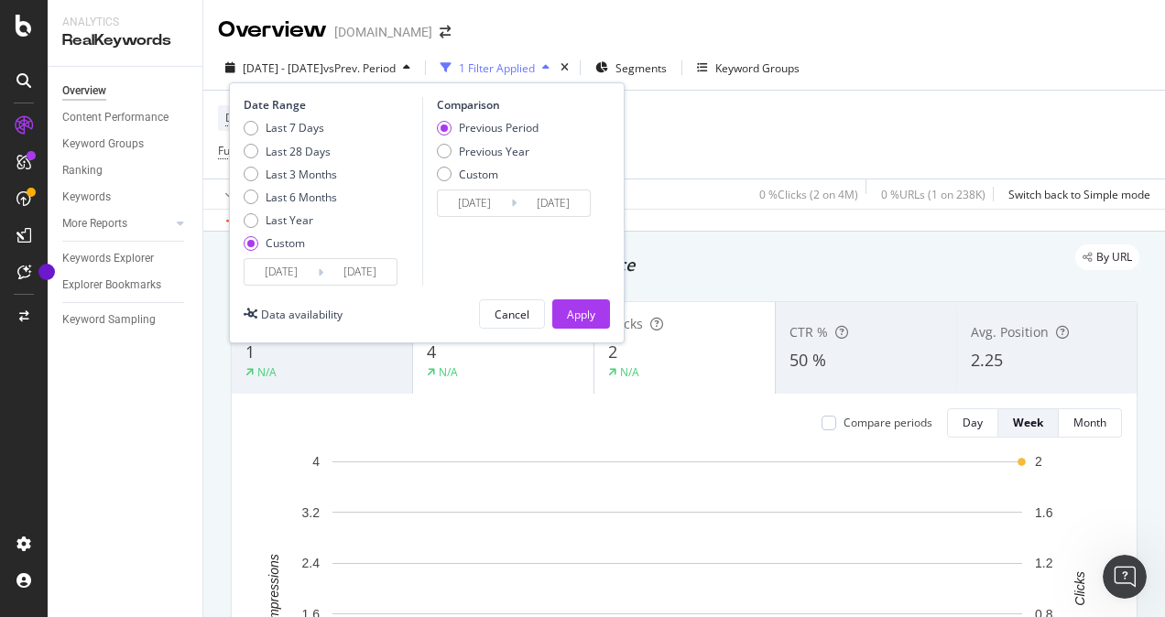
click at [286, 269] on input "[DATE]" at bounding box center [281, 272] width 73 height 26
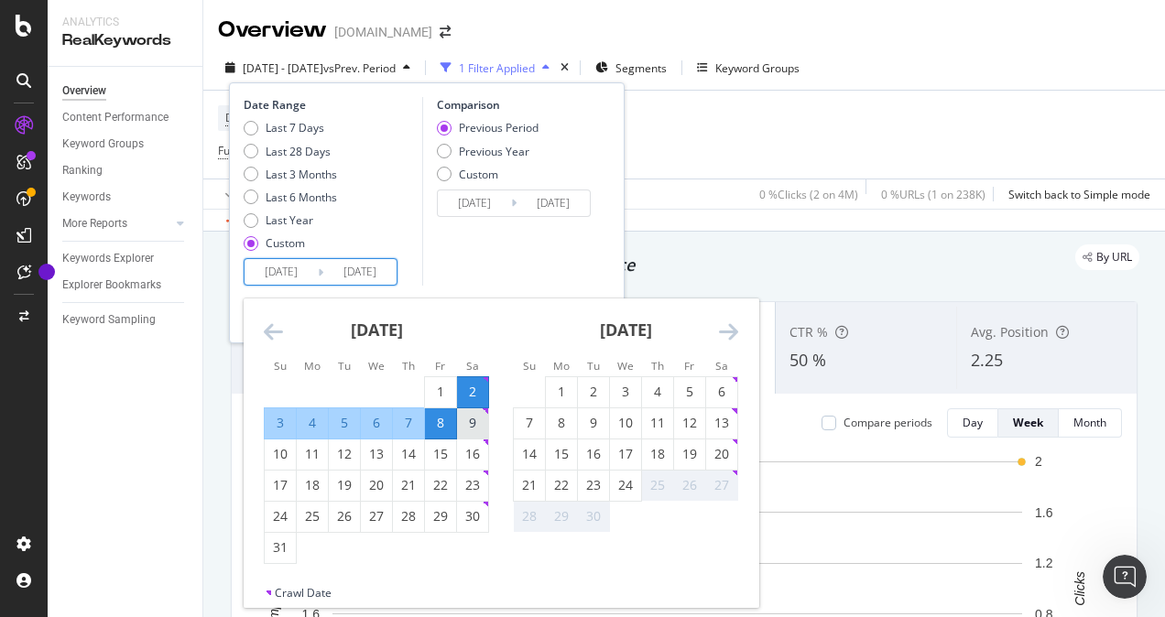
click at [474, 425] on div "9" at bounding box center [472, 423] width 31 height 18
type input "[DATE]"
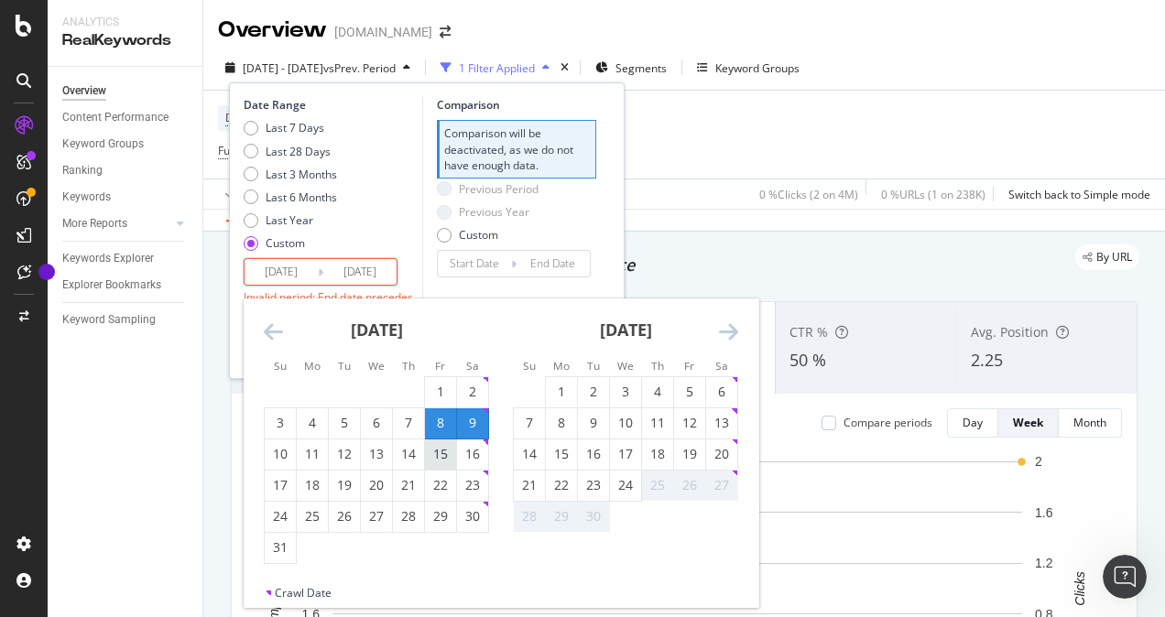
click at [442, 452] on div "15" at bounding box center [440, 454] width 31 height 18
type input "[DATE]"
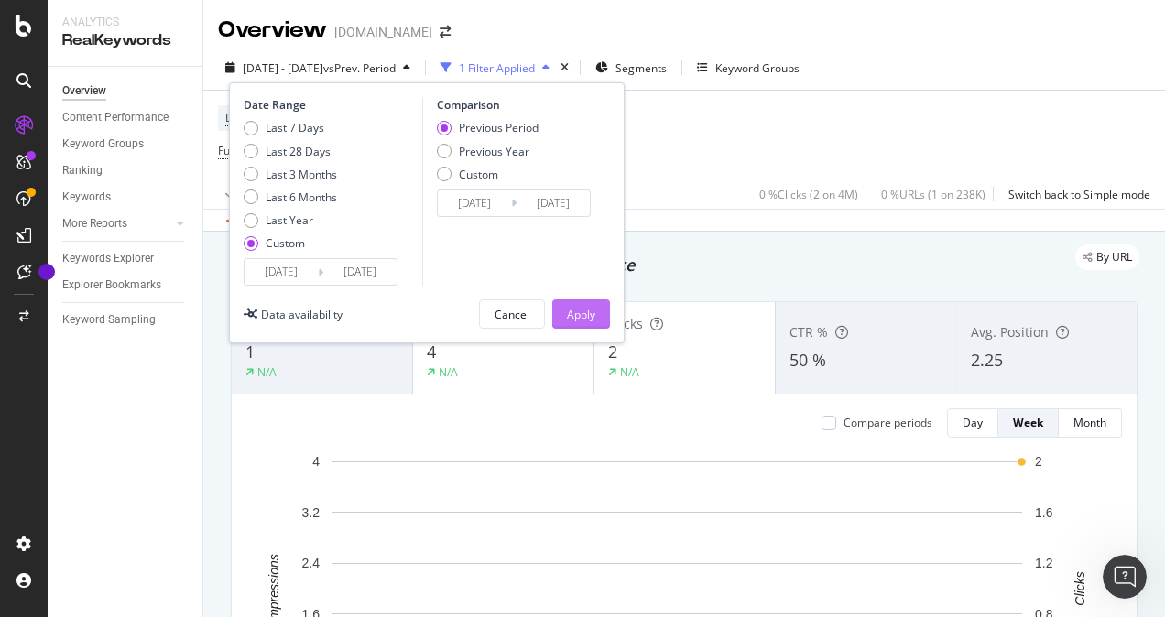
click at [572, 319] on div "Apply" at bounding box center [581, 315] width 28 height 16
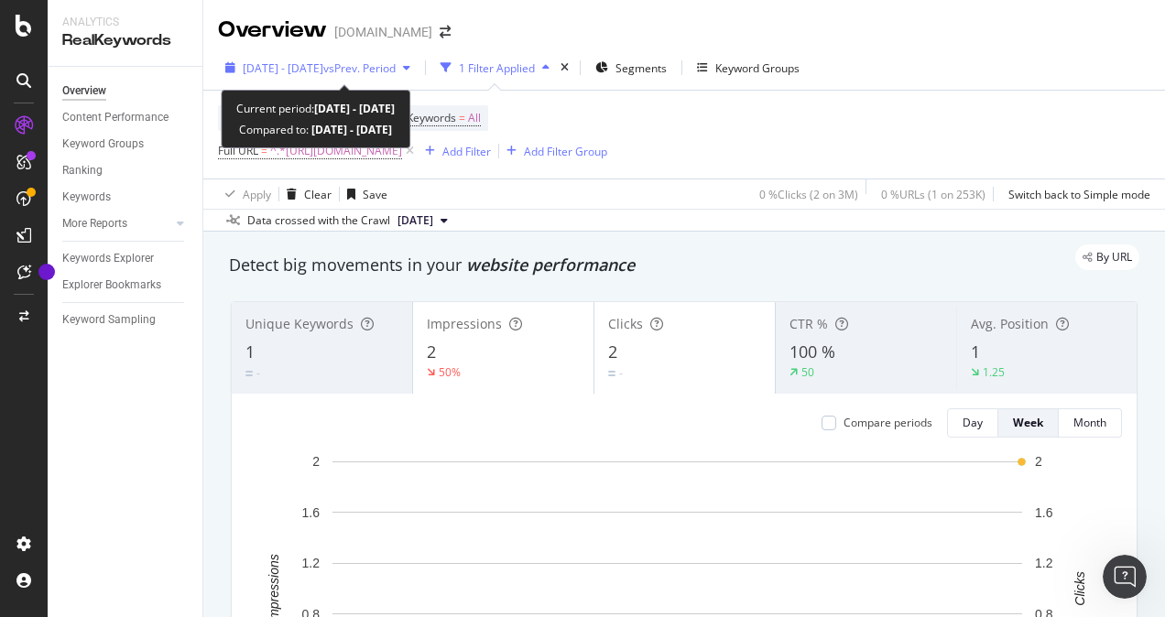
click at [377, 66] on span "vs Prev. Period" at bounding box center [359, 68] width 72 height 16
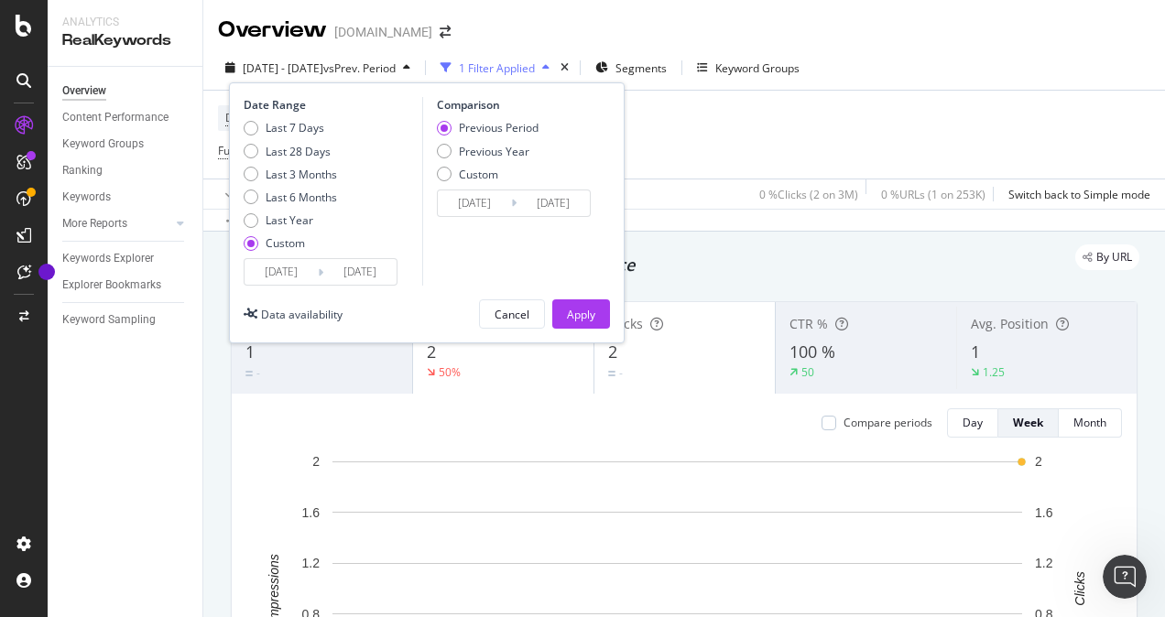
click at [263, 273] on input "[DATE]" at bounding box center [281, 272] width 73 height 26
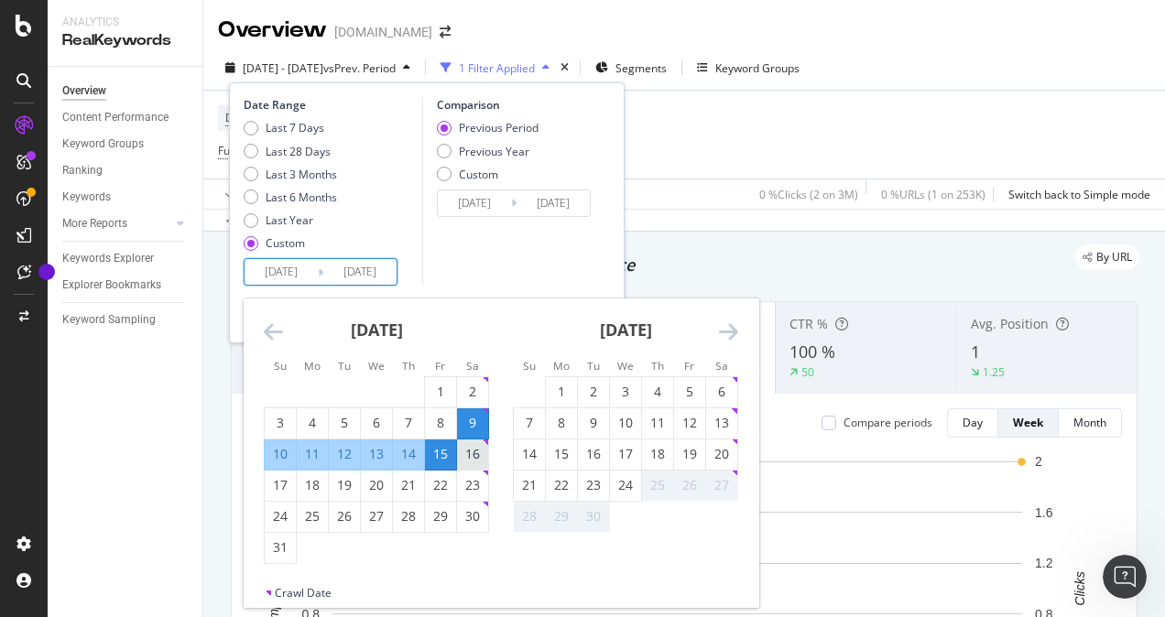
click at [474, 458] on div "16" at bounding box center [472, 454] width 31 height 18
type input "[DATE]"
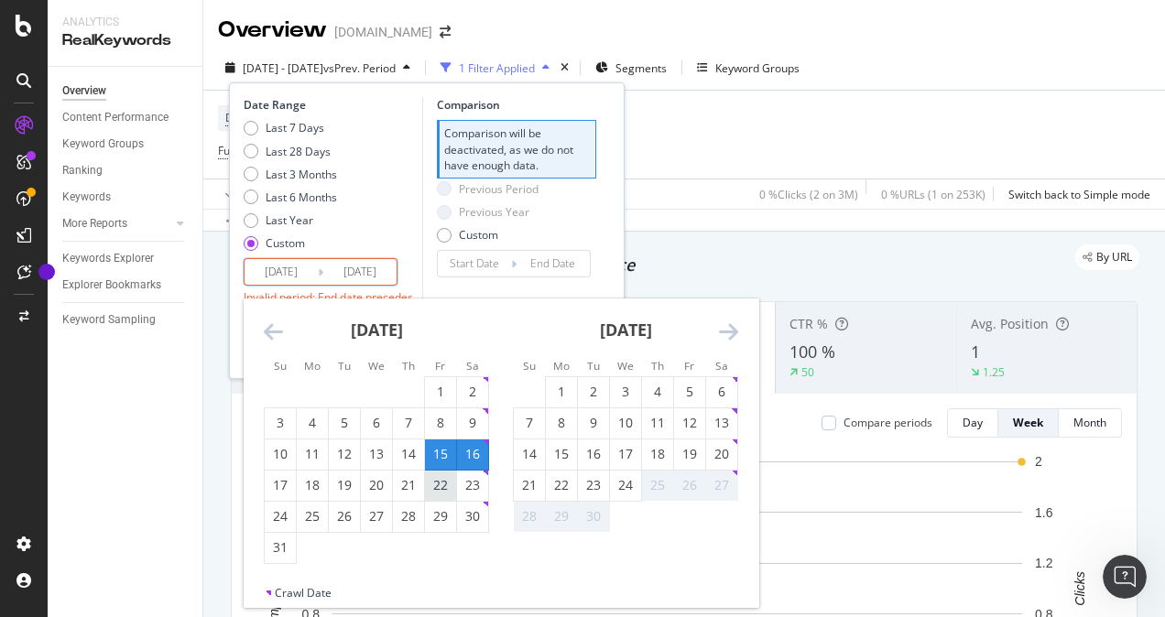
click at [446, 484] on div "22" at bounding box center [440, 485] width 31 height 18
type input "[DATE]"
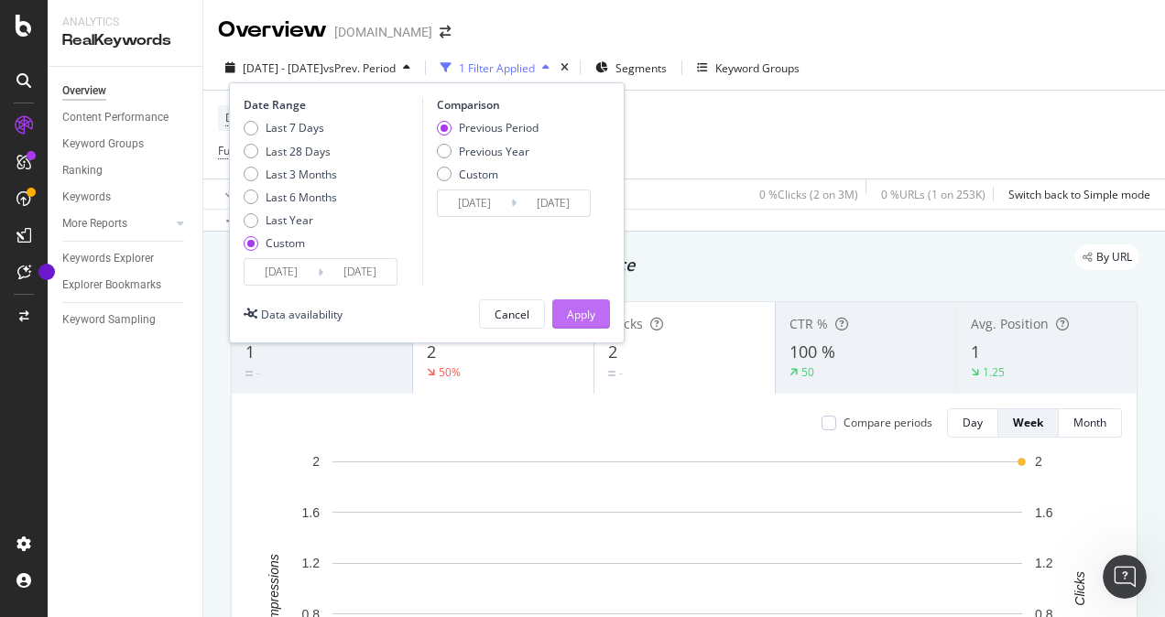
click at [569, 309] on div "Apply" at bounding box center [581, 315] width 28 height 16
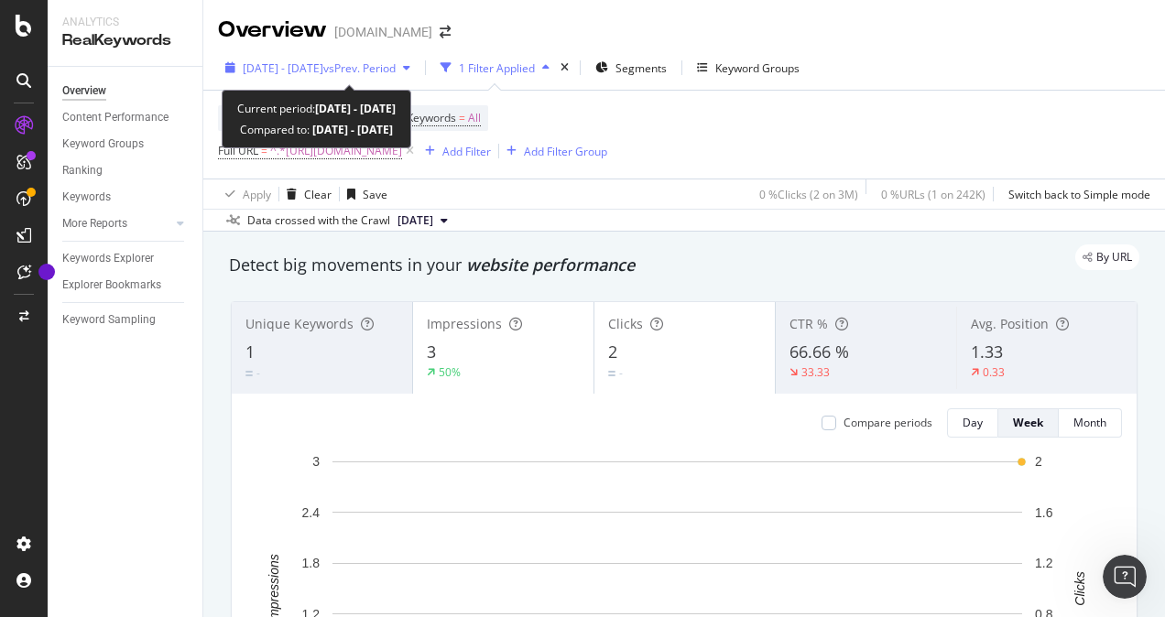
click at [323, 66] on span "[DATE] - [DATE]" at bounding box center [283, 68] width 81 height 16
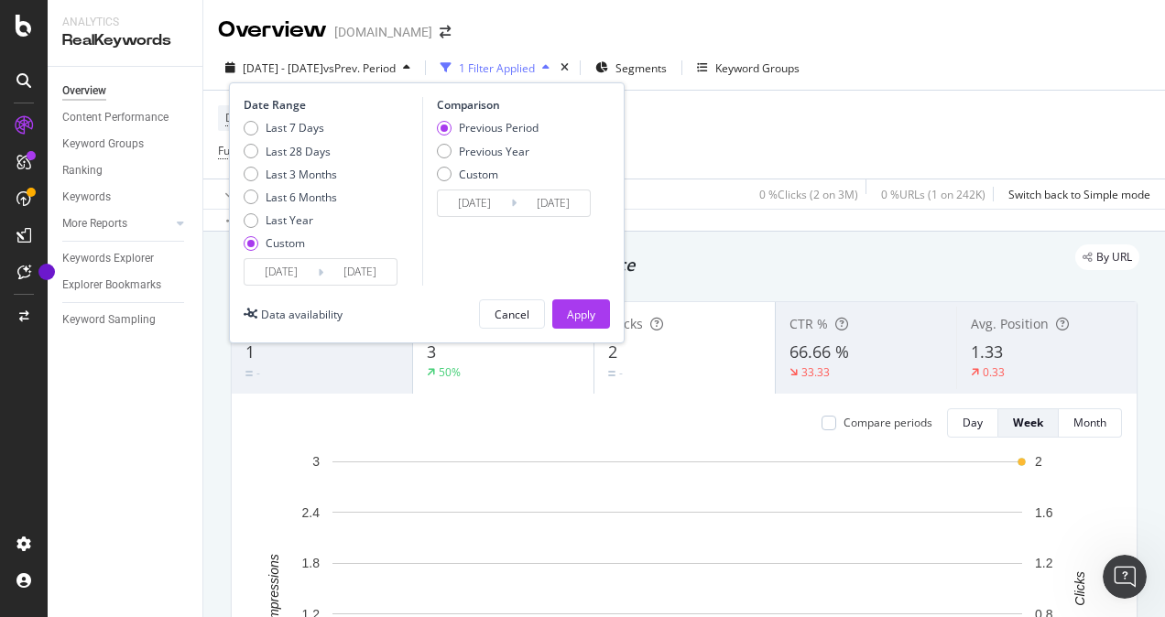
click at [228, 269] on div "By URL" at bounding box center [675, 258] width 929 height 26
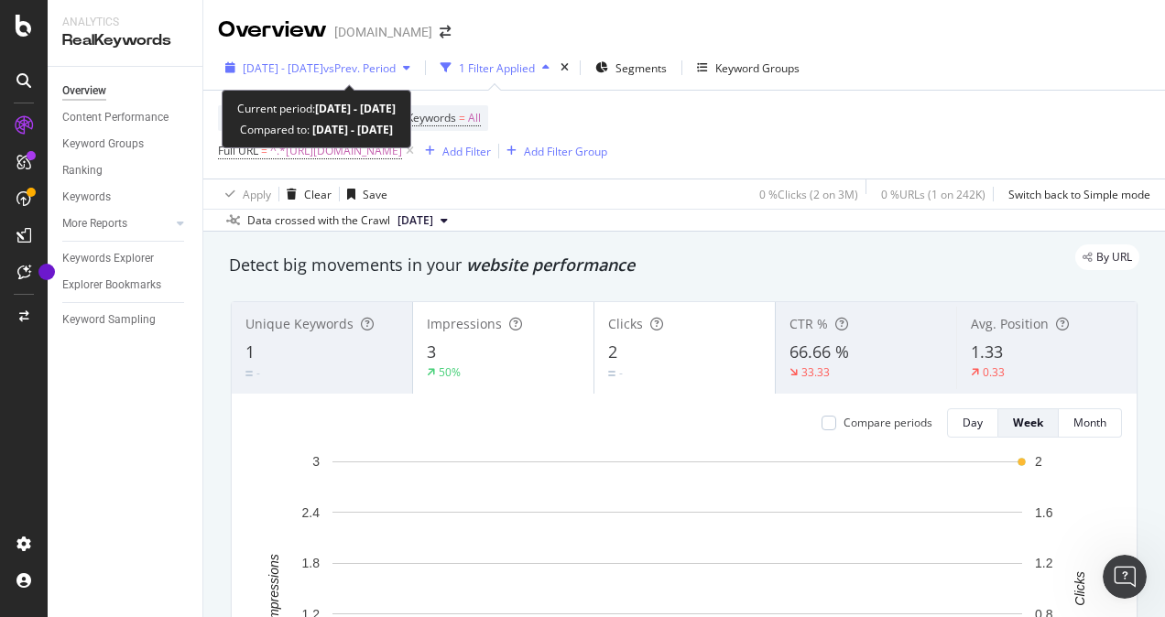
click at [323, 73] on span "[DATE] - [DATE]" at bounding box center [283, 68] width 81 height 16
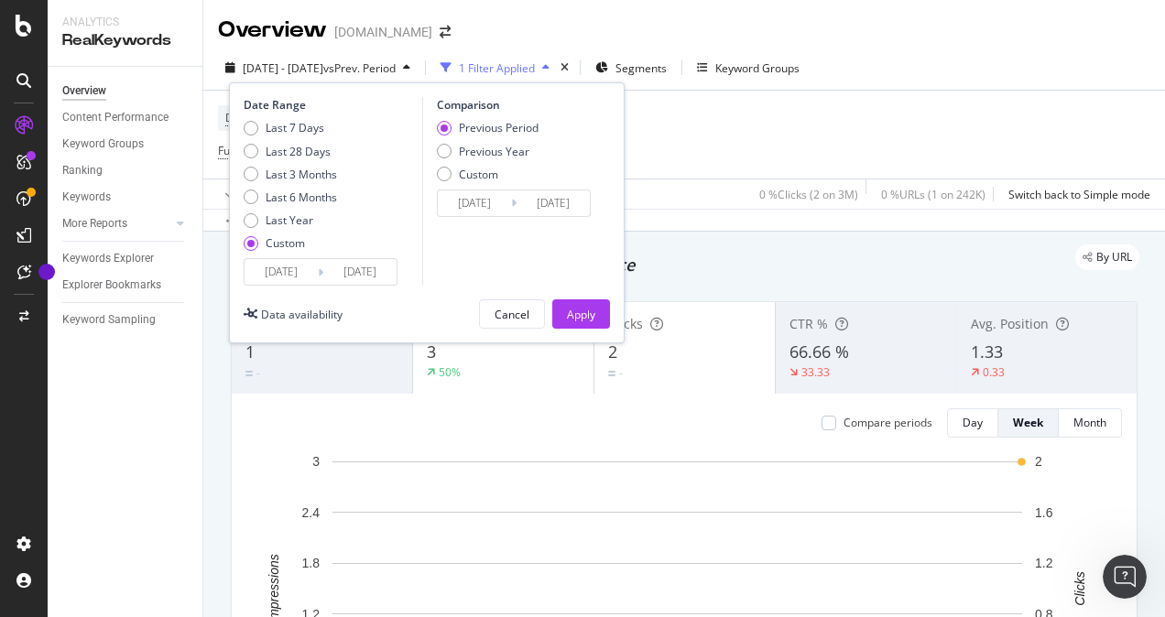
click at [271, 267] on input "[DATE]" at bounding box center [281, 272] width 73 height 26
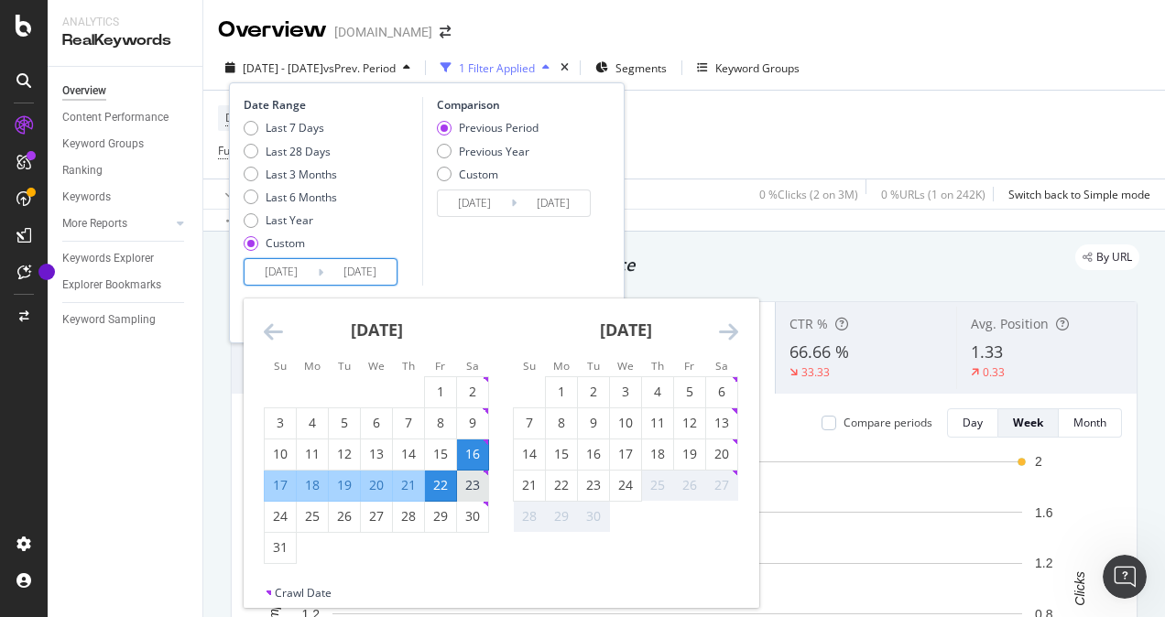
click at [470, 488] on div "23" at bounding box center [472, 485] width 31 height 18
type input "[DATE]"
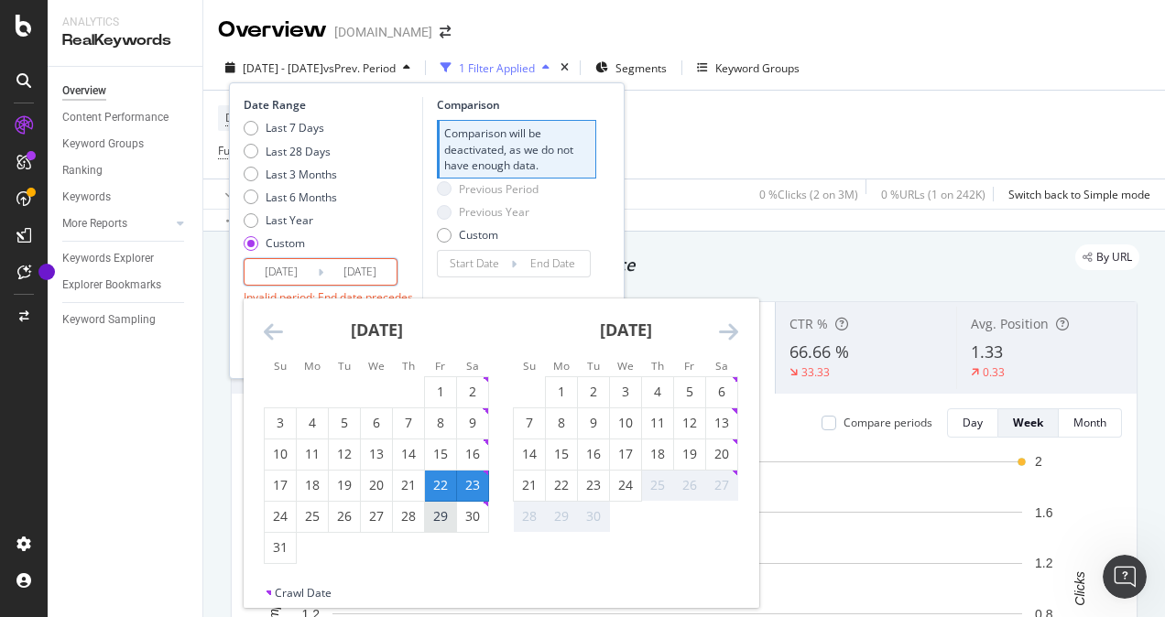
click at [450, 520] on div "29" at bounding box center [440, 516] width 31 height 18
type input "[DATE]"
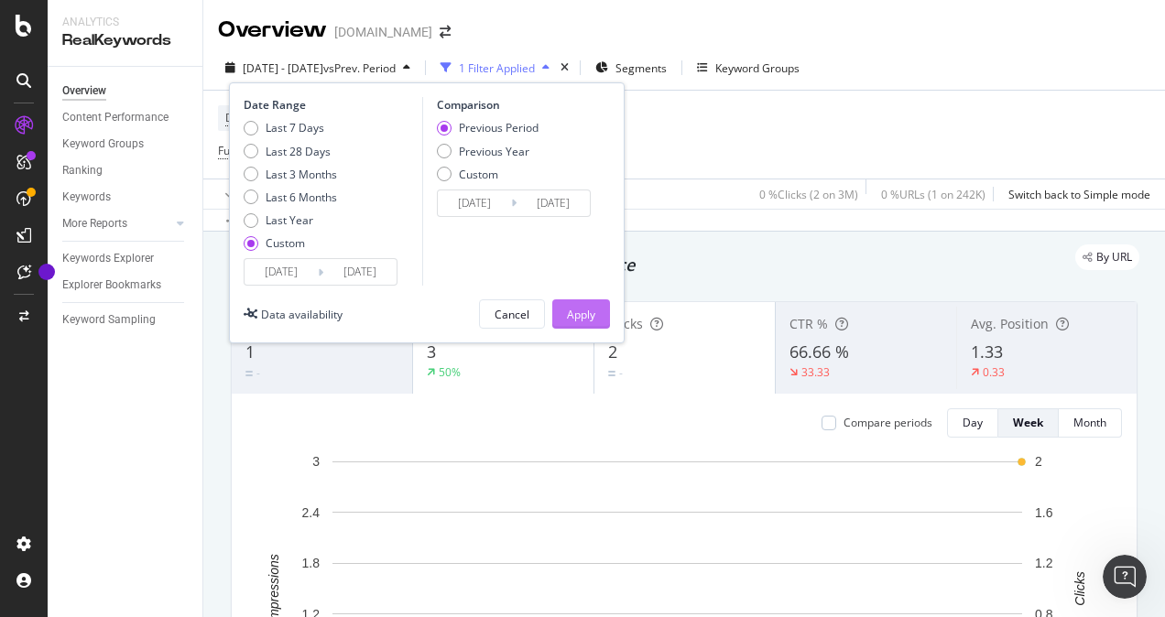
click at [587, 321] on div "Apply" at bounding box center [581, 315] width 28 height 16
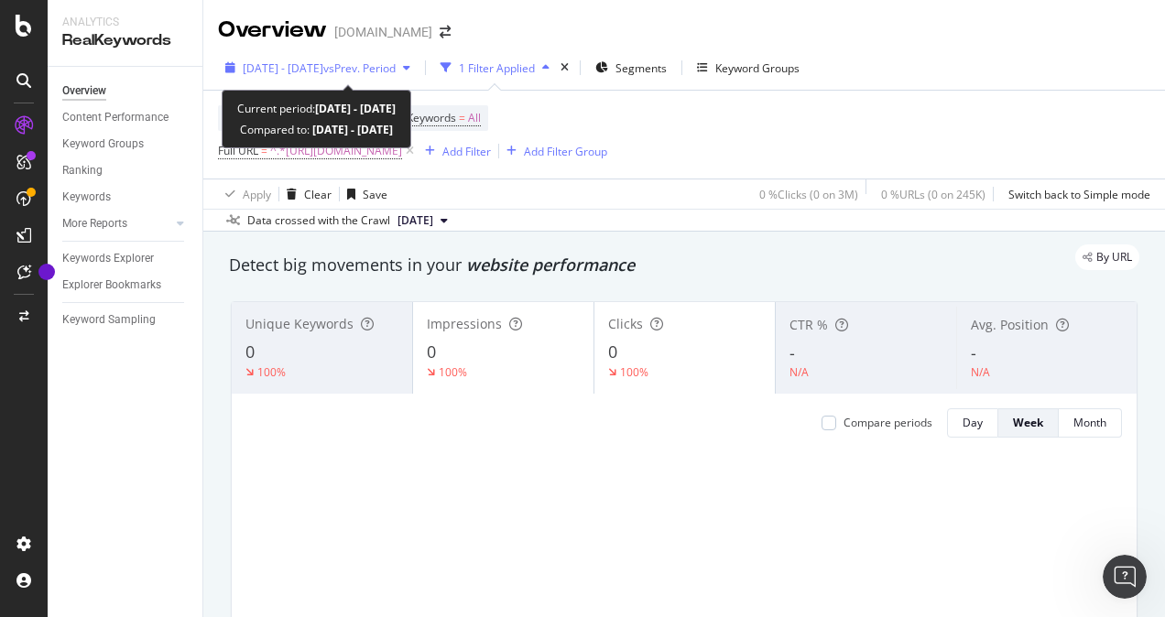
click at [368, 57] on div "[DATE] - [DATE] vs Prev. Period" at bounding box center [318, 67] width 200 height 27
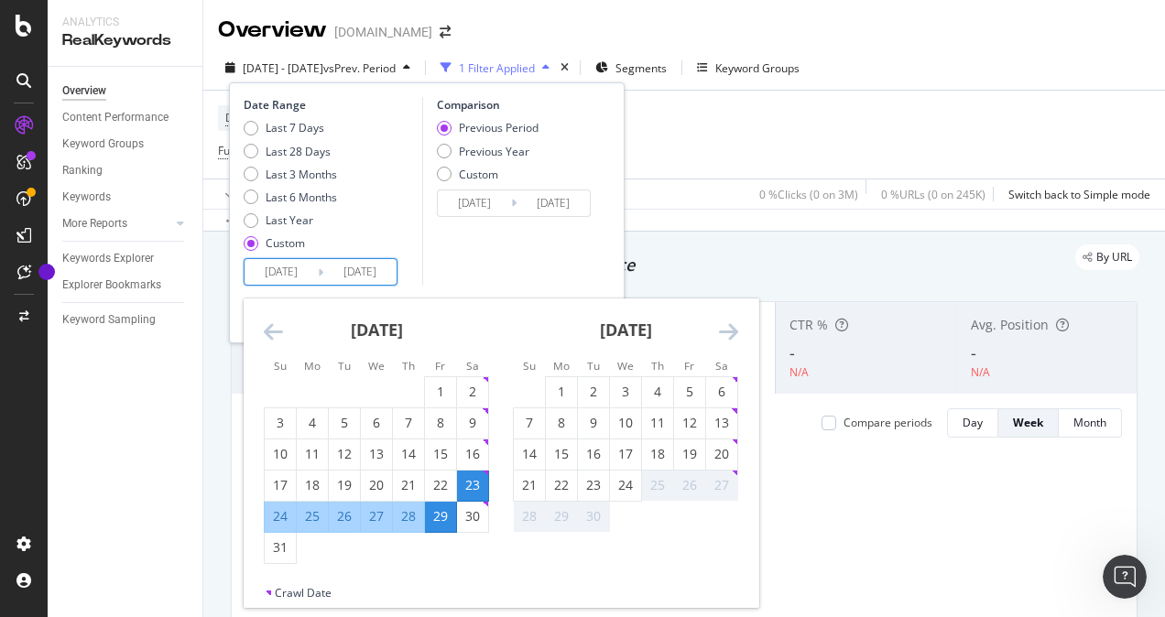
click at [277, 274] on input "[DATE]" at bounding box center [281, 272] width 73 height 26
click at [469, 510] on div "30" at bounding box center [472, 516] width 31 height 18
type input "[DATE]"
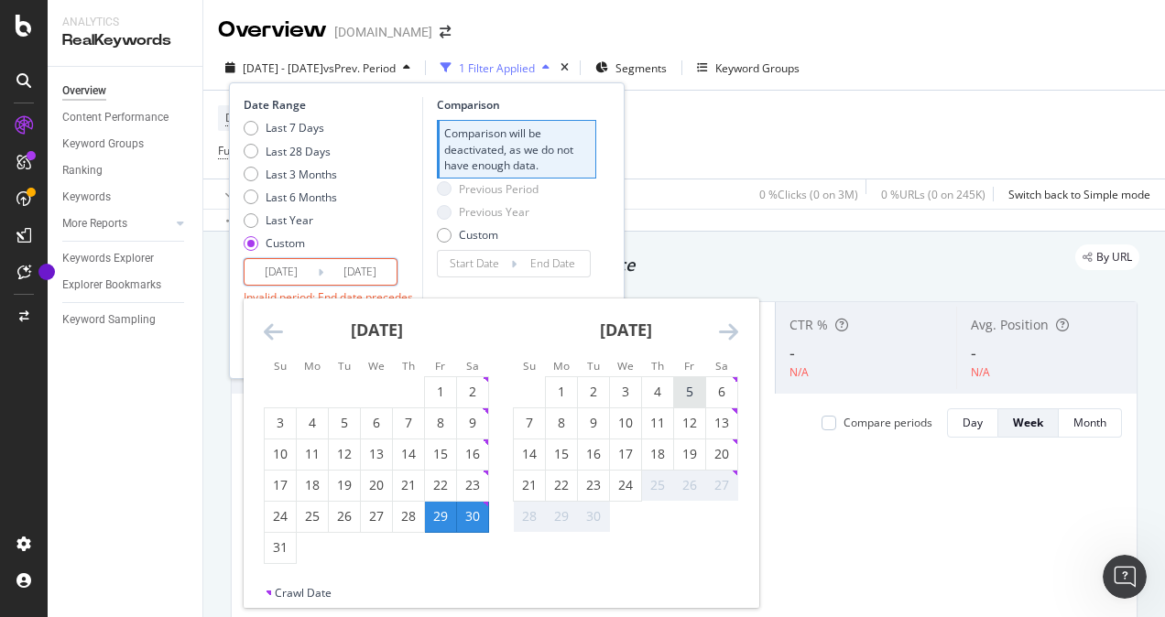
click at [692, 387] on div "5" at bounding box center [689, 392] width 31 height 18
type input "[DATE]"
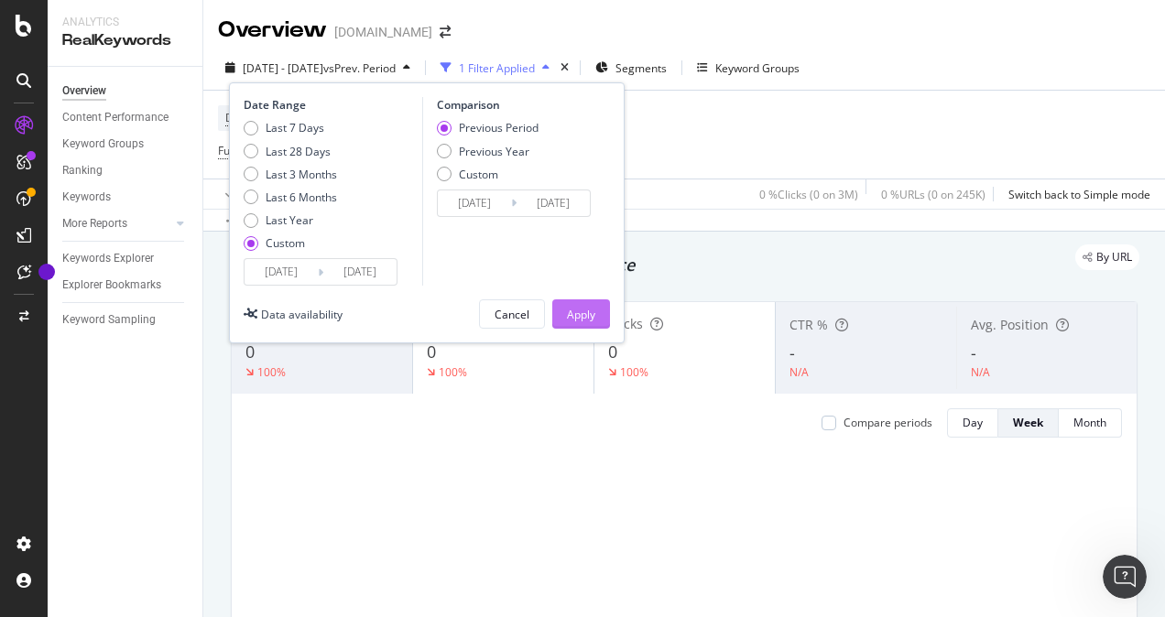
click at [585, 307] on div "Apply" at bounding box center [581, 315] width 28 height 16
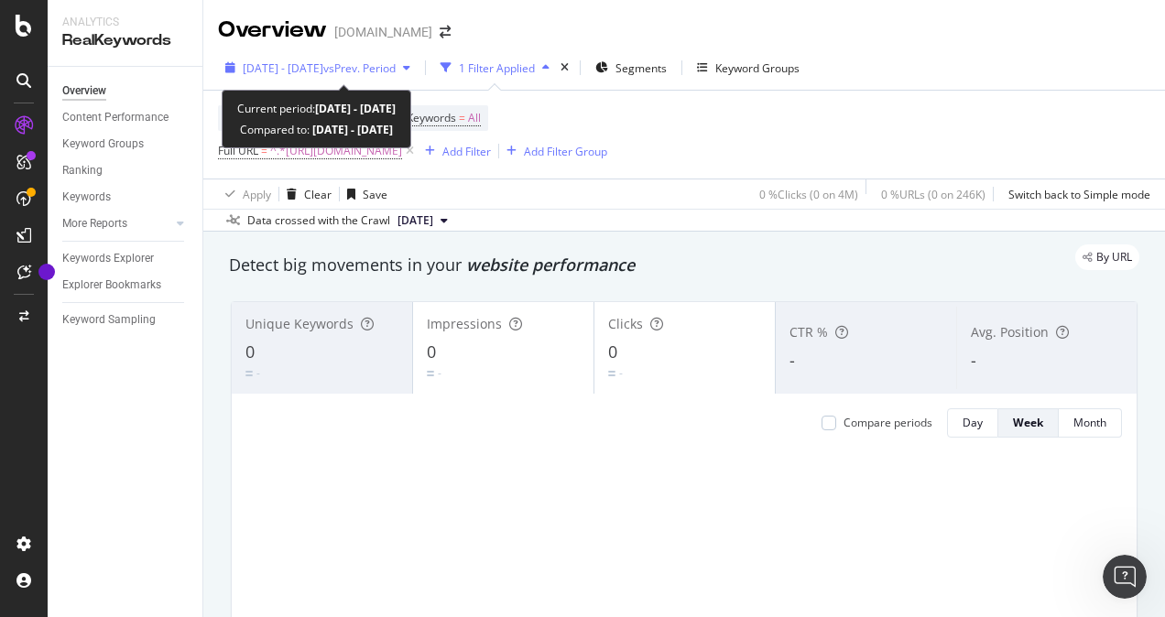
click at [371, 69] on span "vs Prev. Period" at bounding box center [359, 68] width 72 height 16
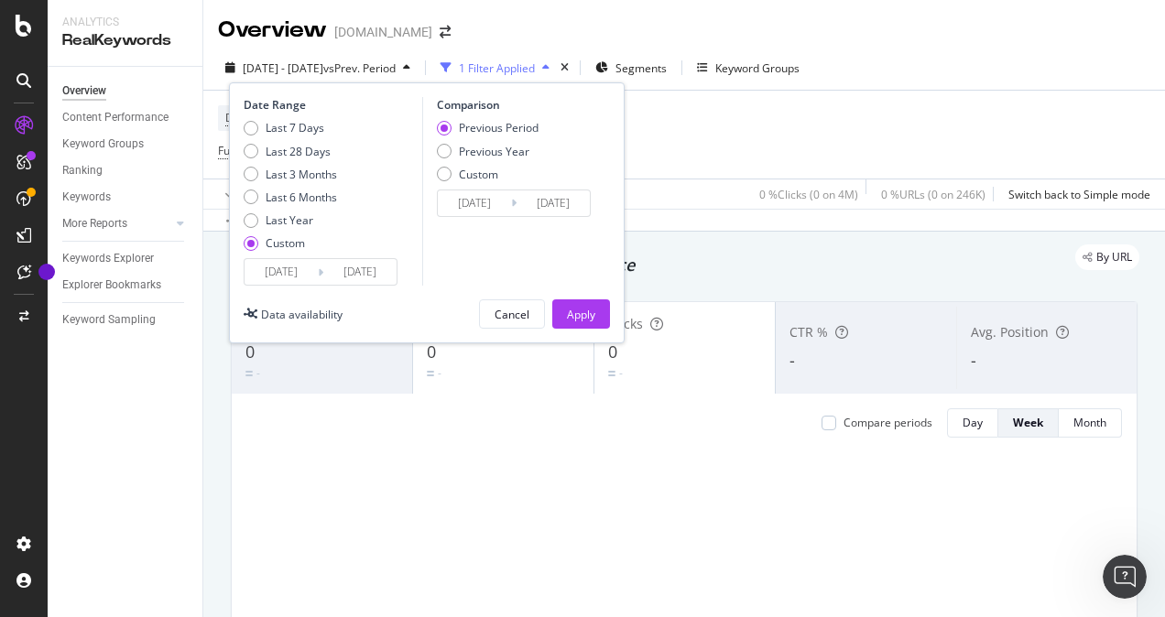
click at [274, 271] on input "[DATE]" at bounding box center [281, 272] width 73 height 26
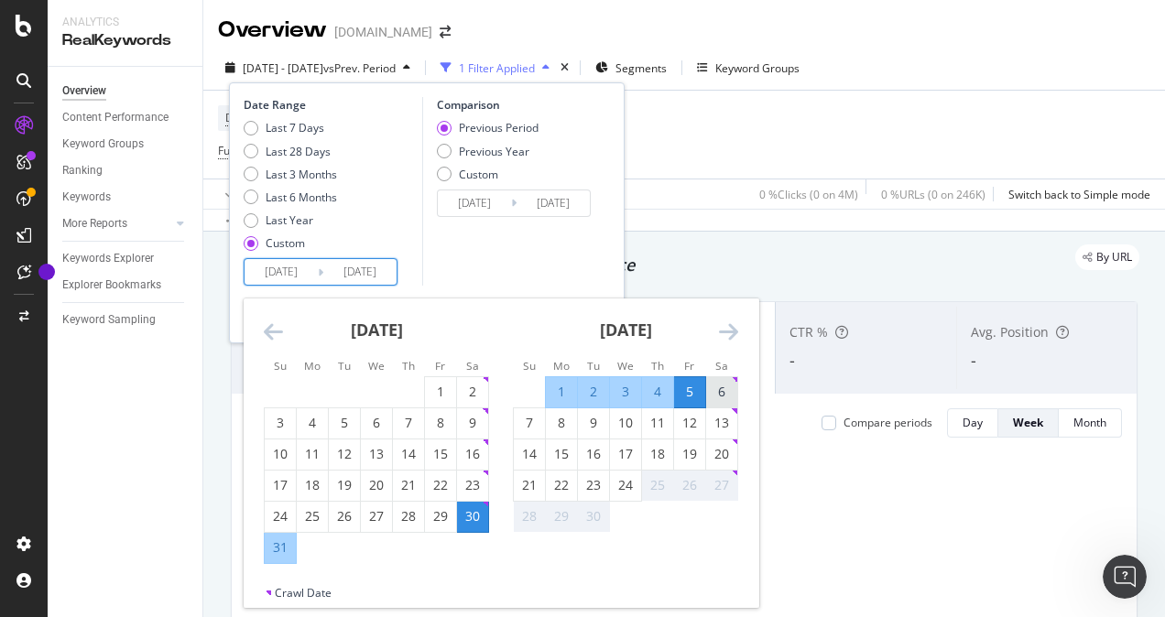
click at [727, 393] on div "6" at bounding box center [721, 392] width 31 height 18
type input "[DATE]"
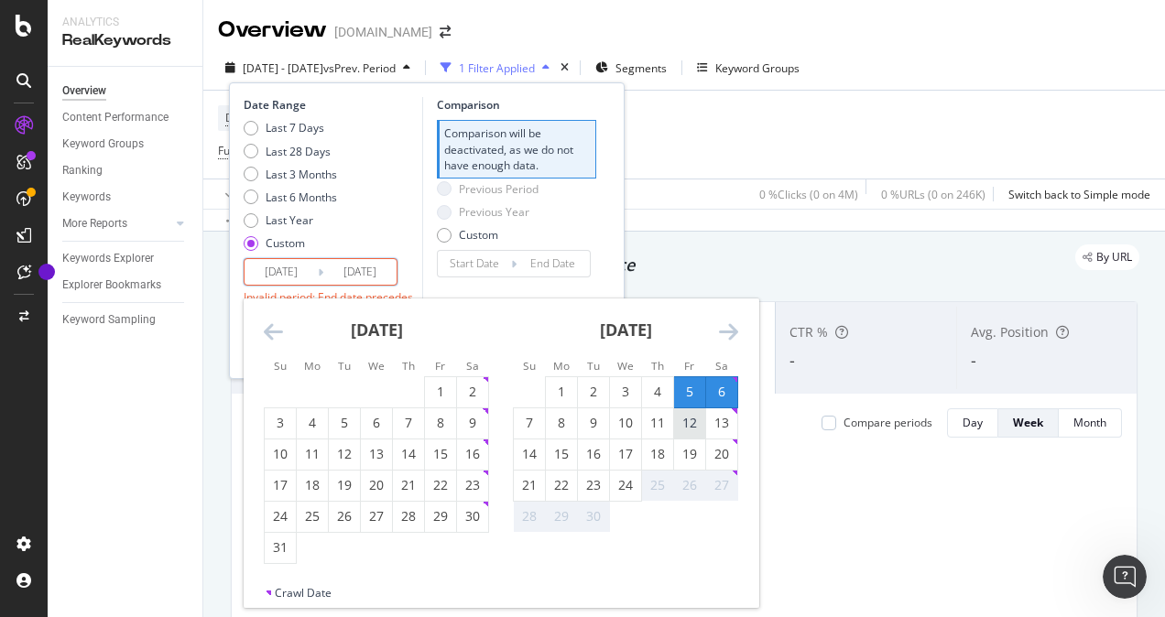
click at [690, 429] on div "12" at bounding box center [689, 423] width 31 height 18
type input "[DATE]"
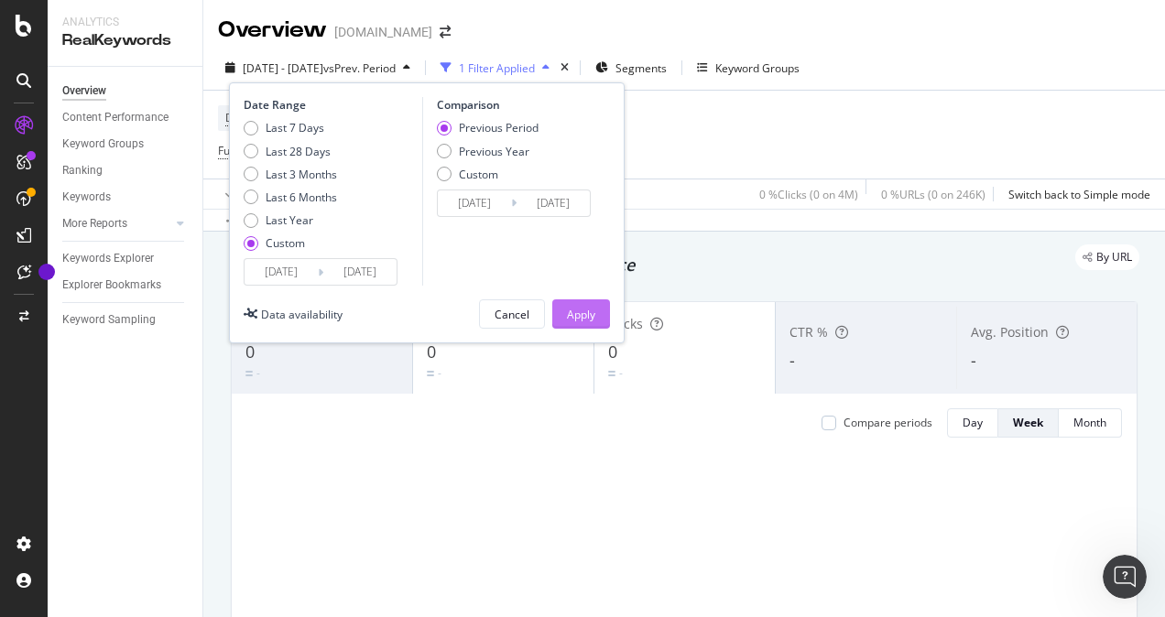
click at [576, 311] on div "Apply" at bounding box center [581, 315] width 28 height 16
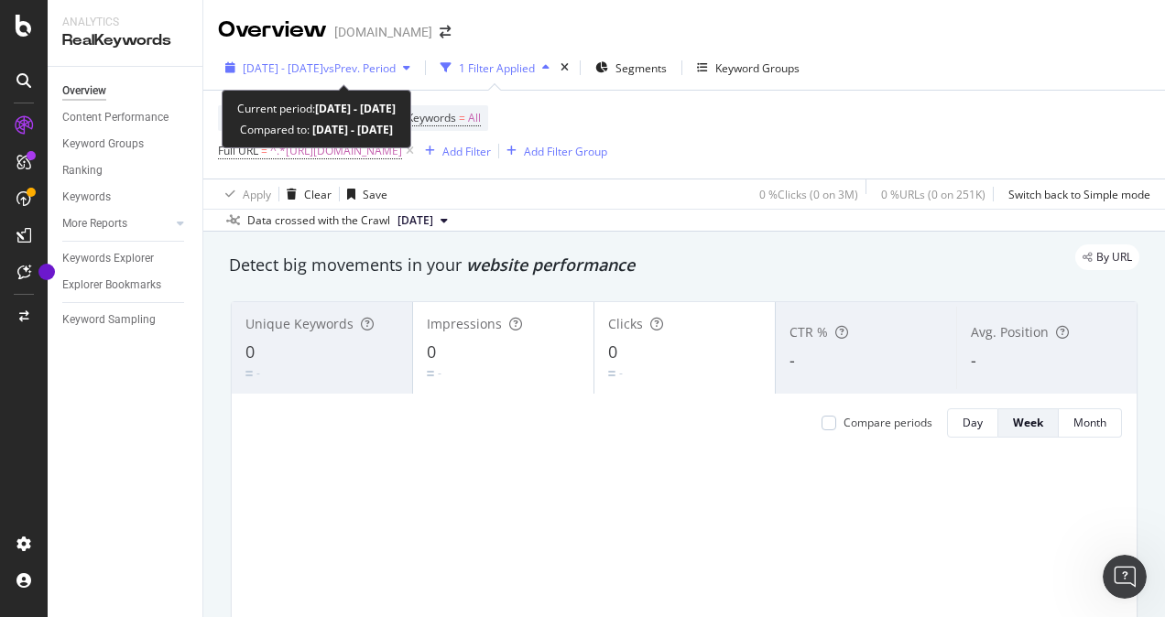
click at [308, 68] on span "[DATE] - [DATE]" at bounding box center [283, 68] width 81 height 16
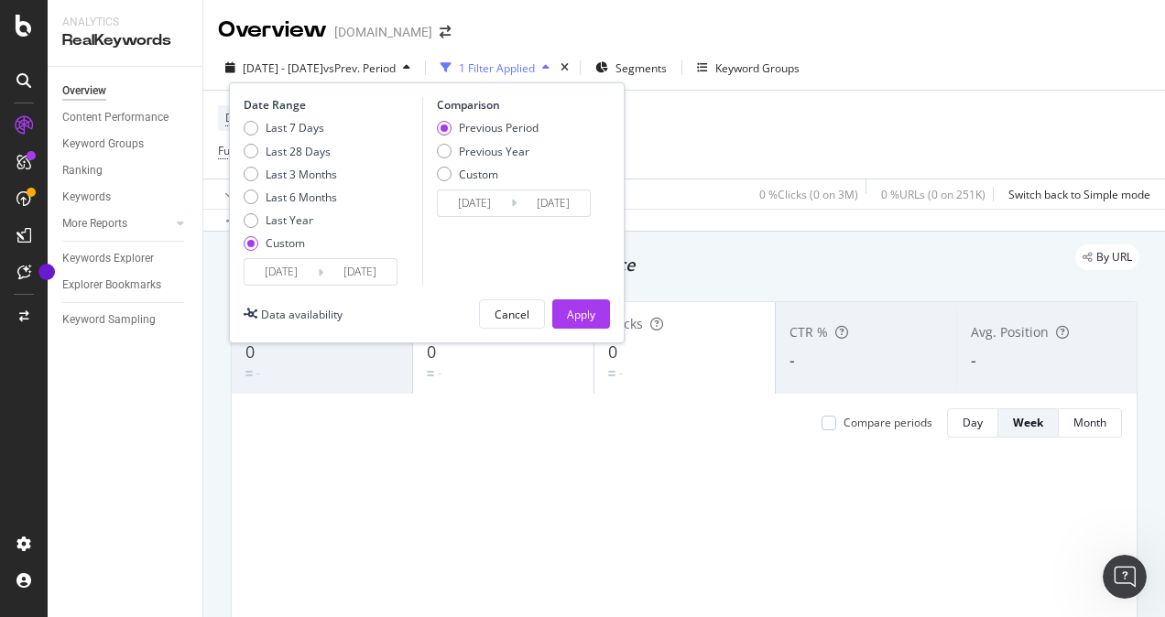
click at [254, 275] on input "[DATE]" at bounding box center [281, 272] width 73 height 26
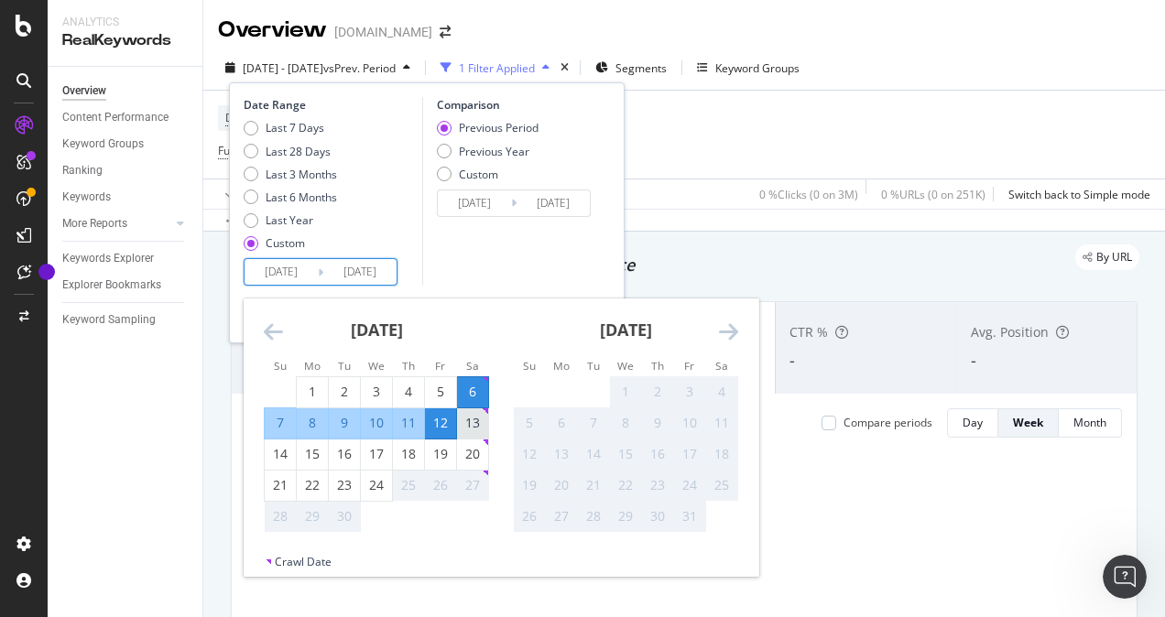
click at [477, 418] on div "13" at bounding box center [472, 423] width 31 height 18
type input "[DATE]"
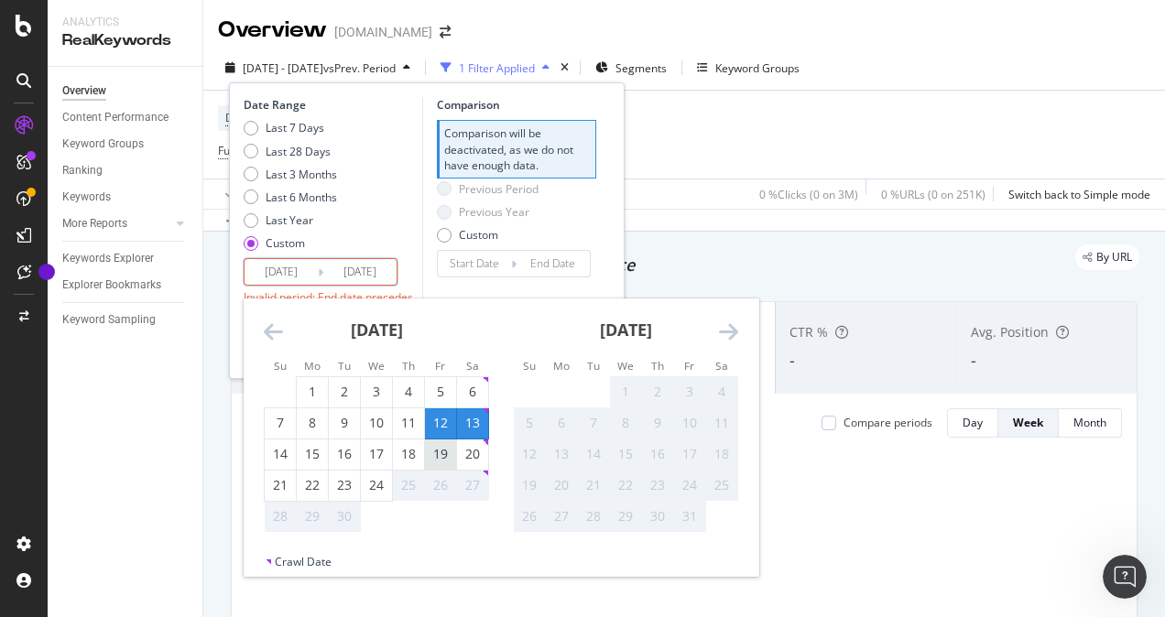
click at [445, 458] on div "19" at bounding box center [440, 454] width 31 height 18
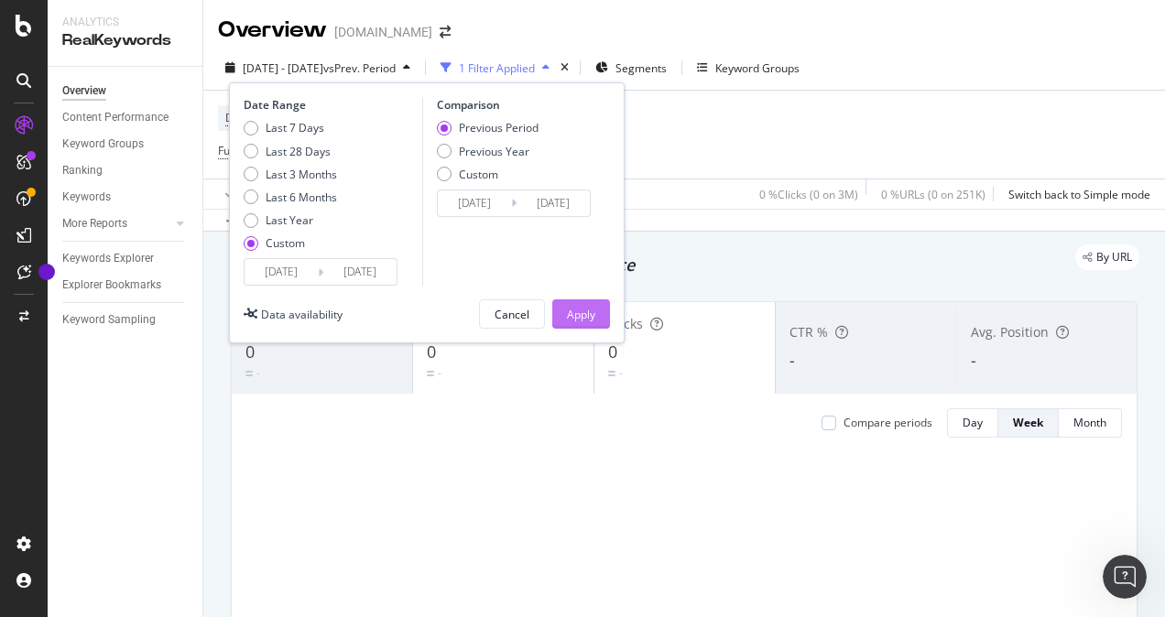
click at [576, 315] on div "Apply" at bounding box center [581, 315] width 28 height 16
